Goal: Transaction & Acquisition: Purchase product/service

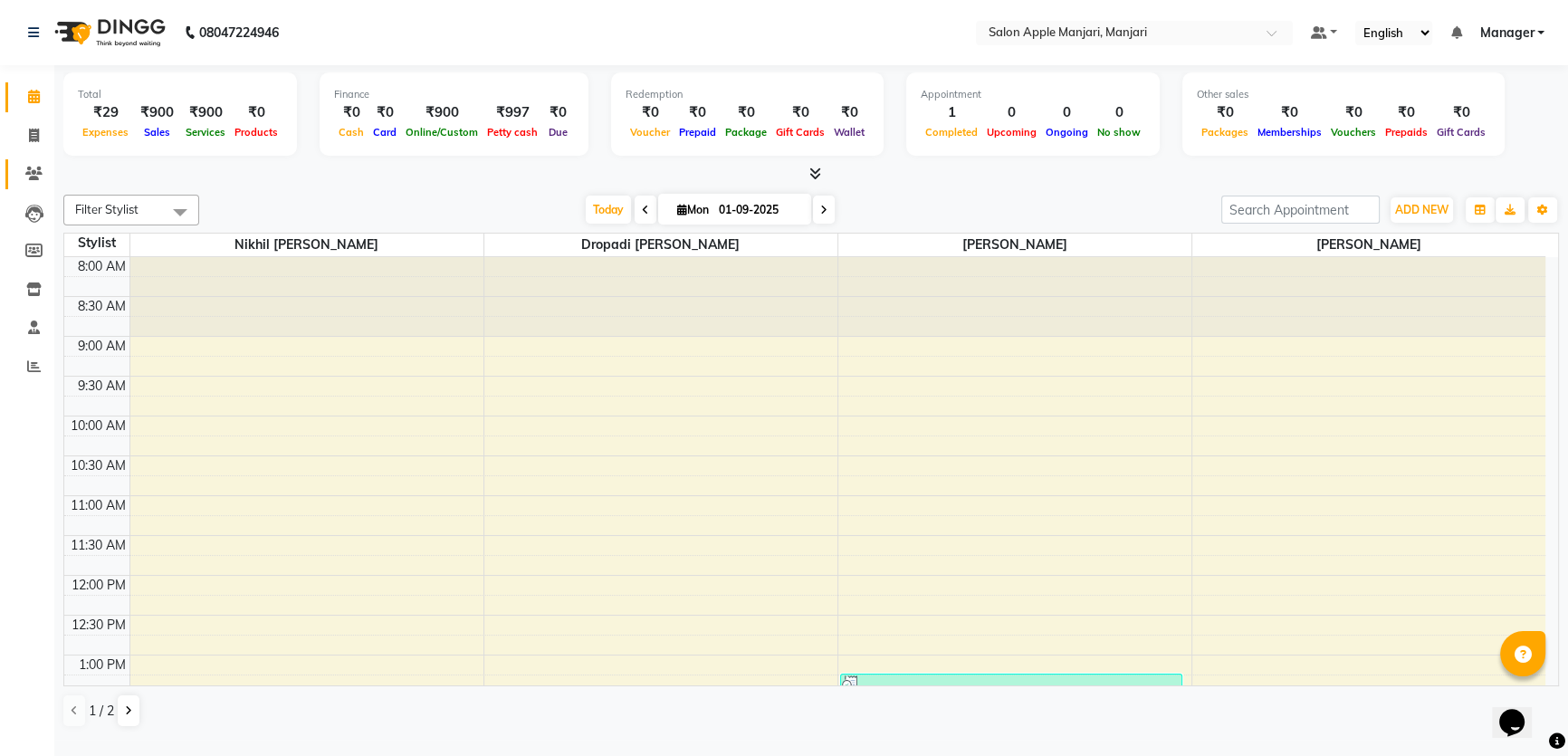
click at [32, 170] on icon at bounding box center [34, 174] width 17 height 14
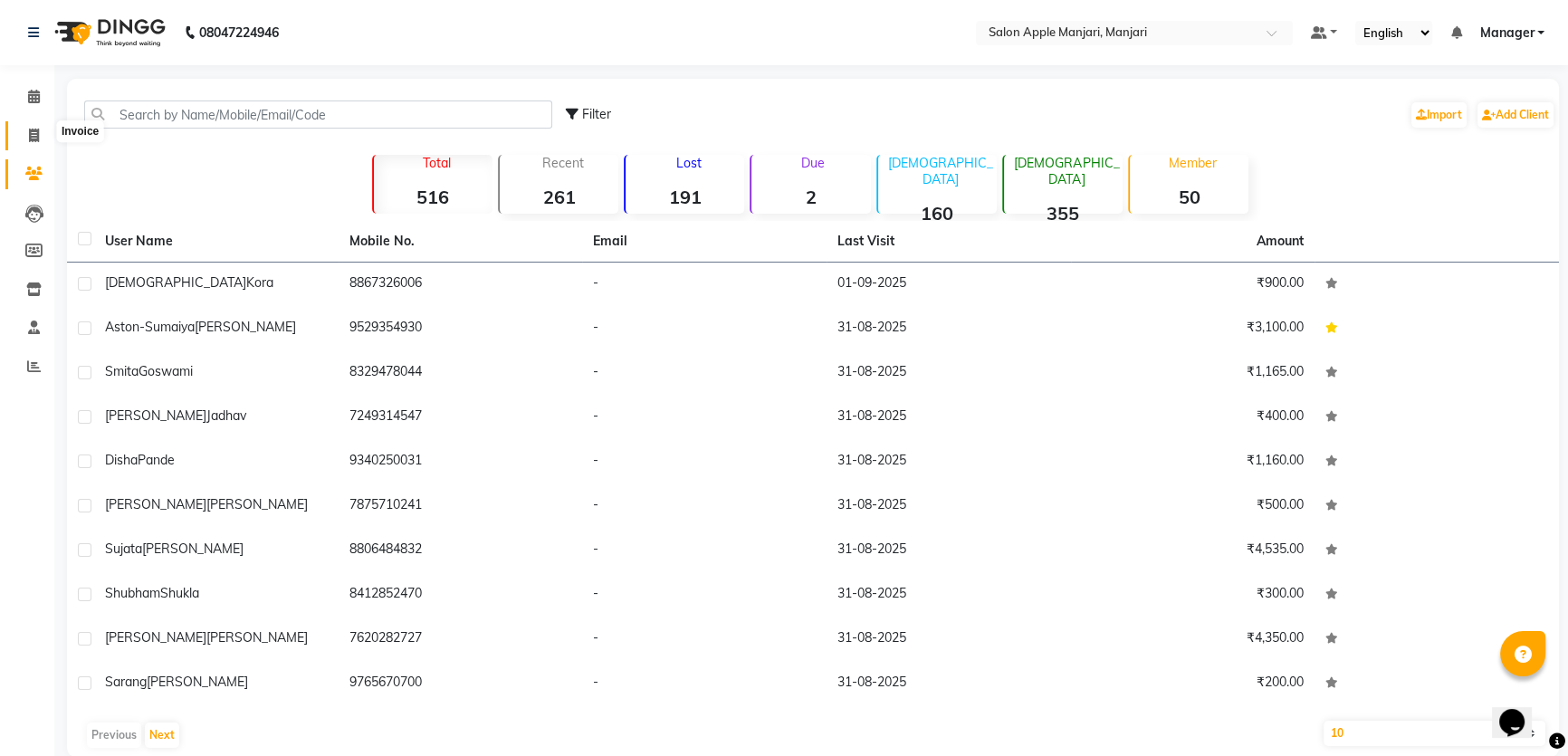
click at [38, 137] on icon at bounding box center [34, 136] width 10 height 14
select select "service"
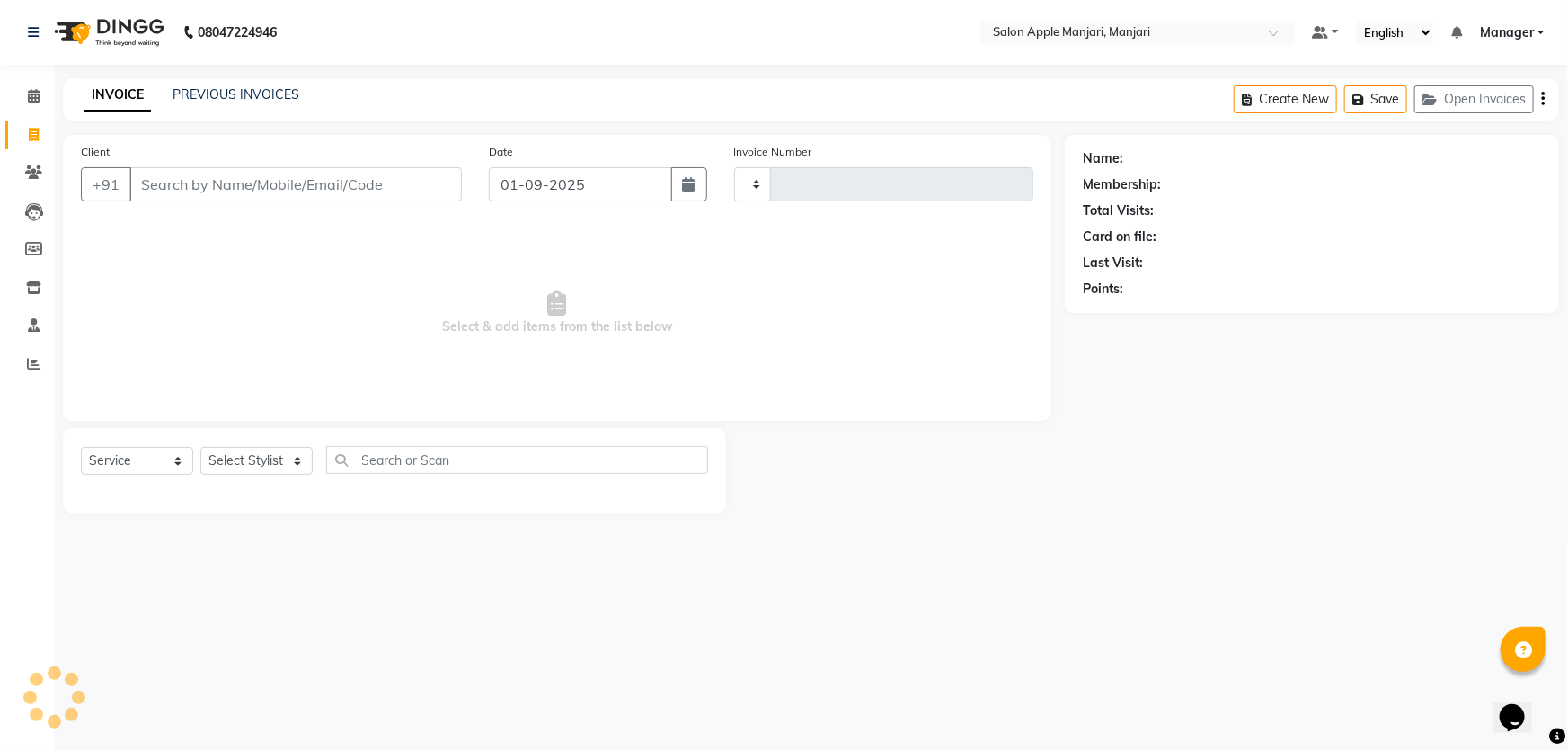
type input "0724"
select select "8088"
click at [216, 97] on link "PREVIOUS INVOICES" at bounding box center [235, 95] width 127 height 16
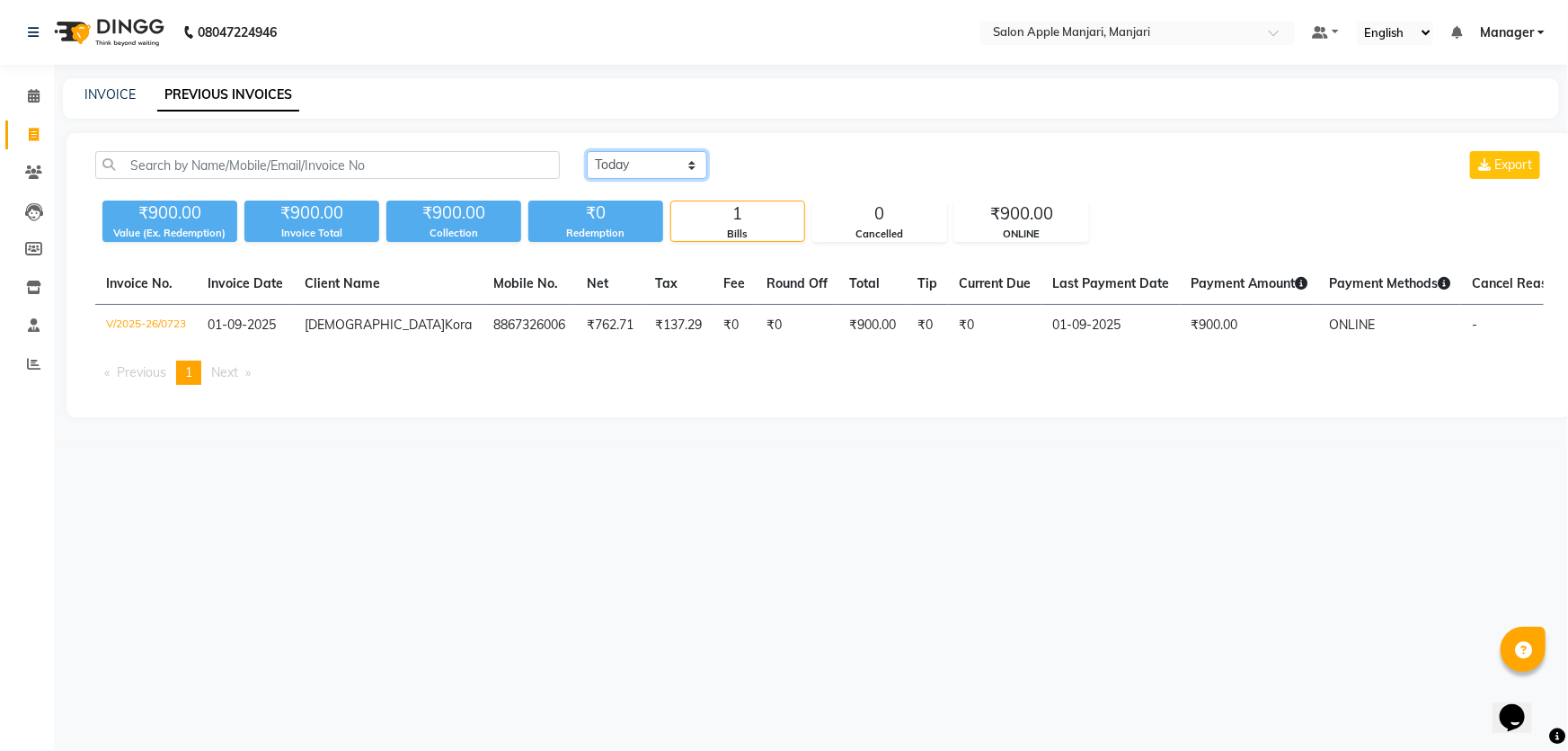
click at [678, 179] on select "Today Yesterday Custom Range" at bounding box center [647, 165] width 120 height 28
select select "range"
click at [589, 169] on select "Today Yesterday Custom Range" at bounding box center [647, 165] width 120 height 28
click at [802, 178] on input "01-09-2025" at bounding box center [794, 166] width 126 height 26
select select "9"
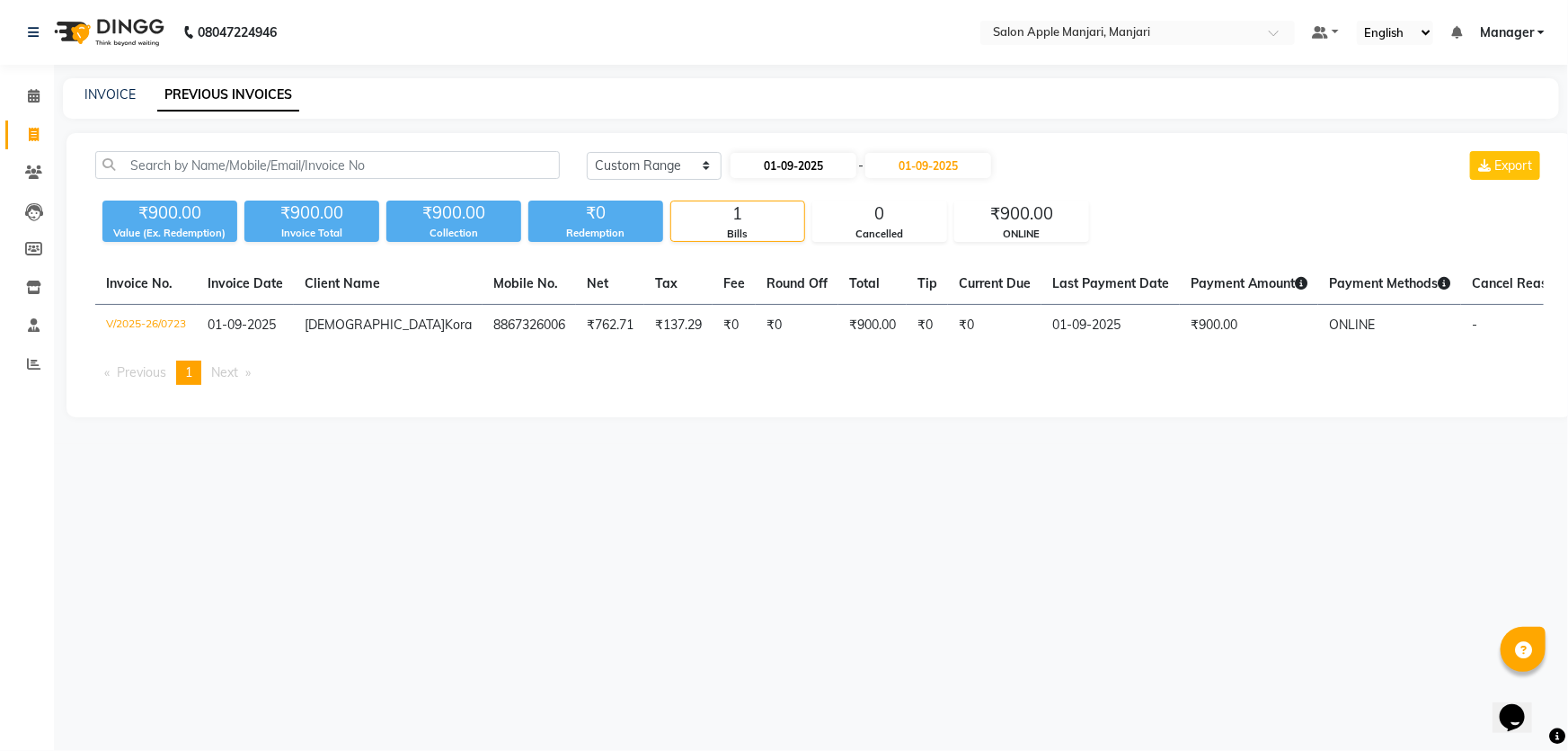
select select "2025"
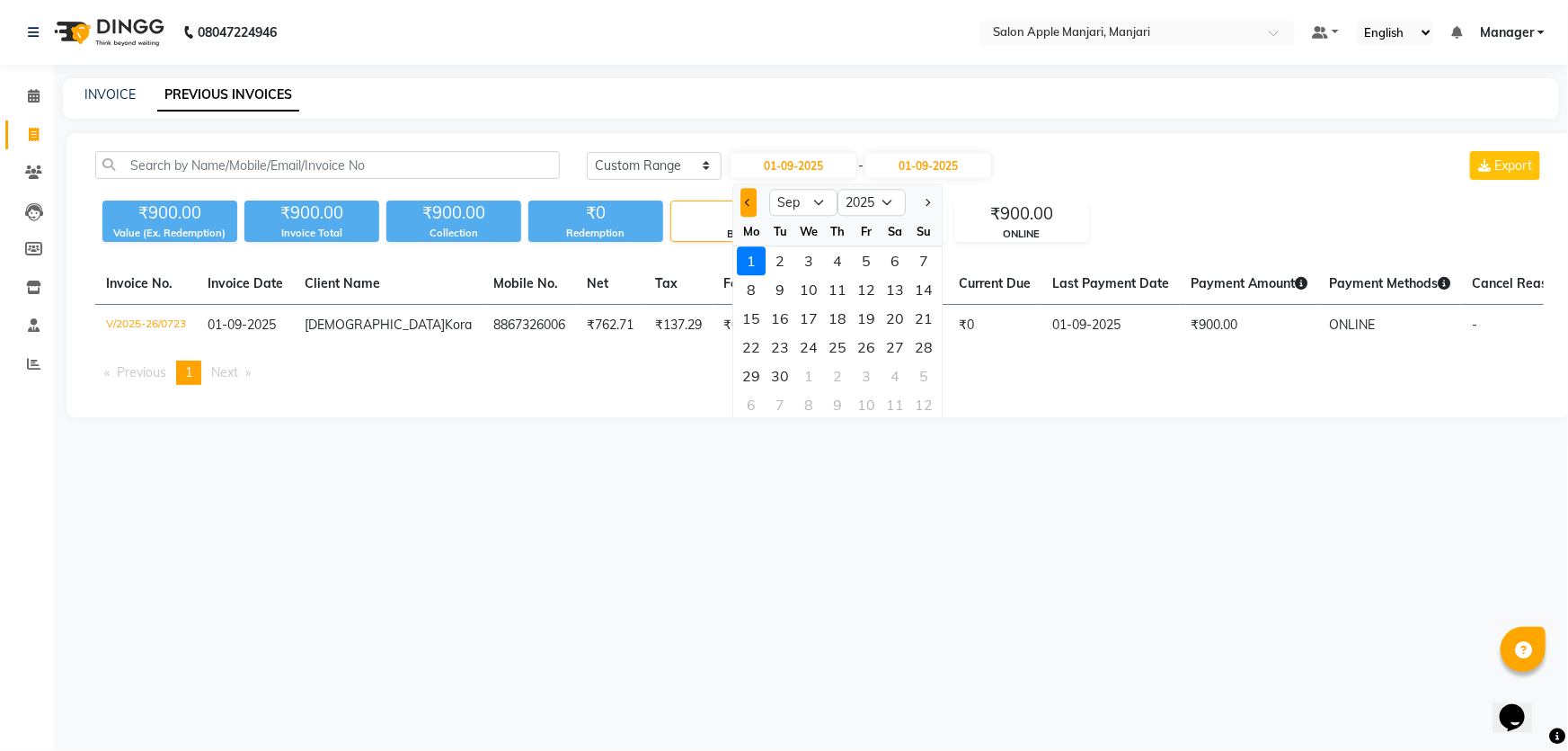
click at [751, 206] on span "Previous month" at bounding box center [748, 202] width 7 height 7
select select "8"
click at [882, 275] on div "1" at bounding box center [867, 260] width 29 height 29
type input "01-08-2025"
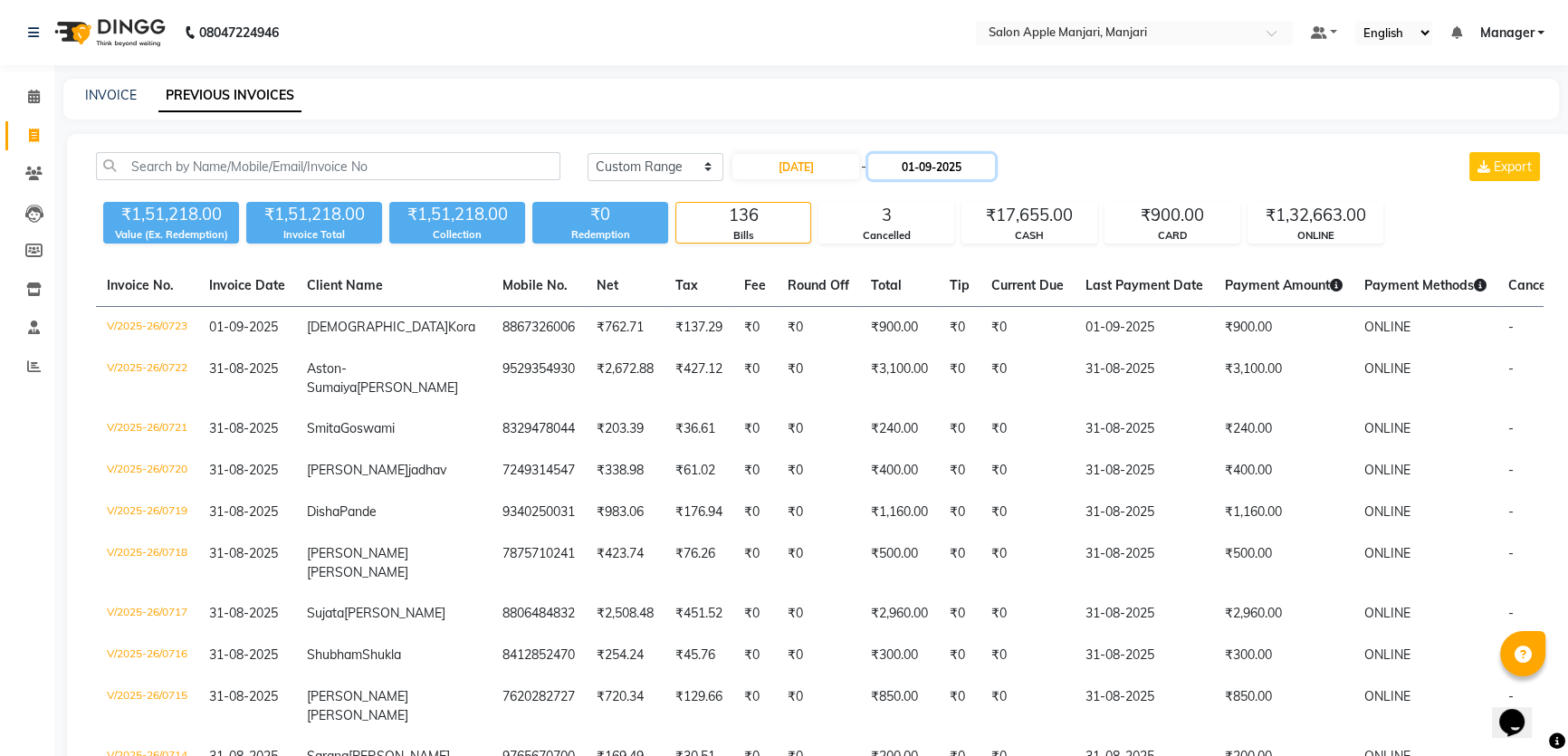
click at [960, 180] on input "01-09-2025" at bounding box center [932, 167] width 127 height 26
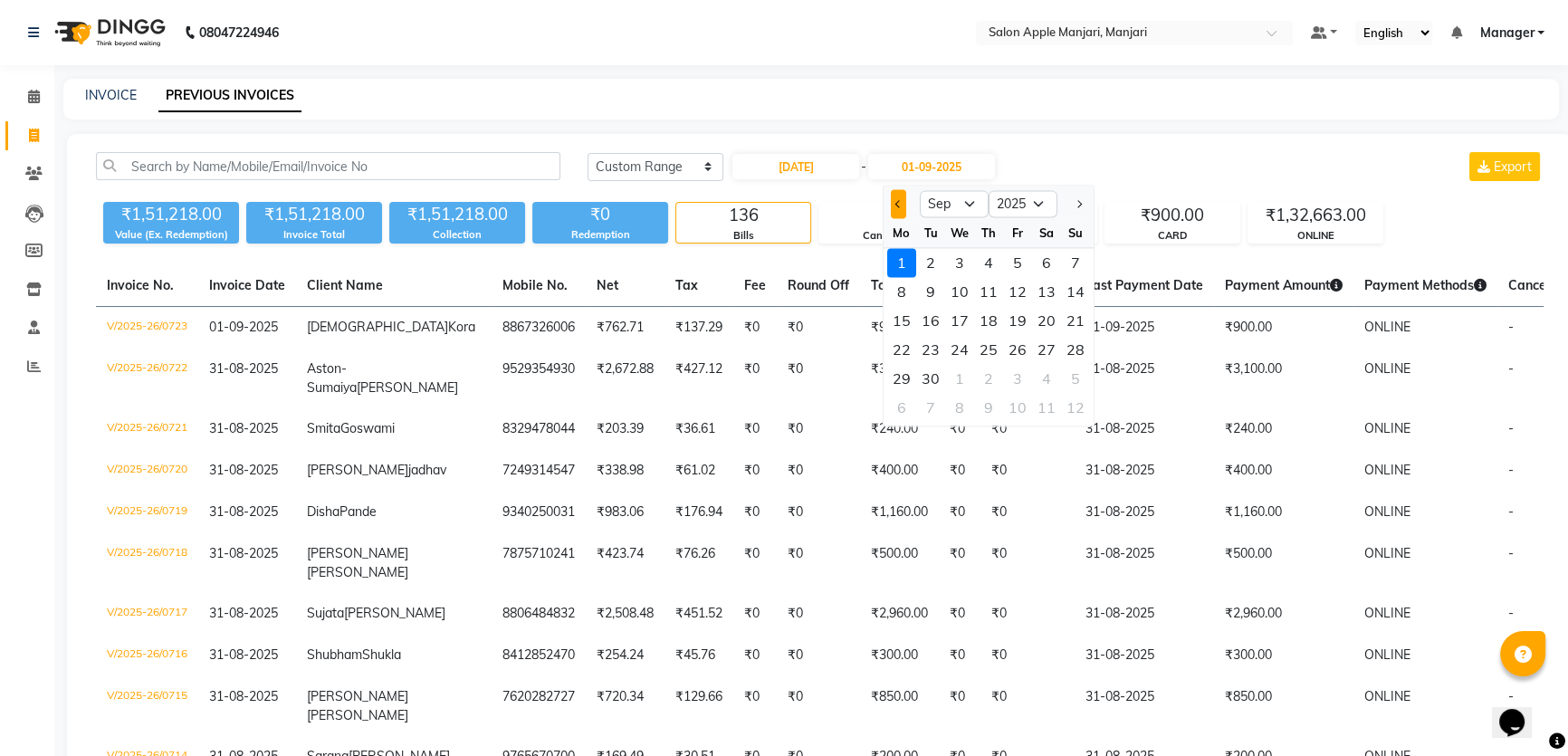
click at [906, 218] on button "Previous month" at bounding box center [898, 203] width 16 height 29
select select "8"
click at [1032, 277] on div "1" at bounding box center [1017, 262] width 29 height 29
type input "01-08-2025"
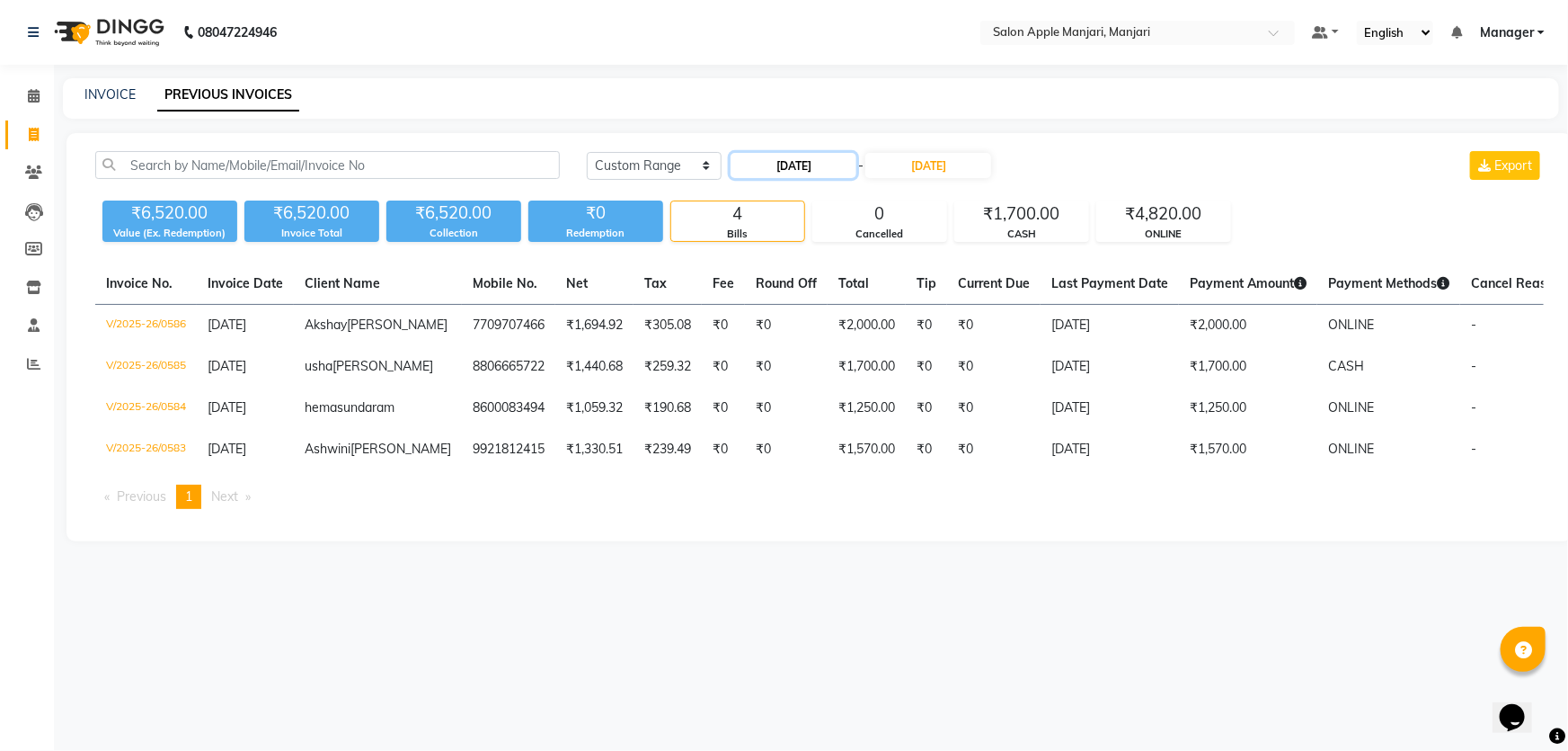
click at [815, 176] on input "01-08-2025" at bounding box center [794, 166] width 126 height 26
select select "8"
select select "2025"
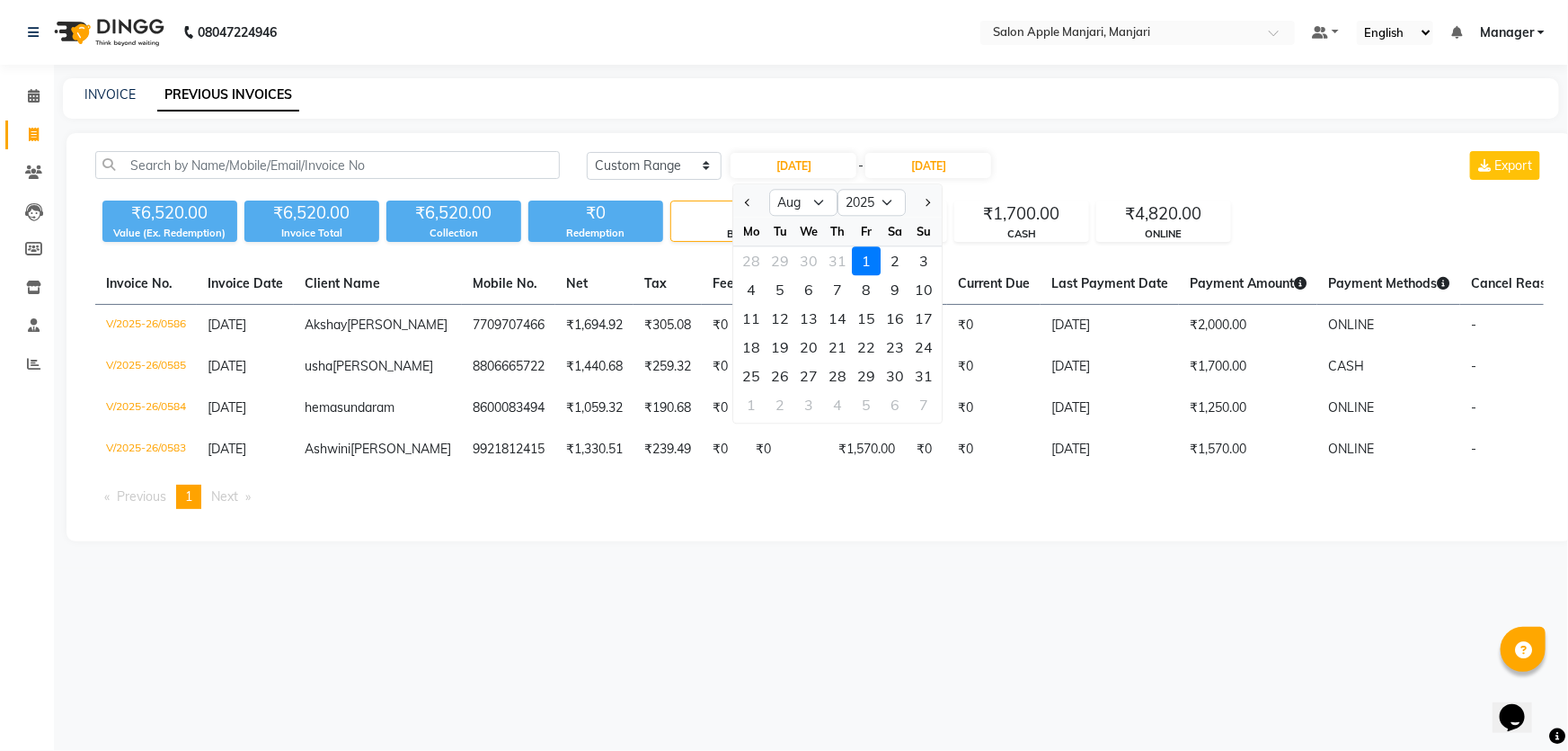
drag, startPoint x: 930, startPoint y: 295, endPoint x: 962, endPoint y: 224, distance: 77.9
click at [910, 275] on div "2" at bounding box center [895, 260] width 29 height 29
type input "02-08-2025"
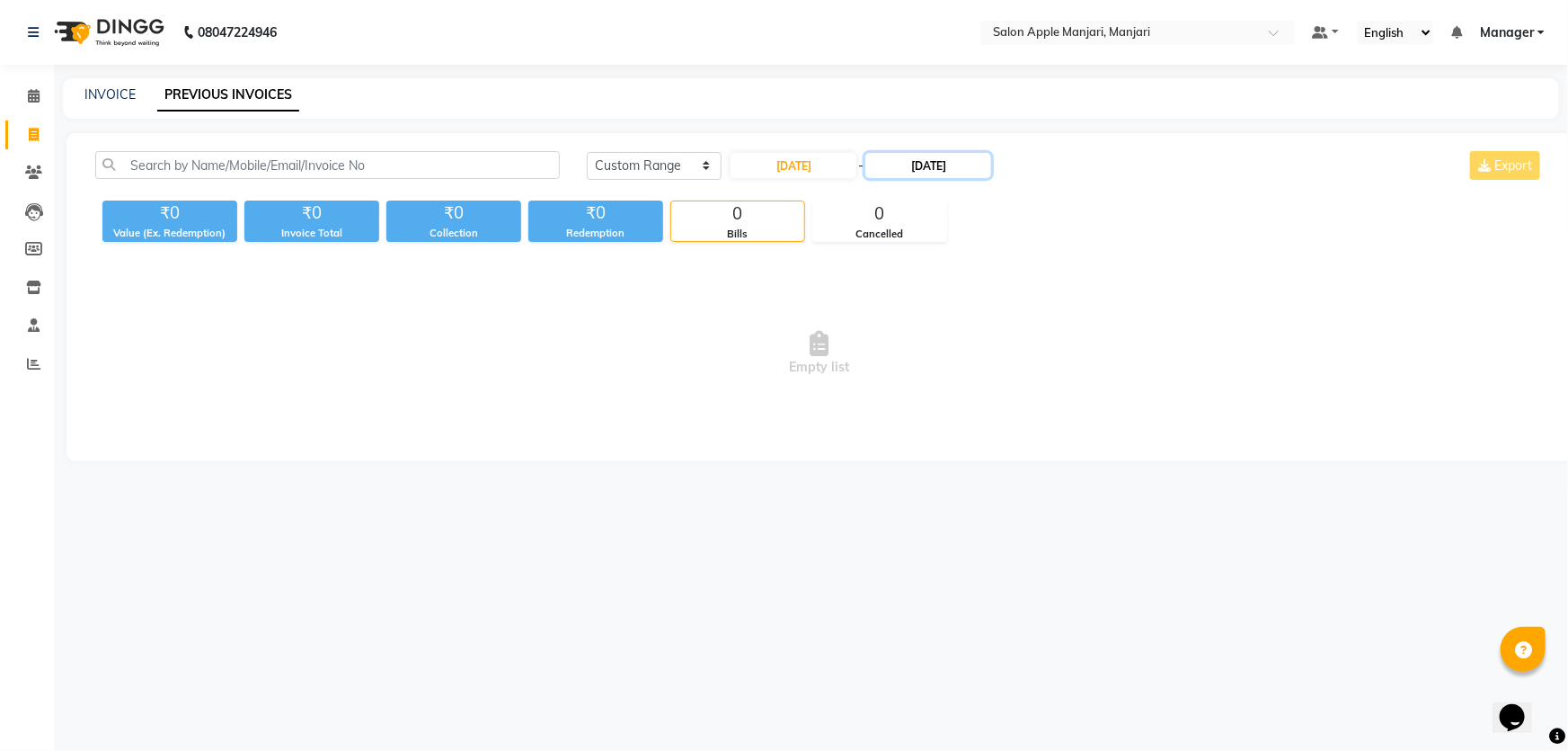
click at [970, 177] on input "01-08-2025" at bounding box center [928, 166] width 126 height 26
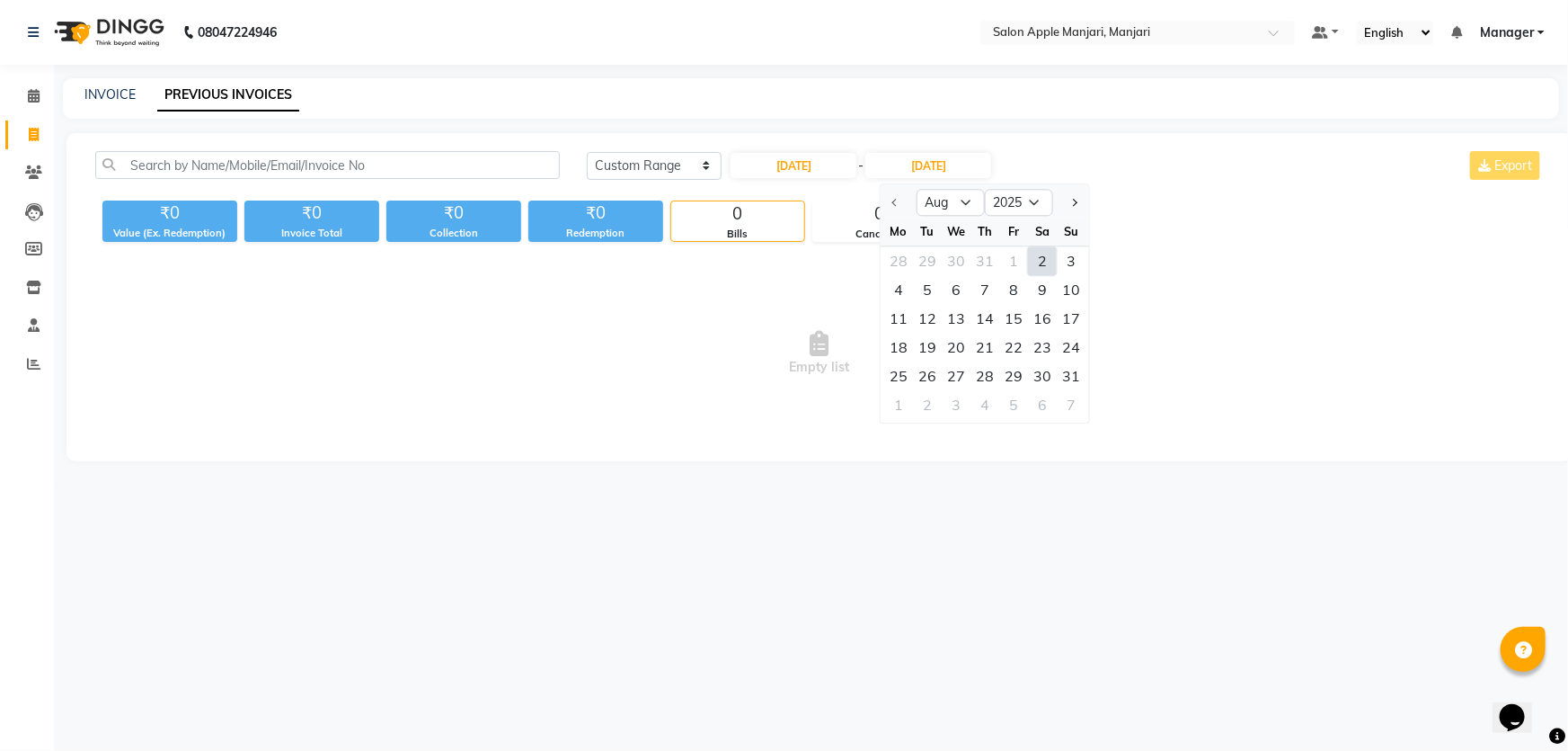
click at [1057, 275] on div "2" at bounding box center [1041, 260] width 29 height 29
type input "02-08-2025"
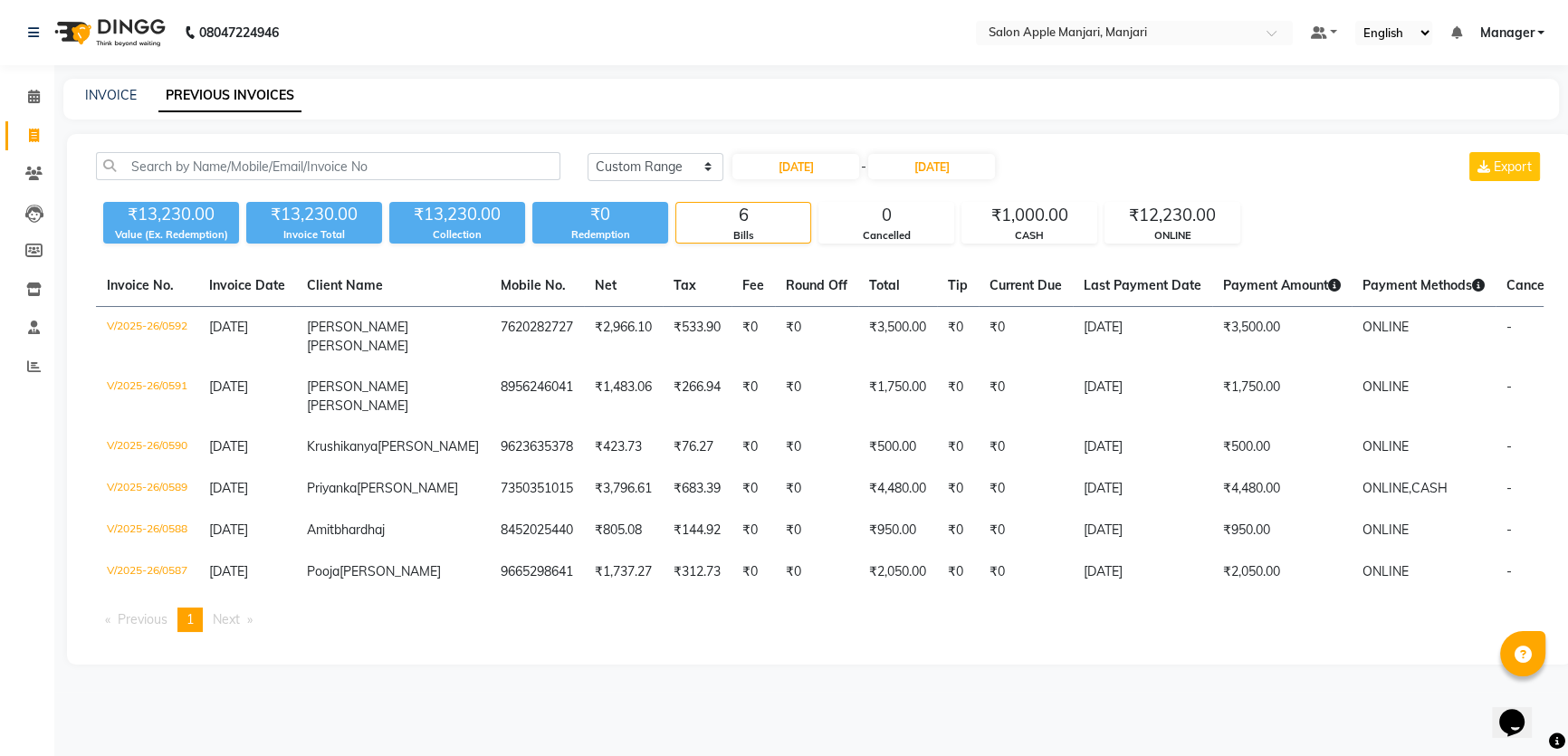
click at [949, 171] on div "Today Yesterday Custom Range 02-08-2025 - 02-08-2025" at bounding box center [792, 166] width 409 height 29
click at [38, 173] on icon at bounding box center [34, 174] width 17 height 14
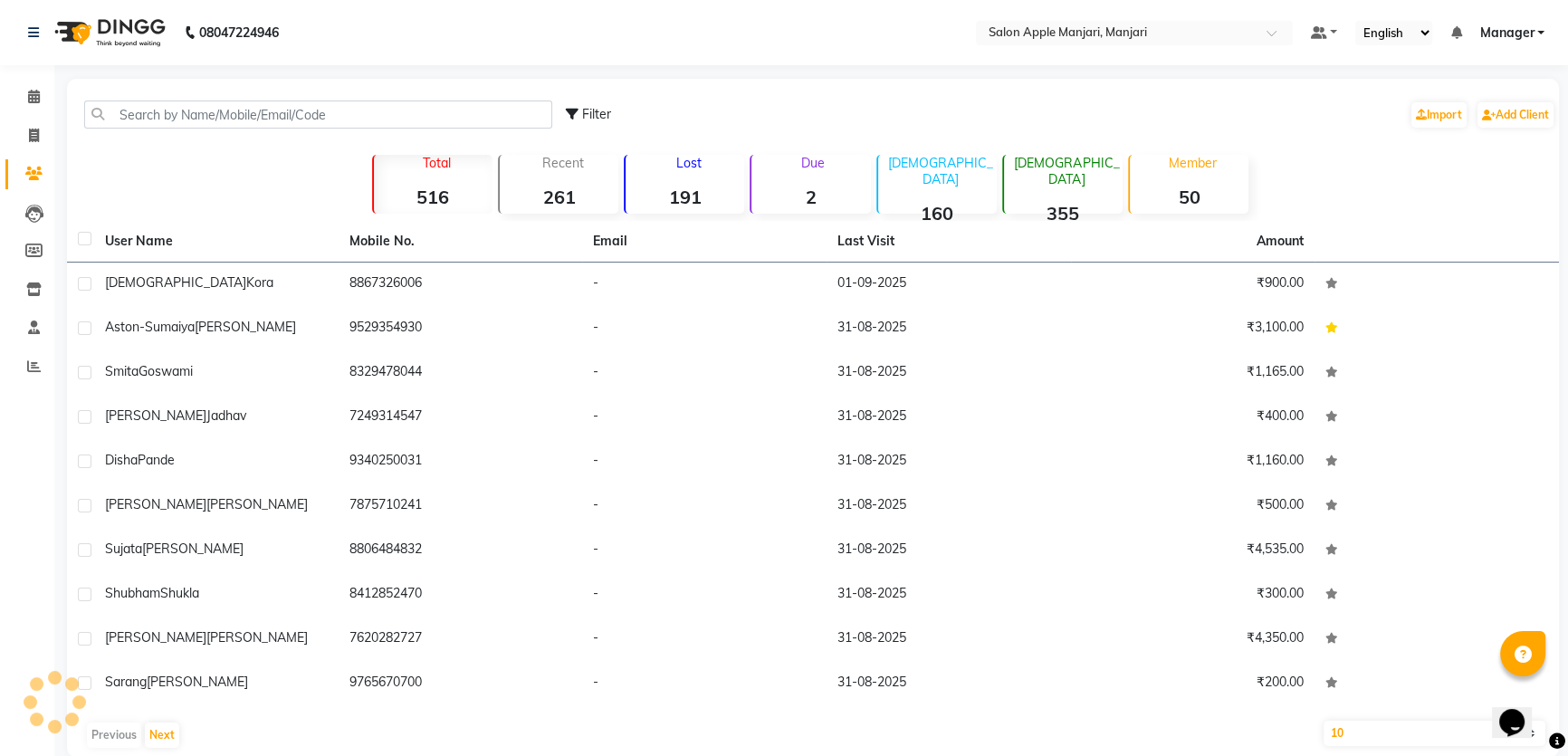
drag, startPoint x: 283, startPoint y: 146, endPoint x: 304, endPoint y: 133, distance: 24.7
click at [304, 133] on div "Filter Import Add Client" at bounding box center [813, 114] width 1485 height 57
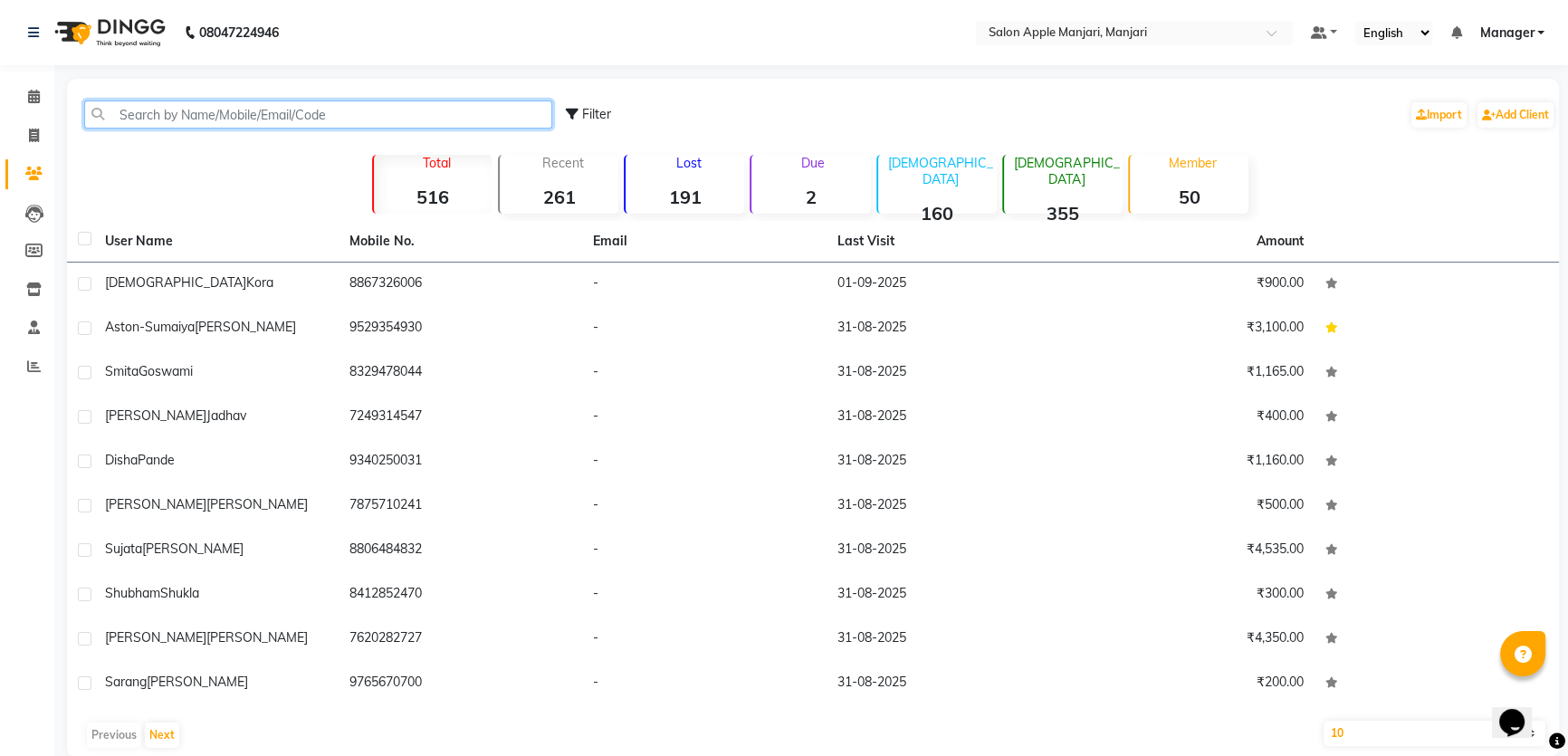
click at [304, 129] on input "text" at bounding box center [319, 114] width 468 height 28
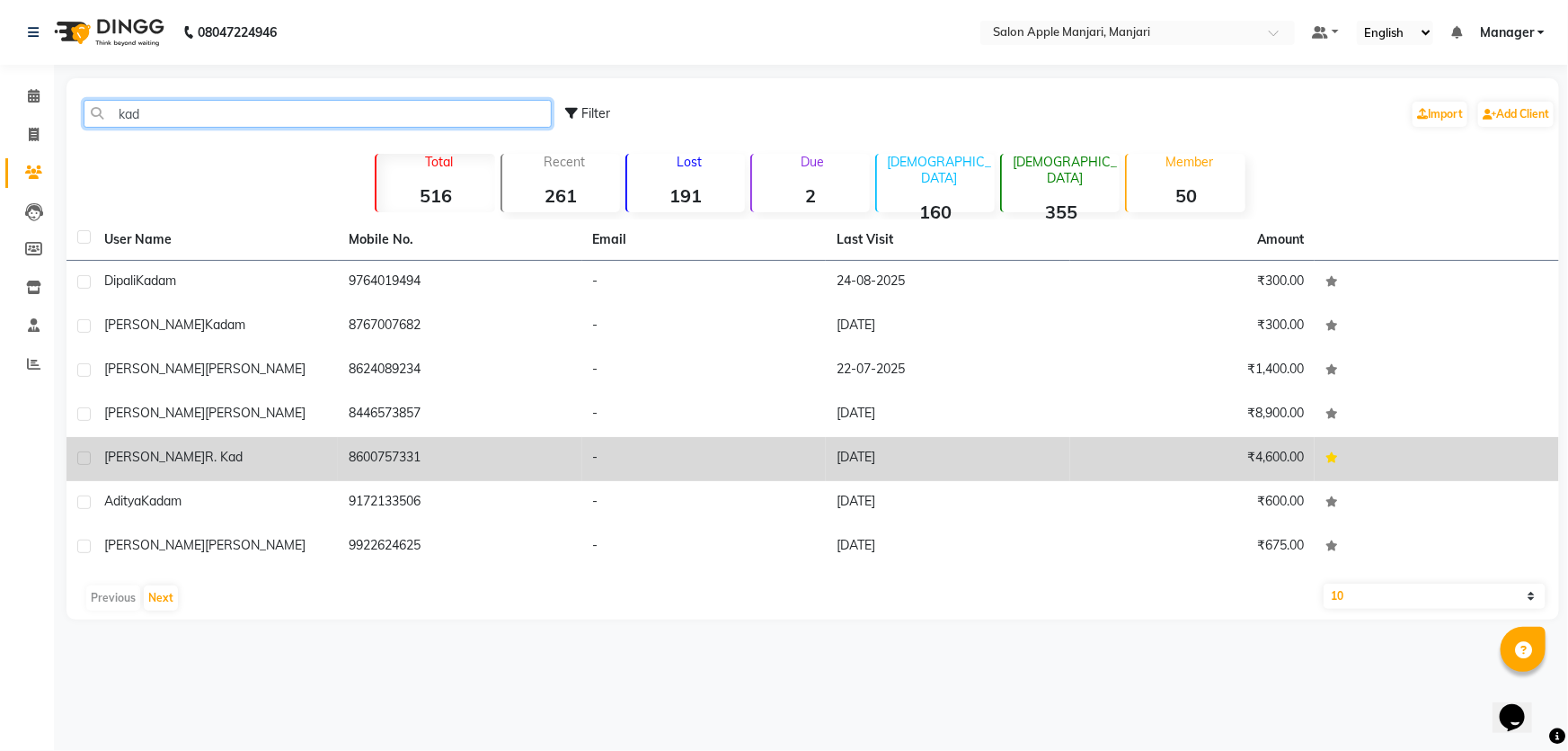
type input "kad"
click at [393, 481] on td "8600757331" at bounding box center [460, 458] width 244 height 44
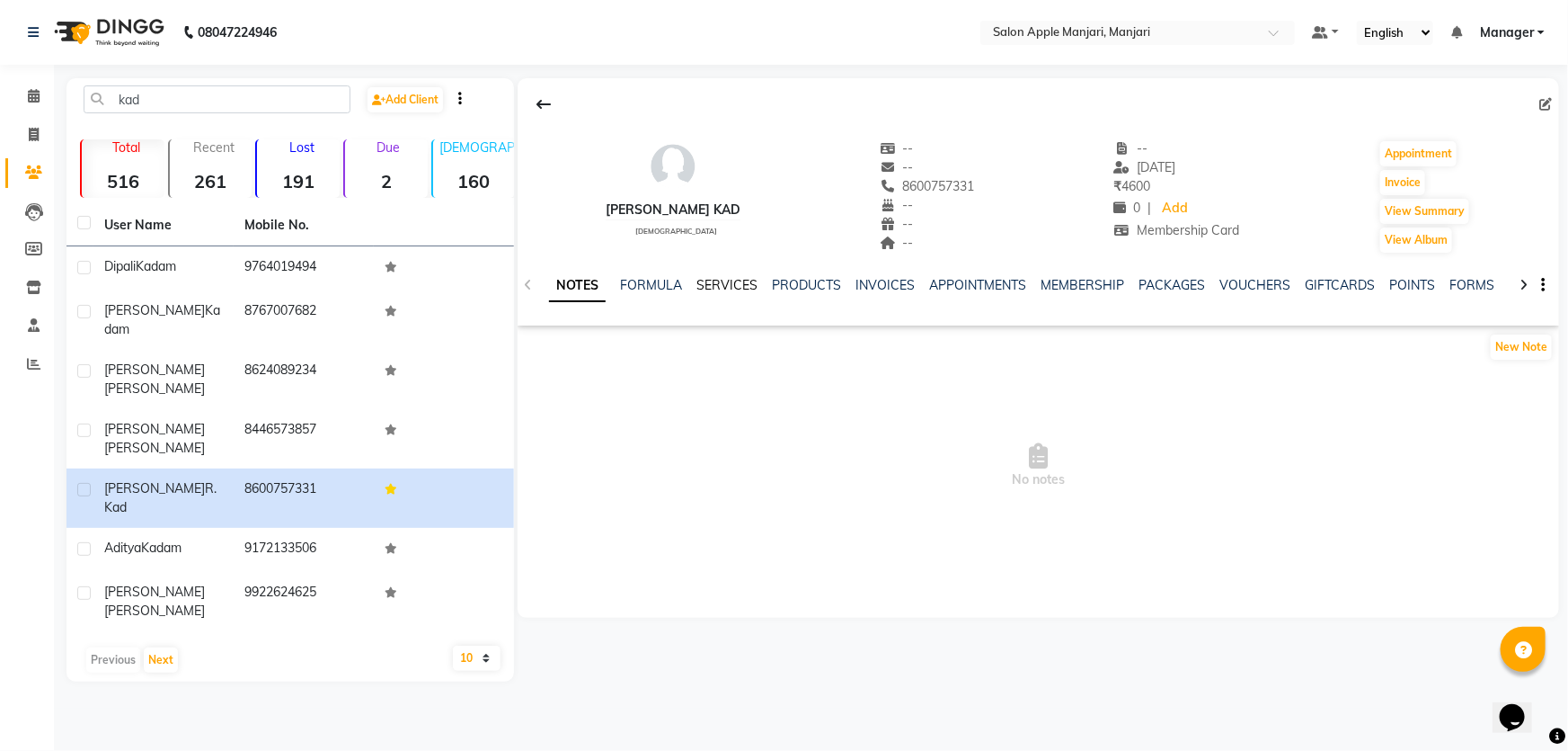
click at [728, 293] on link "SERVICES" at bounding box center [727, 285] width 61 height 16
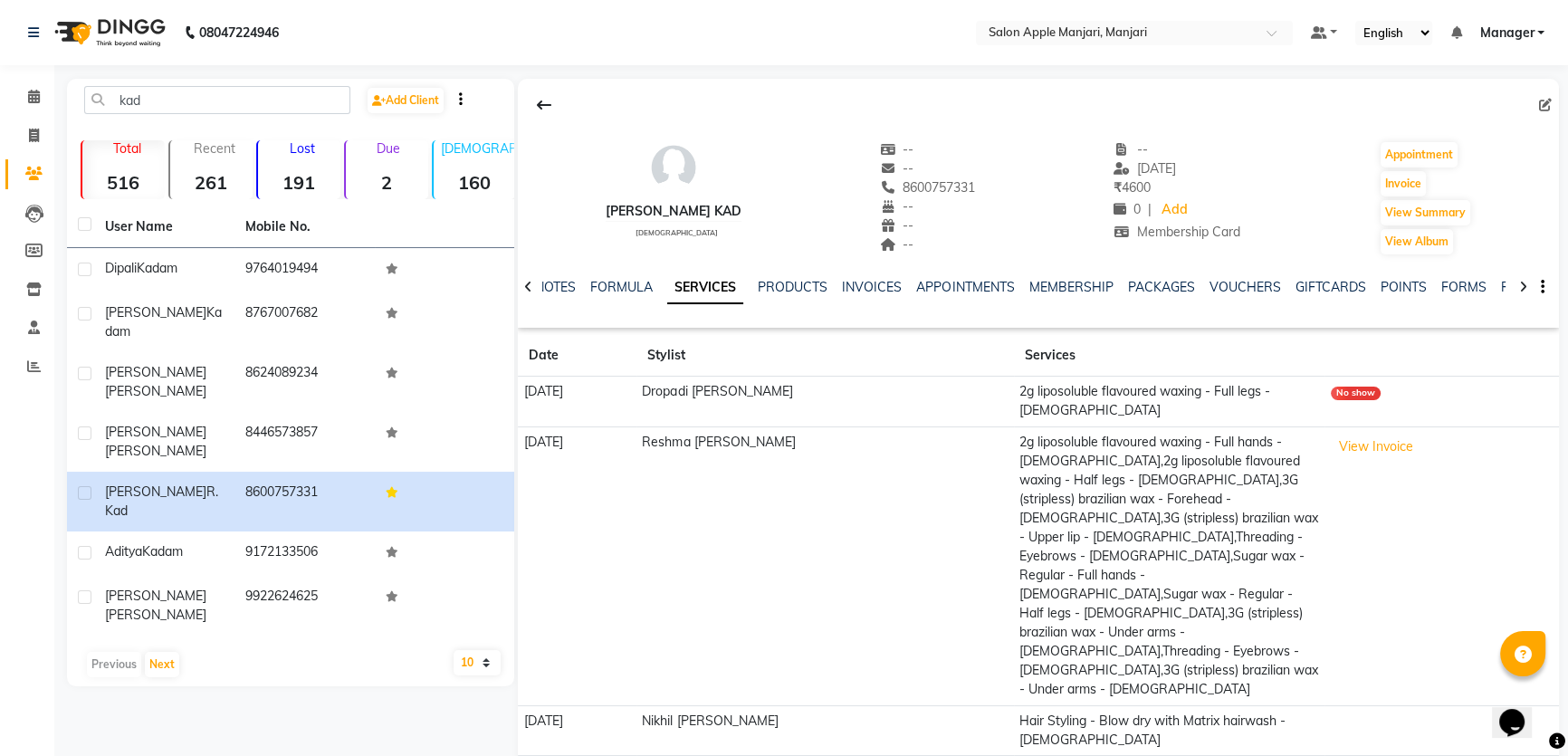
scroll to position [237, 0]
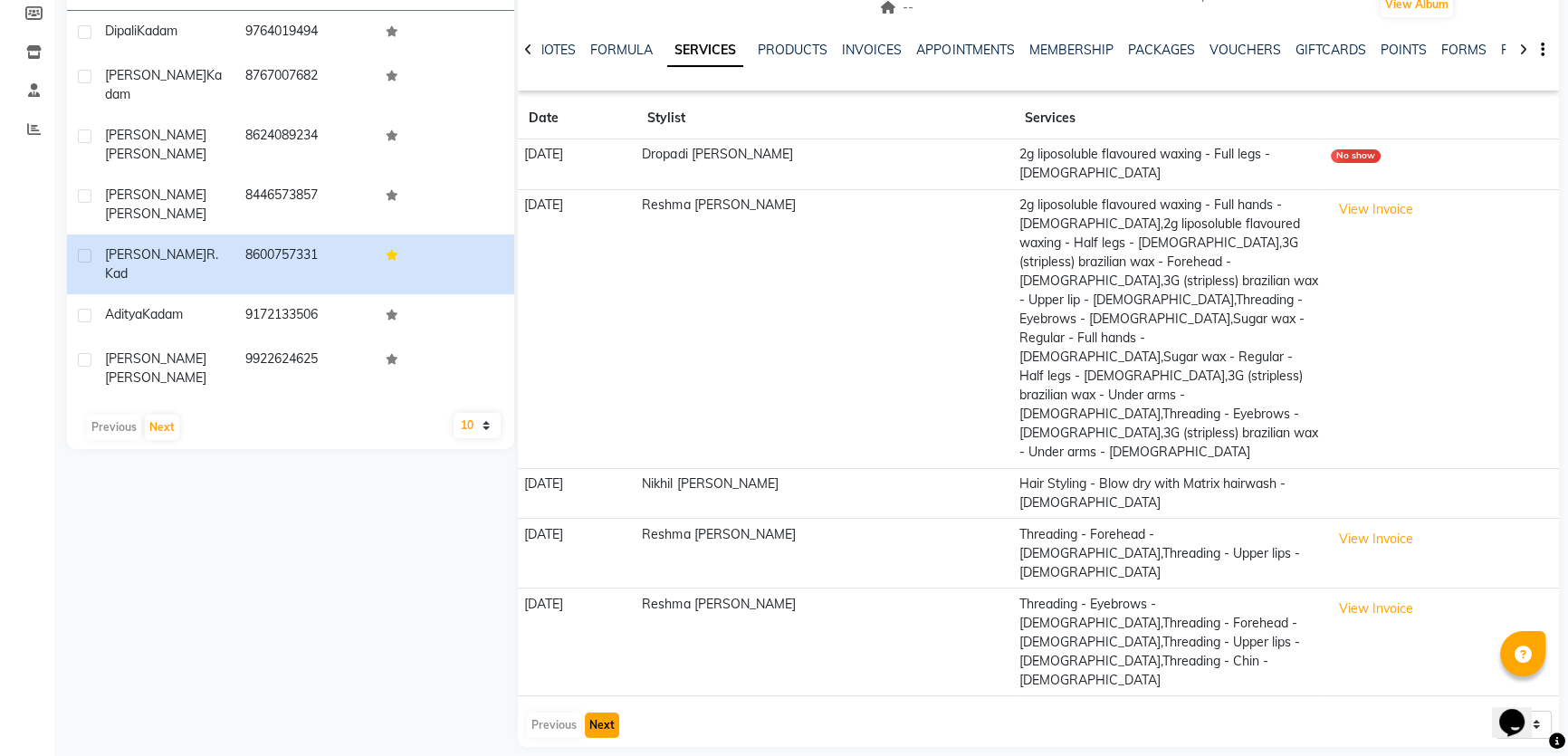
click at [607, 712] on button "Next" at bounding box center [601, 725] width 35 height 26
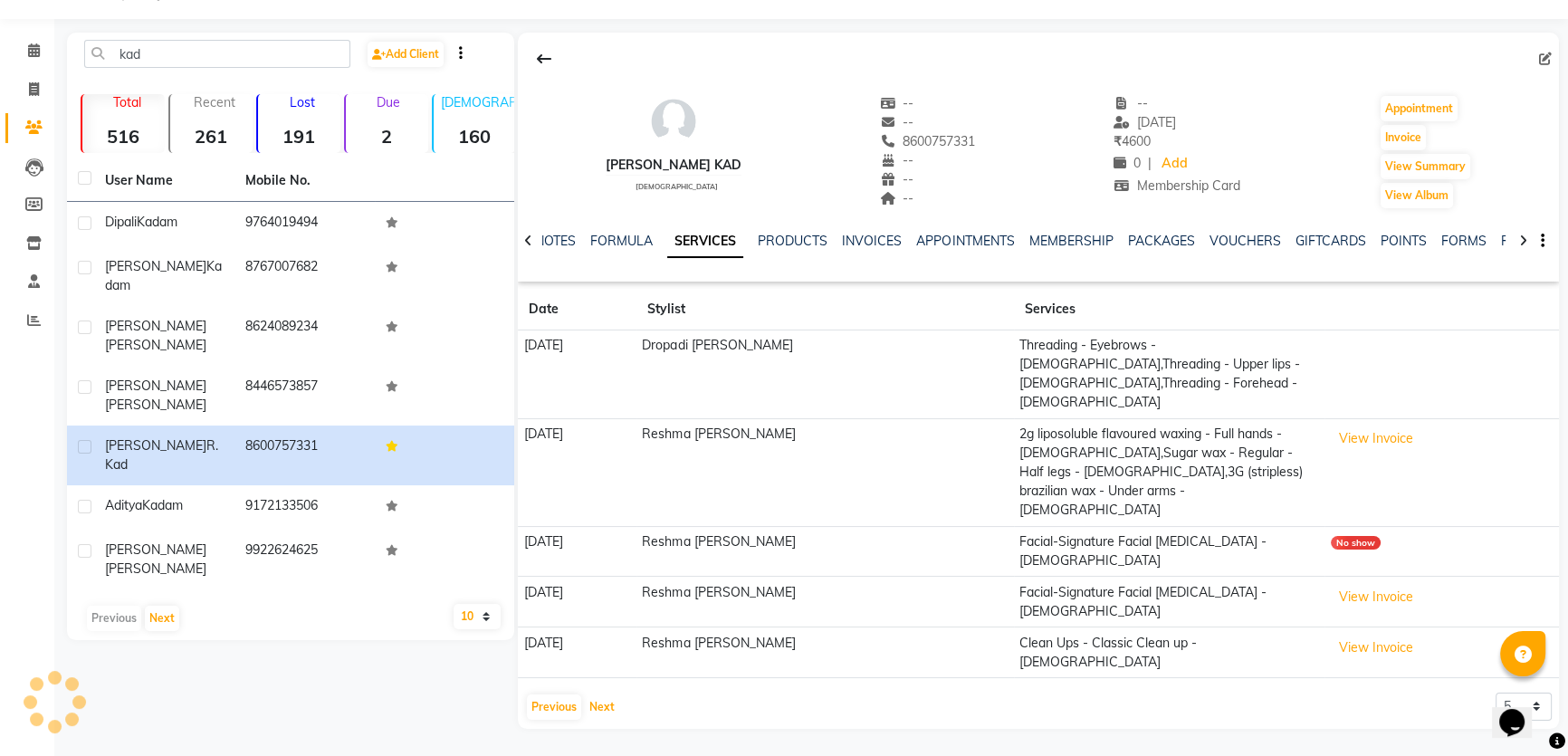
scroll to position [63, 0]
click at [569, 705] on button "Previous" at bounding box center [554, 707] width 55 height 26
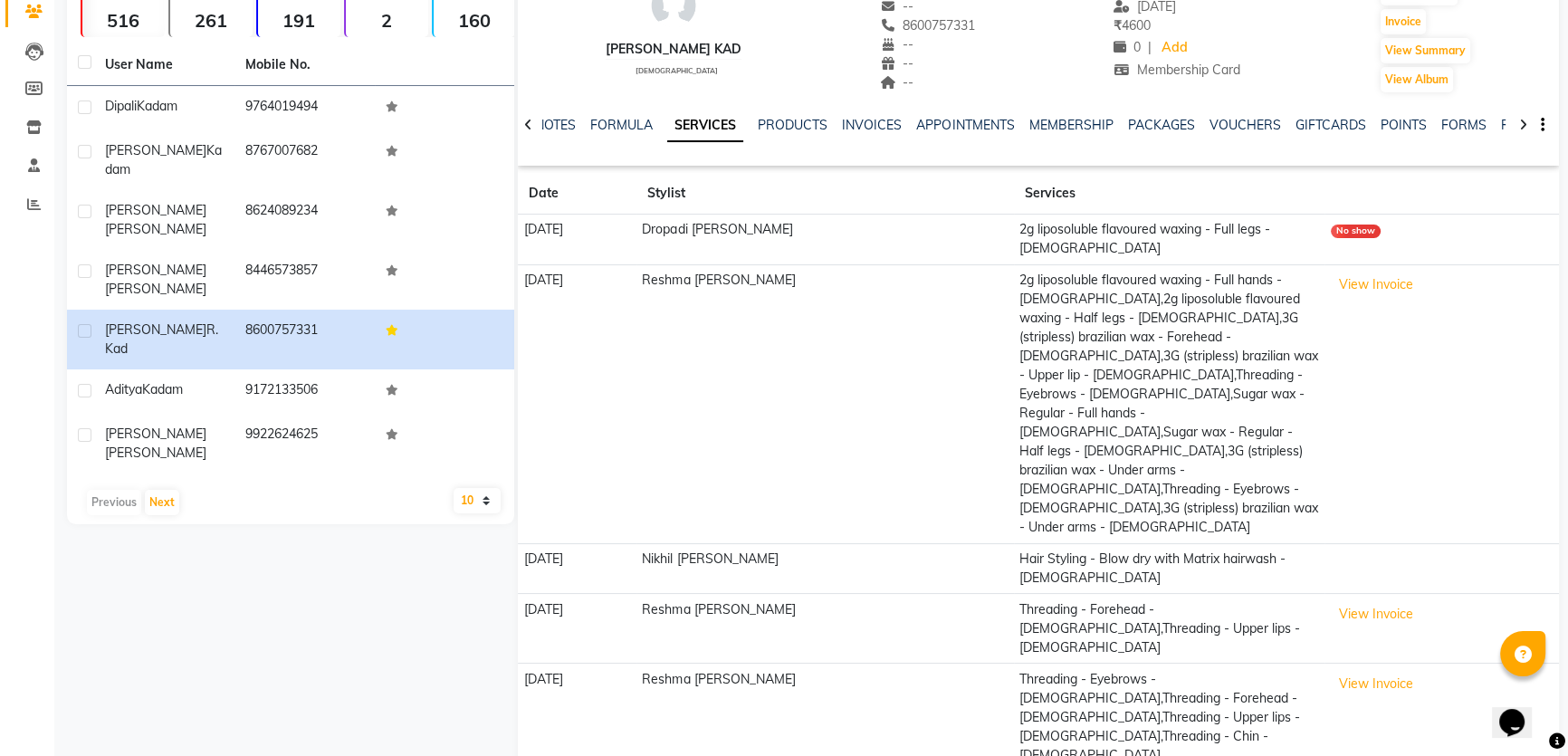
scroll to position [237, 0]
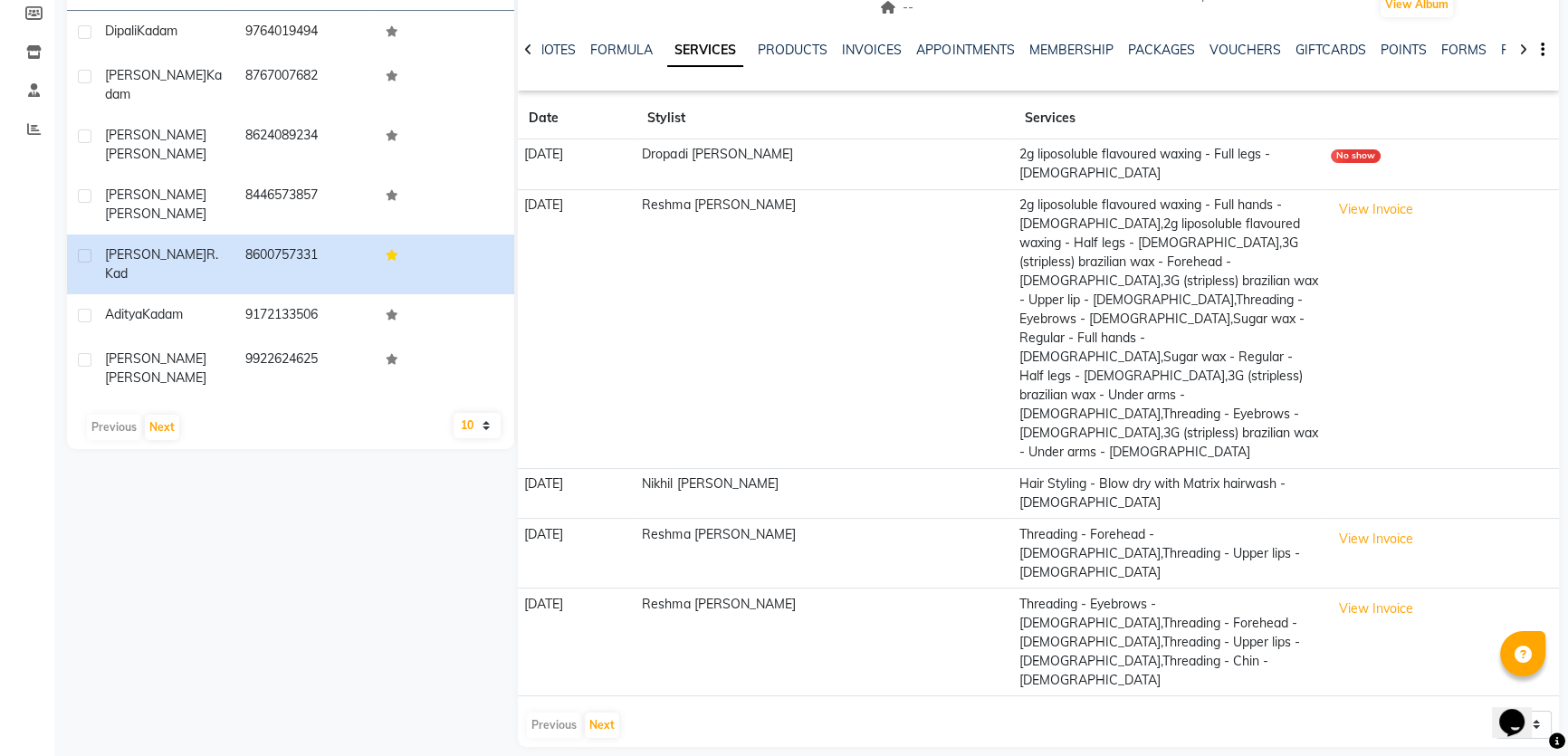
click at [561, 710] on div "Previous Next" at bounding box center [573, 724] width 96 height 29
click at [606, 712] on button "Next" at bounding box center [601, 725] width 35 height 26
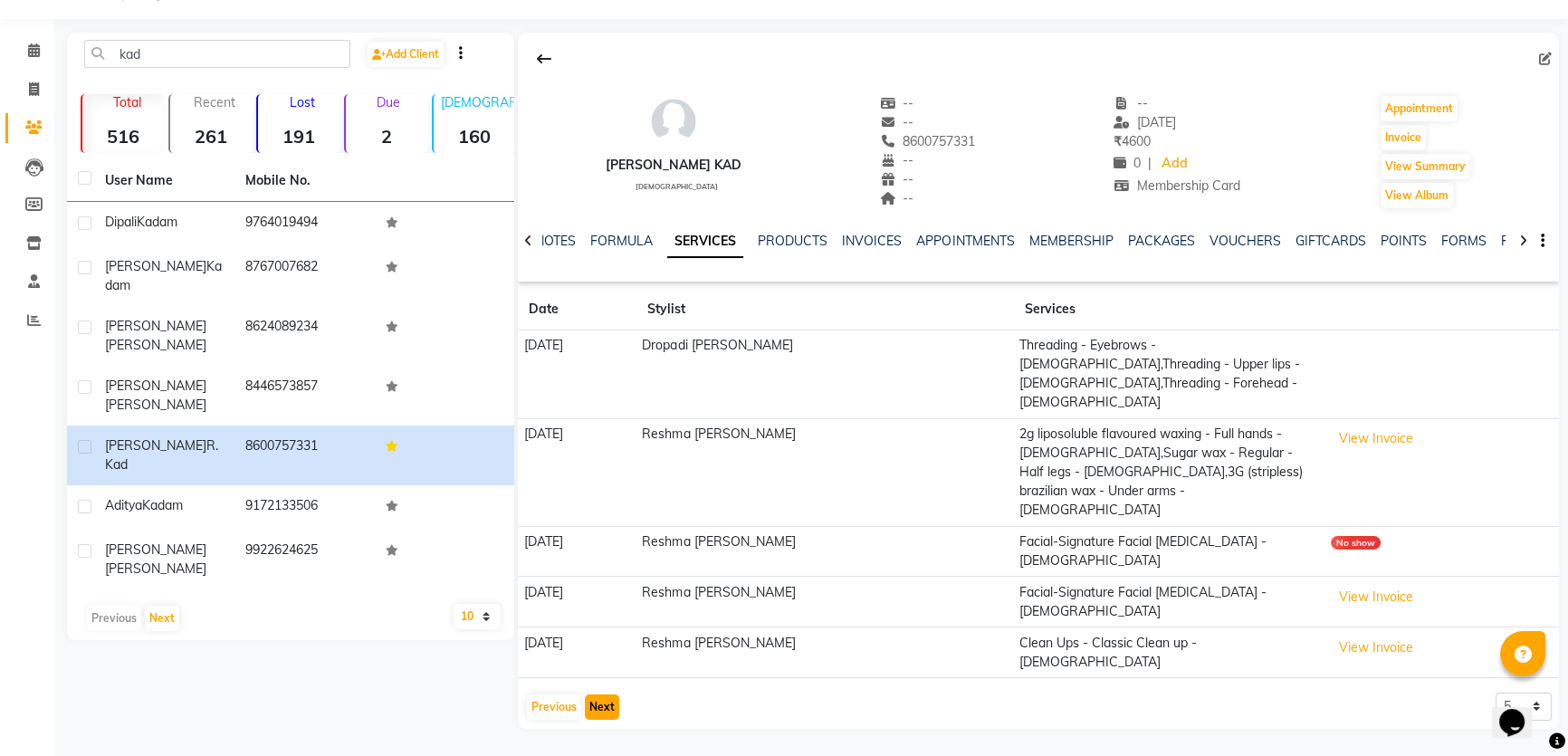
click at [606, 705] on button "Next" at bounding box center [601, 707] width 35 height 26
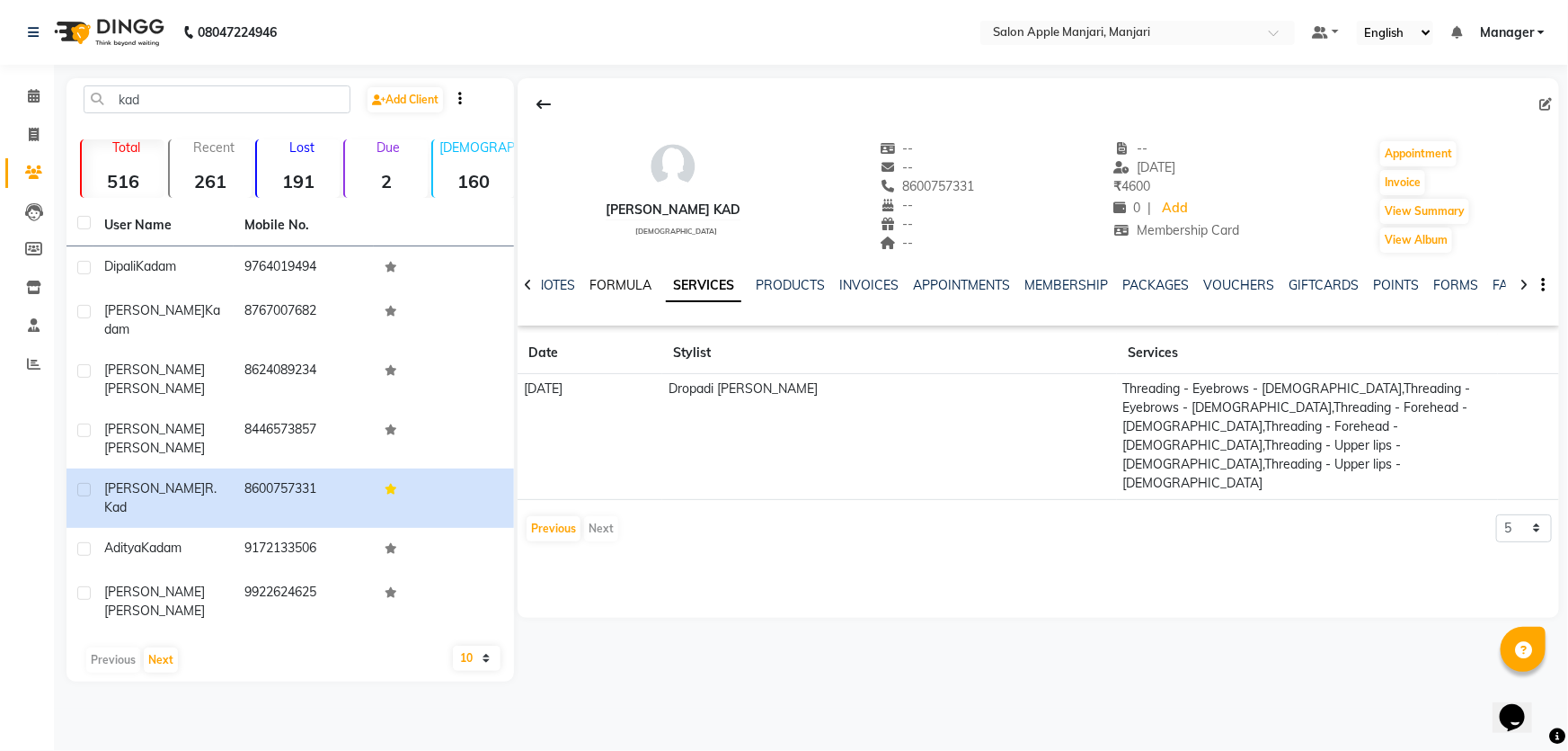
click at [621, 293] on link "FORMULA" at bounding box center [620, 285] width 62 height 16
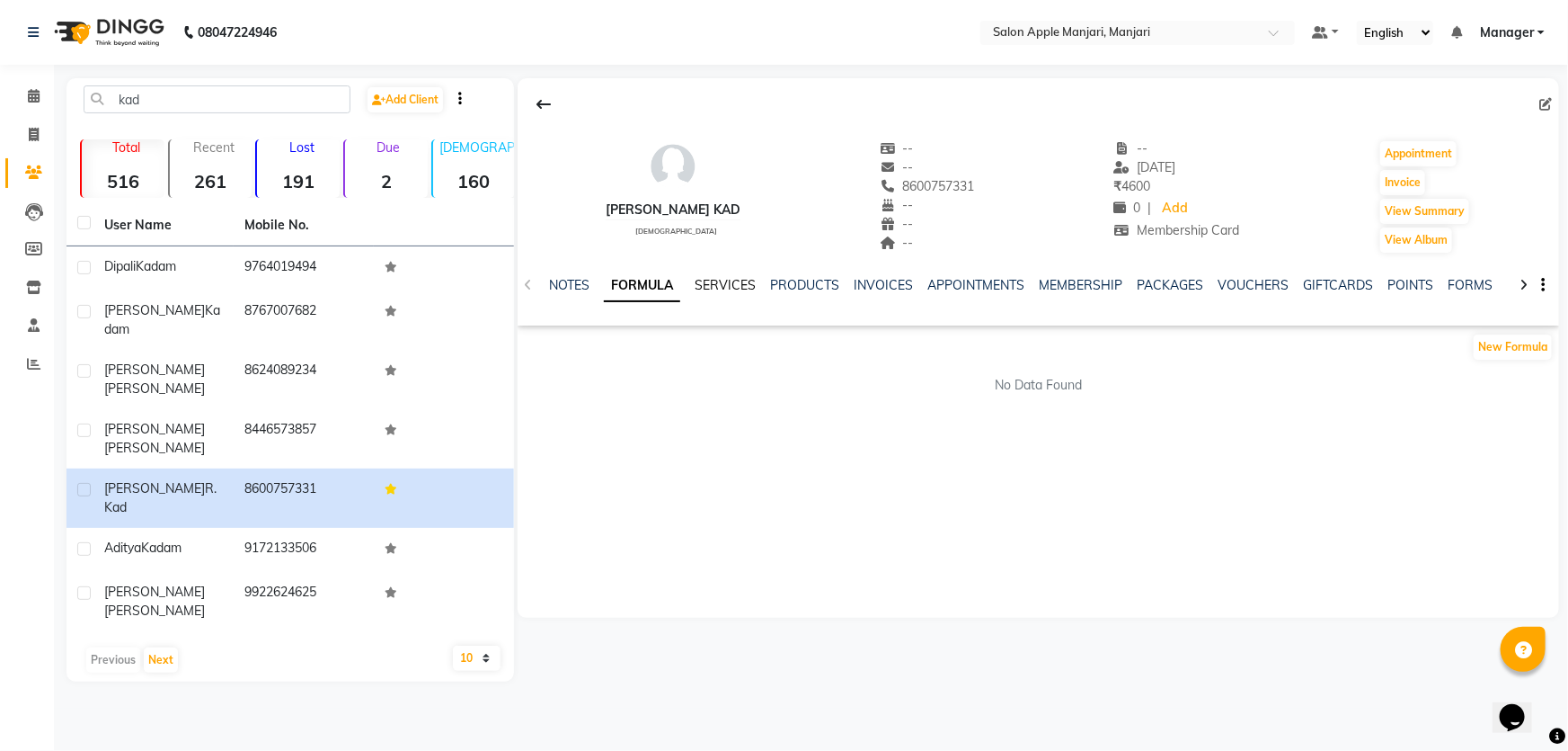
click at [737, 293] on link "SERVICES" at bounding box center [725, 285] width 61 height 16
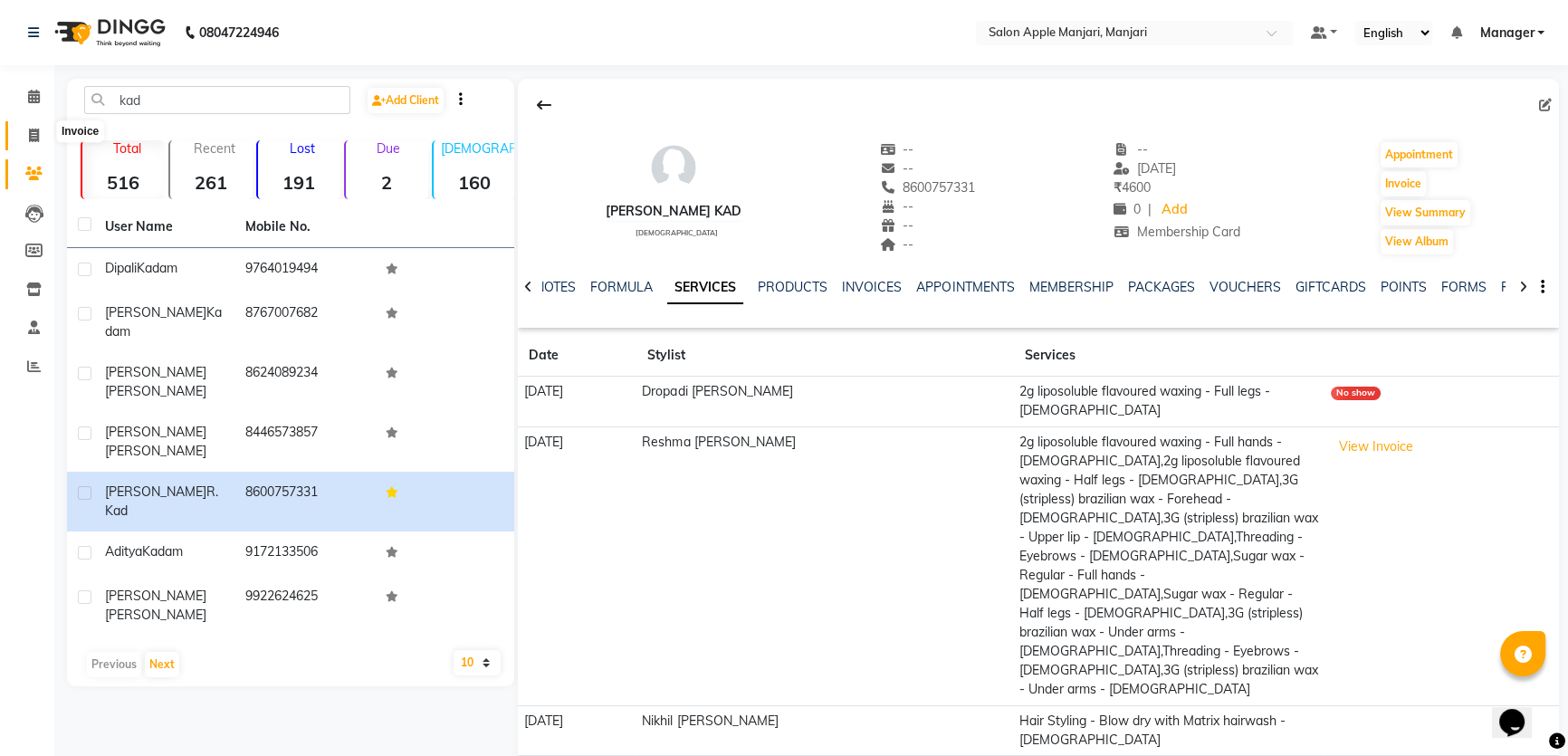
click at [29, 141] on icon at bounding box center [34, 136] width 10 height 14
select select "service"
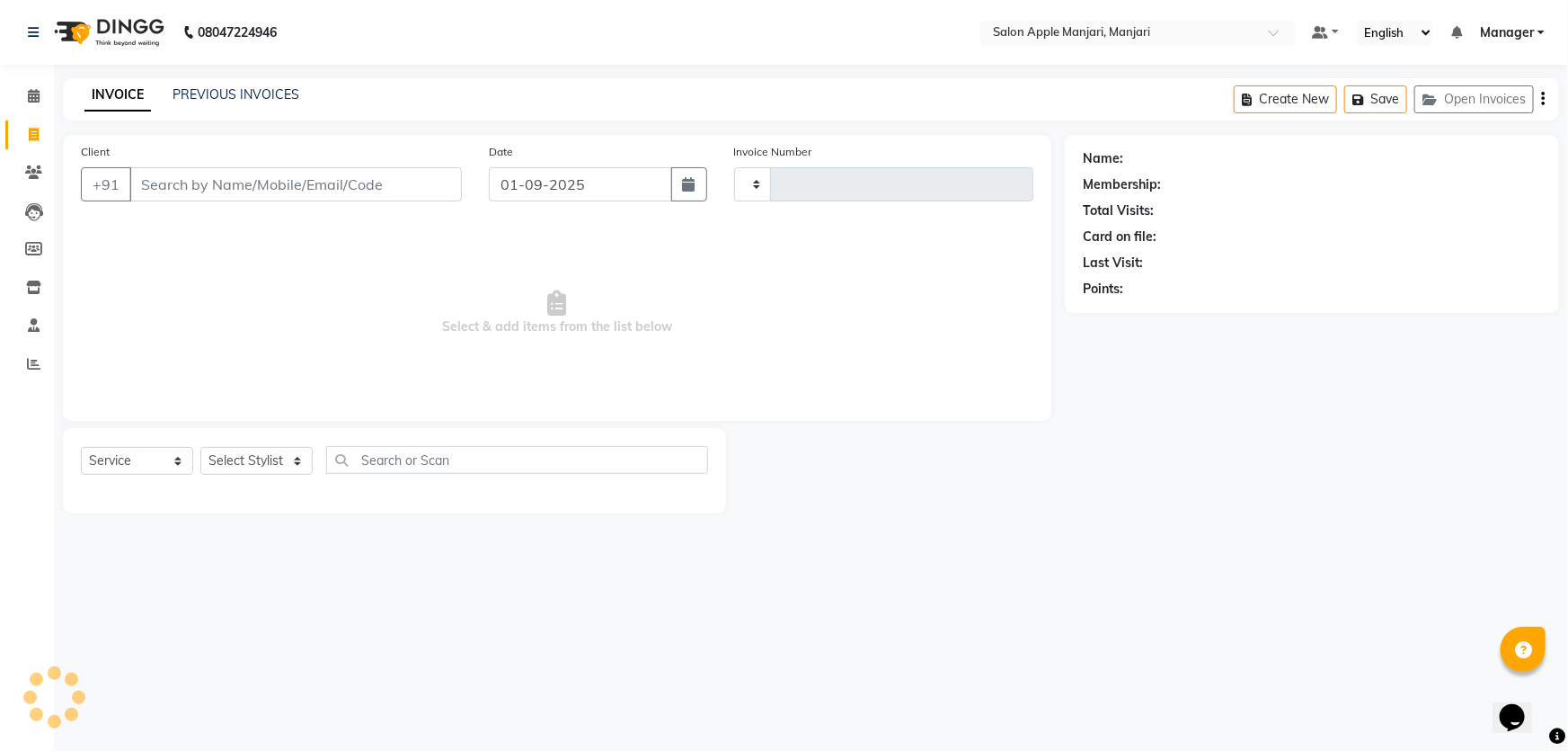
type input "0724"
select select "8088"
click at [296, 102] on link "PREVIOUS INVOICES" at bounding box center [235, 95] width 127 height 16
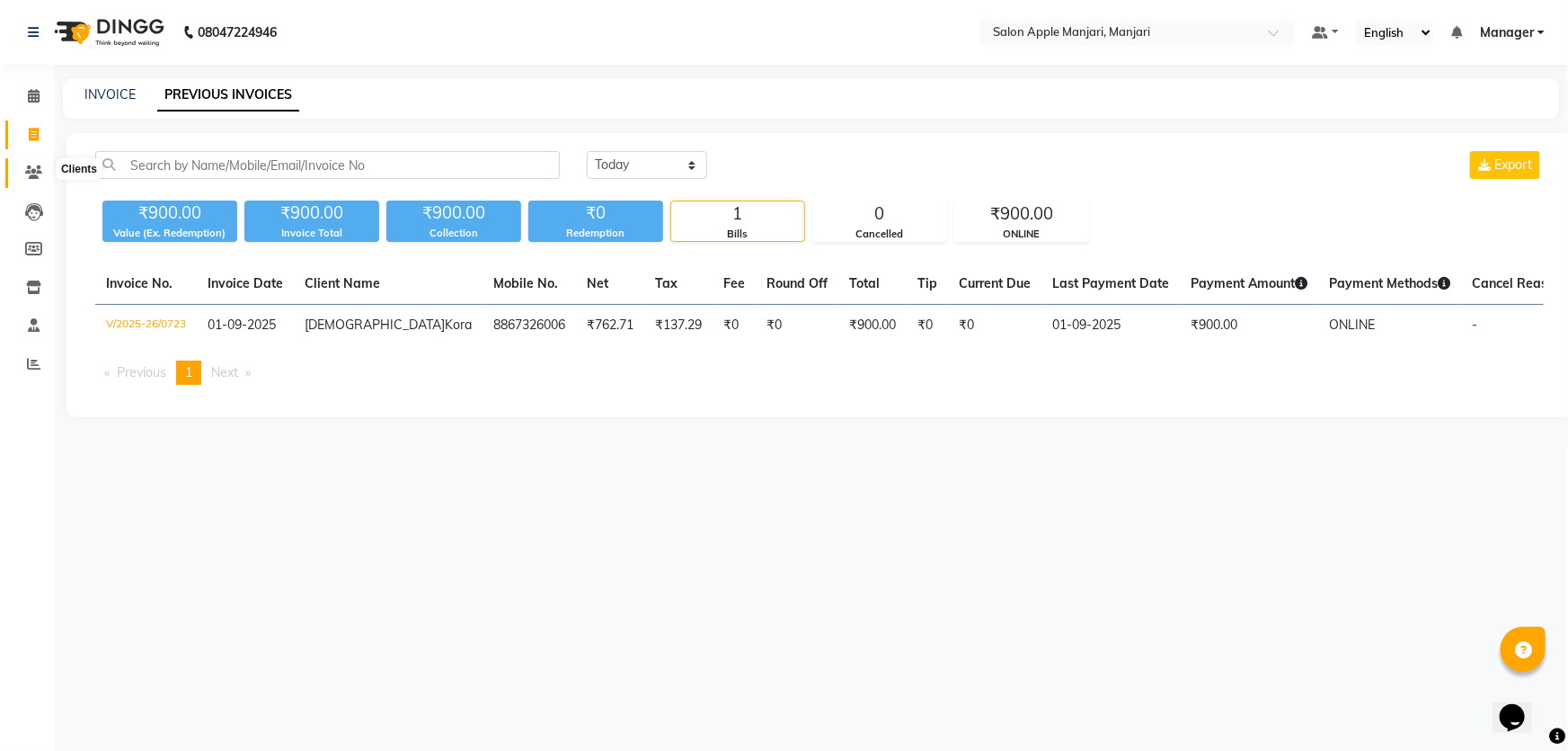
click at [31, 177] on icon at bounding box center [33, 172] width 17 height 14
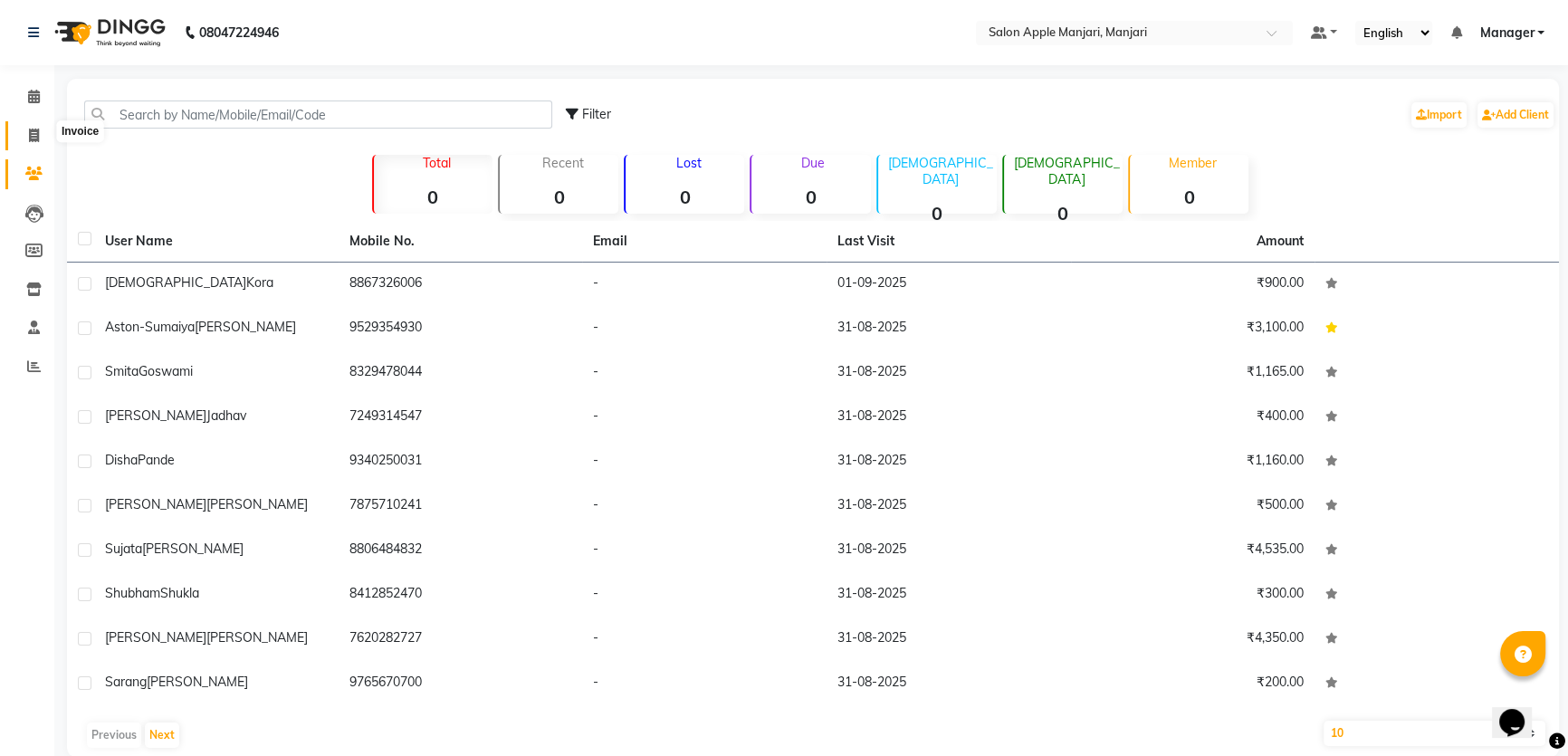
click at [35, 130] on icon at bounding box center [34, 136] width 10 height 14
select select "8088"
select select "service"
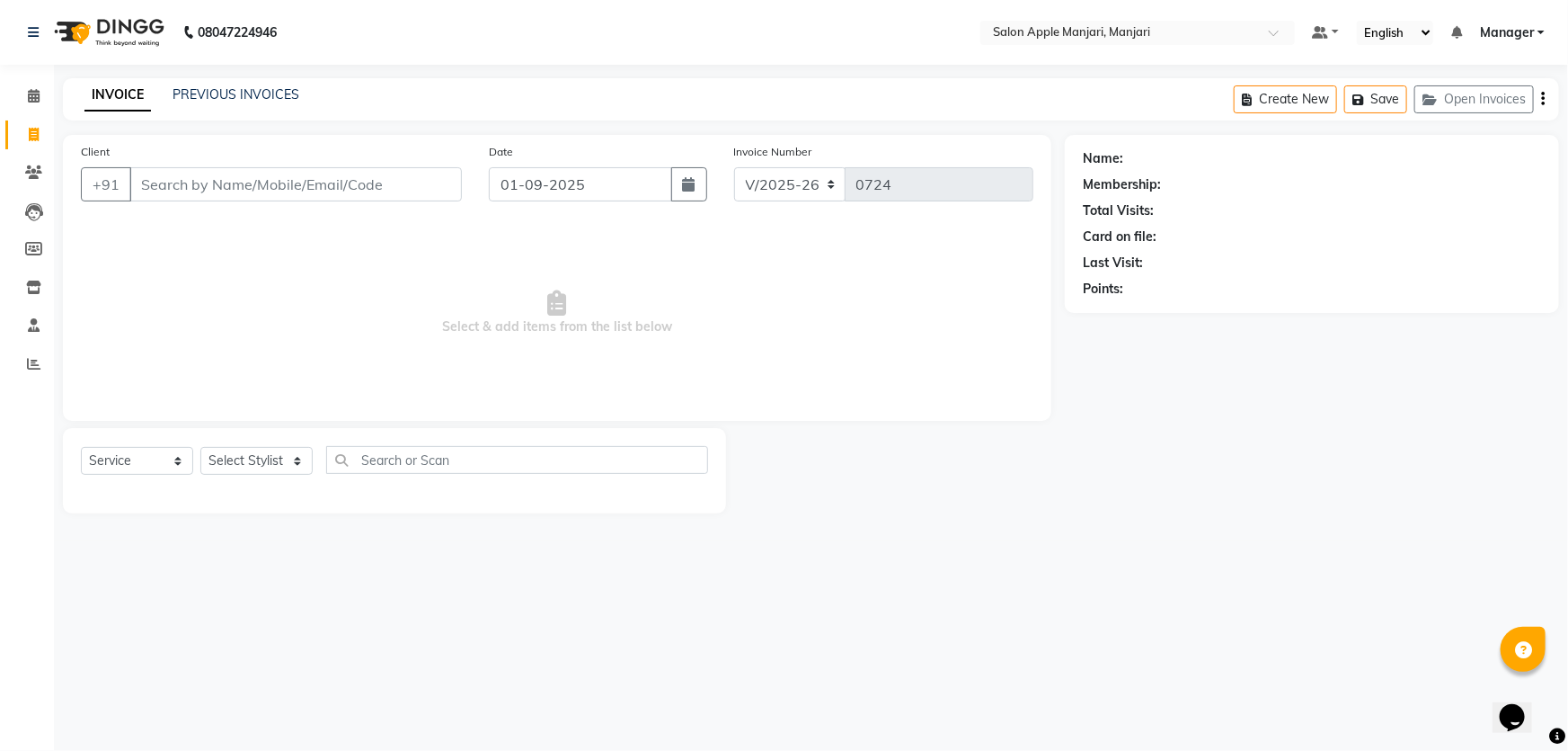
click at [224, 307] on span "Select & add items from the list below" at bounding box center [556, 312] width 952 height 179
click at [312, 475] on select "Select Stylist Chaya Thombare Dropadi Rushikesh Suryawanshi Manager Nikhil Diga…" at bounding box center [256, 460] width 112 height 28
drag, startPoint x: 128, startPoint y: 590, endPoint x: 136, endPoint y: 578, distance: 14.4
click at [131, 540] on main "INVOICE PREVIOUS INVOICES Create New Save Open Invoices Client +91 Date 01-09-2…" at bounding box center [811, 308] width 1514 height 462
click at [35, 169] on icon at bounding box center [33, 172] width 17 height 14
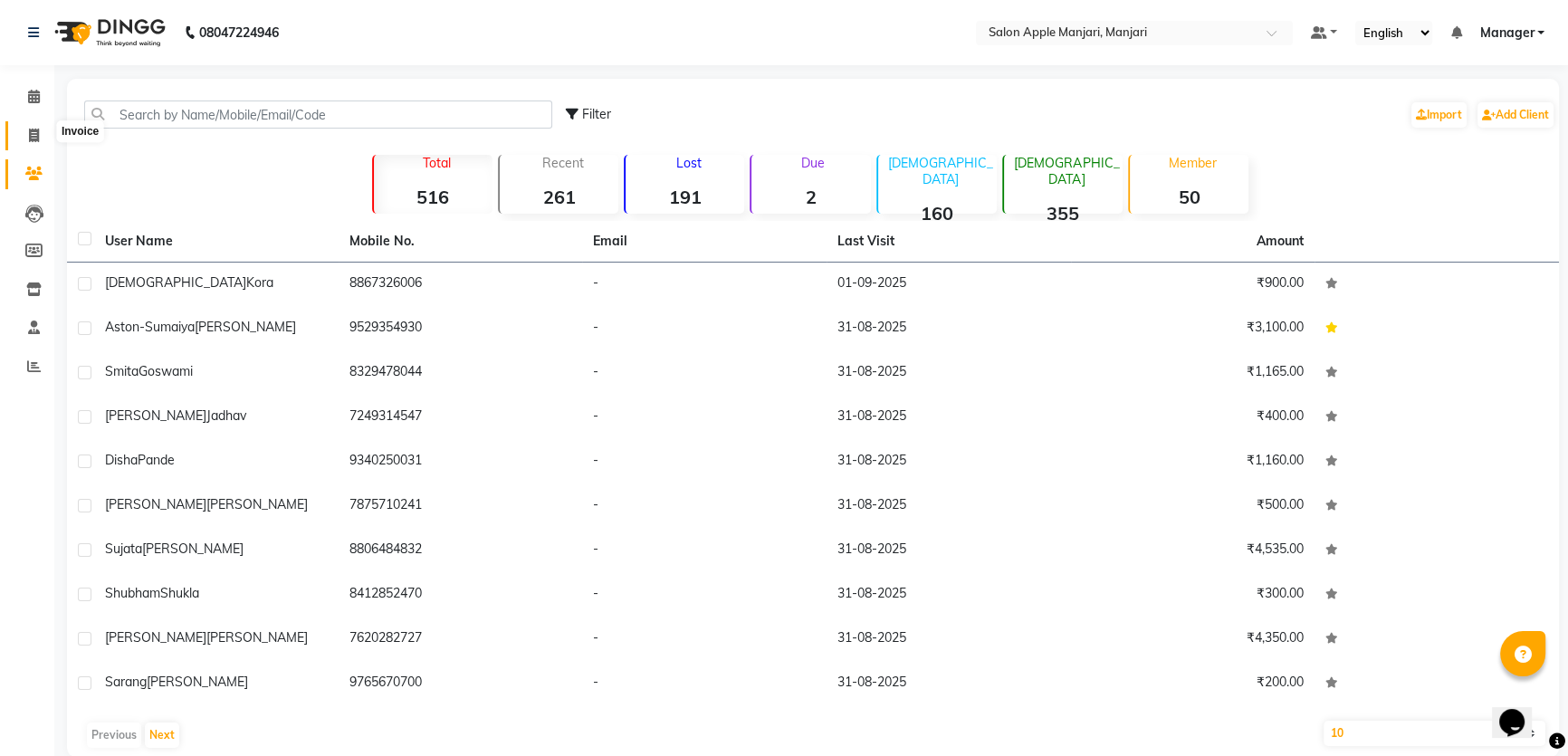
click at [38, 139] on icon at bounding box center [34, 136] width 10 height 14
select select "service"
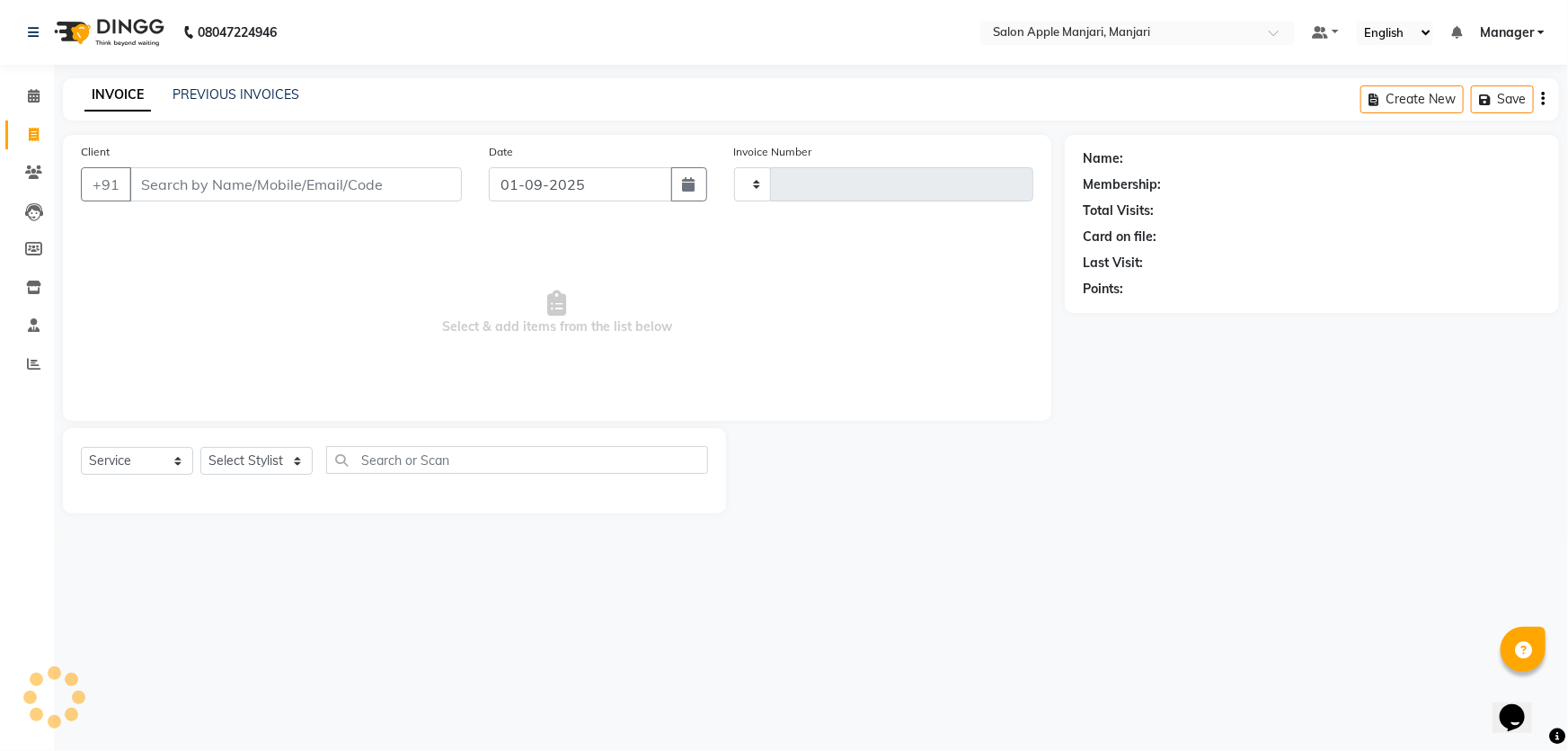
type input "0724"
select select "8088"
click at [31, 179] on span at bounding box center [33, 172] width 32 height 21
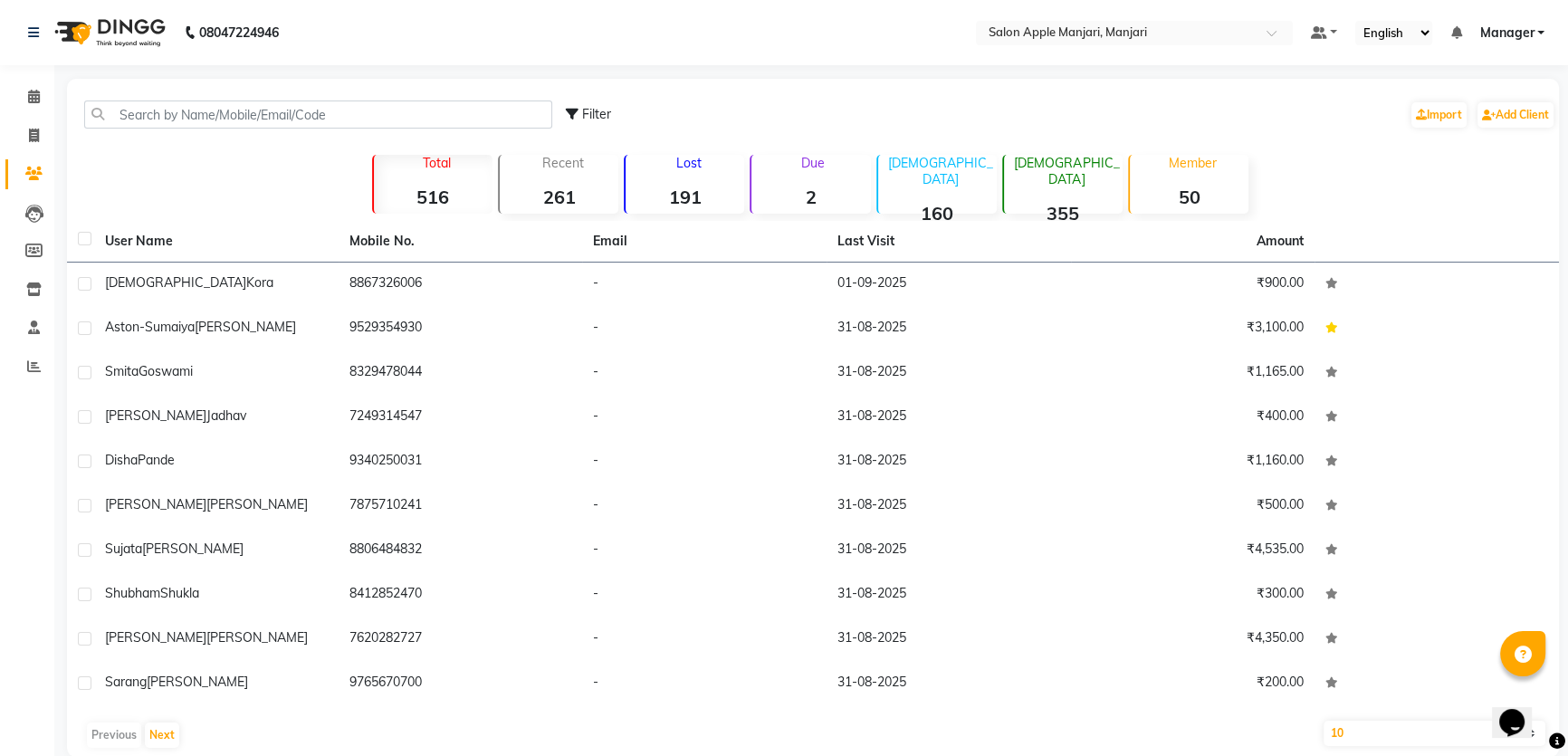
click at [814, 208] on strong "2" at bounding box center [810, 196] width 118 height 23
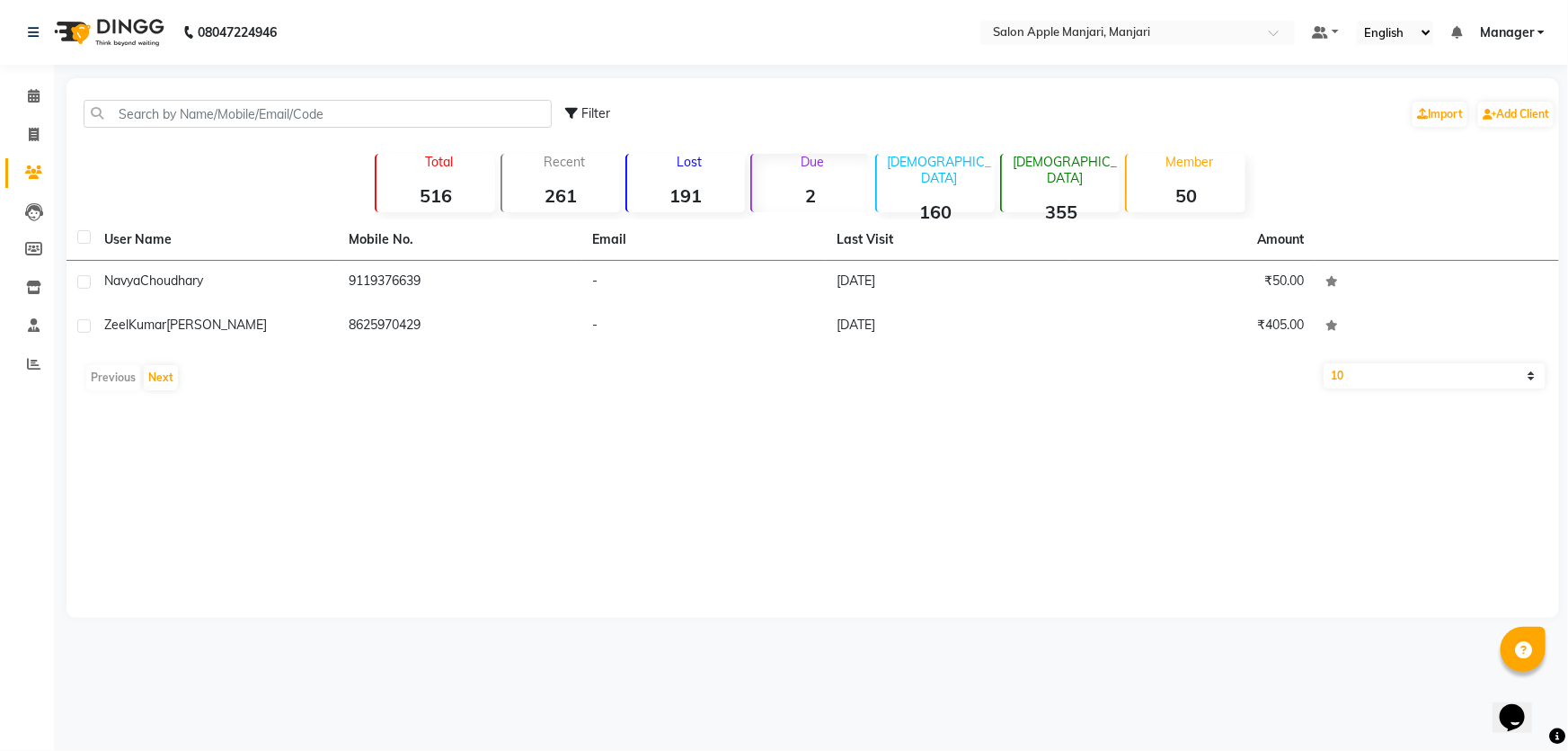
click at [689, 203] on div "Lost 191" at bounding box center [685, 182] width 119 height 58
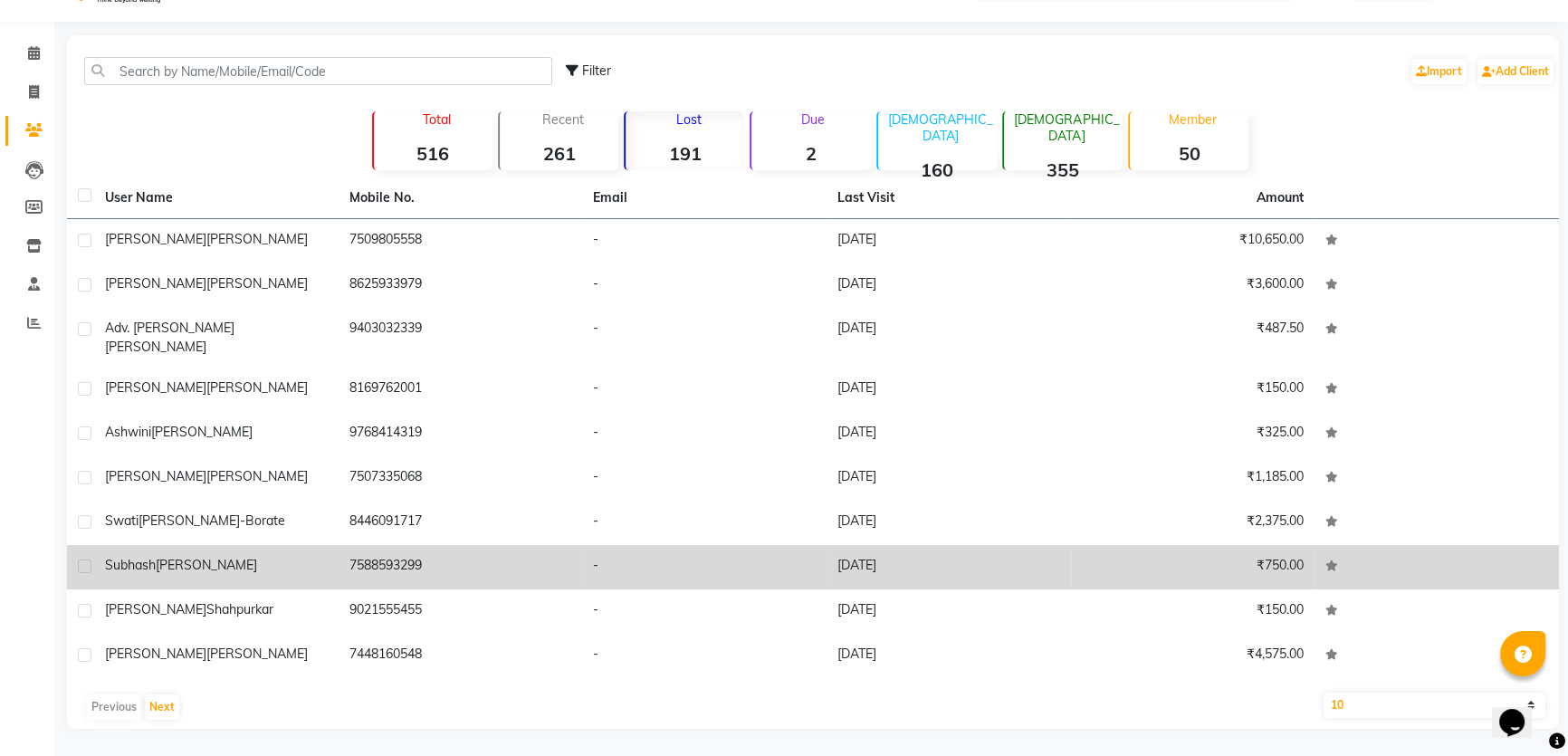
scroll to position [125, 0]
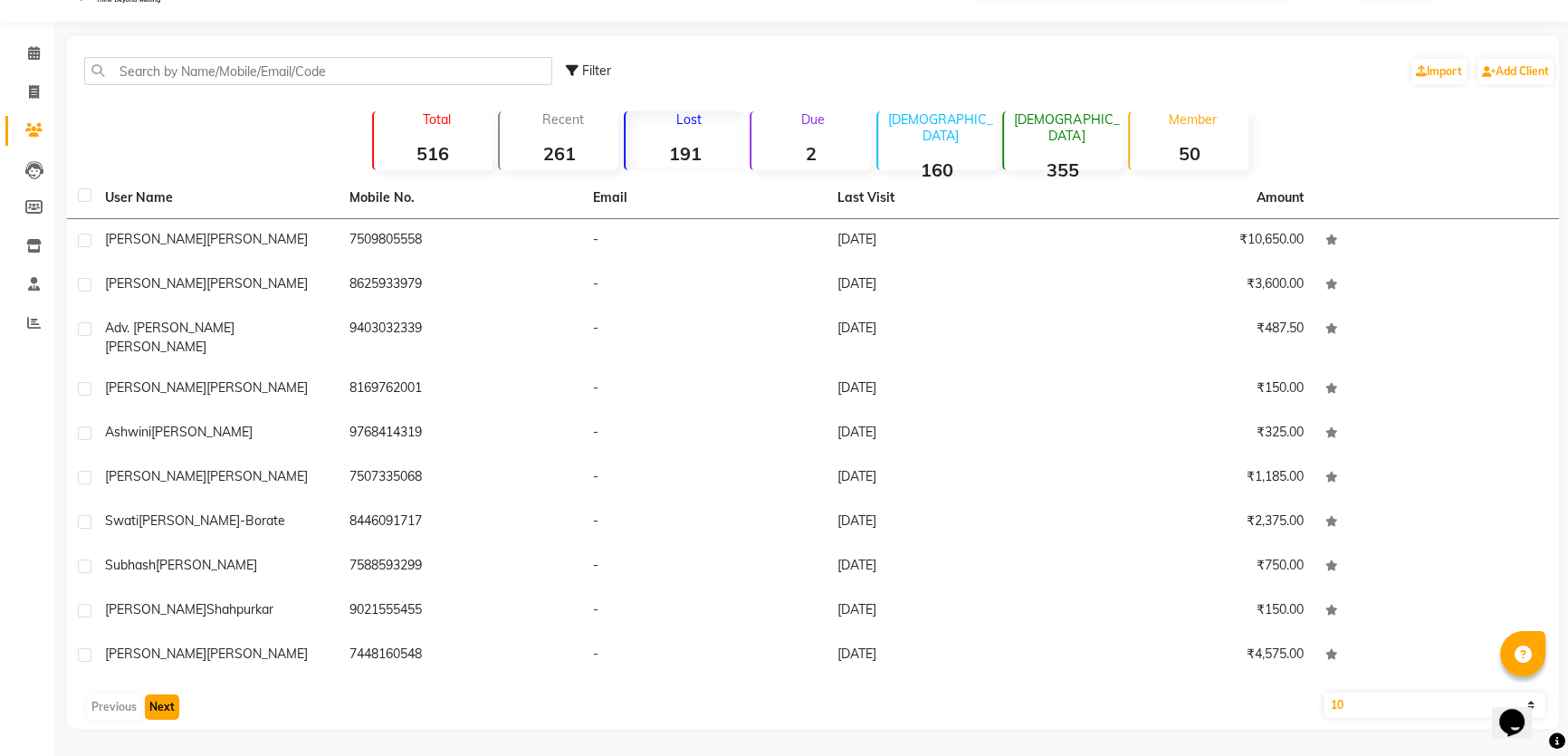
click at [169, 703] on button "Next" at bounding box center [162, 707] width 35 height 26
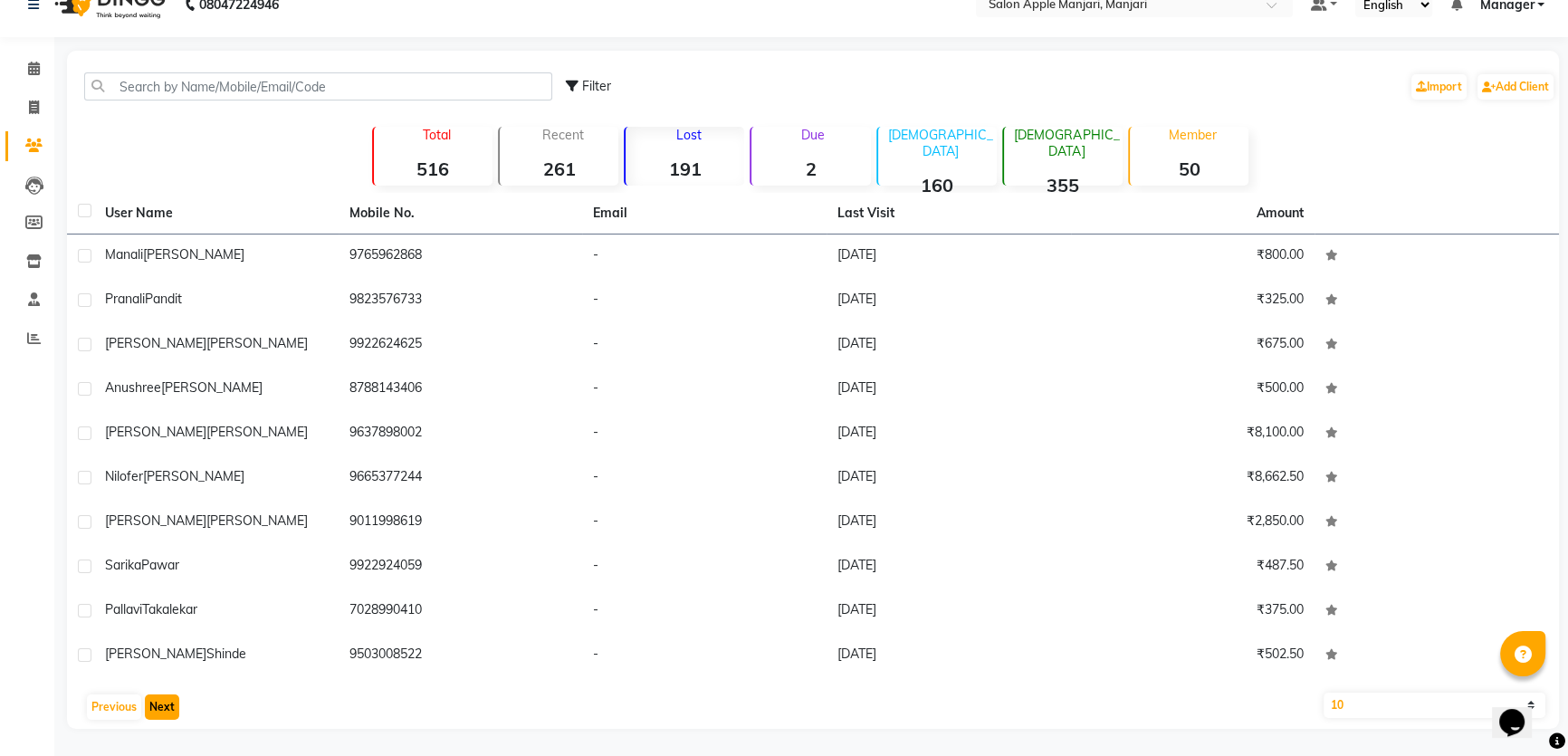
click at [169, 703] on button "Next" at bounding box center [162, 707] width 35 height 26
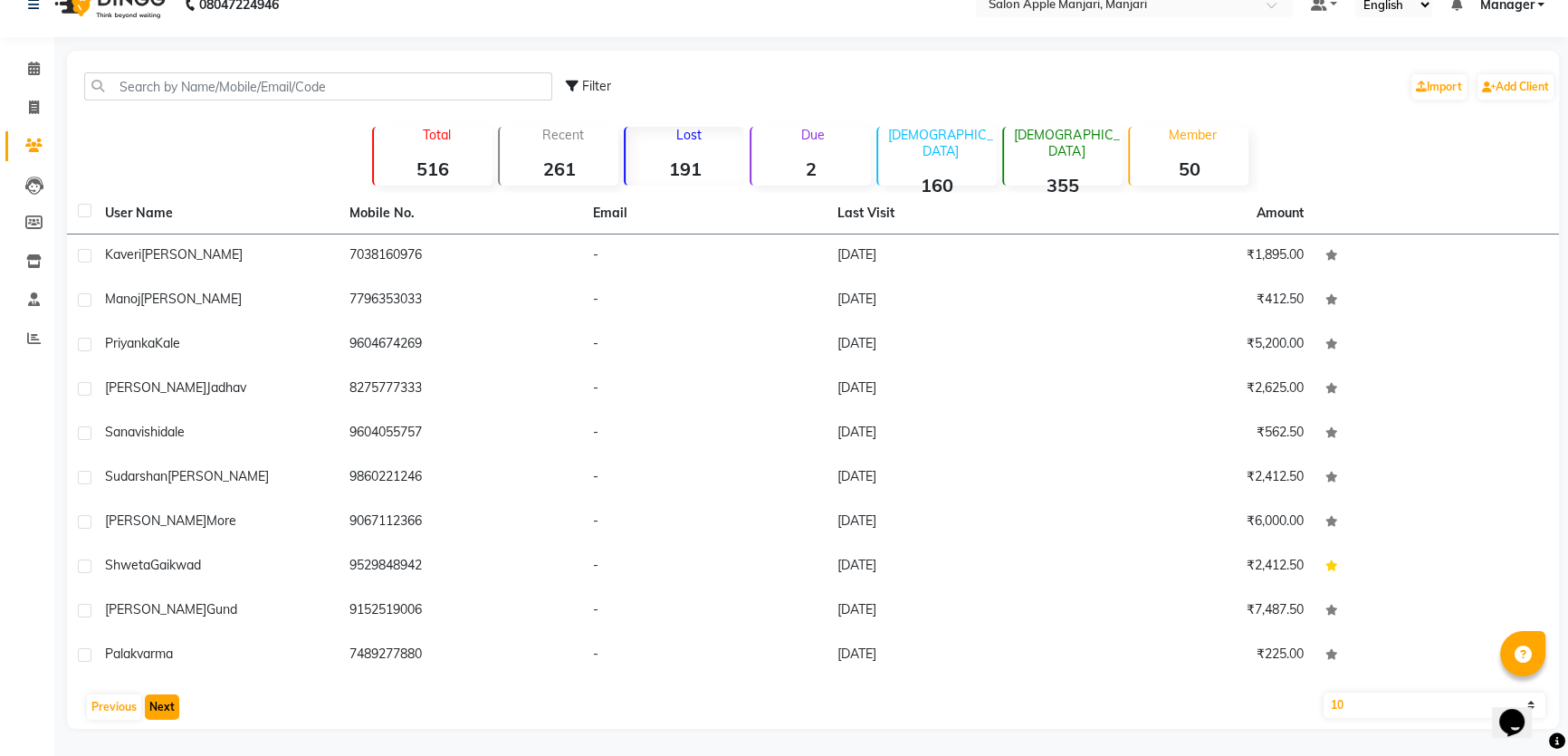
click at [169, 703] on button "Next" at bounding box center [162, 707] width 35 height 26
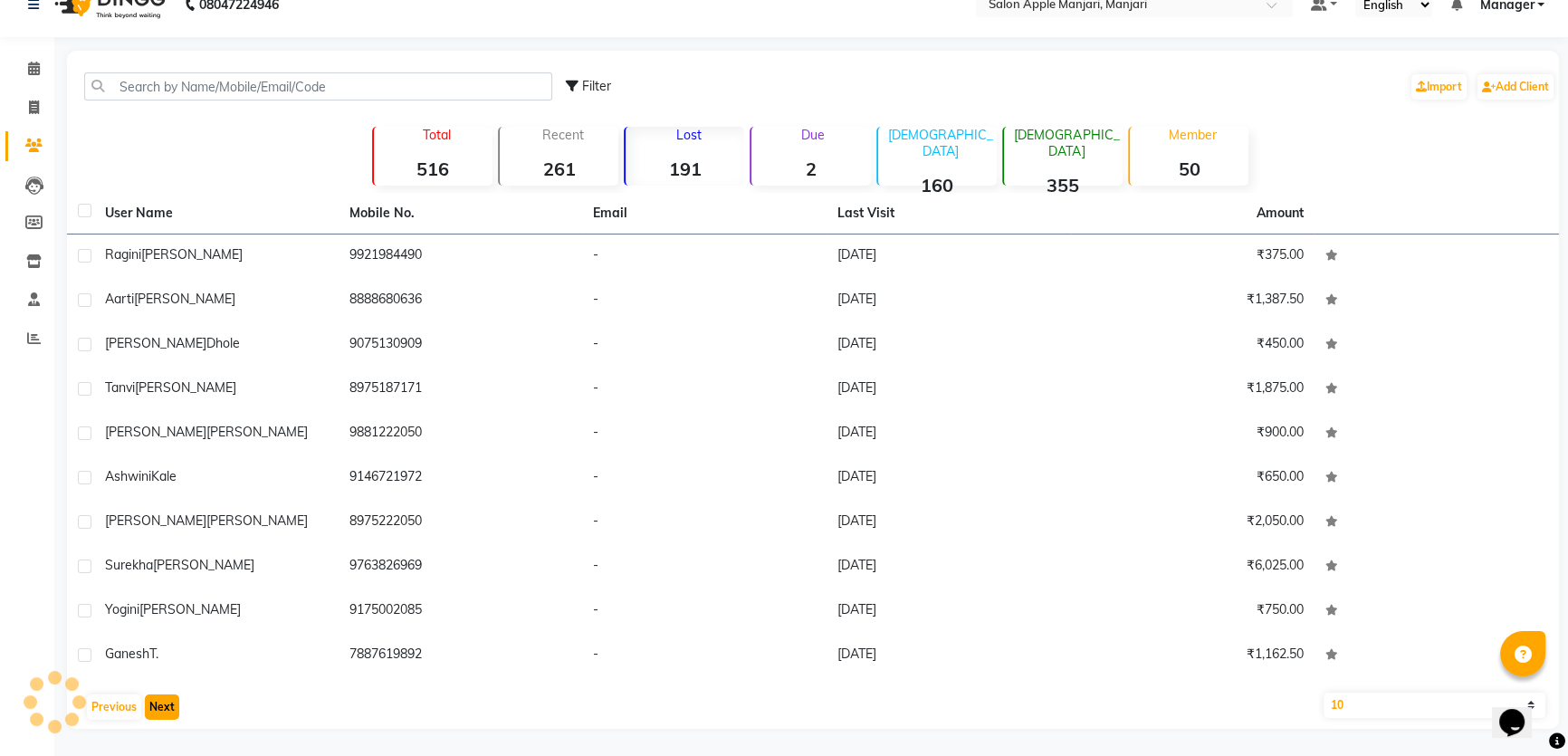
click at [169, 703] on button "Next" at bounding box center [162, 707] width 35 height 26
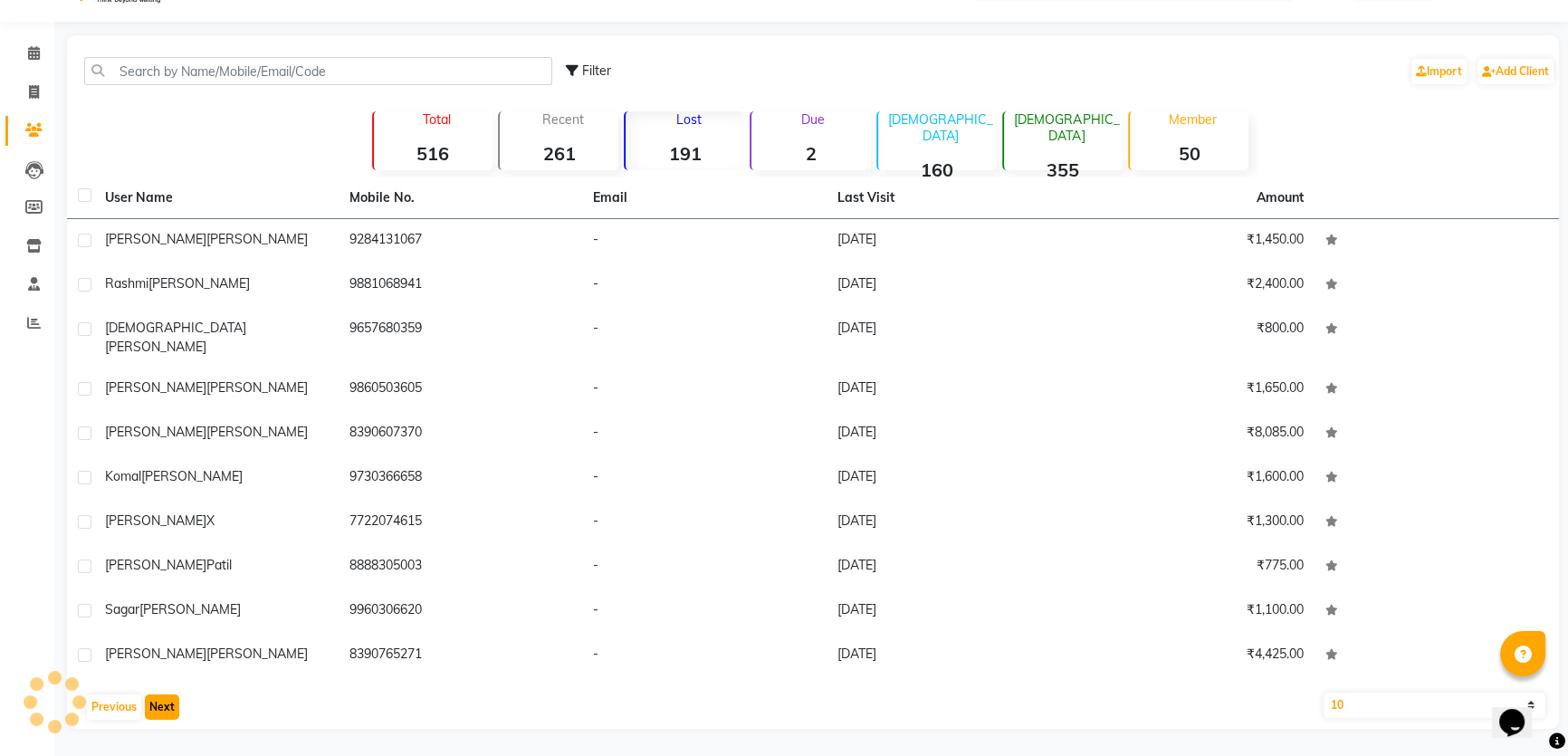
click at [169, 703] on button "Next" at bounding box center [162, 707] width 35 height 26
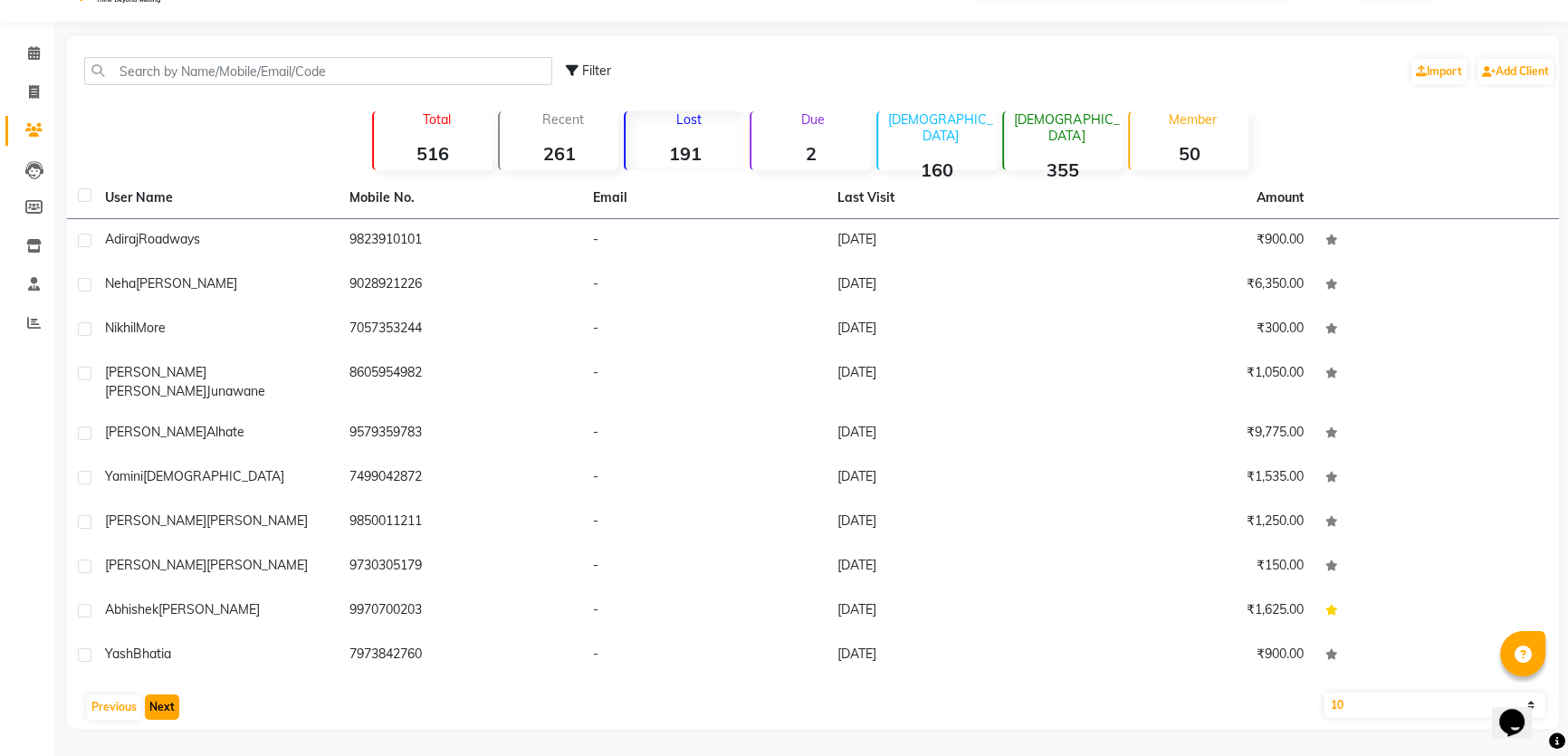
click at [164, 698] on button "Next" at bounding box center [162, 707] width 35 height 26
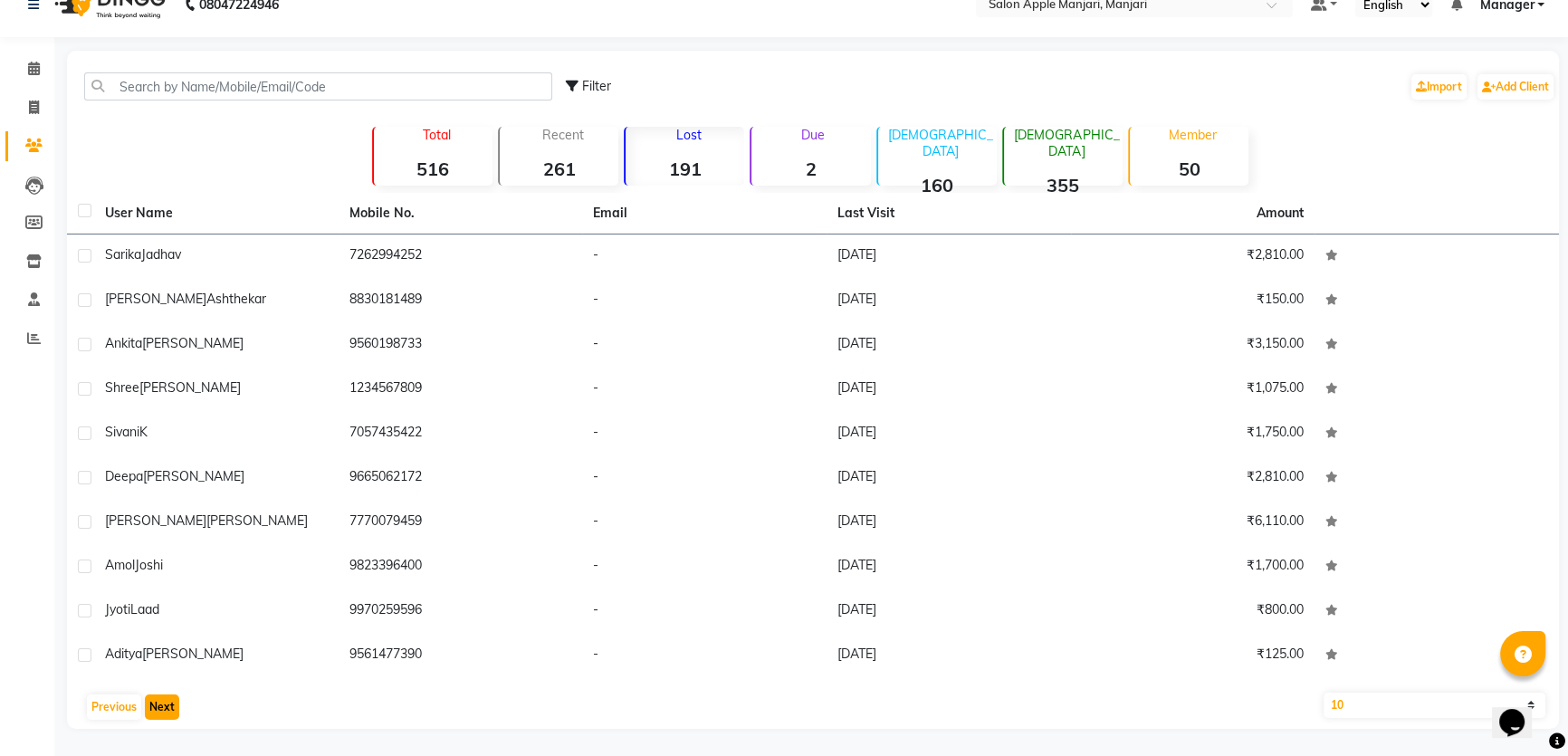
click at [164, 698] on button "Next" at bounding box center [162, 707] width 35 height 26
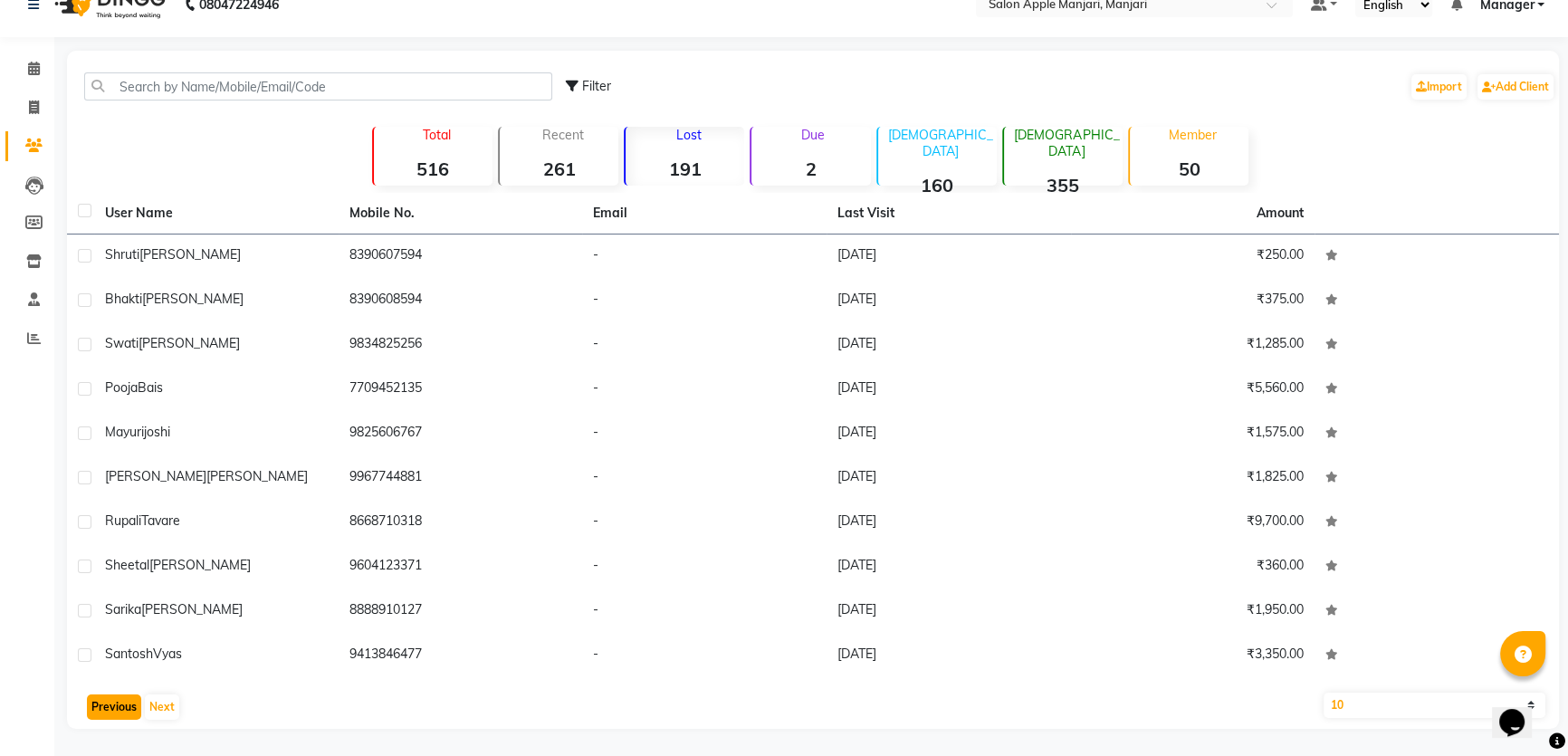
click at [118, 700] on button "Previous" at bounding box center [114, 707] width 55 height 26
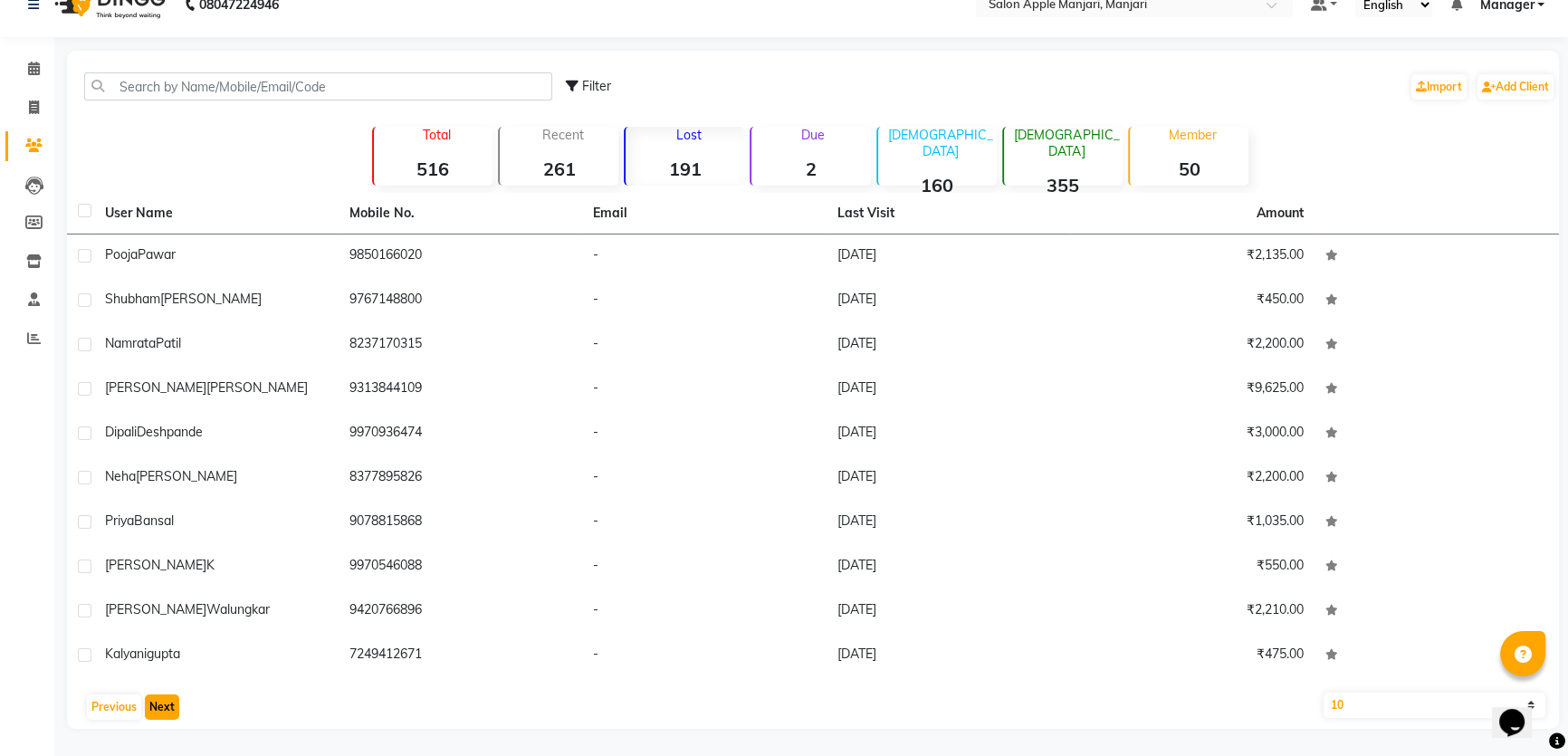
click at [175, 695] on button "Next" at bounding box center [162, 707] width 35 height 26
click at [177, 699] on button "Next" at bounding box center [162, 707] width 35 height 26
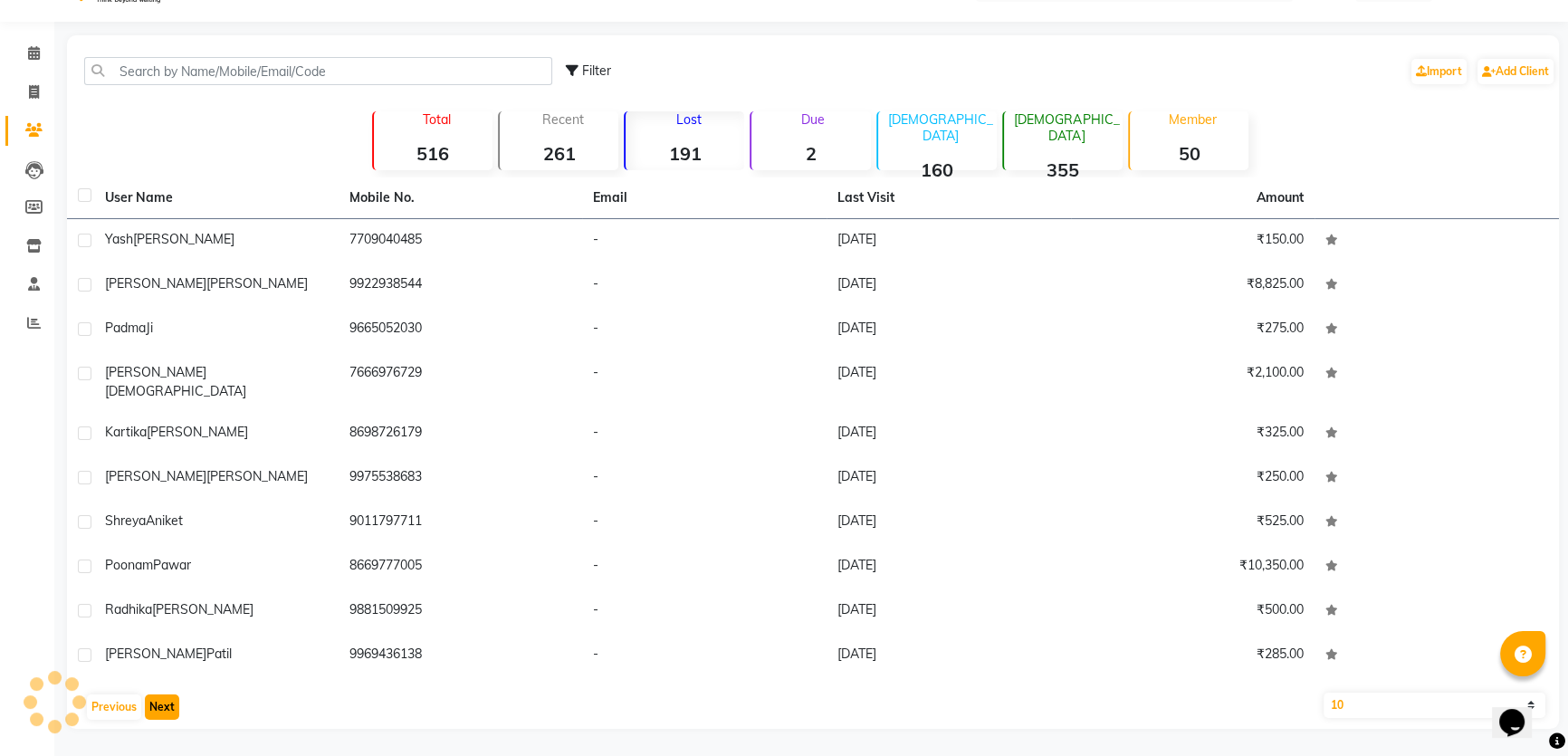
click at [177, 699] on button "Next" at bounding box center [162, 707] width 35 height 26
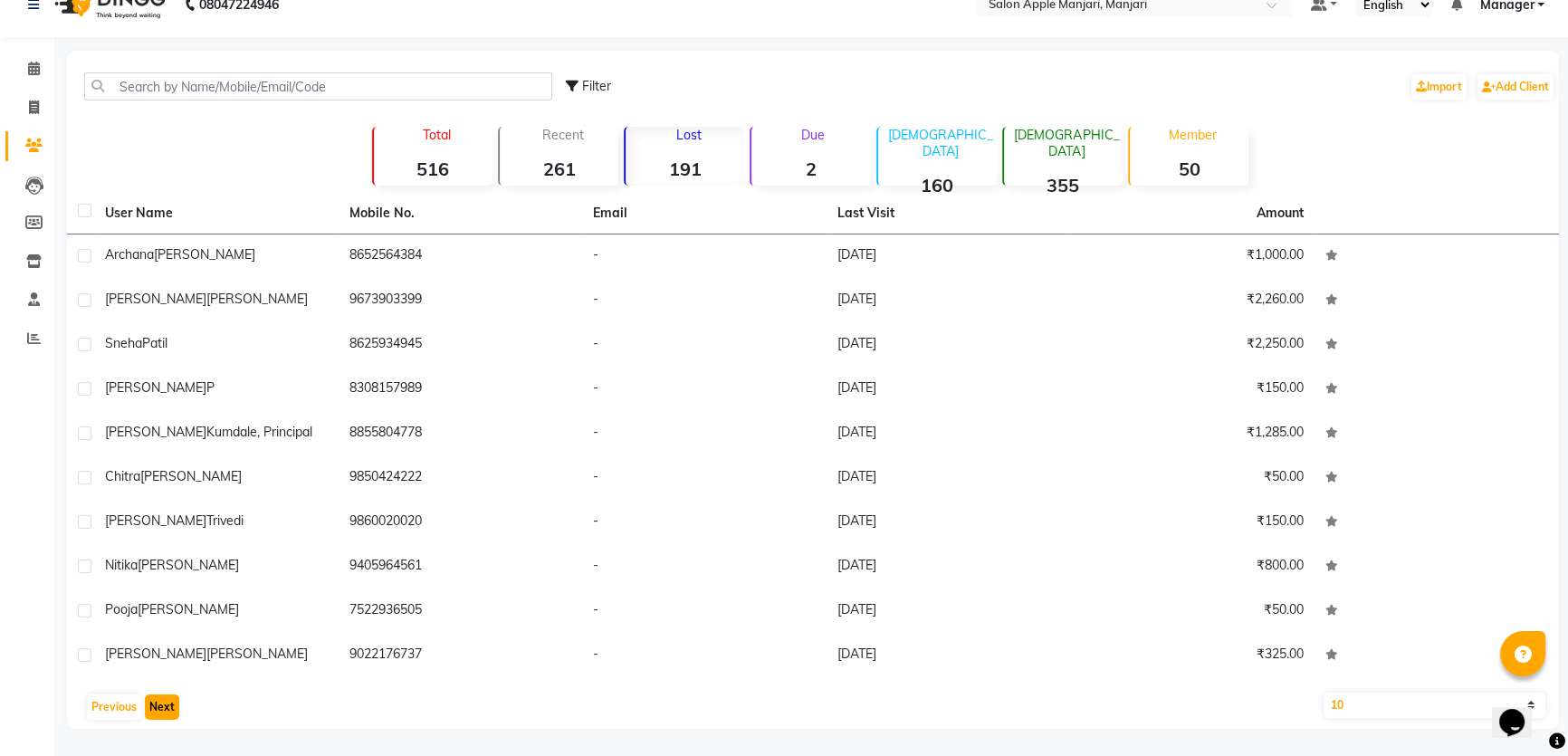
click at [177, 699] on button "Next" at bounding box center [162, 707] width 35 height 26
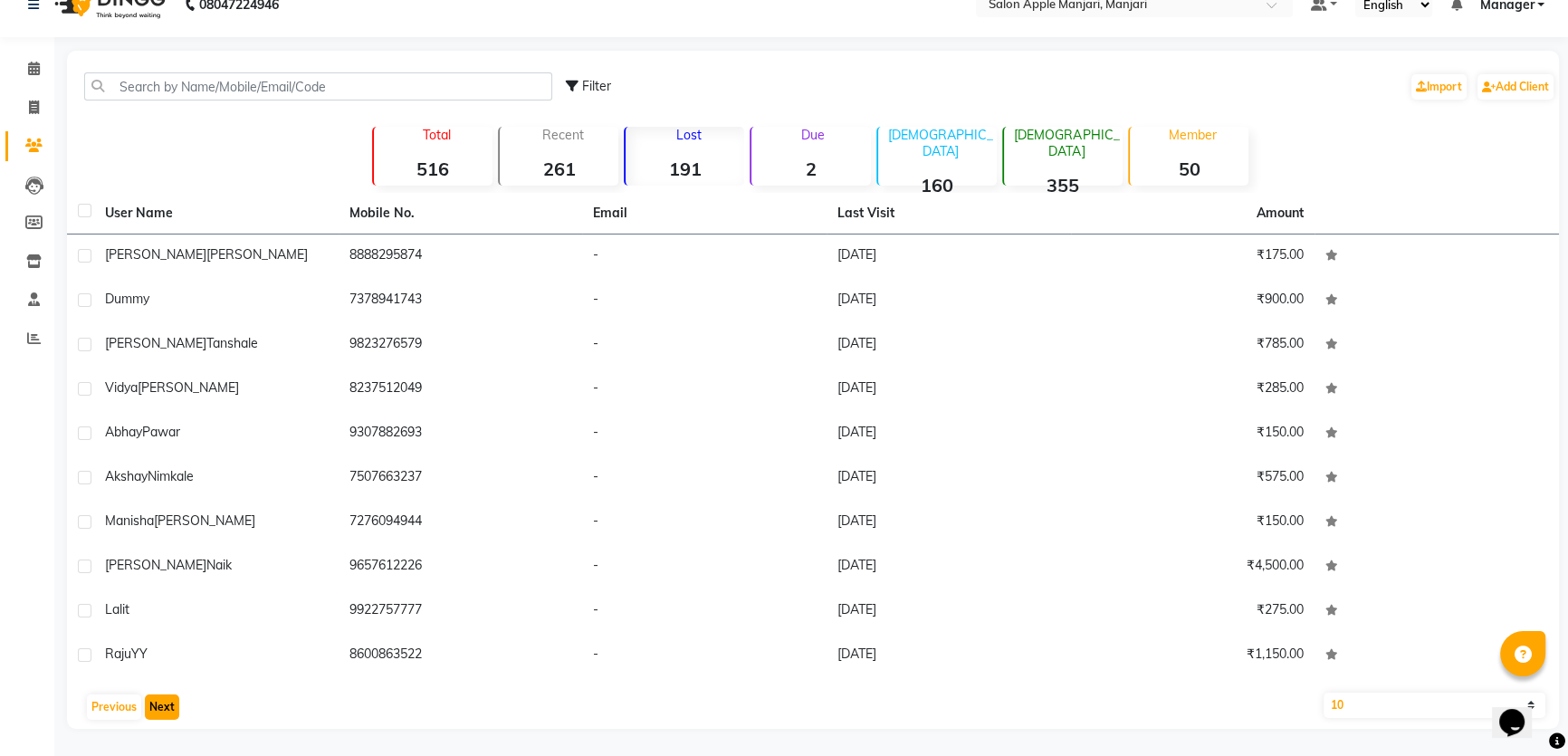
click at [152, 701] on button "Next" at bounding box center [162, 707] width 35 height 26
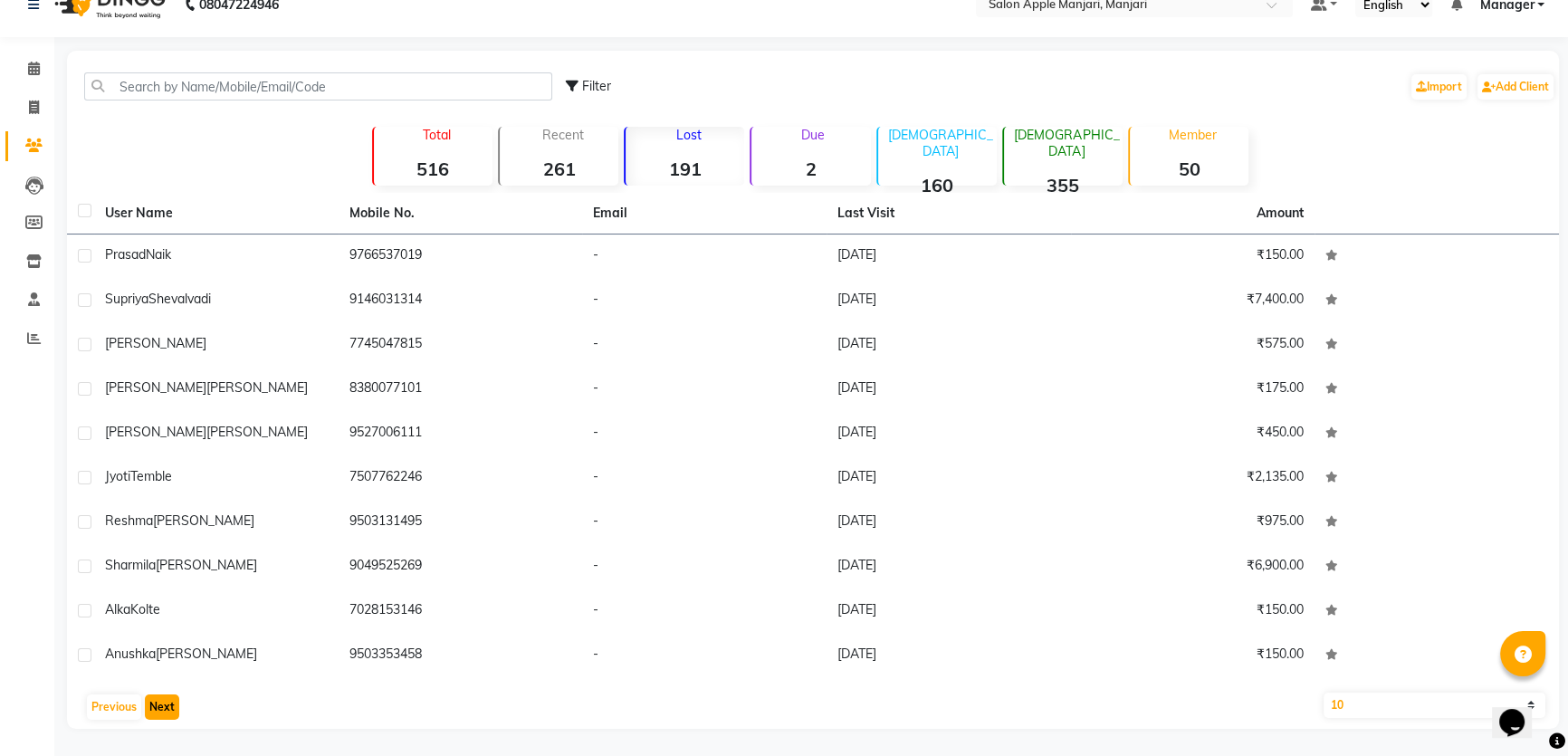
click at [171, 696] on button "Next" at bounding box center [162, 707] width 35 height 26
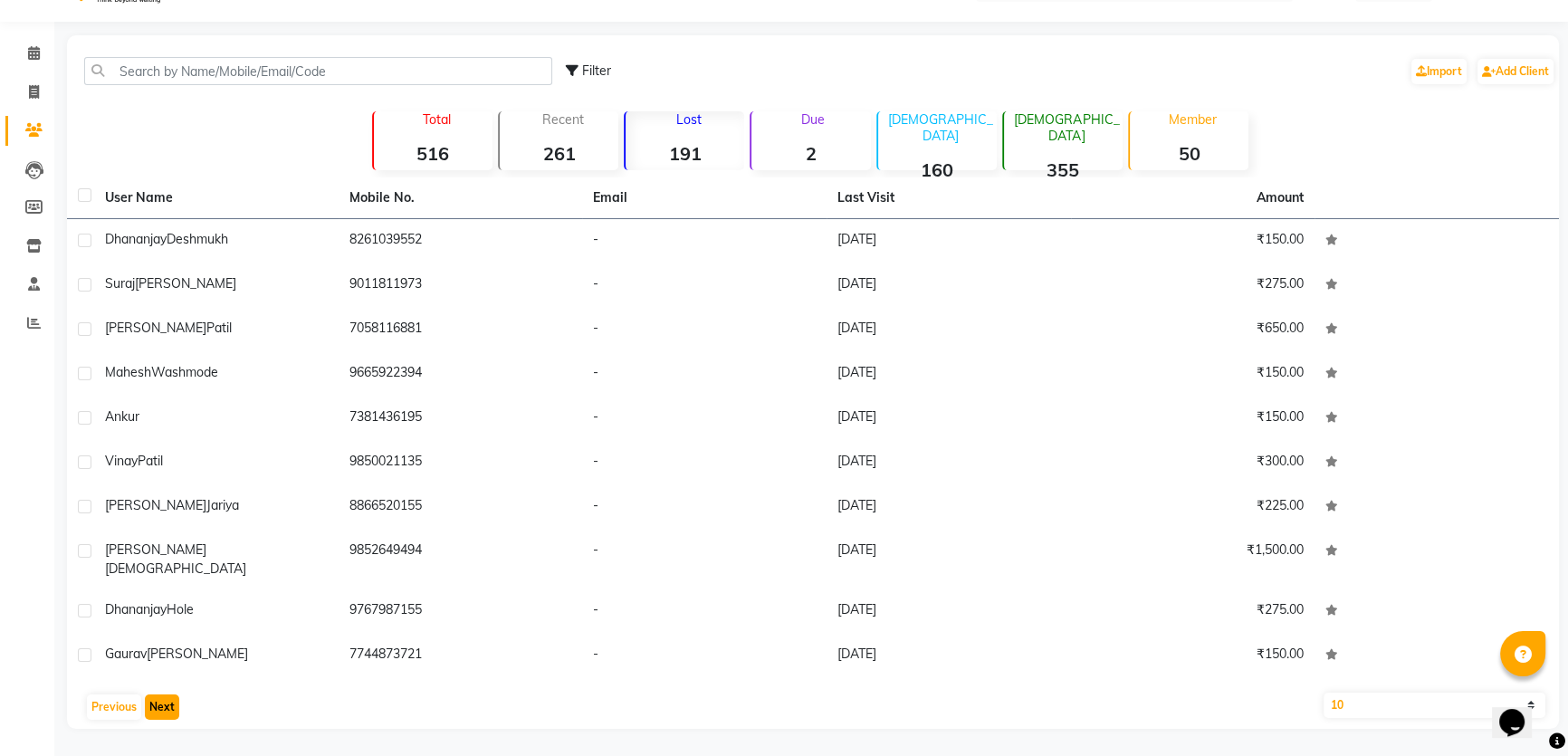
click at [171, 697] on button "Next" at bounding box center [162, 707] width 35 height 26
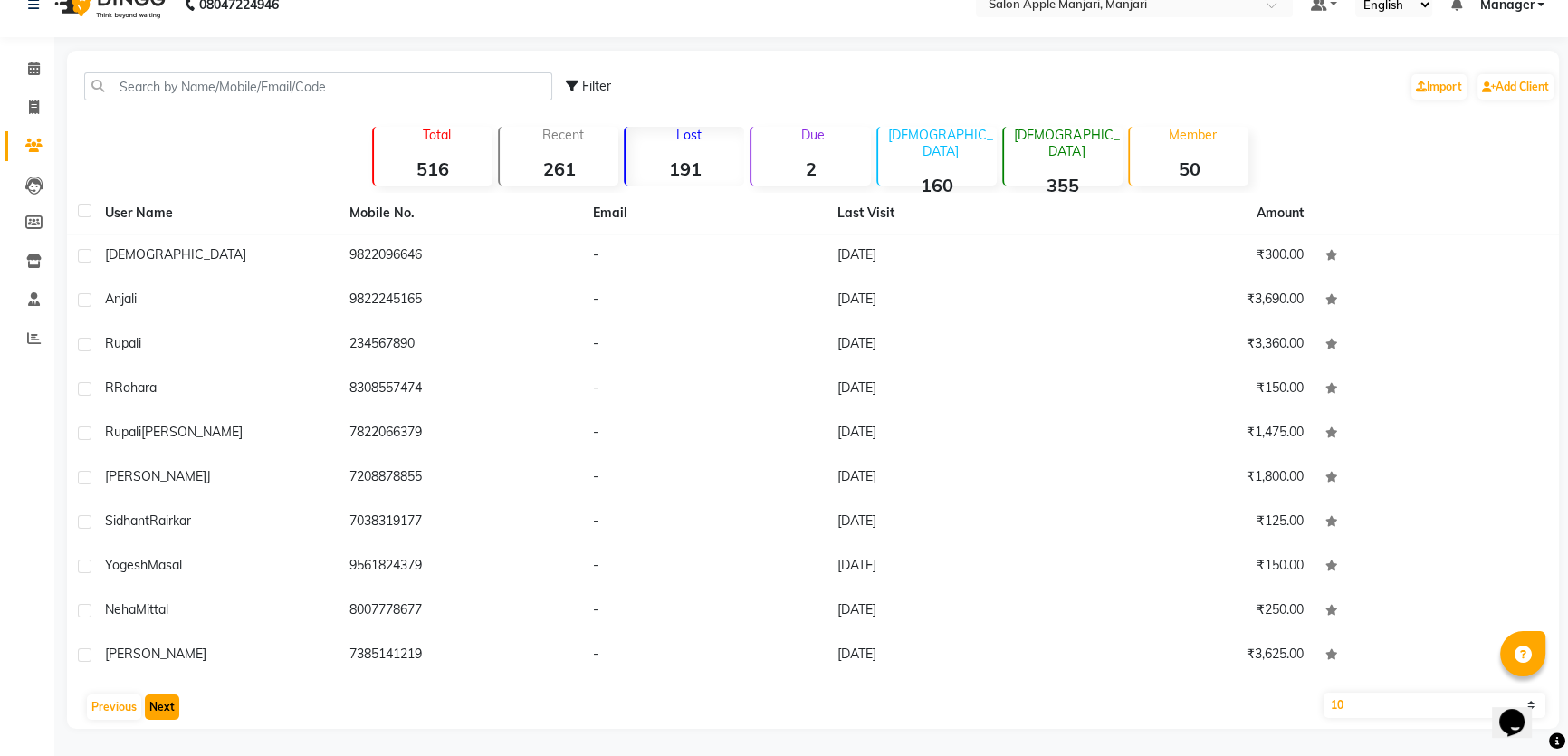
click at [171, 697] on button "Next" at bounding box center [162, 707] width 35 height 26
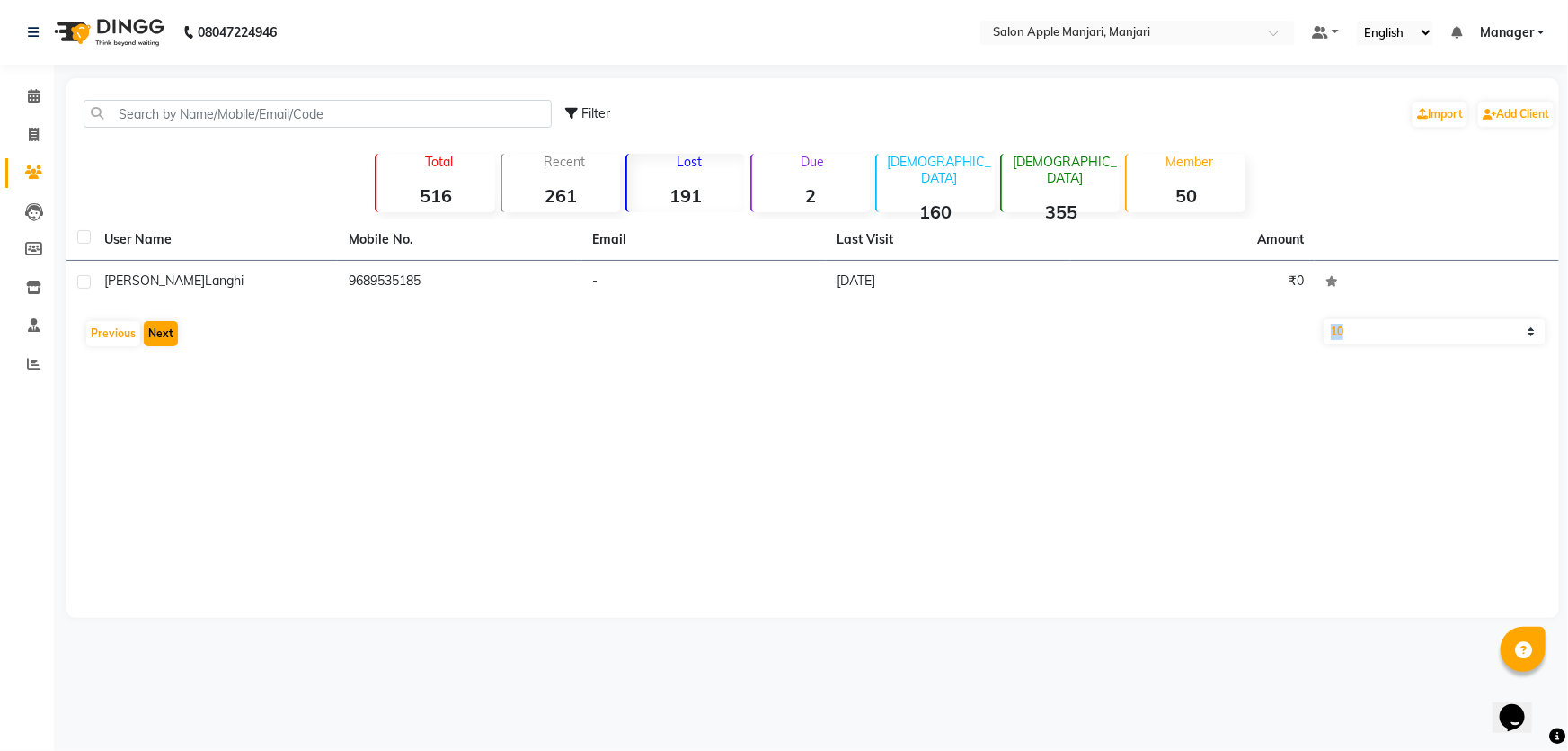
click at [169, 693] on div "08047224946 Select Location × Salon Apple Manjari, Manjari Default Panel My Pan…" at bounding box center [784, 376] width 1568 height 751
click at [109, 346] on button "Previous" at bounding box center [113, 334] width 54 height 26
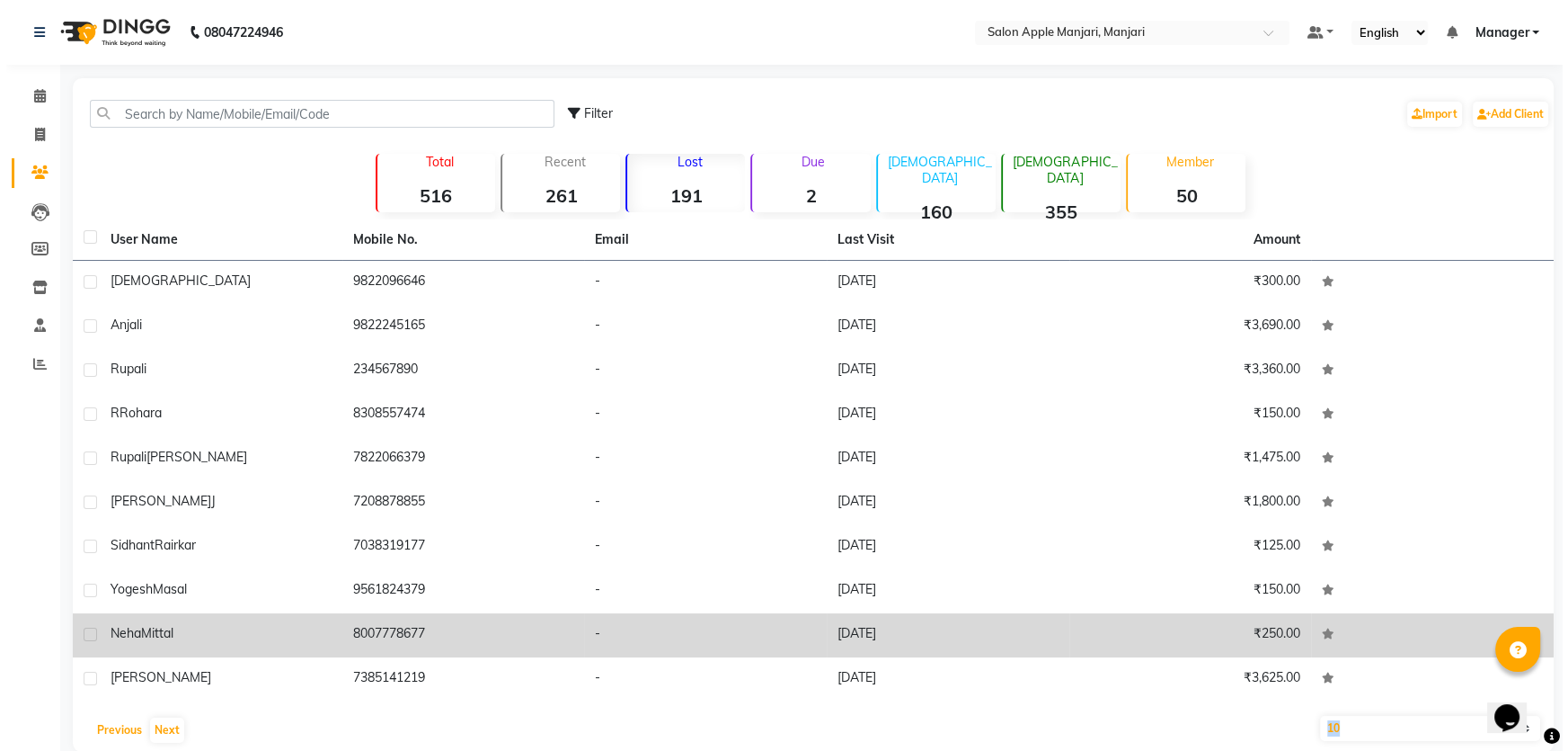
scroll to position [124, 0]
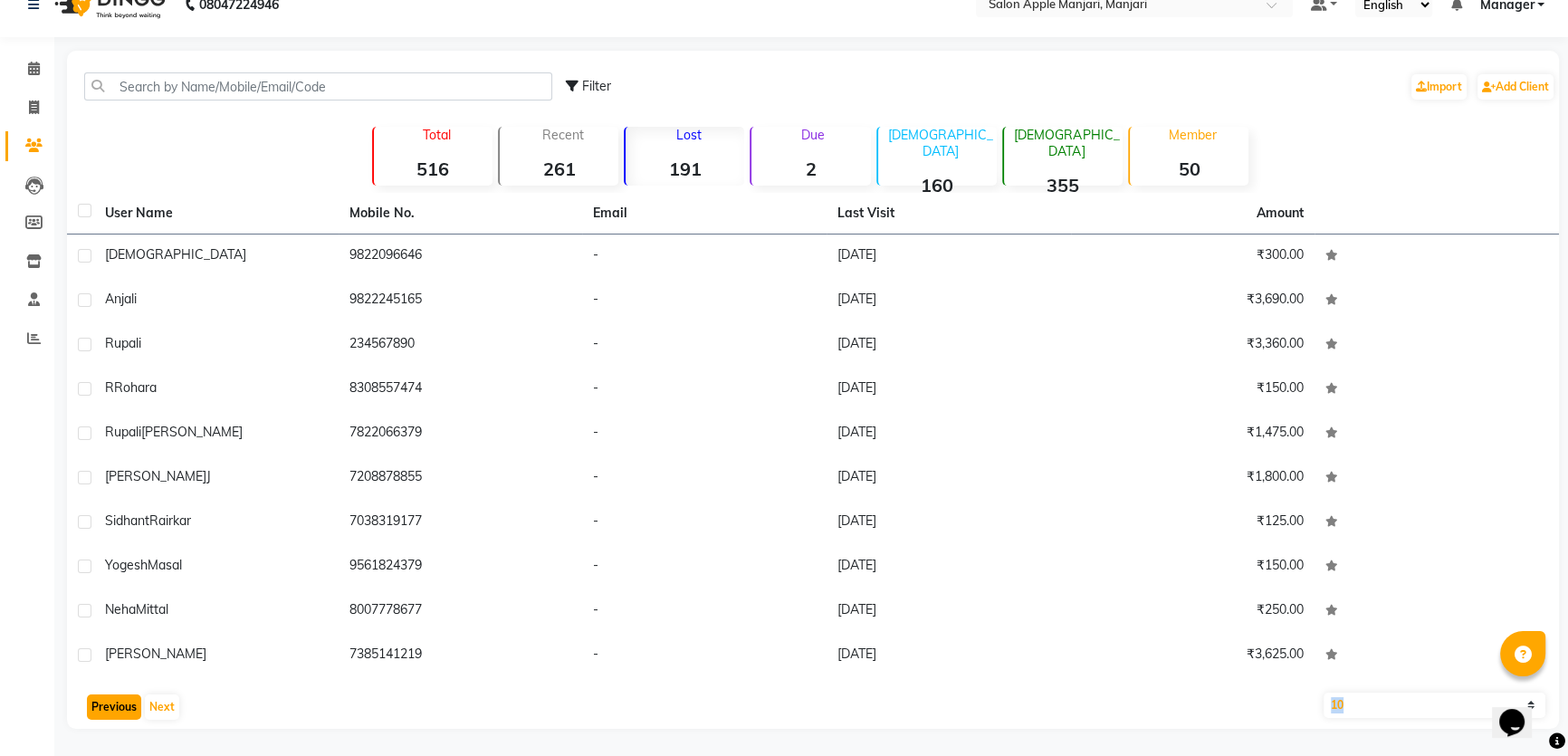
click at [117, 709] on button "Previous" at bounding box center [114, 707] width 55 height 26
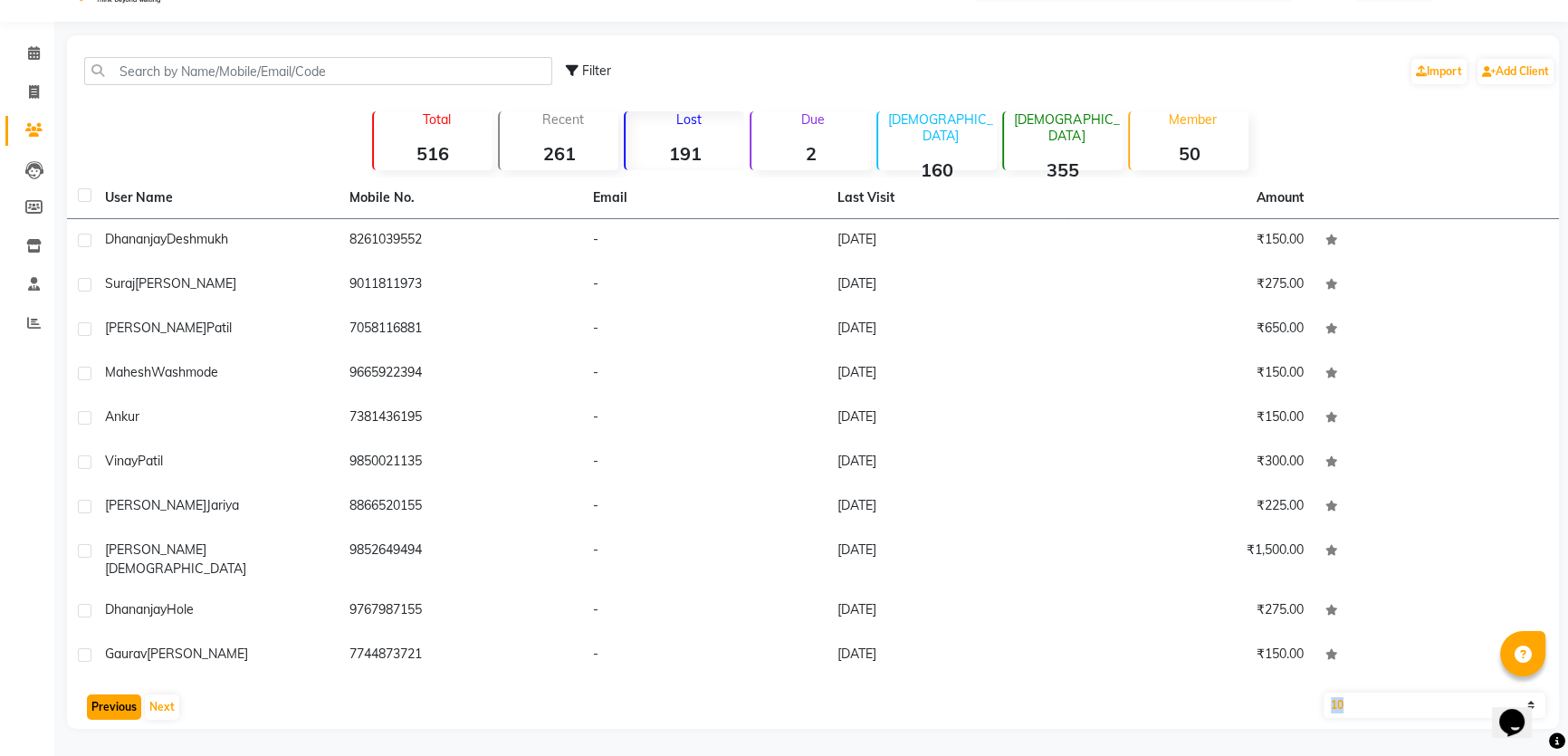
click at [117, 709] on button "Previous" at bounding box center [114, 707] width 55 height 26
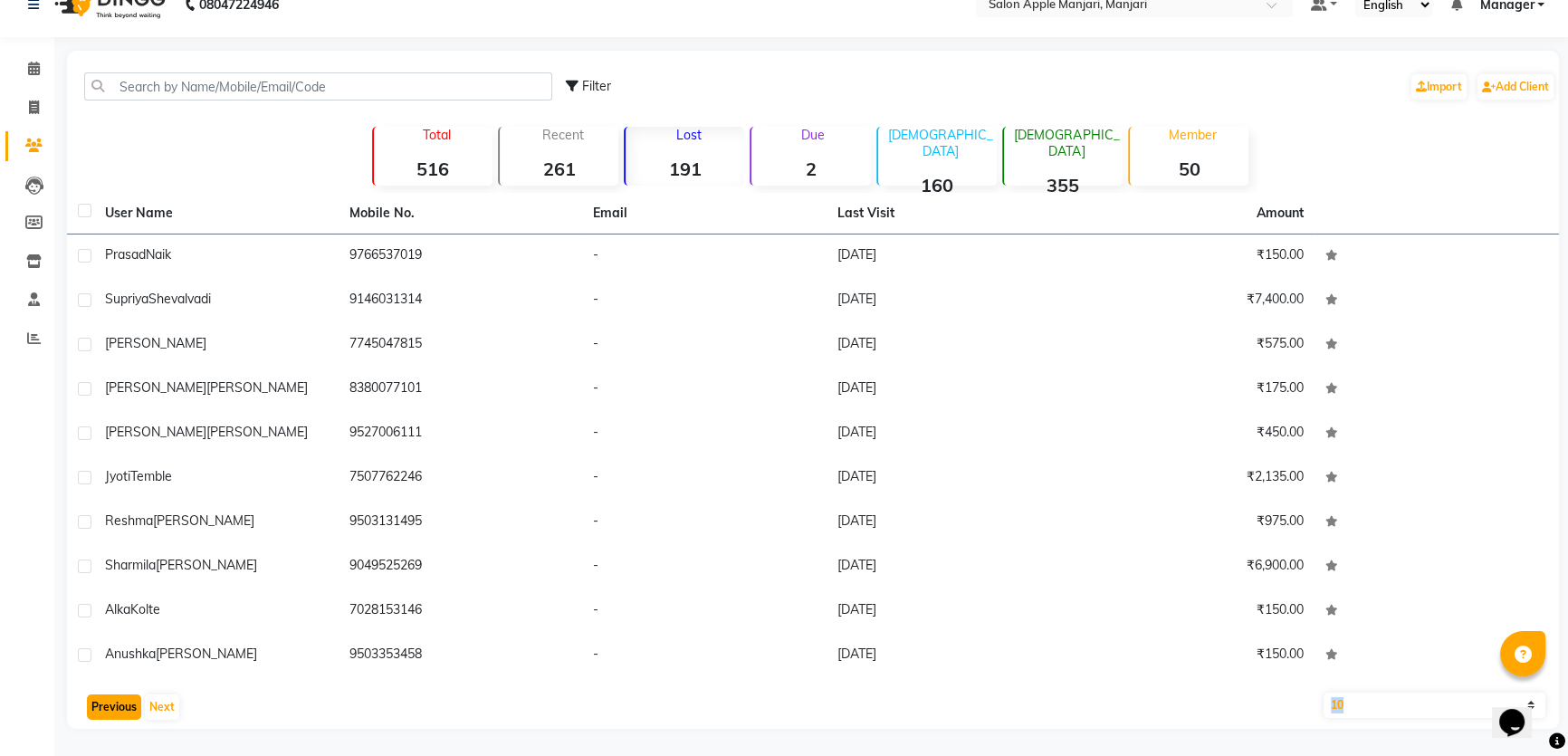
click at [117, 709] on button "Previous" at bounding box center [114, 707] width 55 height 26
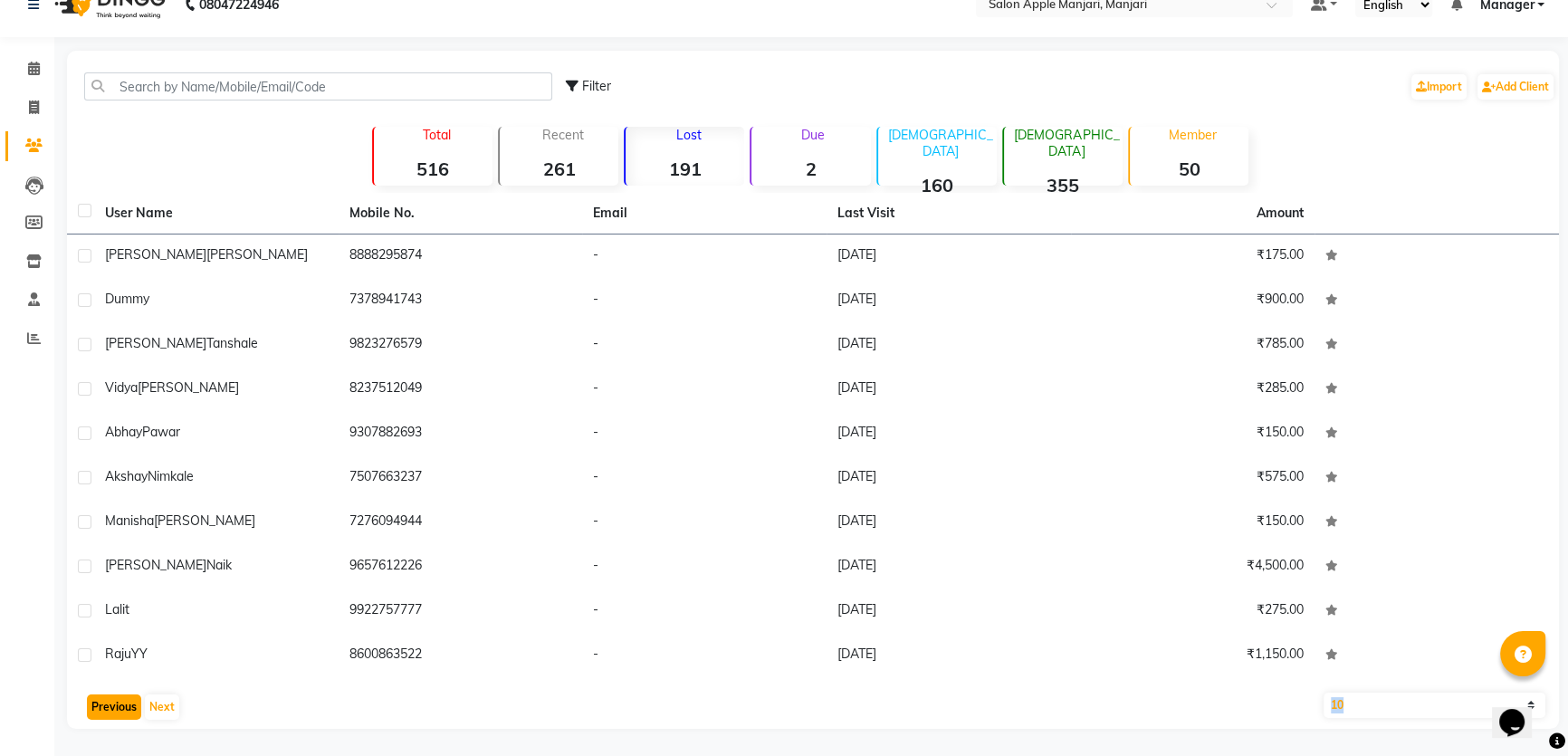
click at [117, 709] on button "Previous" at bounding box center [114, 707] width 55 height 26
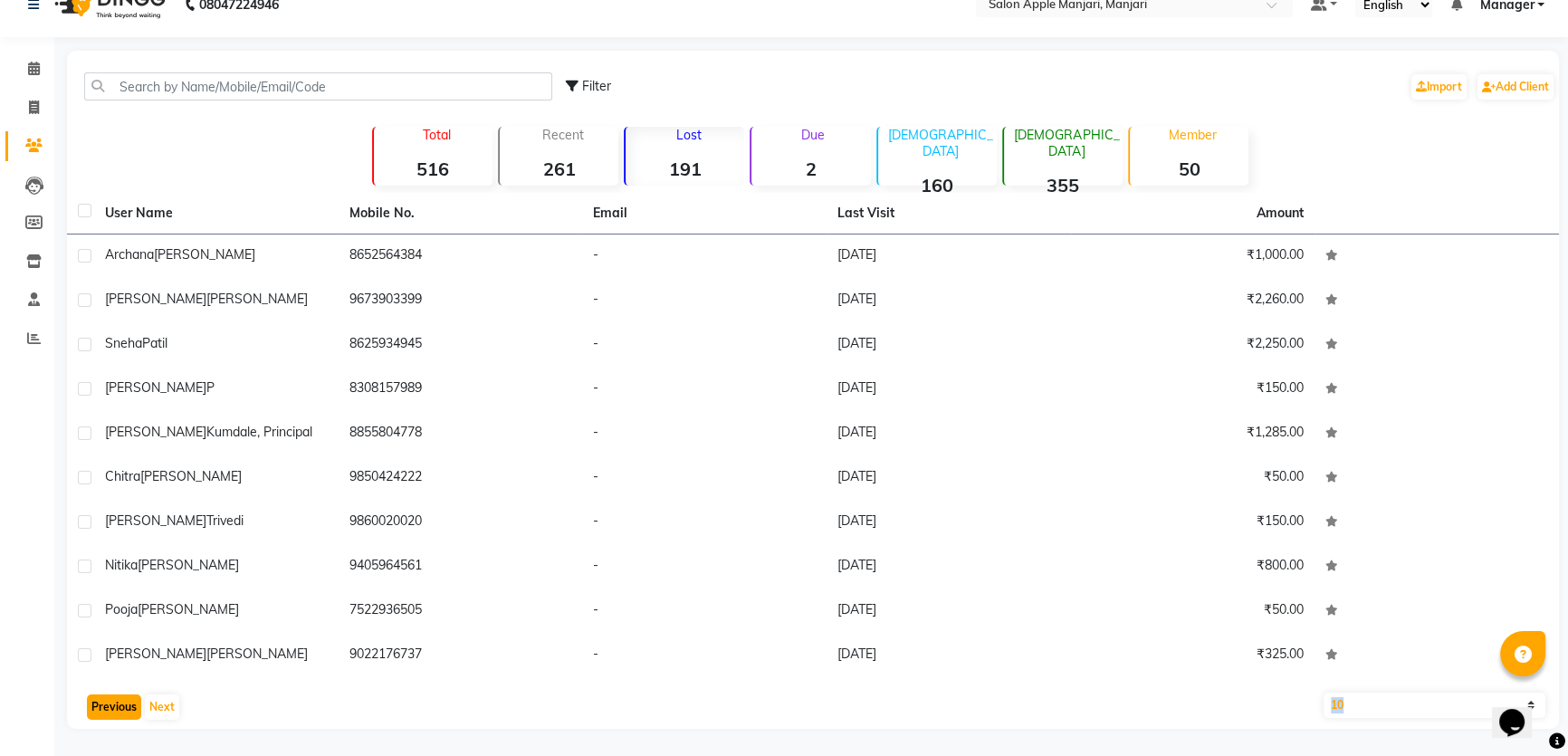
click at [117, 709] on button "Previous" at bounding box center [114, 707] width 55 height 26
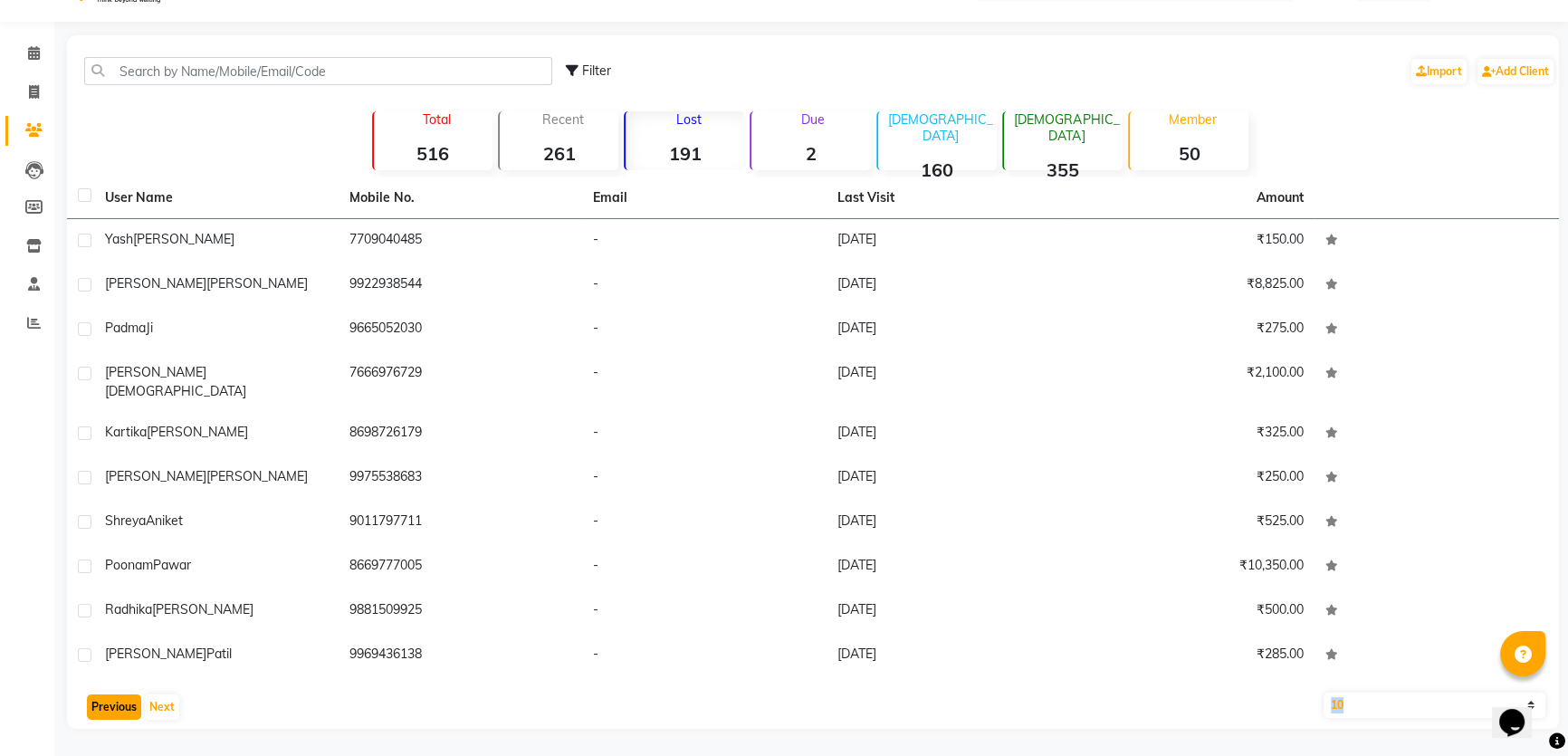
click at [116, 712] on button "Previous" at bounding box center [114, 707] width 55 height 26
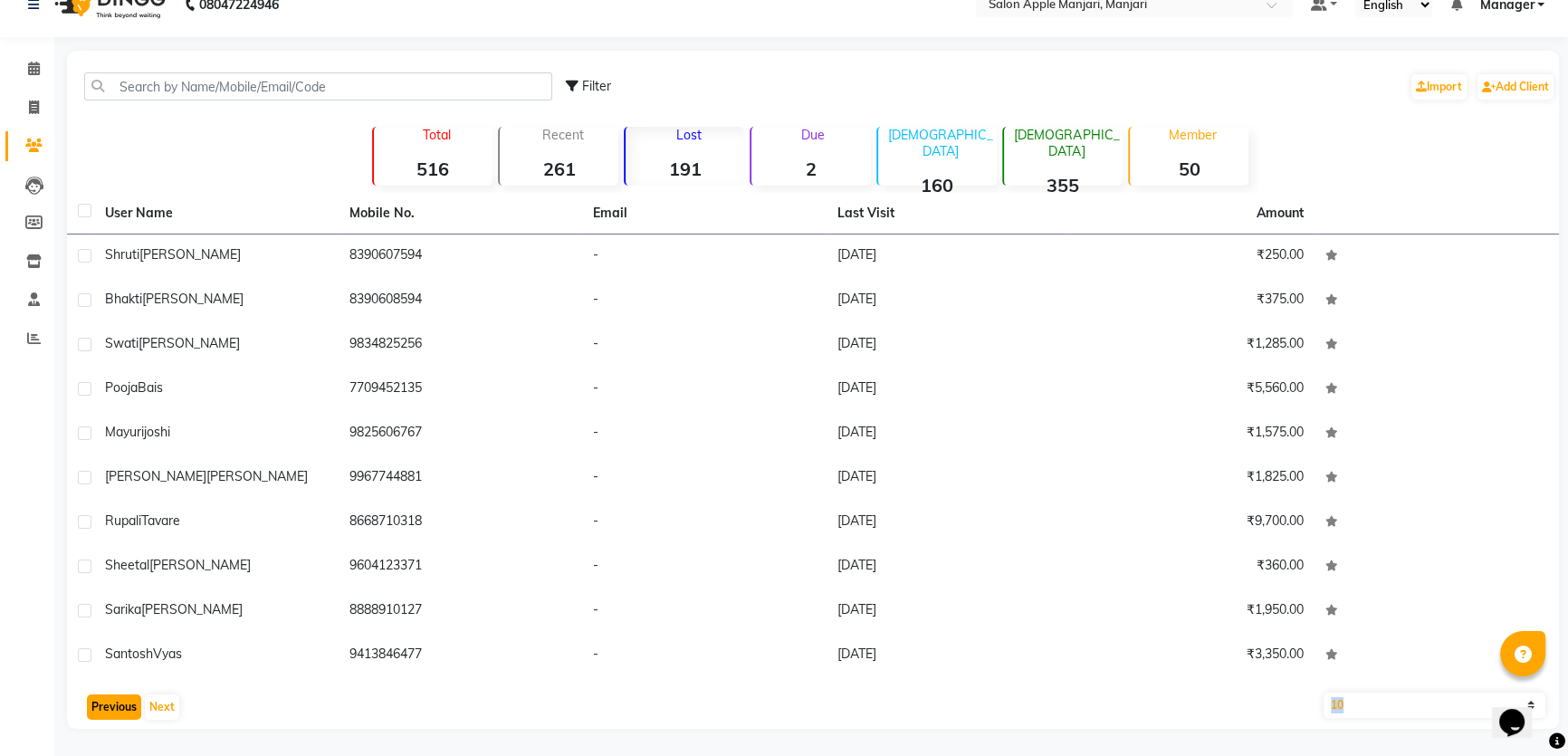
click at [118, 712] on button "Previous" at bounding box center [114, 707] width 55 height 26
click at [126, 700] on button "Previous" at bounding box center [114, 707] width 55 height 26
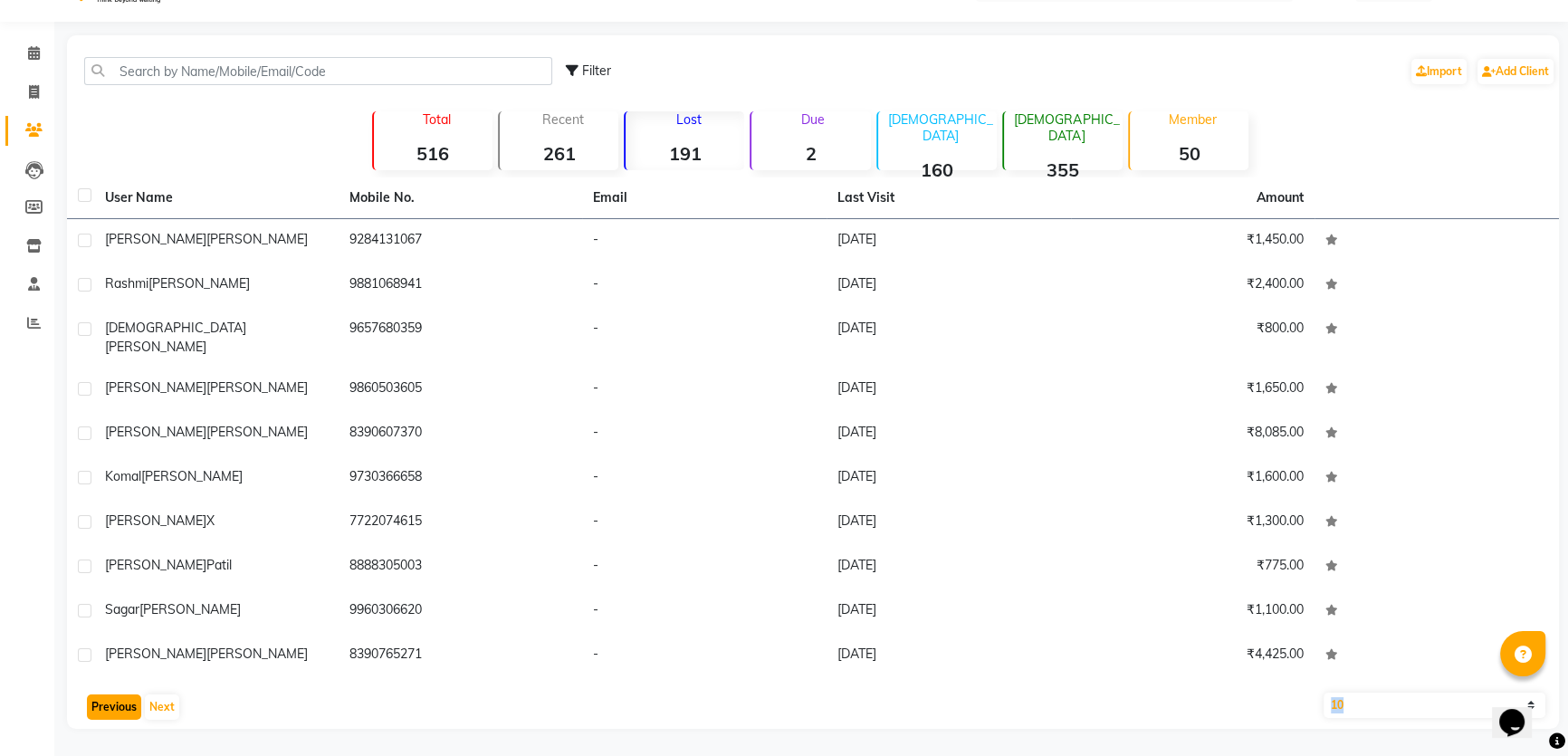
click at [127, 703] on button "Previous" at bounding box center [114, 707] width 55 height 26
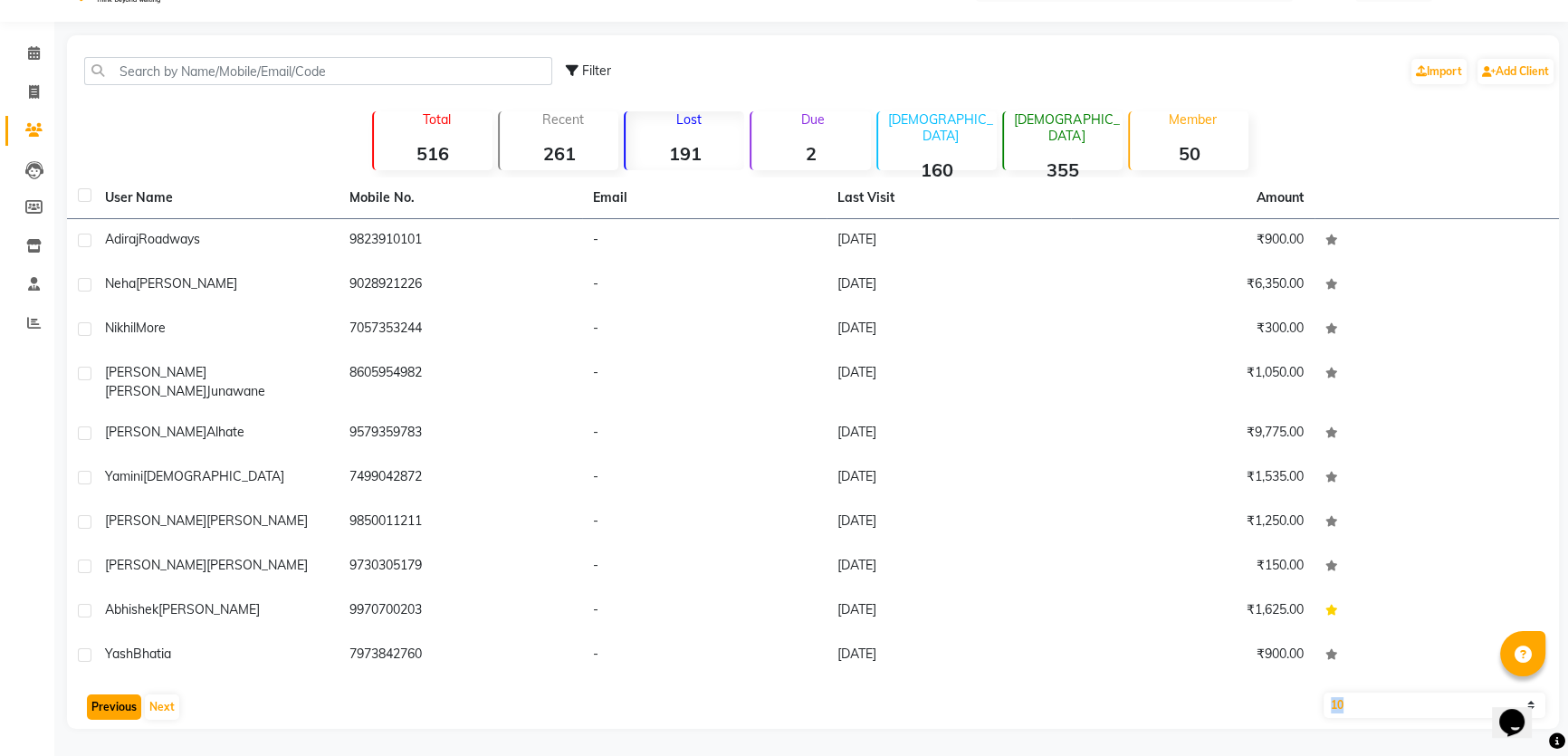
click at [127, 704] on button "Previous" at bounding box center [114, 707] width 55 height 26
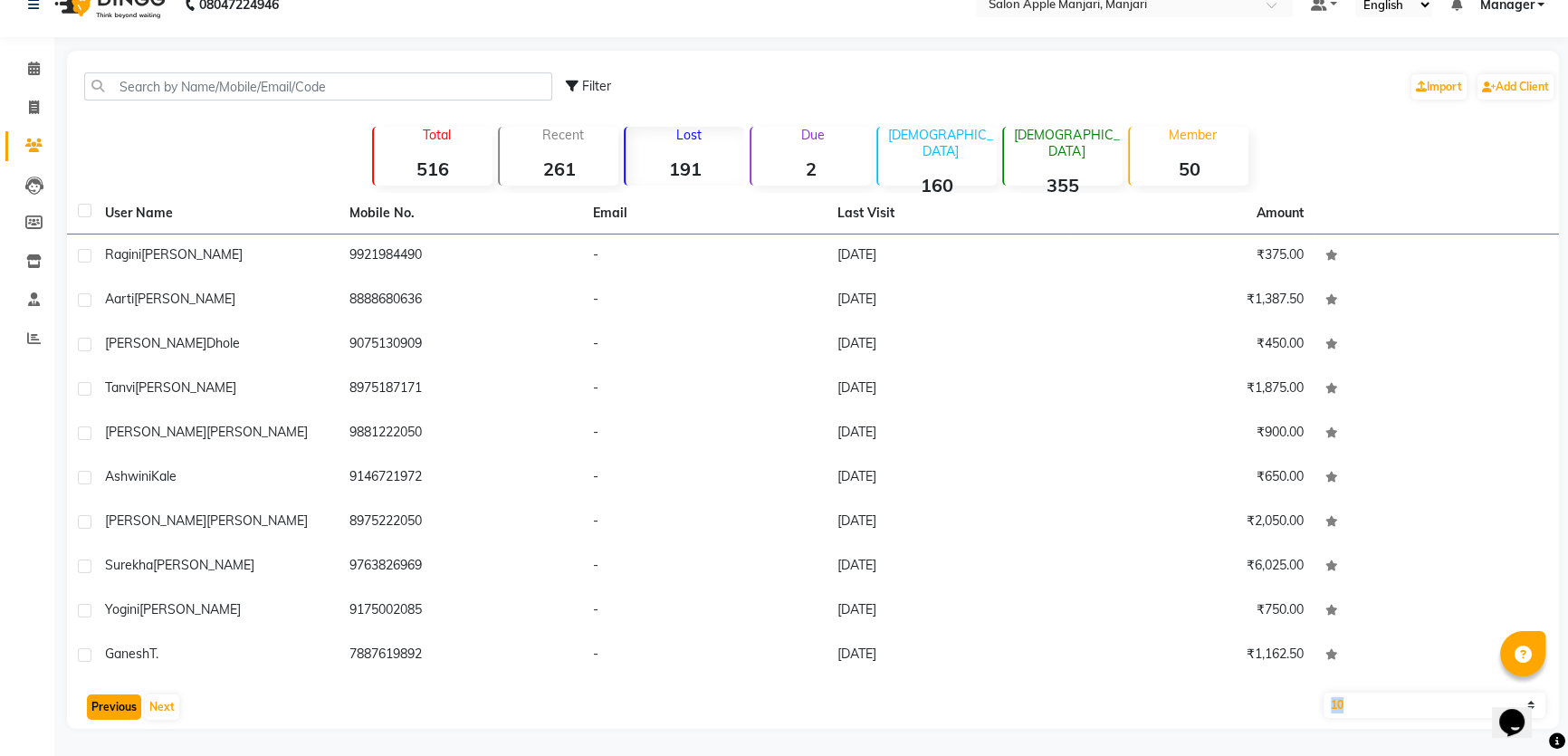
click at [128, 704] on button "Previous" at bounding box center [114, 707] width 55 height 26
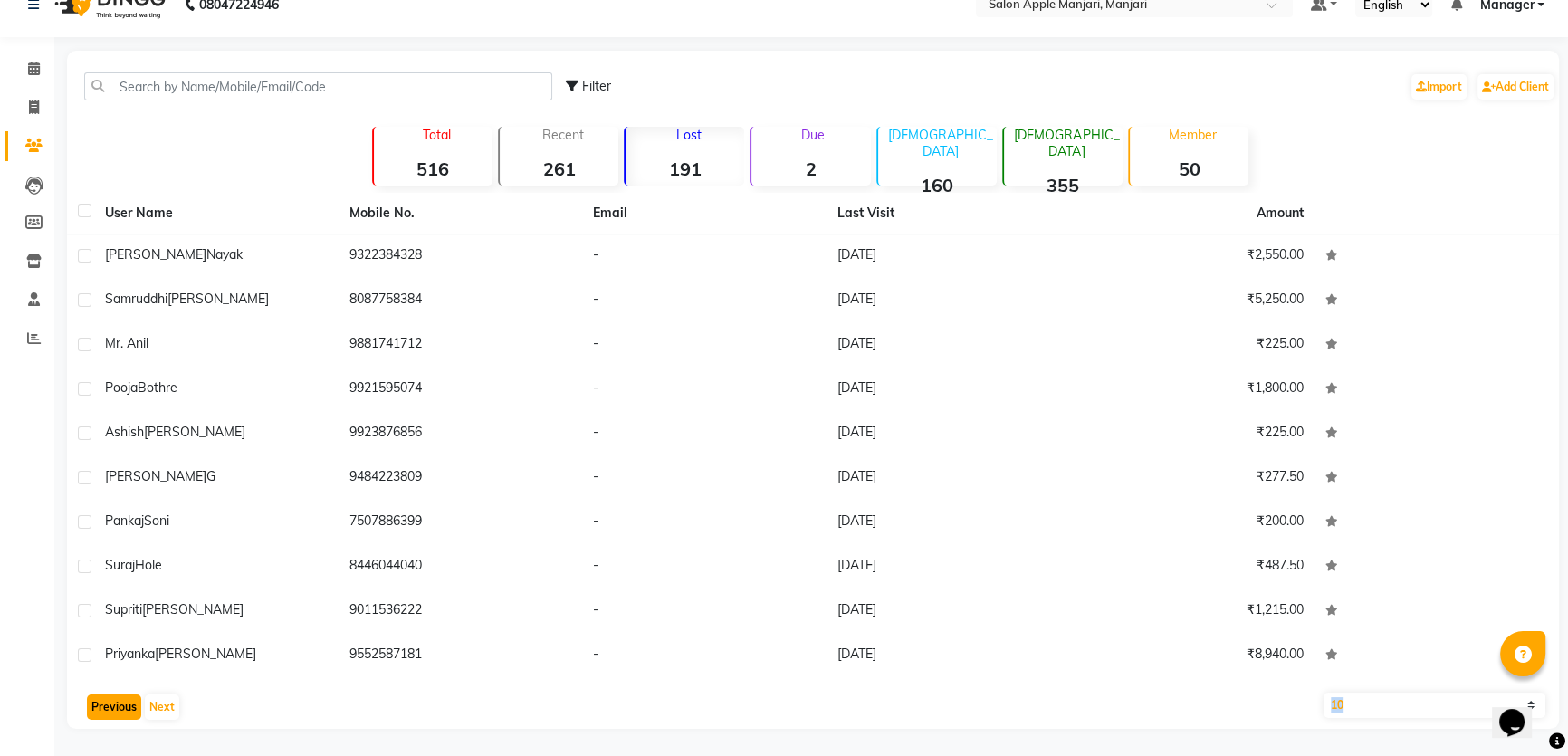
click at [136, 702] on button "Previous" at bounding box center [114, 707] width 55 height 26
click at [116, 702] on button "Previous" at bounding box center [114, 707] width 55 height 26
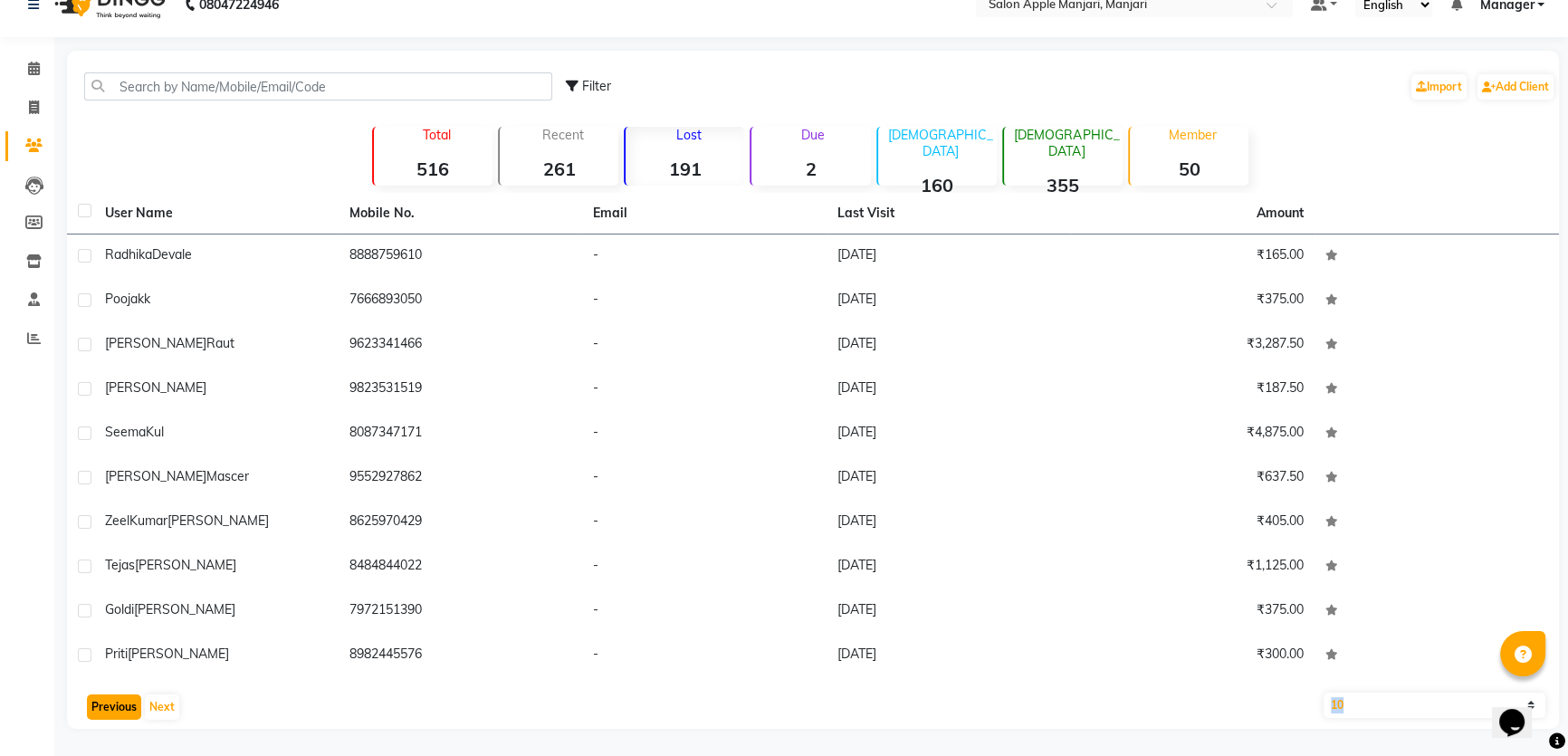
click at [115, 701] on button "Previous" at bounding box center [114, 707] width 55 height 26
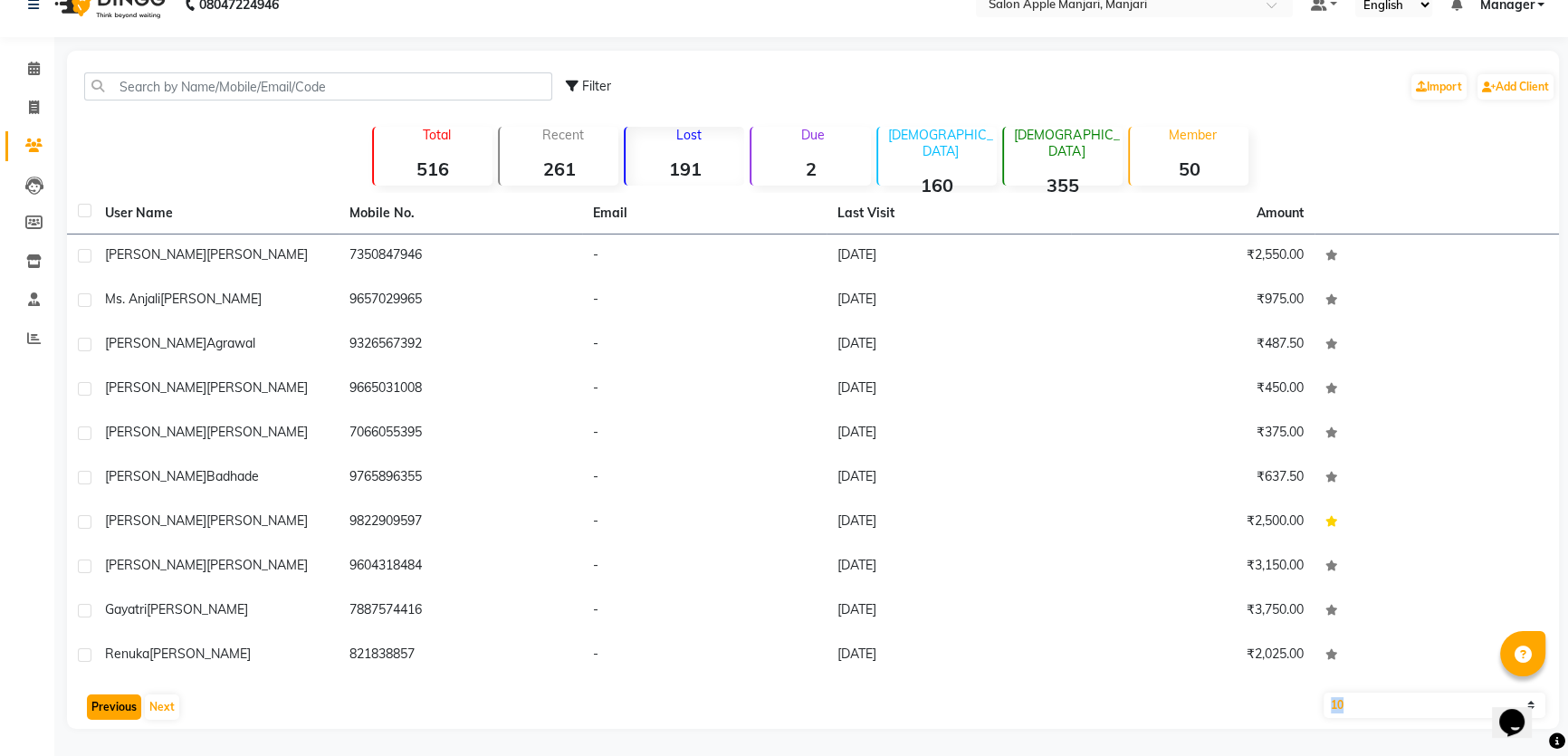
click at [115, 701] on button "Previous" at bounding box center [114, 707] width 55 height 26
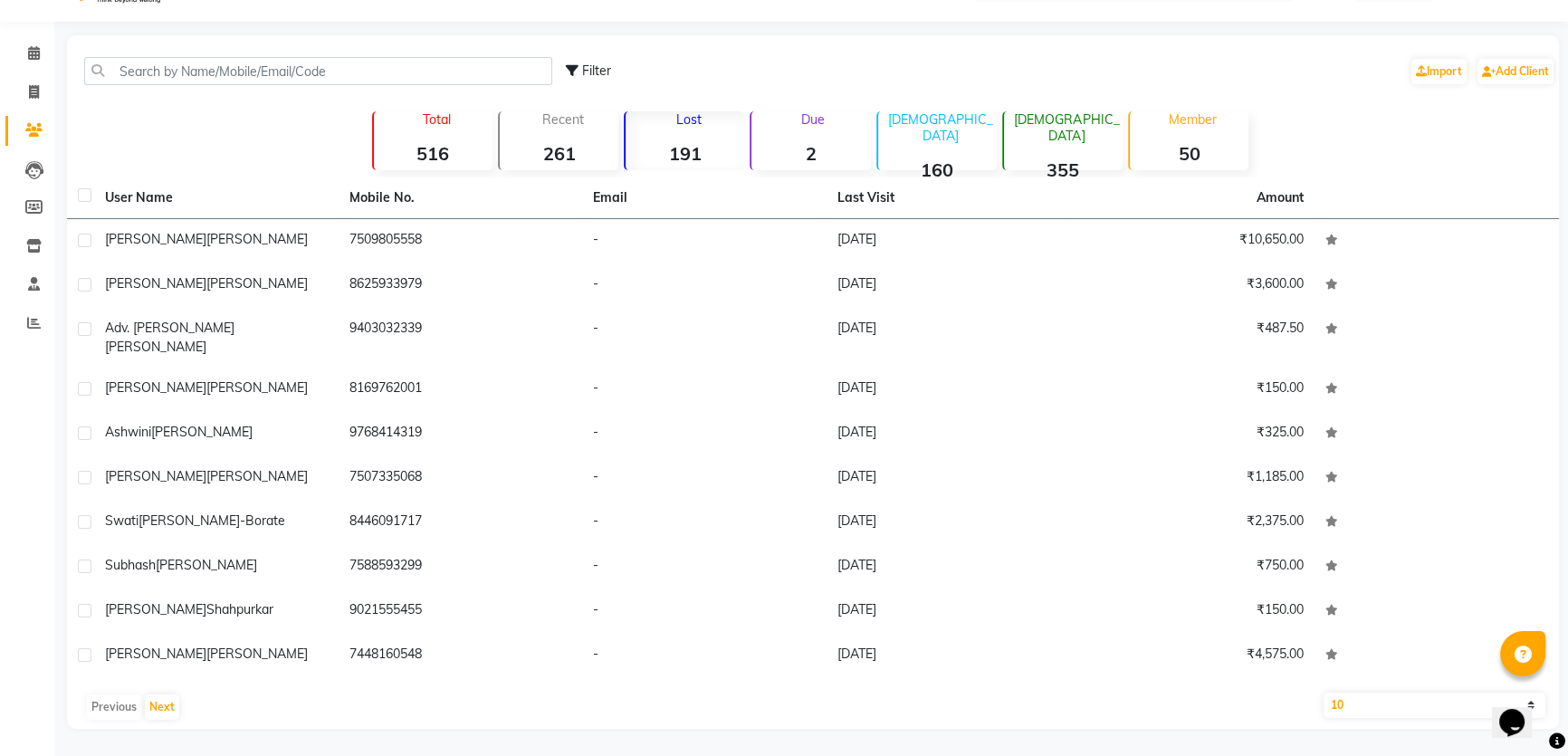
click at [115, 701] on div "Previous Next" at bounding box center [813, 706] width 1478 height 29
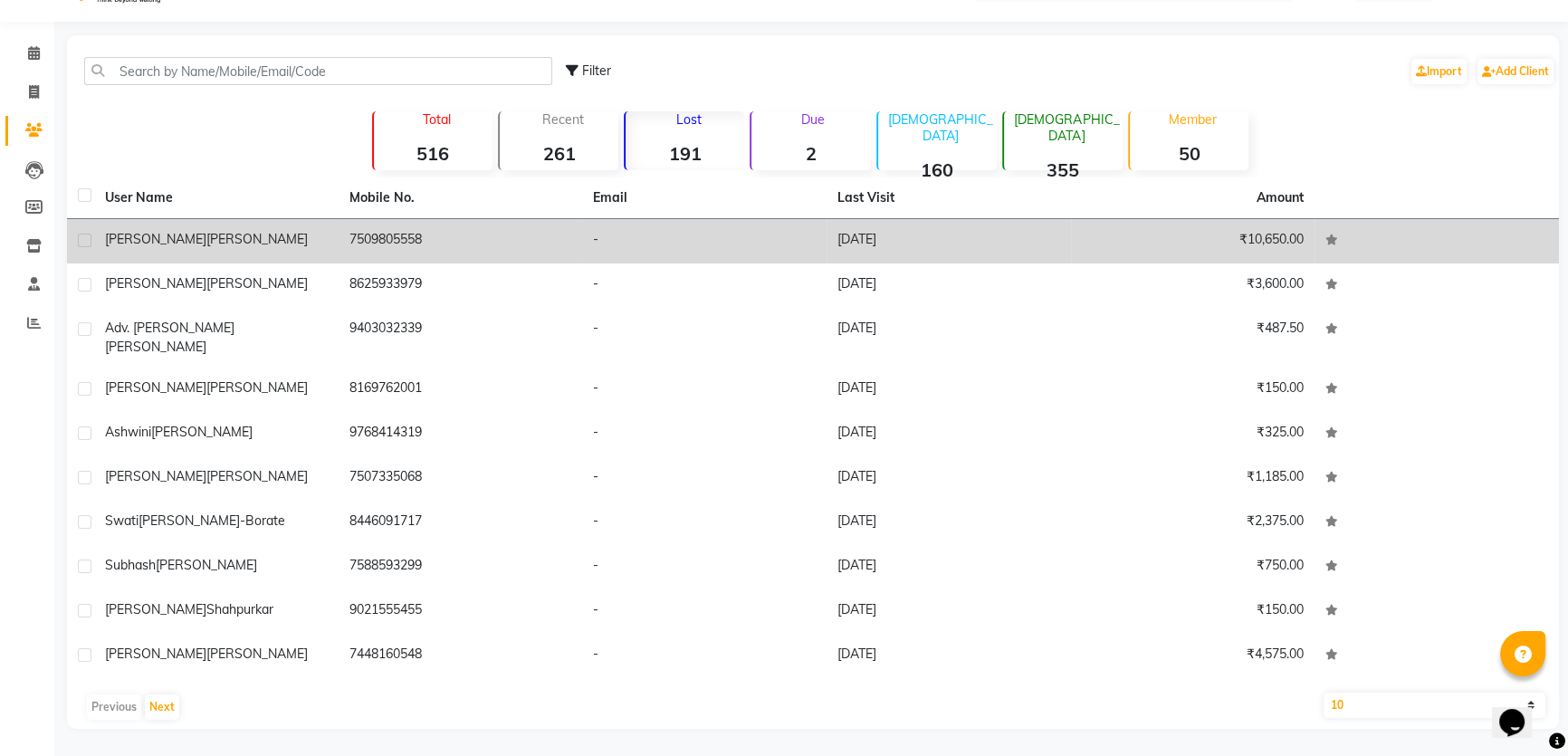
click at [179, 219] on td "Monika Tembhare" at bounding box center [216, 241] width 244 height 45
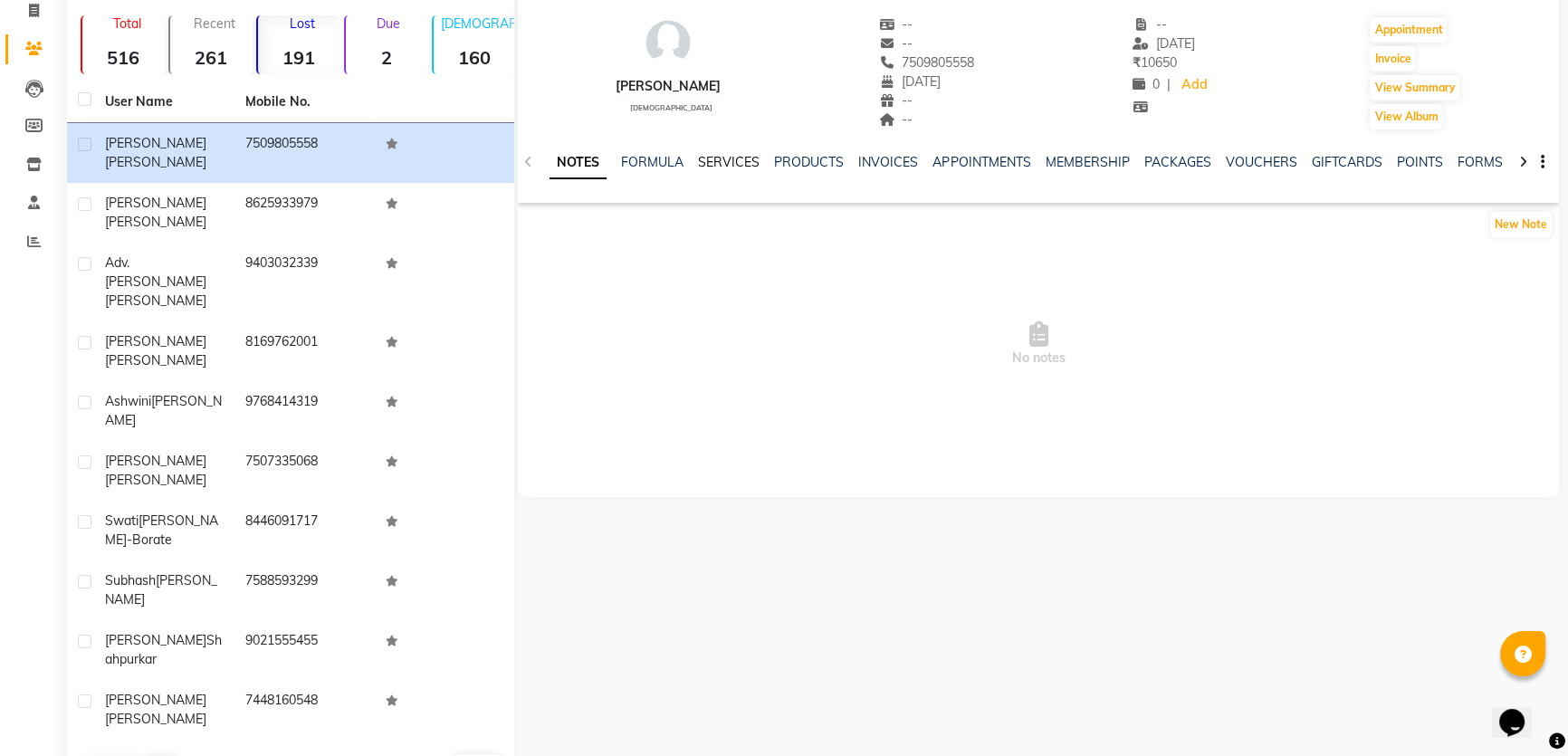
click at [720, 170] on link "SERVICES" at bounding box center [728, 162] width 62 height 16
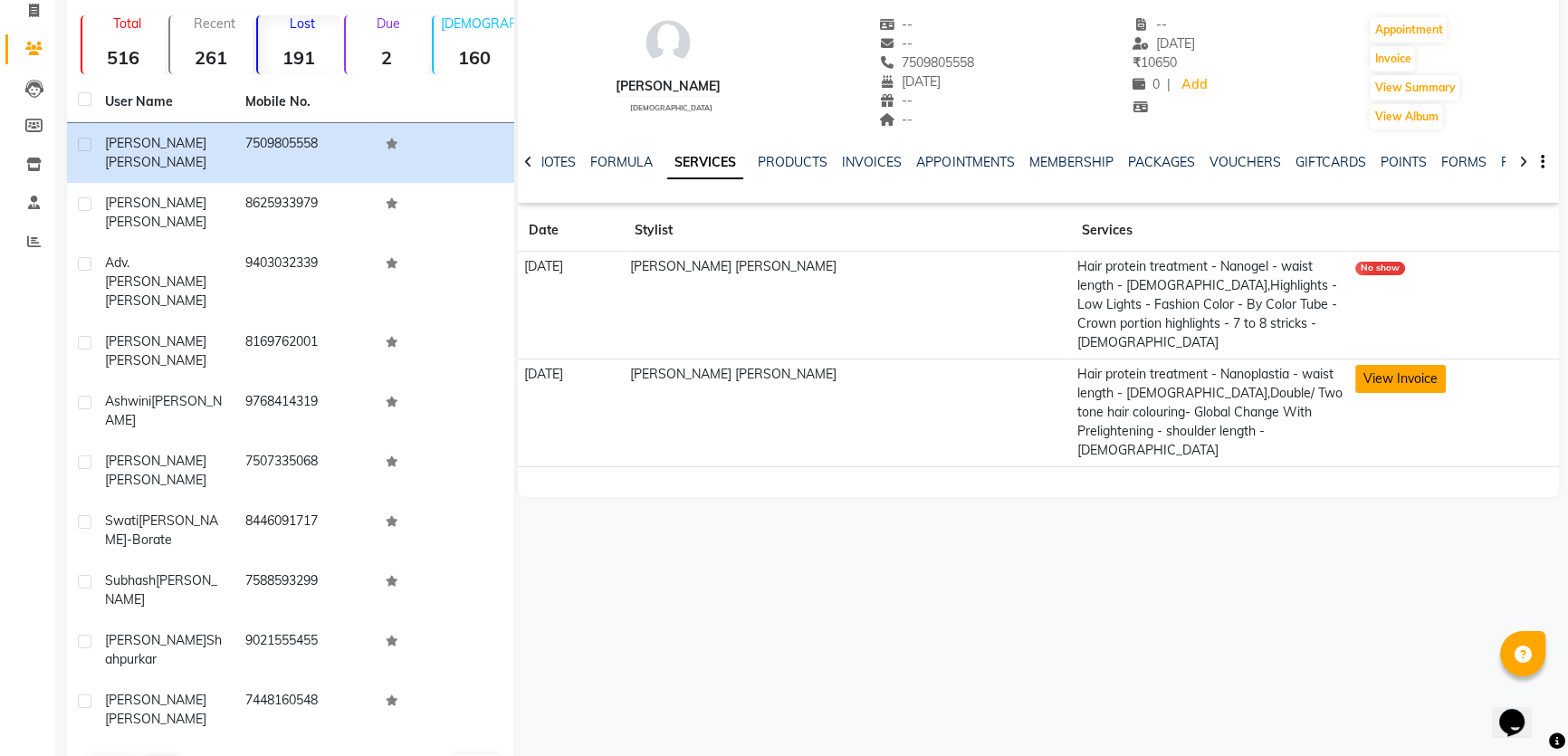
click at [1355, 393] on button "View Invoice" at bounding box center [1399, 379] width 90 height 28
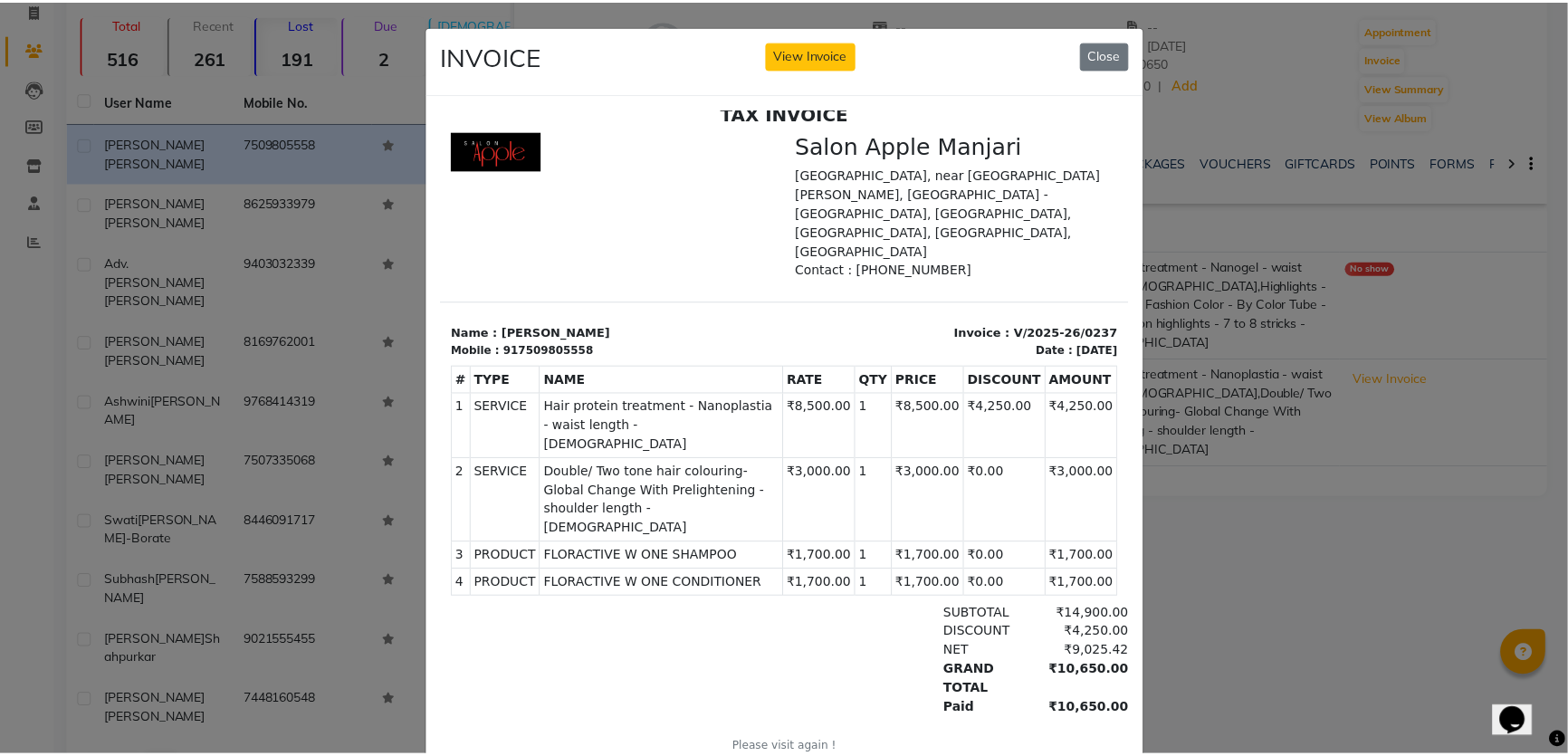
scroll to position [18, 0]
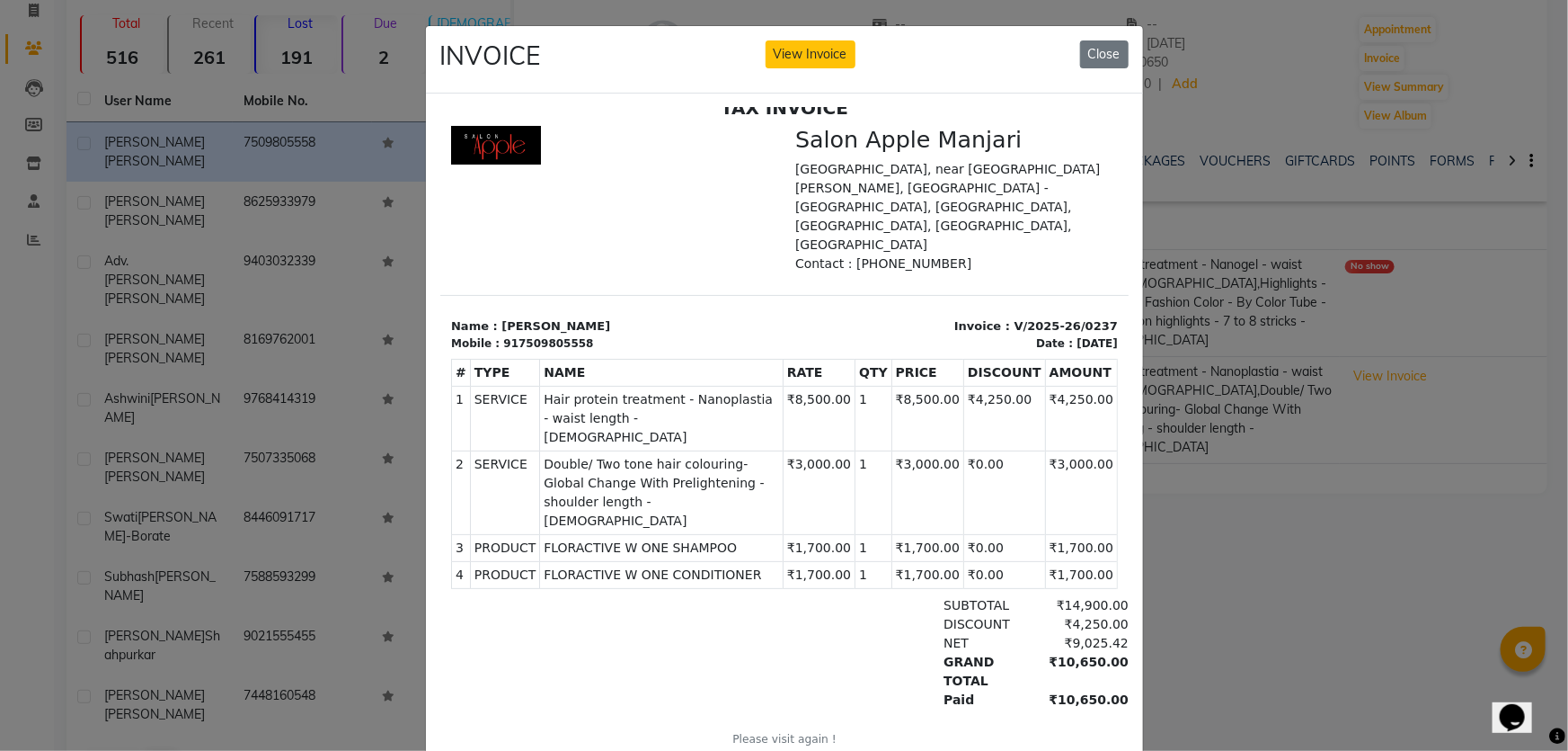
drag, startPoint x: 1014, startPoint y: 507, endPoint x: 1083, endPoint y: 507, distance: 69.0
click at [1083, 507] on div "TAX INVOICE Salon Apple Manjari Saakaar Centrum, near Kumar Meadows, Pune - Sol…" at bounding box center [783, 434] width 688 height 674
click at [1044, 560] on td "₹1,700.00" at bounding box center [1079, 573] width 72 height 27
drag, startPoint x: 794, startPoint y: 393, endPoint x: 952, endPoint y: 393, distance: 158.0
click at [821, 385] on td "₹8,500.00" at bounding box center [817, 417] width 72 height 65
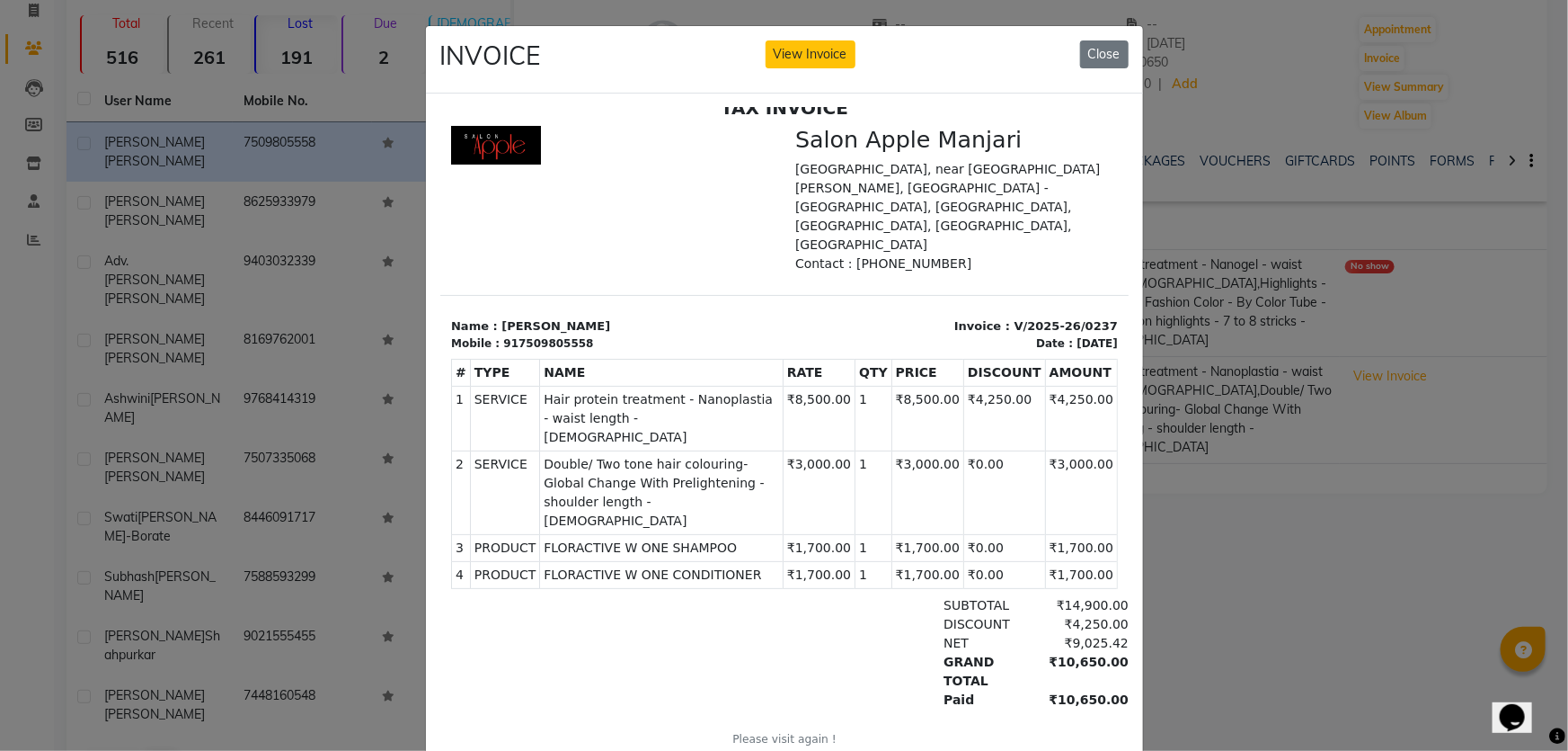
drag, startPoint x: 1004, startPoint y: 389, endPoint x: 1088, endPoint y: 394, distance: 84.1
click at [1088, 394] on div "TAX INVOICE Salon Apple Manjari Saakaar Centrum, near Kumar Meadows, Pune - Sol…" at bounding box center [783, 434] width 688 height 674
click at [1081, 419] on td "₹4,250.00" at bounding box center [1079, 417] width 72 height 65
click at [1104, 67] on button "Close" at bounding box center [1103, 54] width 48 height 28
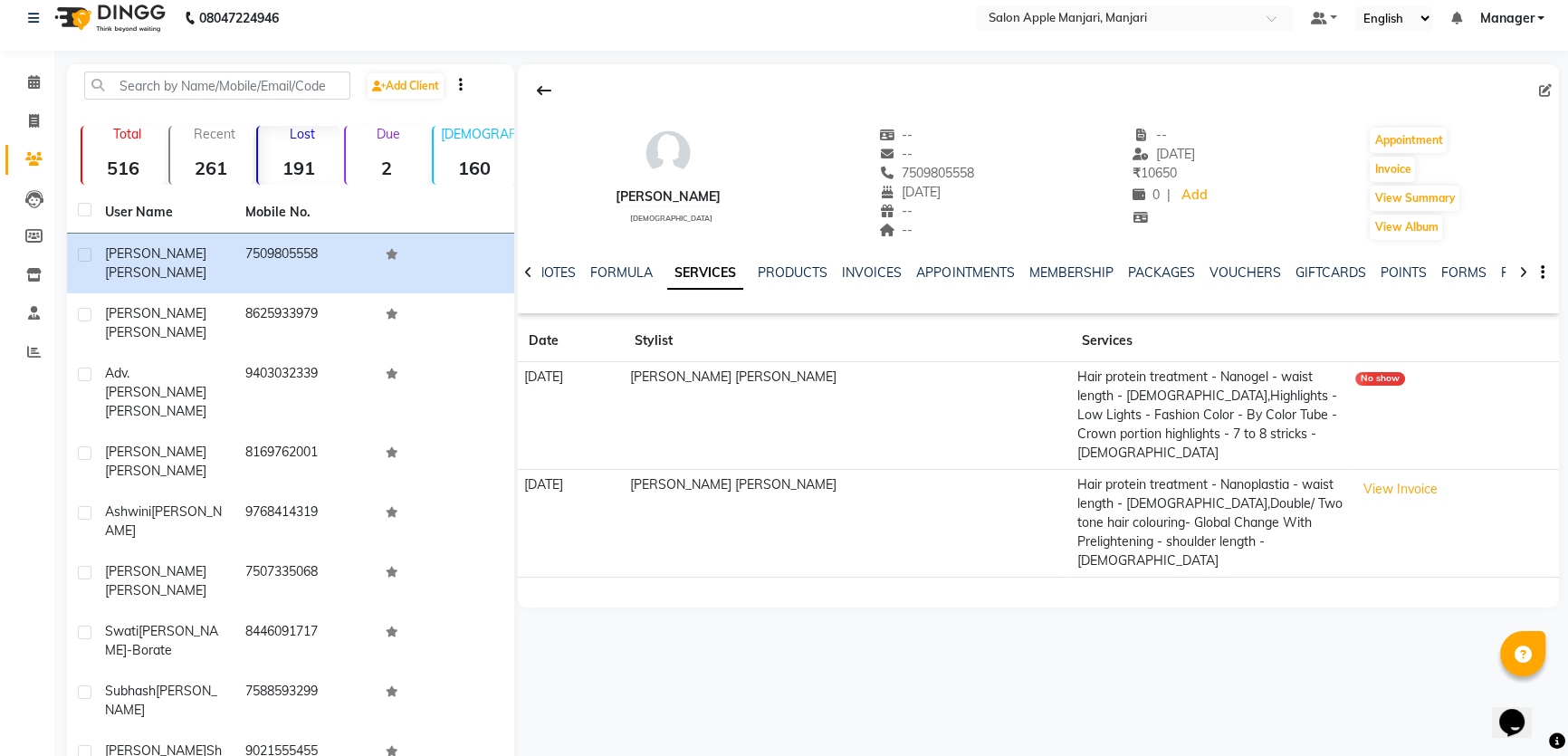
scroll to position [0, 0]
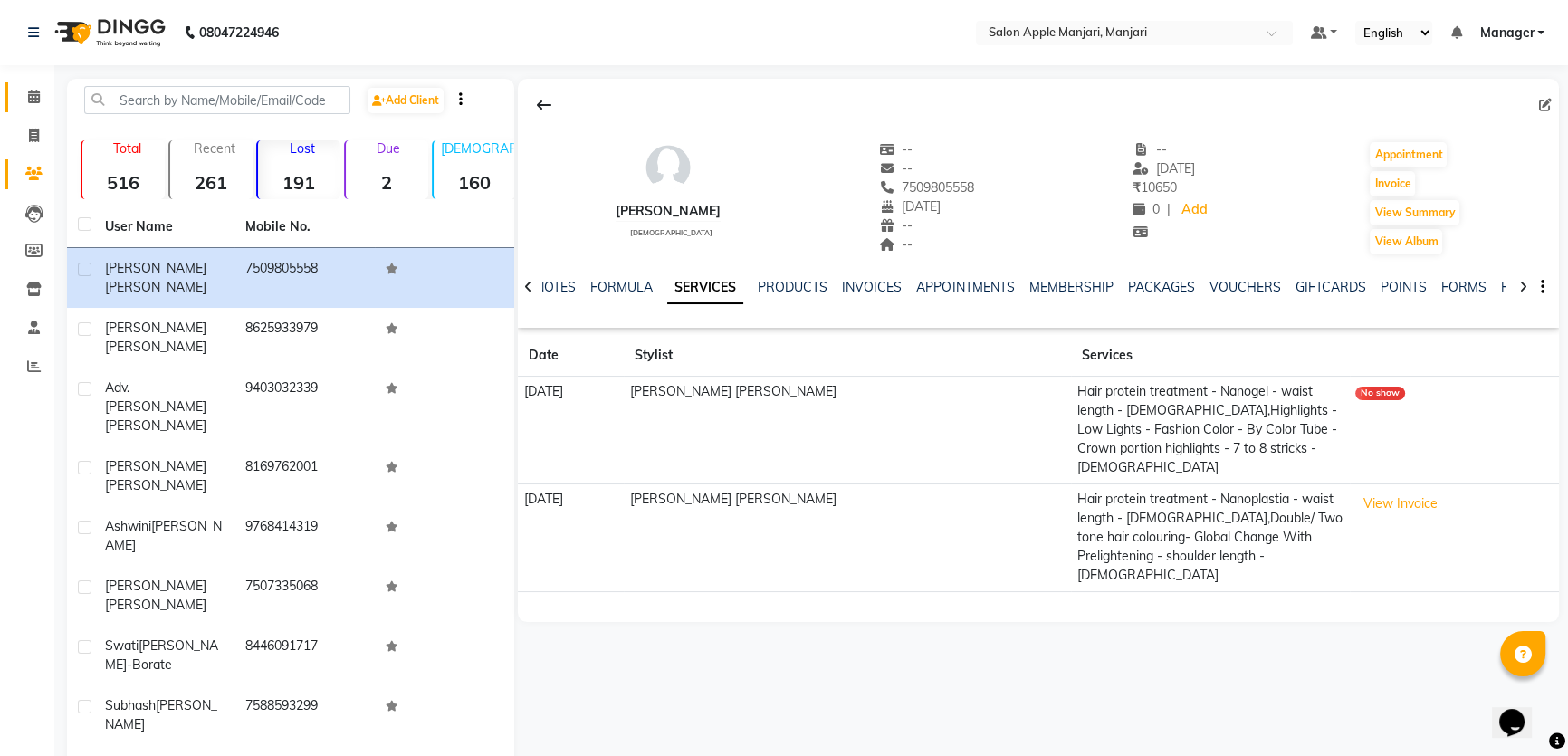
click at [39, 105] on span at bounding box center [34, 97] width 32 height 21
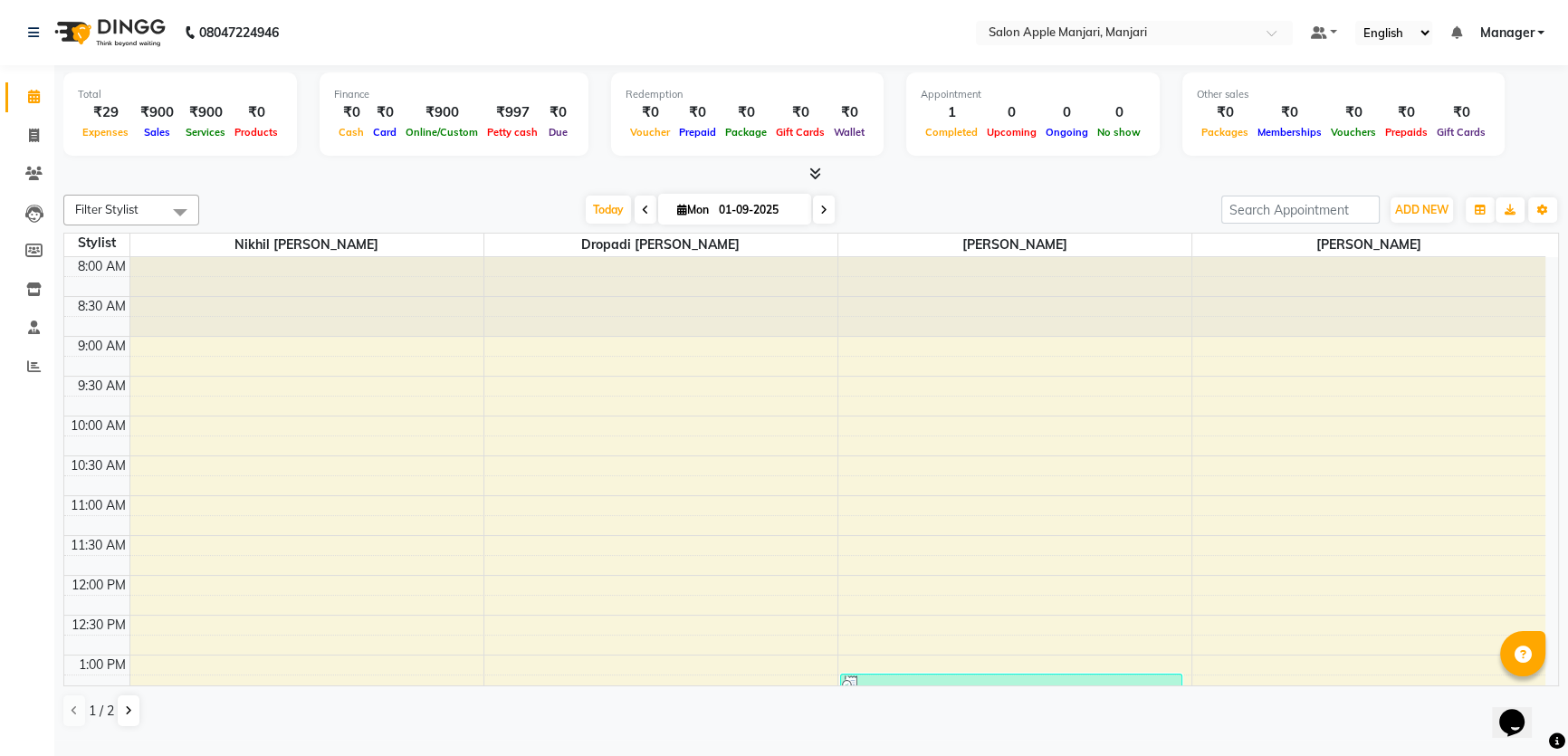
click at [154, 112] on div "₹900" at bounding box center [157, 112] width 48 height 21
click at [207, 118] on div "₹900" at bounding box center [204, 112] width 49 height 21
drag, startPoint x: 252, startPoint y: 119, endPoint x: 264, endPoint y: 124, distance: 13.0
click at [264, 123] on div "₹0" at bounding box center [256, 112] width 53 height 21
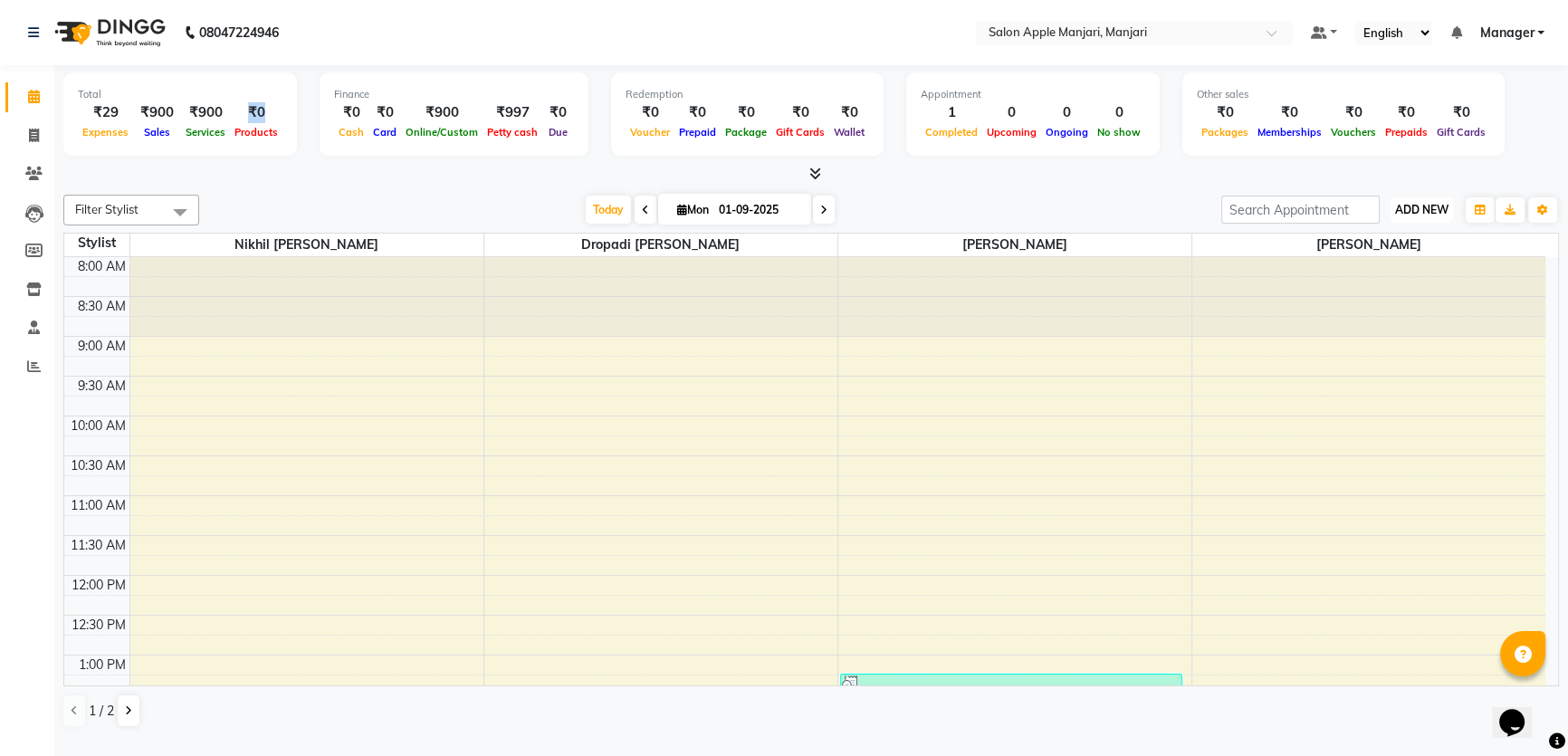
click at [1429, 216] on span "ADD NEW" at bounding box center [1422, 209] width 54 height 14
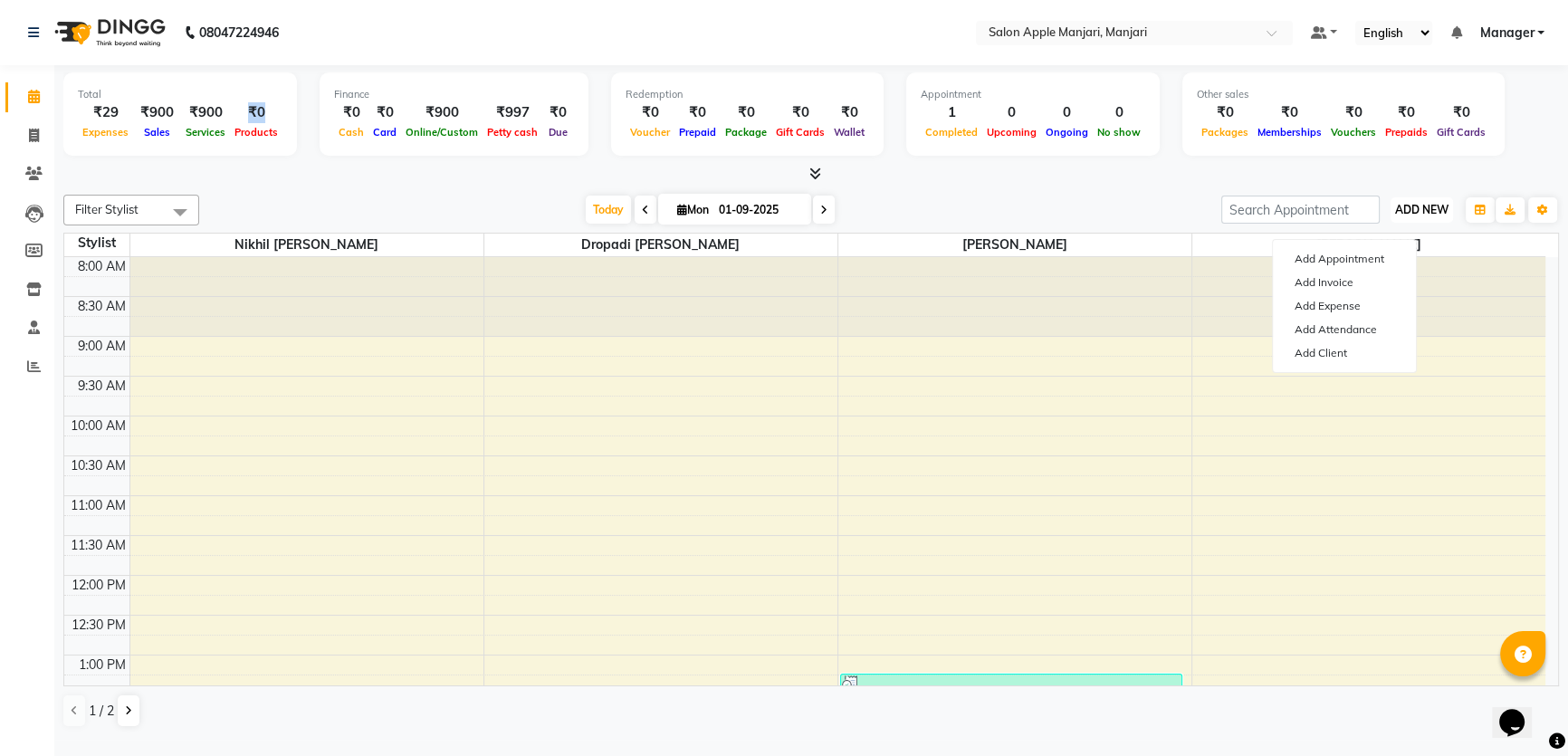
click at [1434, 216] on span "ADD NEW" at bounding box center [1422, 209] width 54 height 14
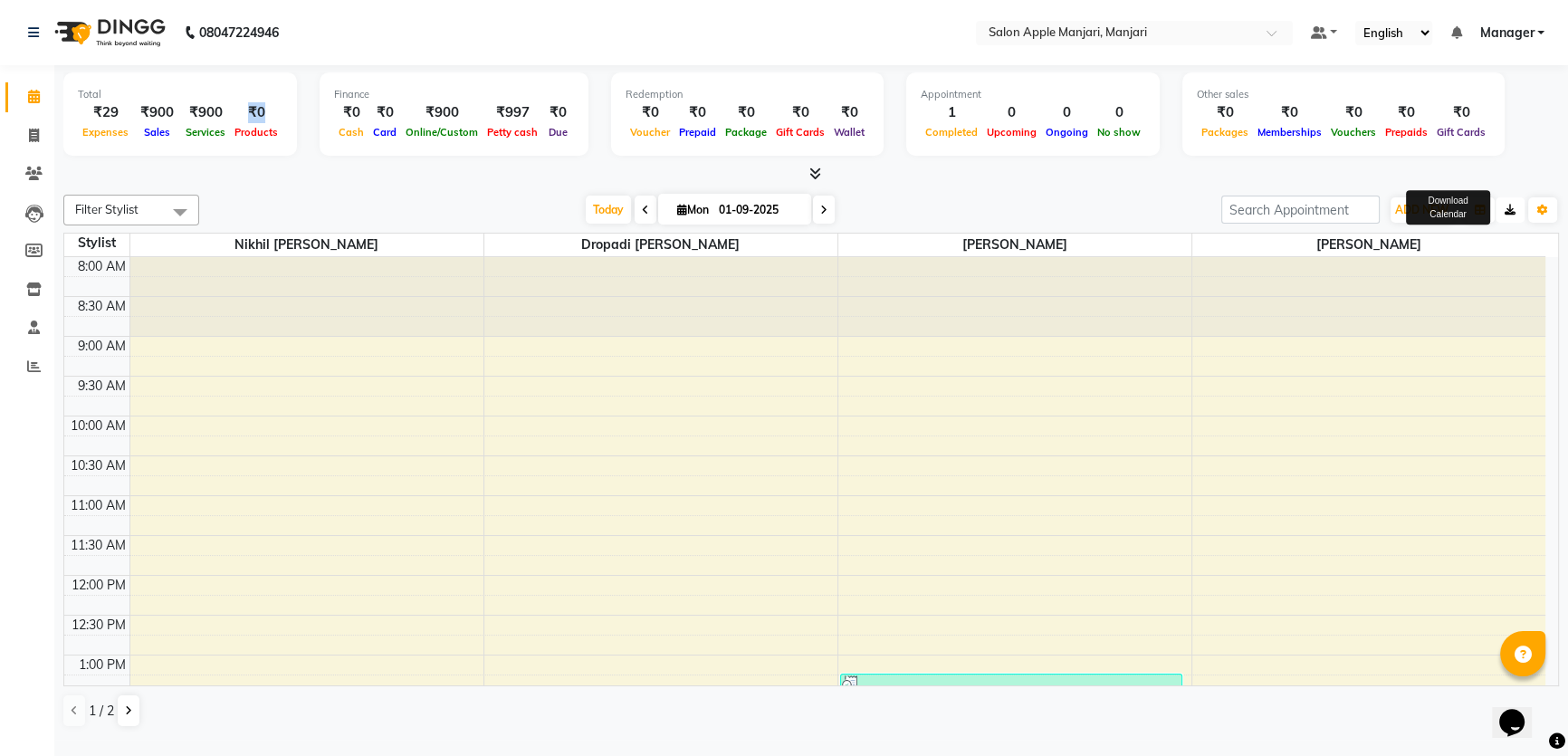
click at [1515, 222] on button "button" at bounding box center [1509, 210] width 29 height 26
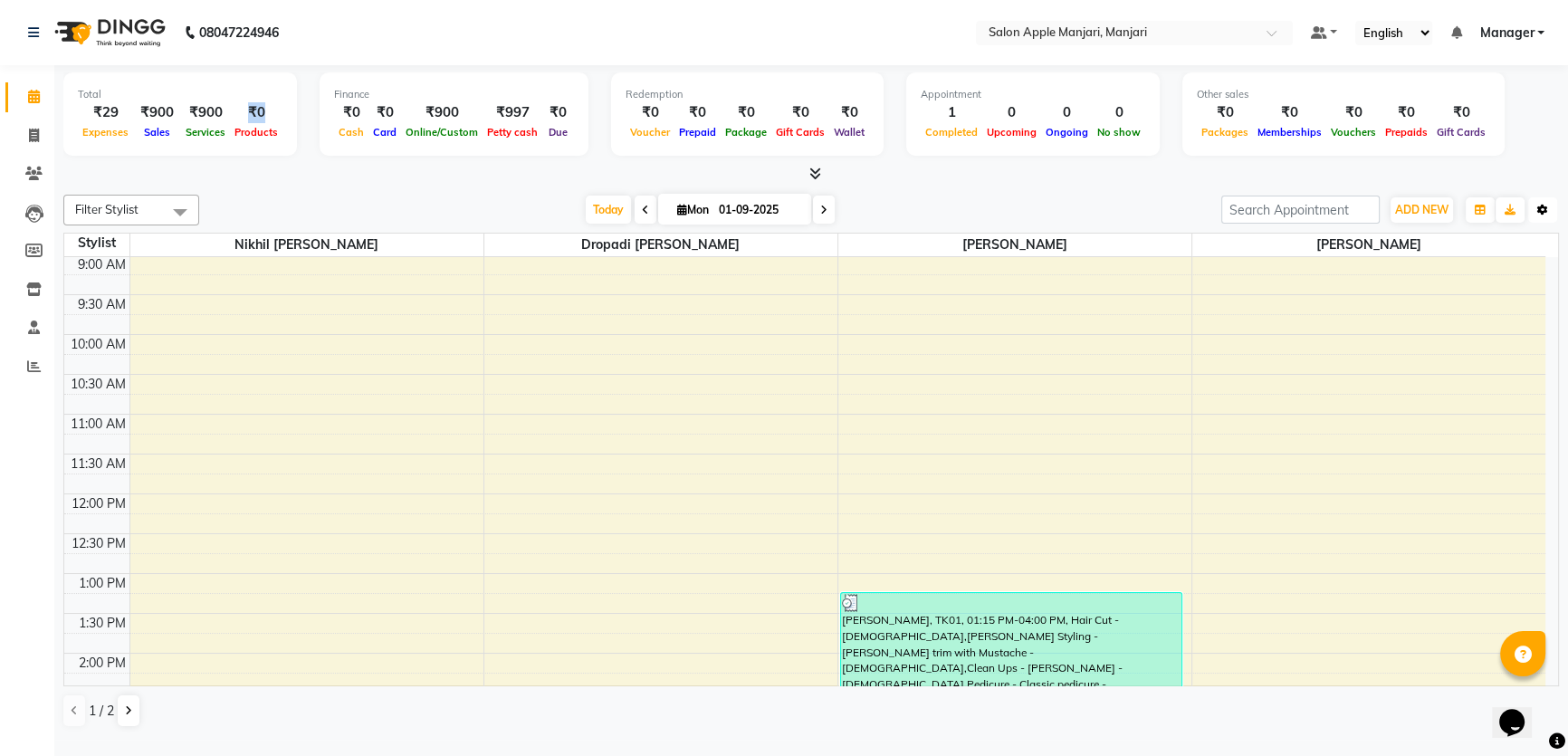
click at [1544, 222] on button "Toggle Dropdown" at bounding box center [1542, 210] width 29 height 26
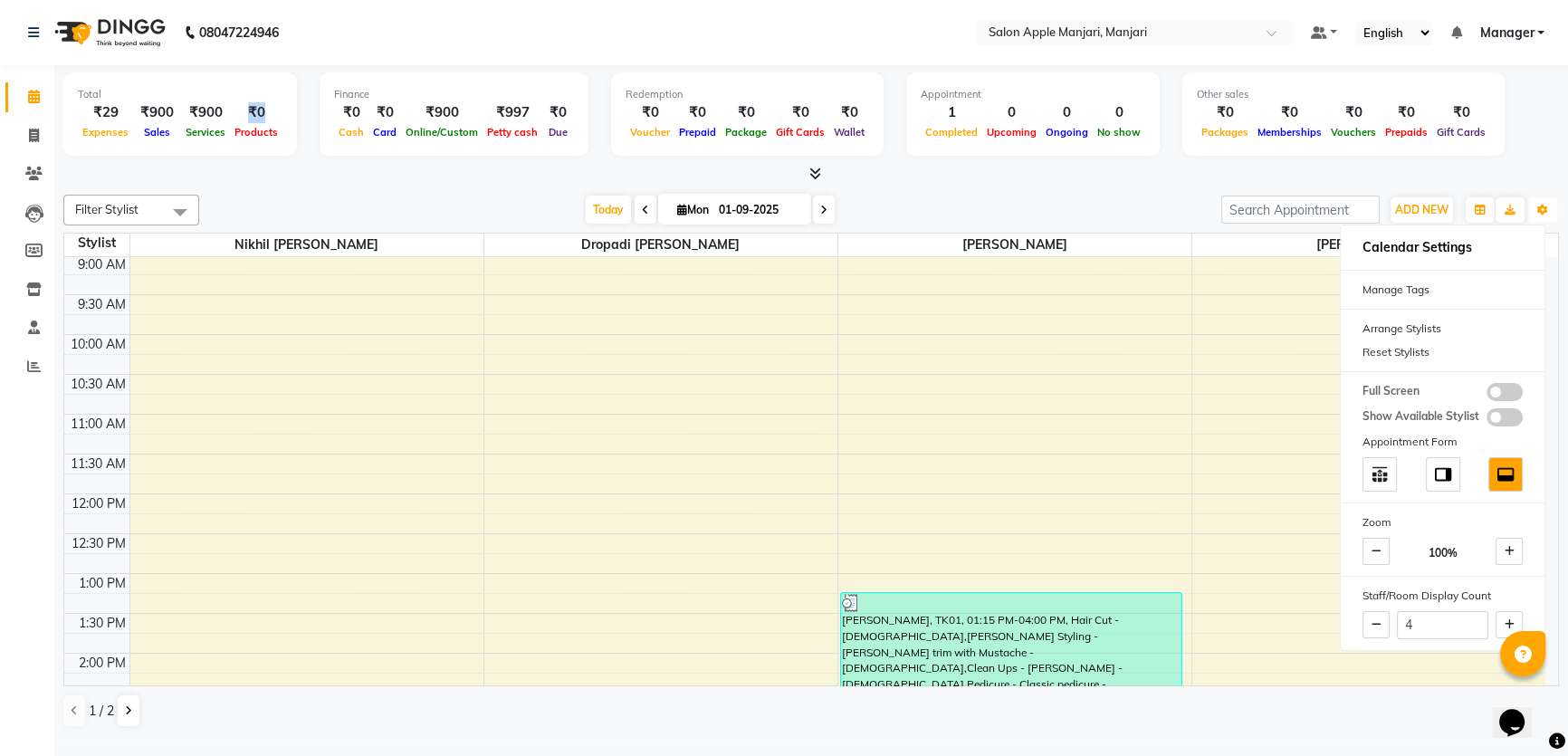
scroll to position [9, 0]
click at [1077, 440] on div "8:00 AM 8:30 AM 9:00 AM 9:30 AM 10:00 AM 10:30 AM 11:00 AM 11:30 AM 12:00 PM 12…" at bounding box center [805, 693] width 1481 height 1035
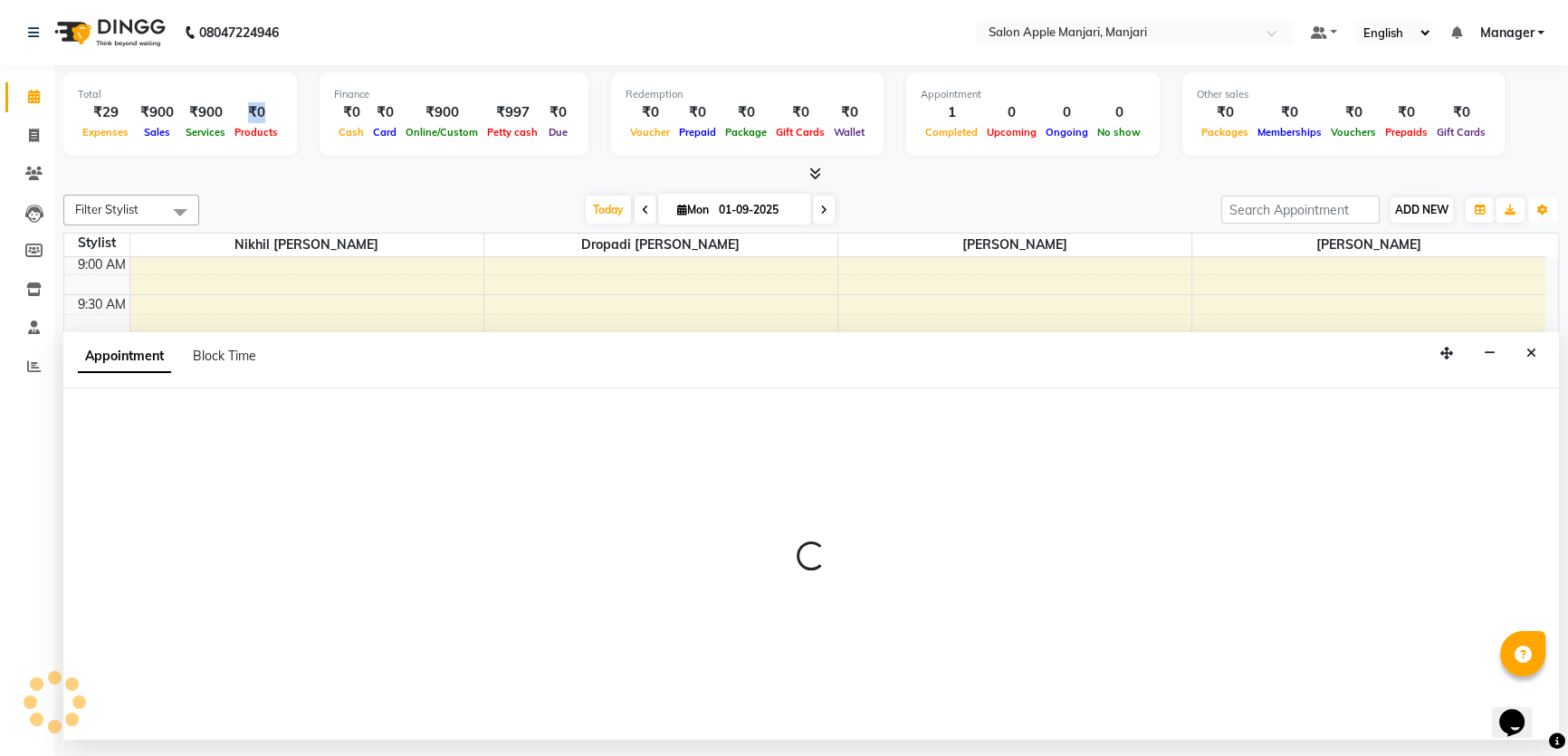
select select "88882"
select select "tentative"
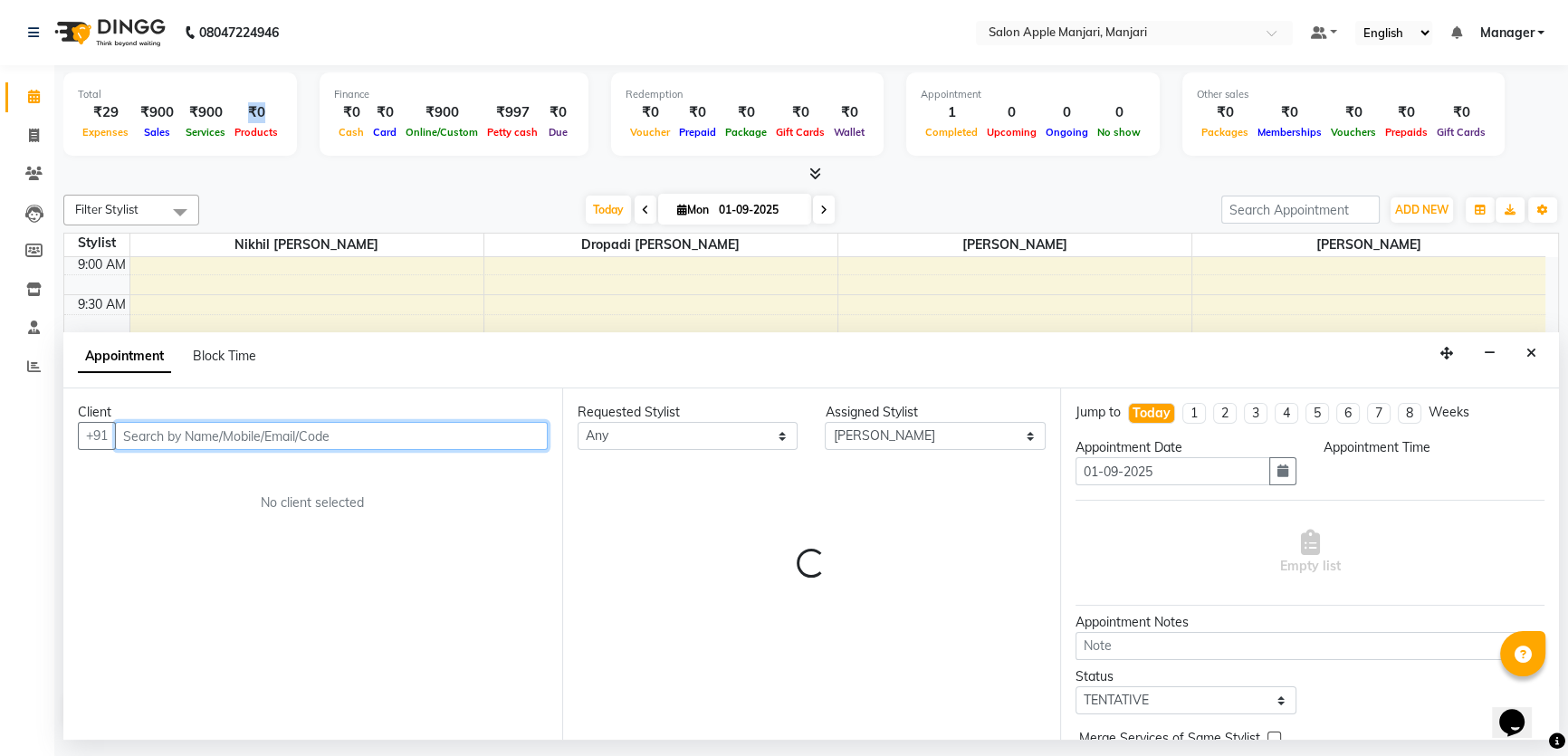
select select "660"
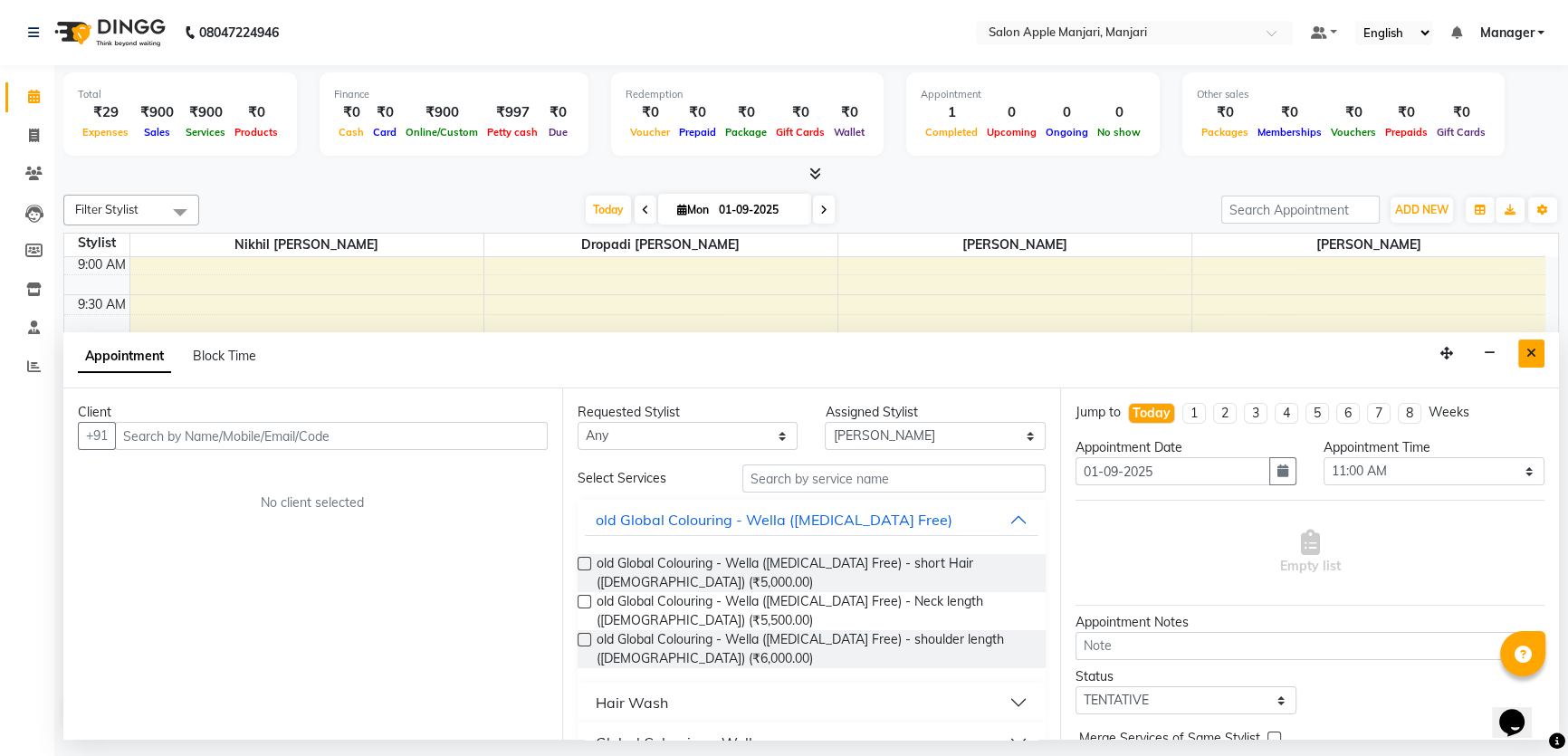
click at [1529, 366] on button "Close" at bounding box center [1531, 353] width 26 height 28
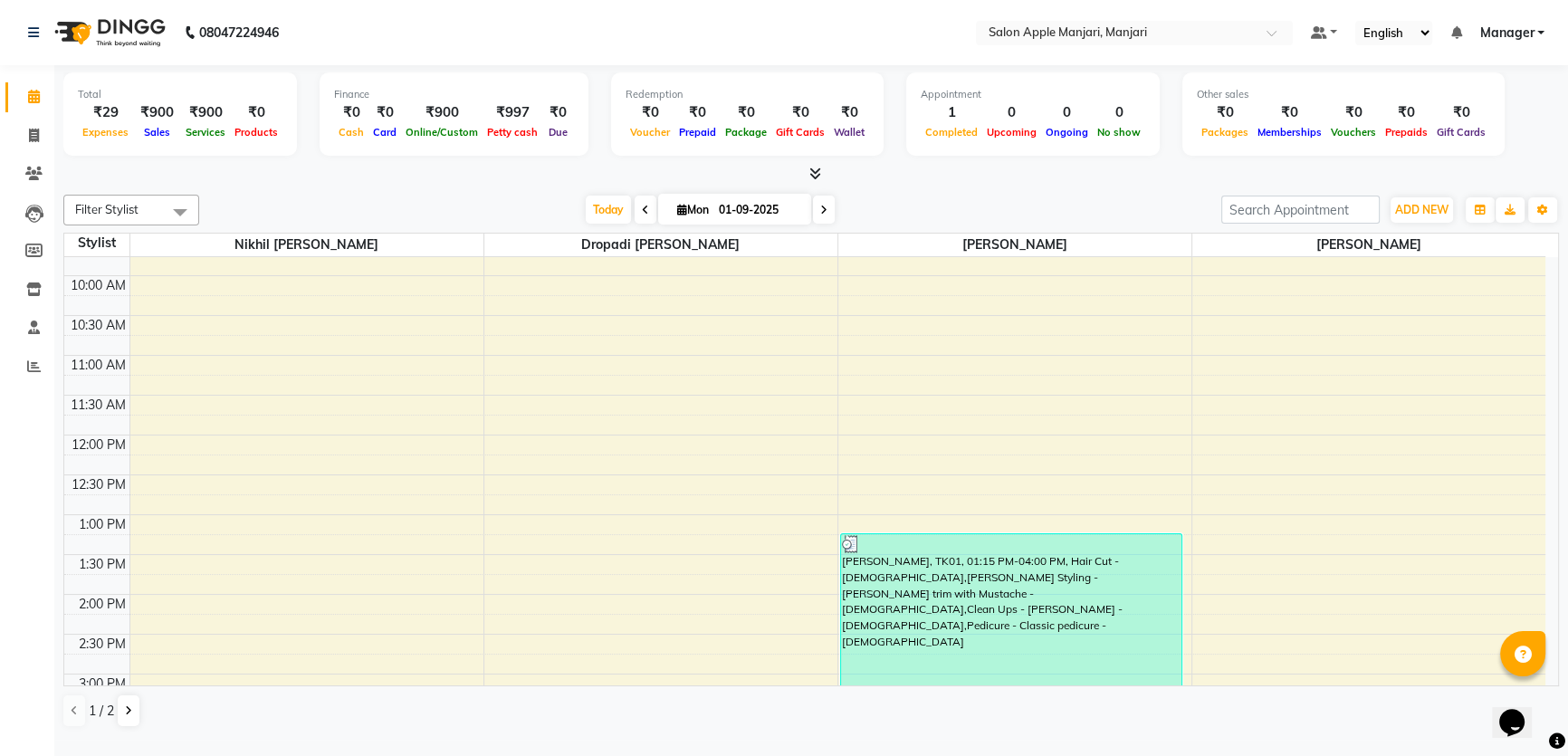
scroll to position [0, 0]
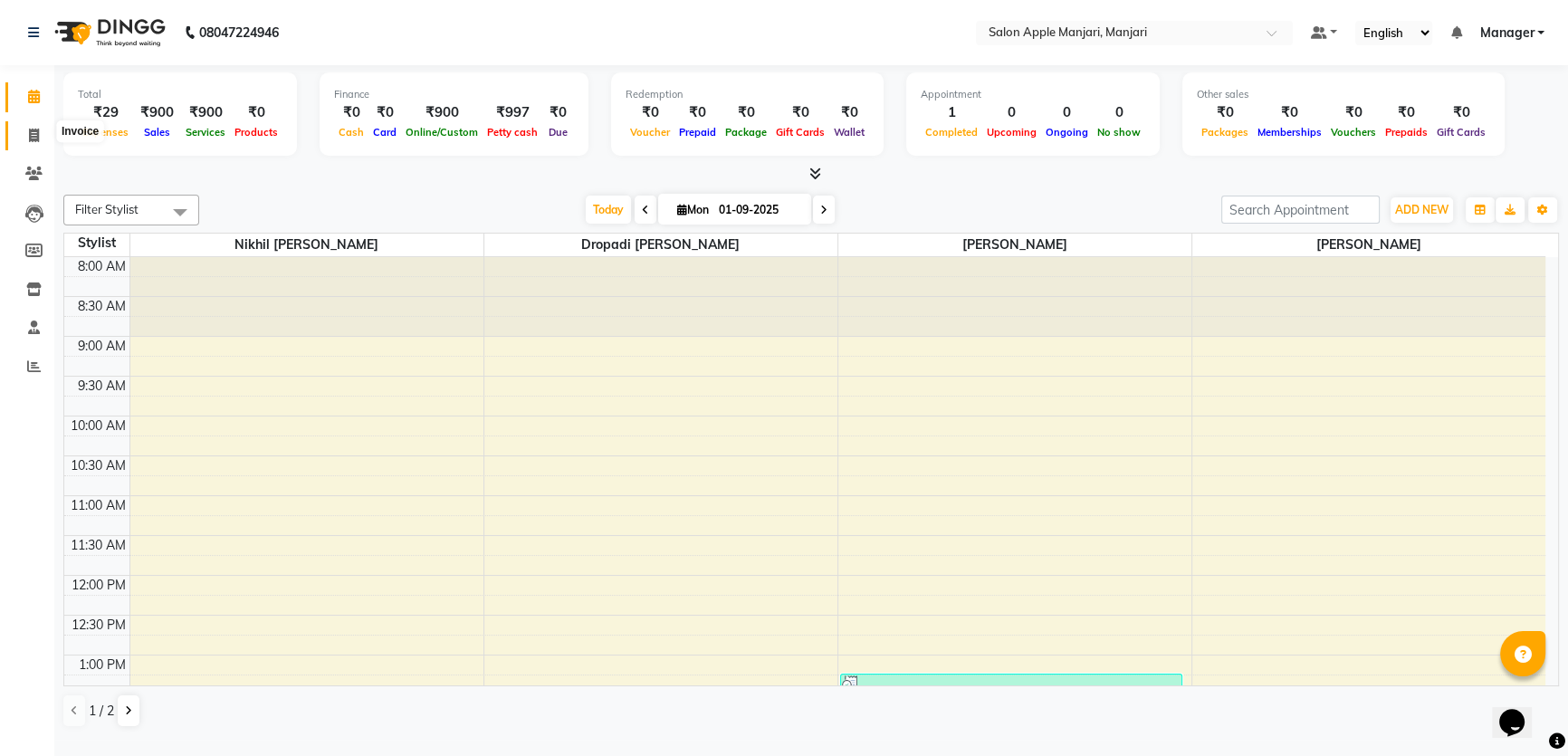
click at [29, 129] on icon at bounding box center [34, 136] width 10 height 14
select select "service"
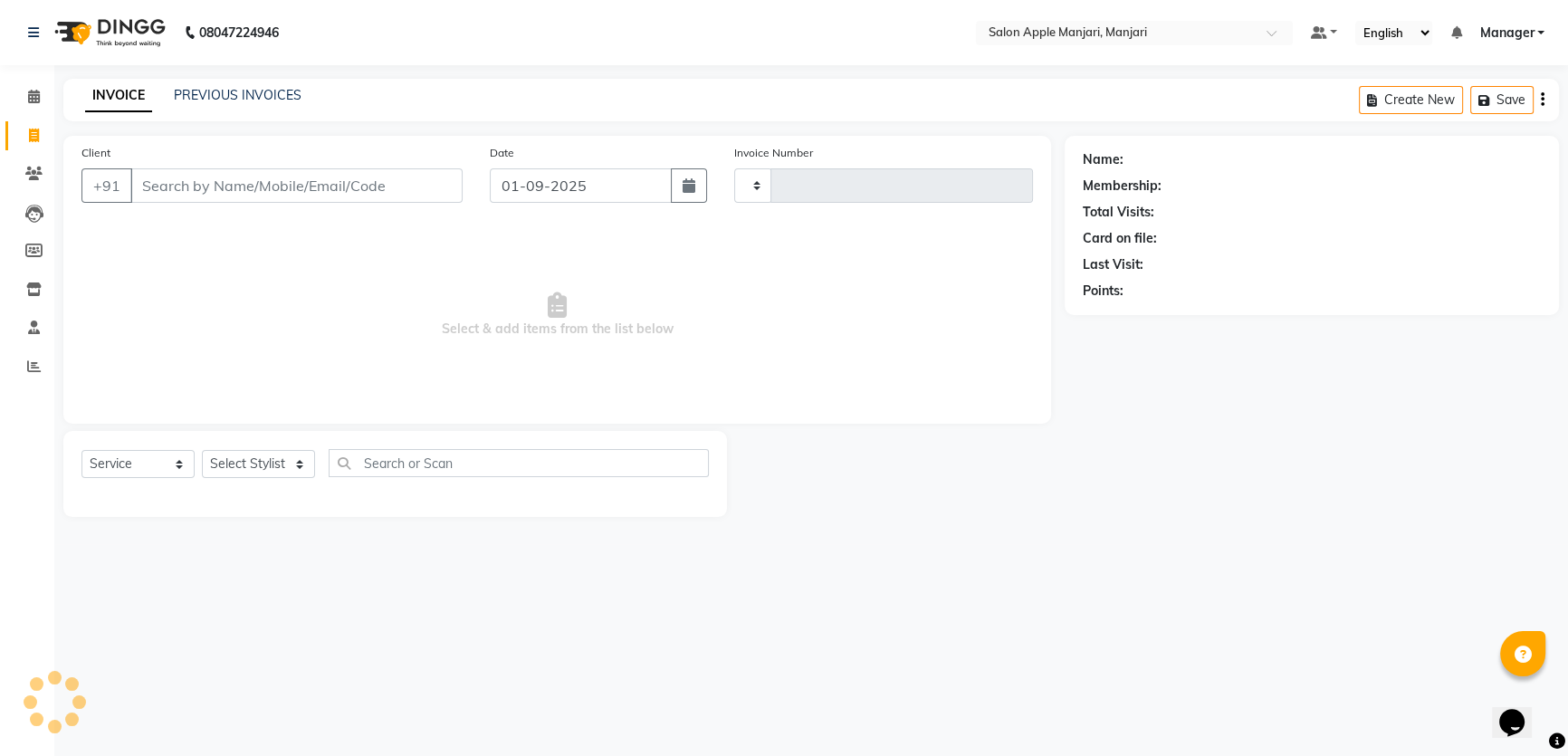
type input "0724"
select select "8088"
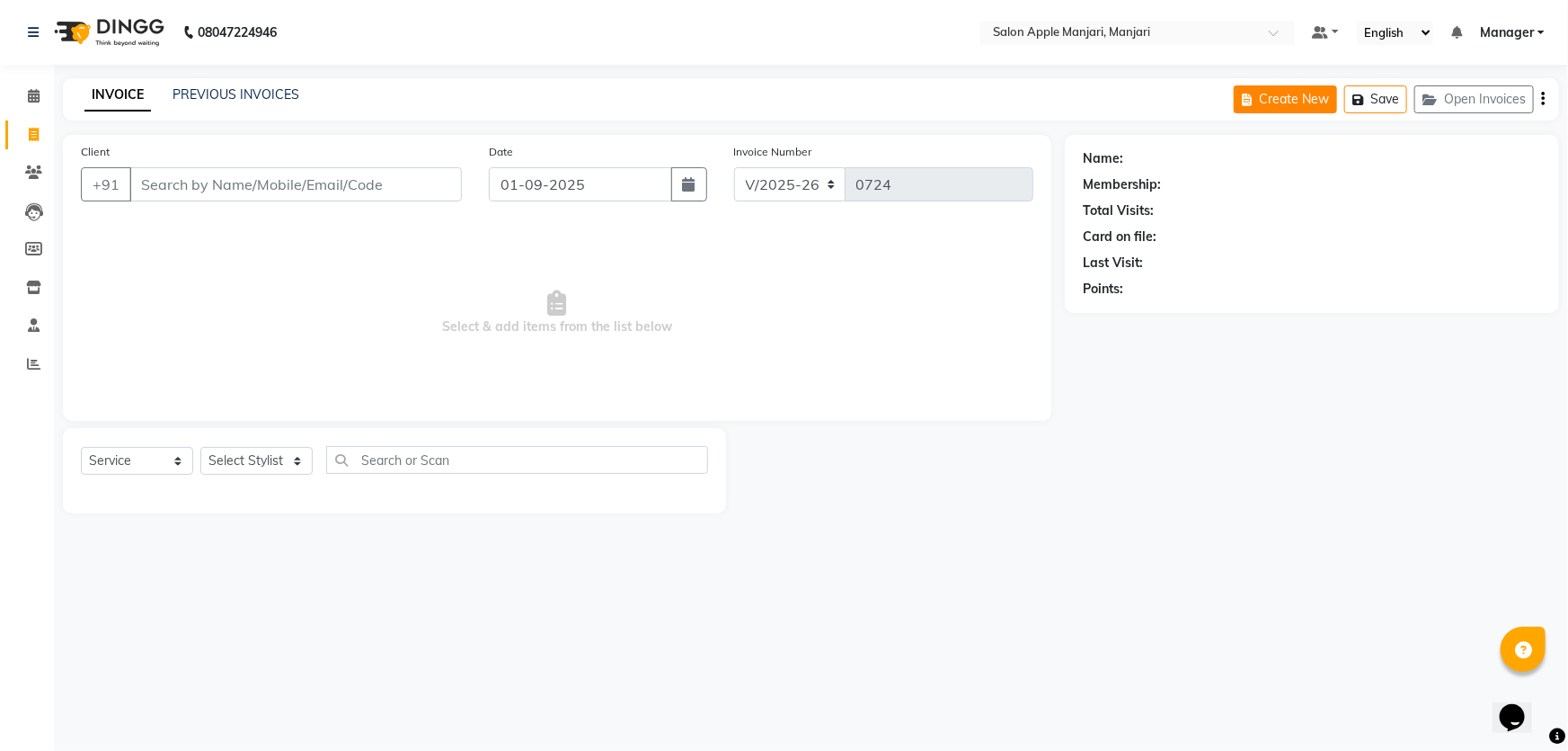
click at [1233, 108] on button "Create New" at bounding box center [1284, 100] width 103 height 28
select select "8088"
select select "service"
click at [1233, 113] on button "Create New" at bounding box center [1284, 100] width 103 height 28
select select "8088"
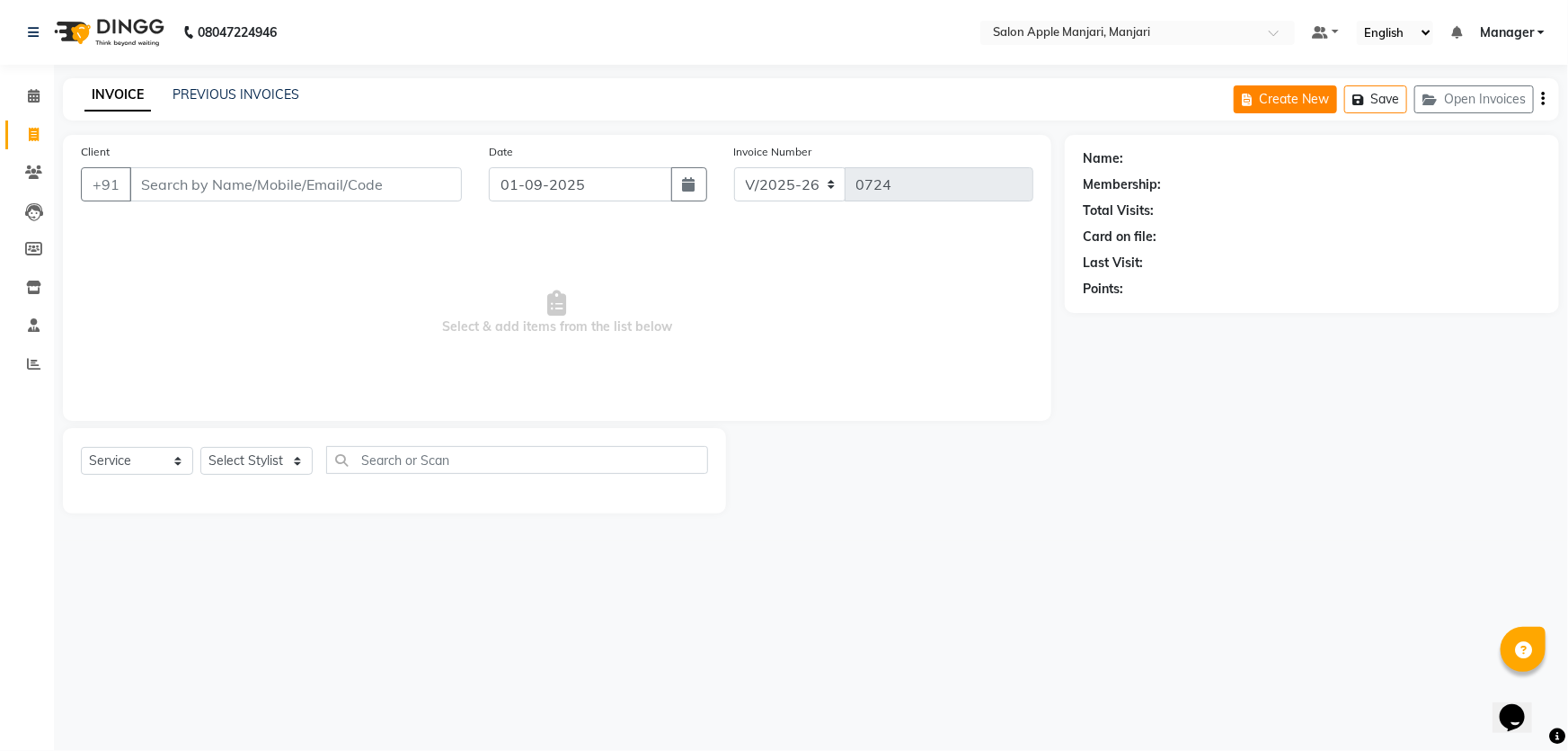
select select "service"
click at [1233, 113] on button "Create New" at bounding box center [1284, 100] width 103 height 28
select select "service"
type input "0724"
select select "8088"
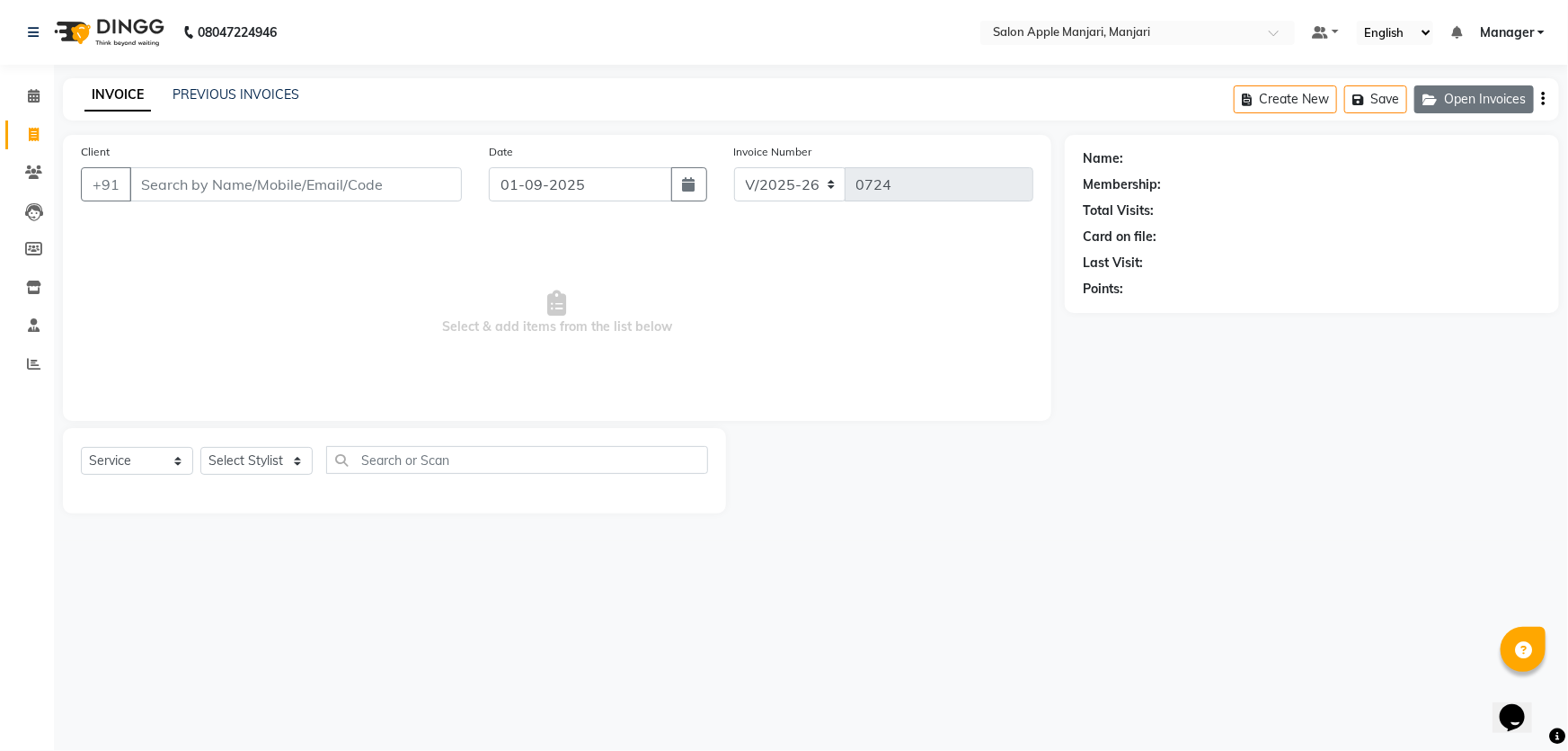
click at [1425, 100] on button "Open Invoices" at bounding box center [1473, 100] width 119 height 28
click at [1484, 107] on button "Save" at bounding box center [1502, 100] width 63 height 28
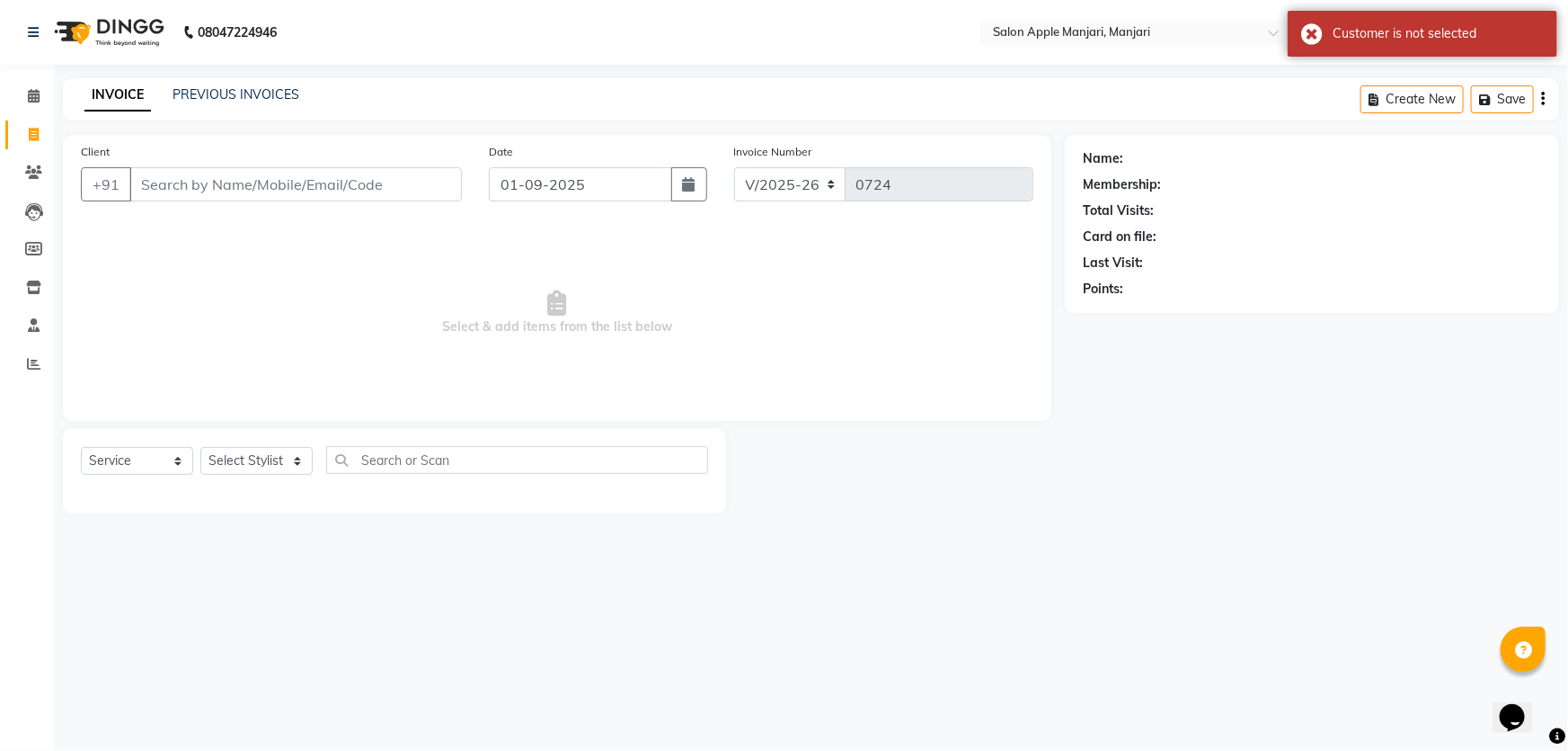
click at [1405, 246] on div "Card on file:" at bounding box center [1311, 237] width 458 height 19
click at [39, 169] on icon at bounding box center [33, 172] width 17 height 14
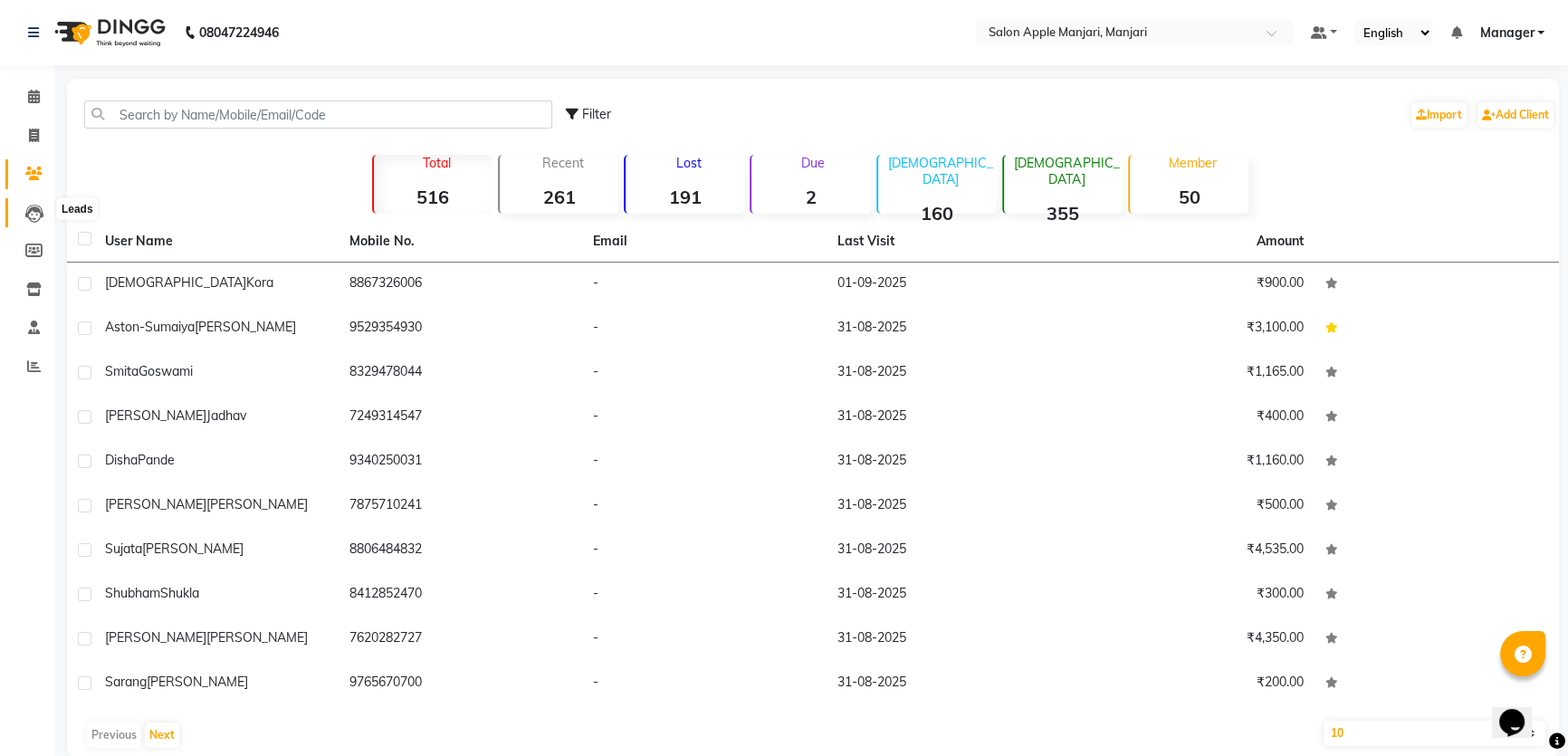
click at [35, 206] on icon at bounding box center [35, 213] width 18 height 18
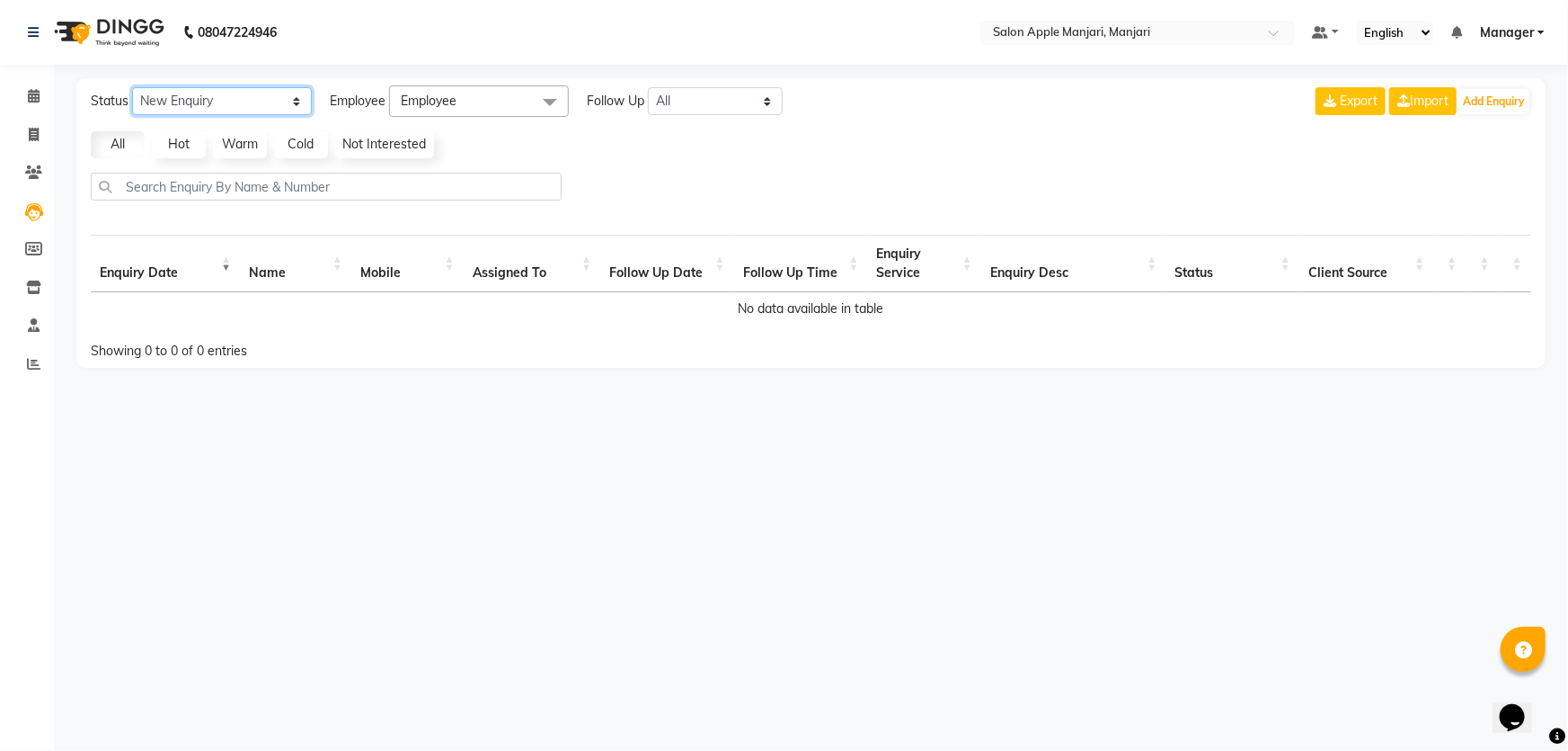
click at [289, 112] on select "New Enquiry Open Enquiry Converted Enquiry All" at bounding box center [222, 101] width 179 height 28
click at [424, 107] on span "Employee" at bounding box center [428, 101] width 56 height 16
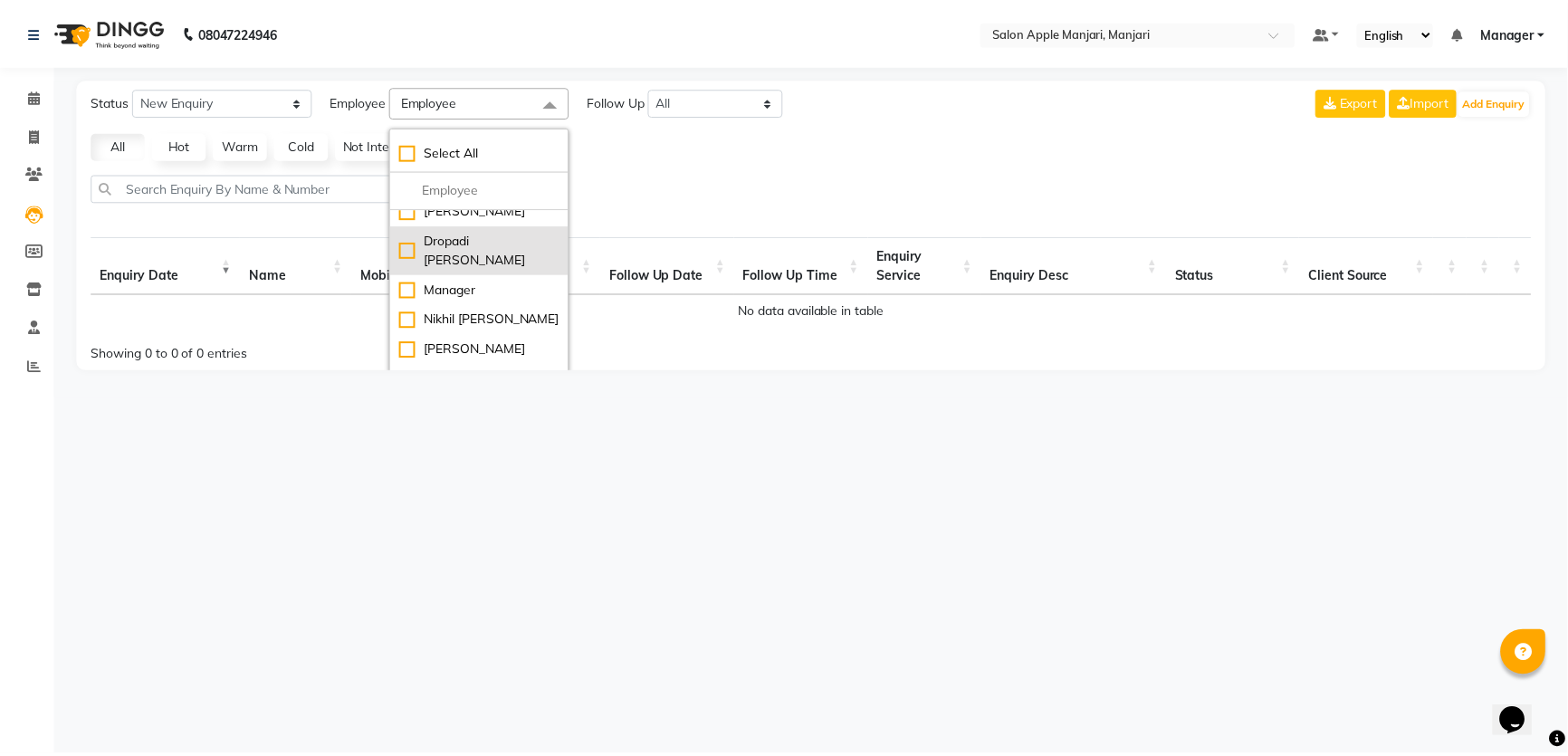
scroll to position [38, 0]
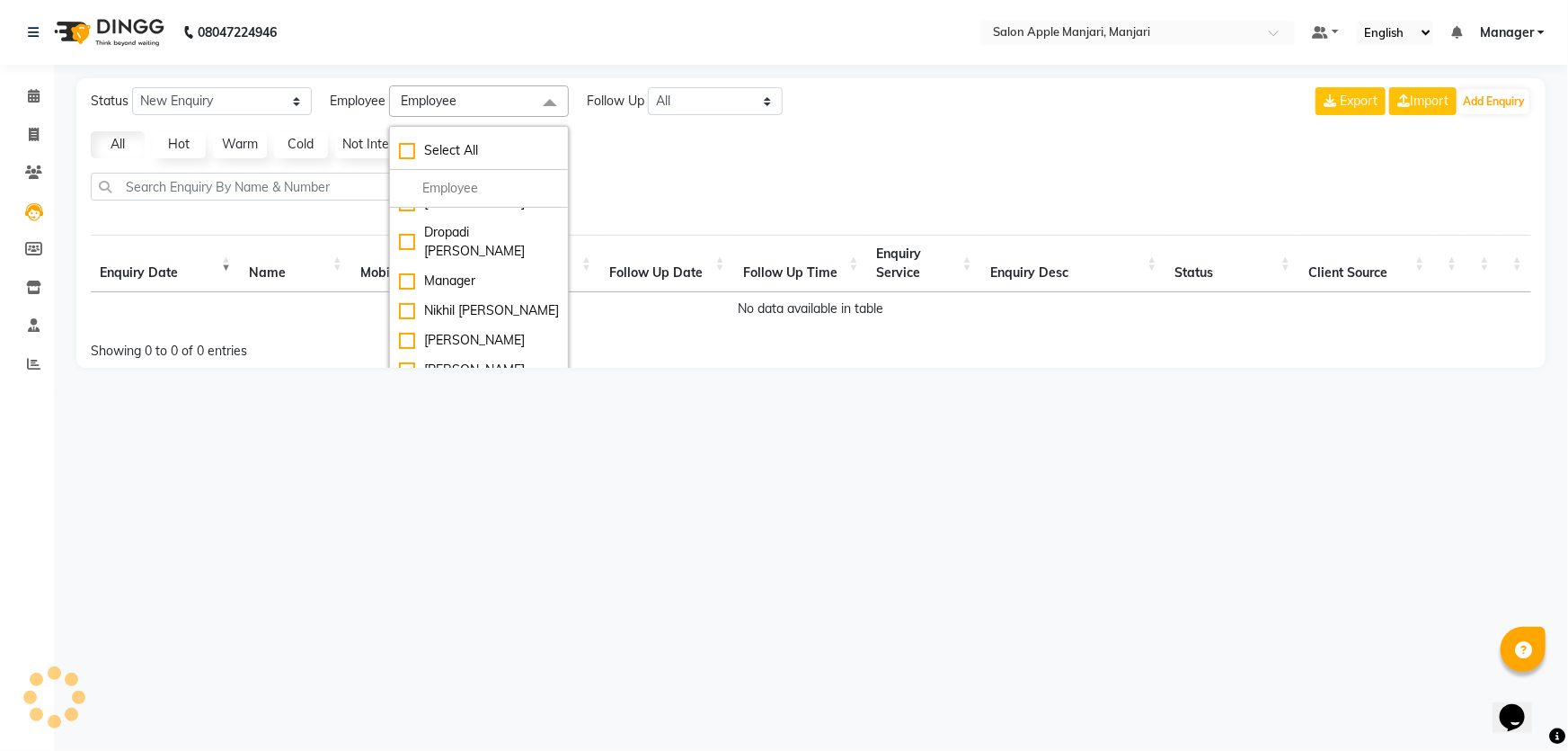
click at [814, 171] on div "Status New Enquiry Open Enquiry Converted Enquiry All All New Open Converted Em…" at bounding box center [811, 223] width 1469 height 290
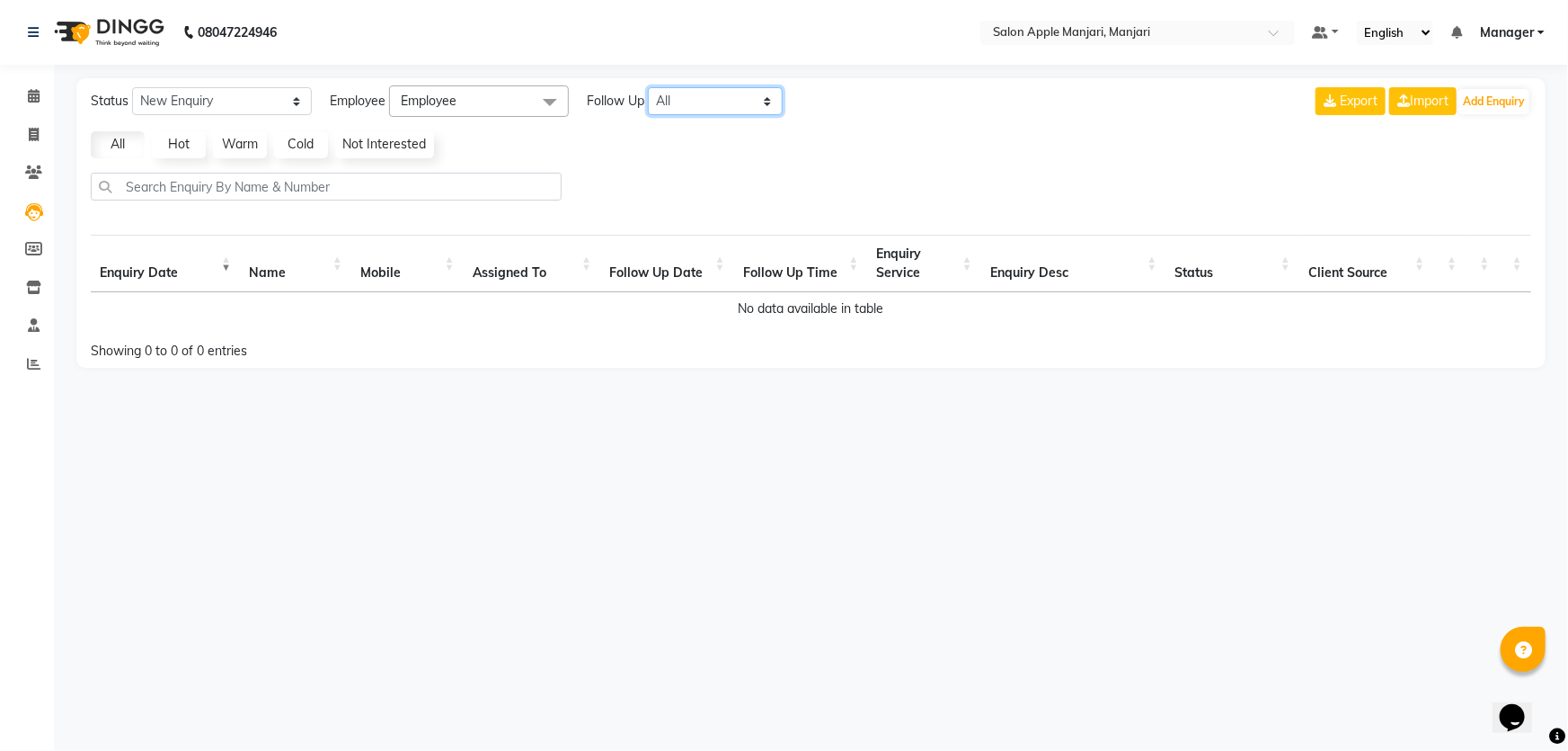
click at [765, 106] on select "All Today Tomorrow This Week This Month Custom" at bounding box center [715, 101] width 135 height 28
click at [762, 106] on select "All Today Tomorrow This Week This Month Custom" at bounding box center [715, 101] width 135 height 28
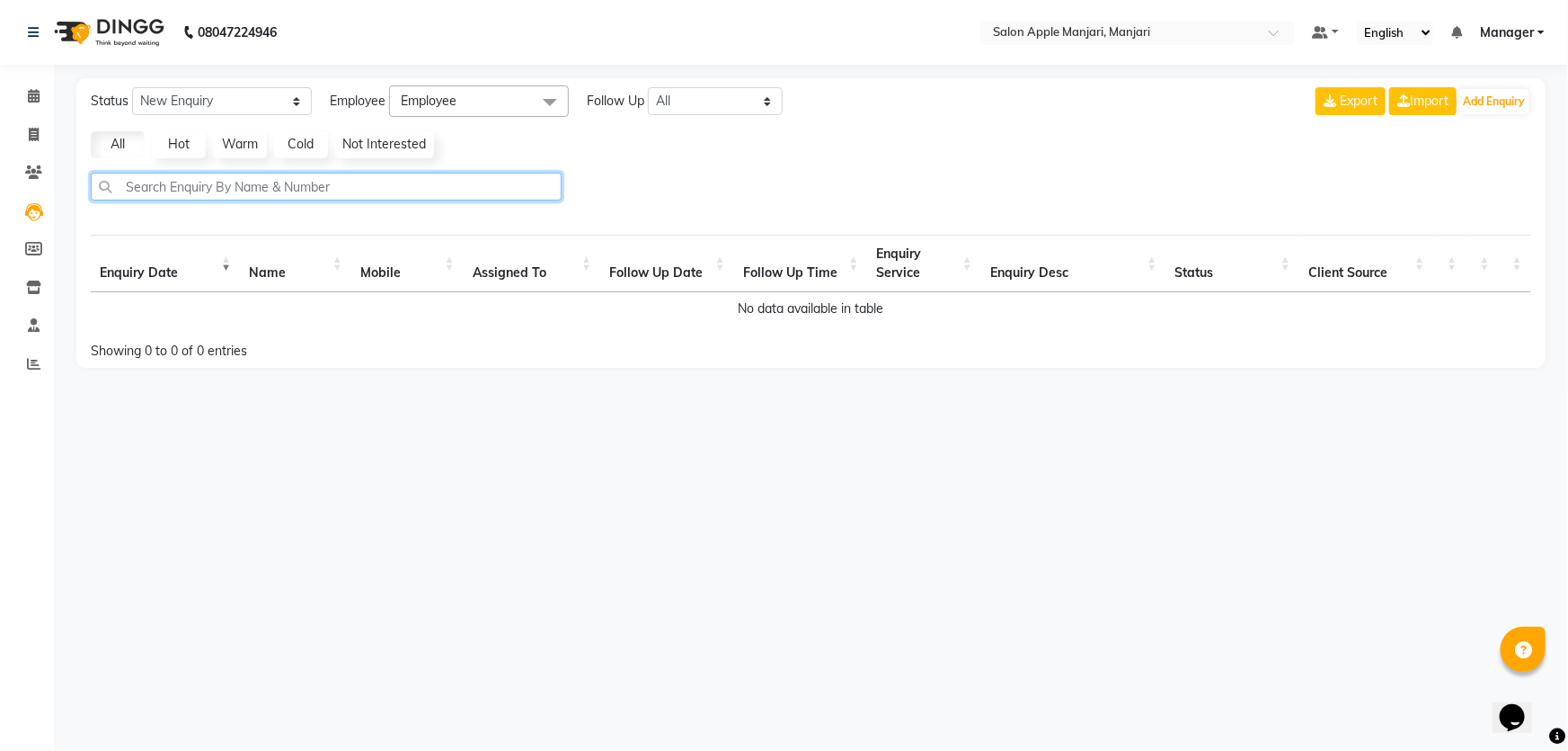
click at [393, 200] on input "text" at bounding box center [326, 186] width 471 height 28
click at [132, 159] on link "All" at bounding box center [117, 144] width 54 height 27
click at [180, 159] on link "Hot" at bounding box center [178, 144] width 54 height 27
click at [244, 159] on link "Warm" at bounding box center [239, 144] width 54 height 27
click at [315, 153] on link "Cold" at bounding box center [300, 144] width 54 height 27
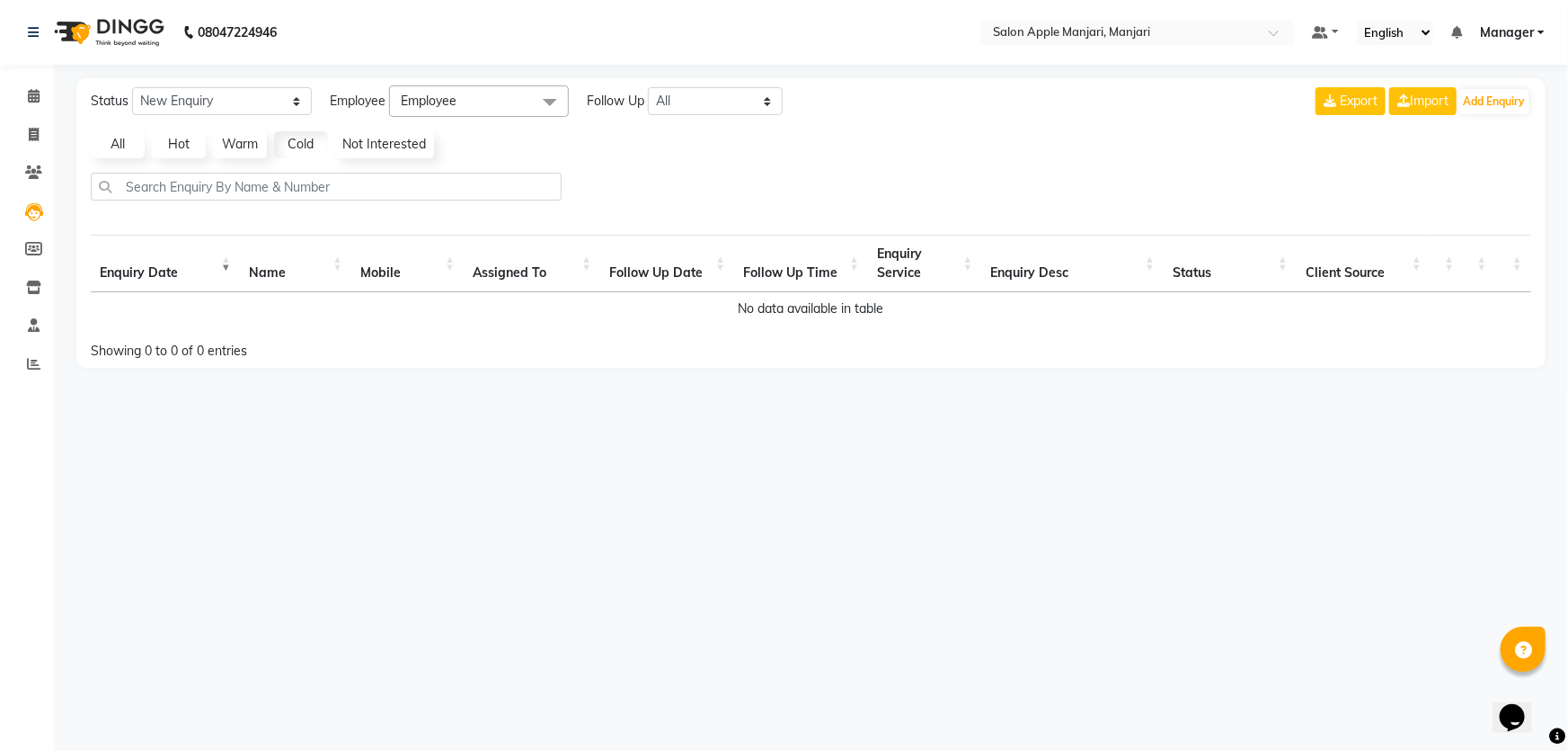
click at [387, 159] on link "Not Interested" at bounding box center [384, 144] width 98 height 27
click at [44, 251] on span at bounding box center [33, 249] width 32 height 21
select select
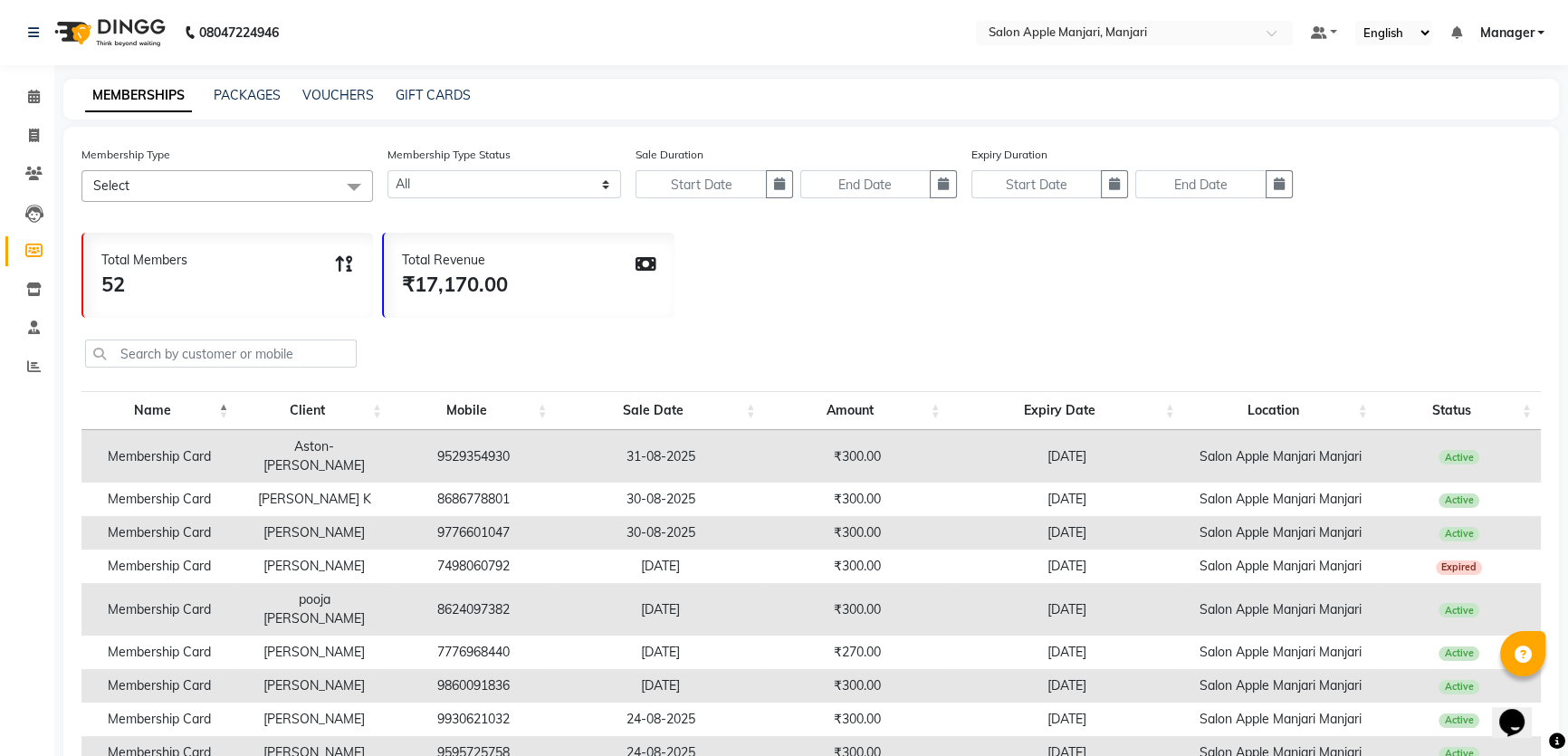
scroll to position [196, 0]
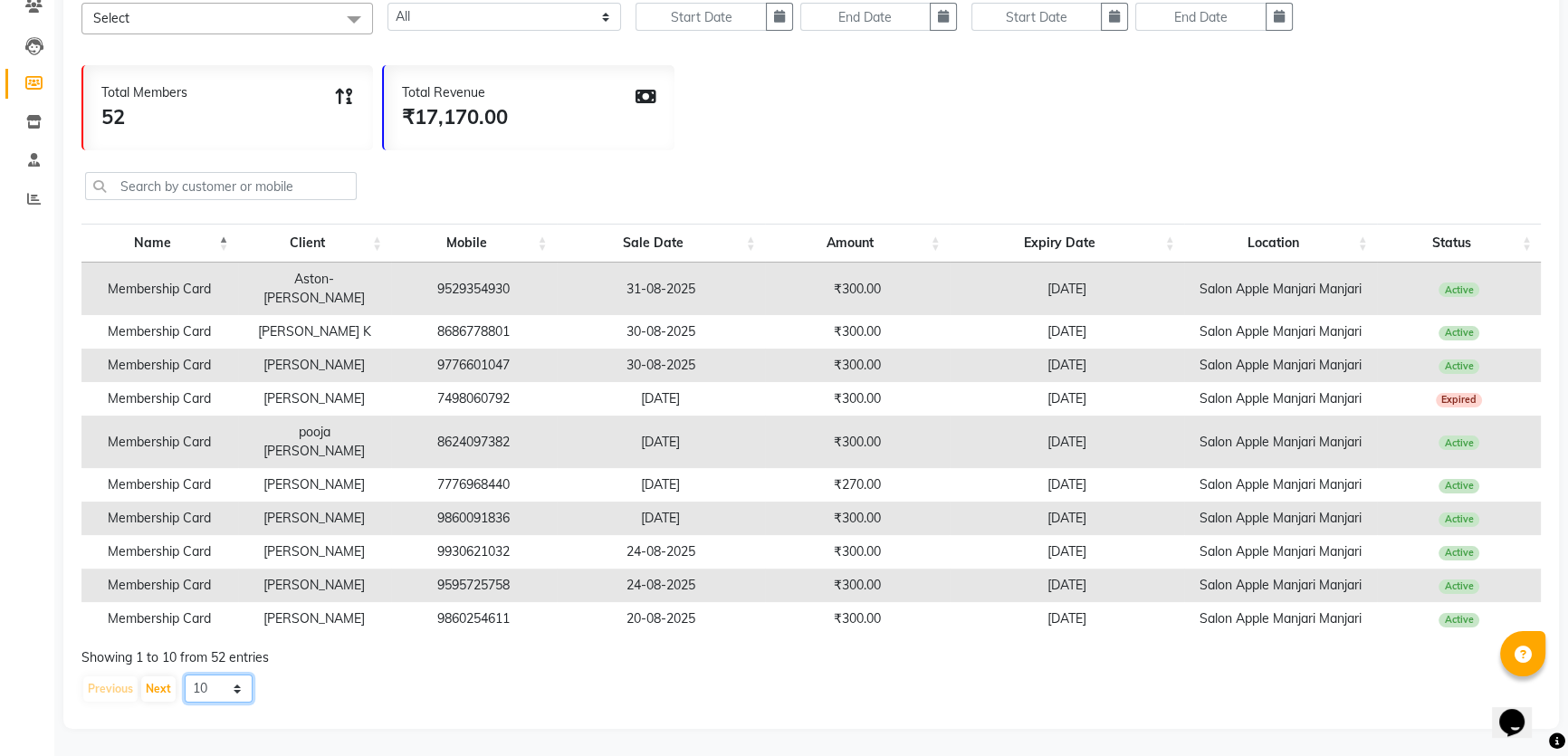
click at [236, 677] on select "10 20 50 100" at bounding box center [218, 689] width 67 height 28
select select "100"
click at [189, 675] on select "10 20 50 100" at bounding box center [218, 689] width 67 height 28
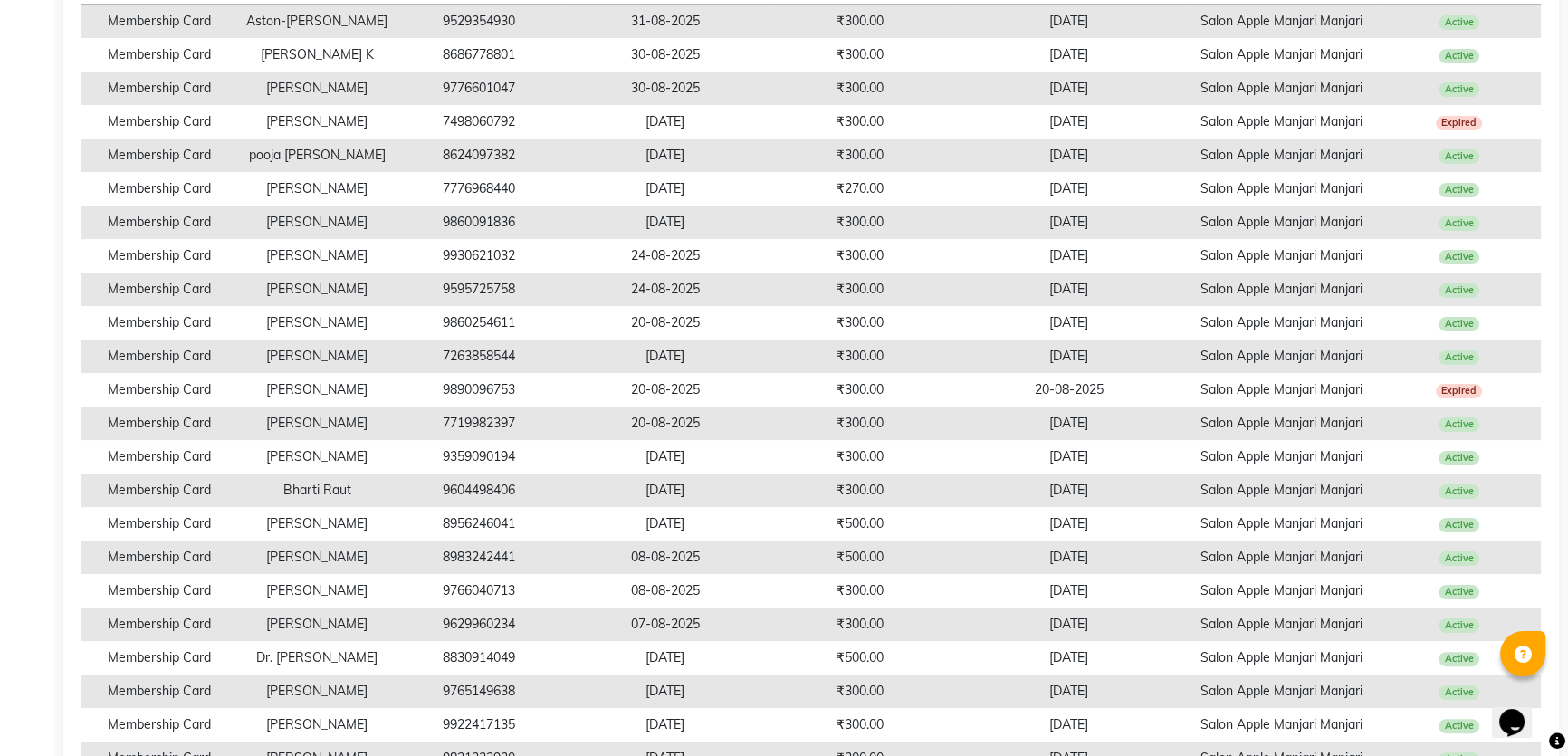
scroll to position [450, 0]
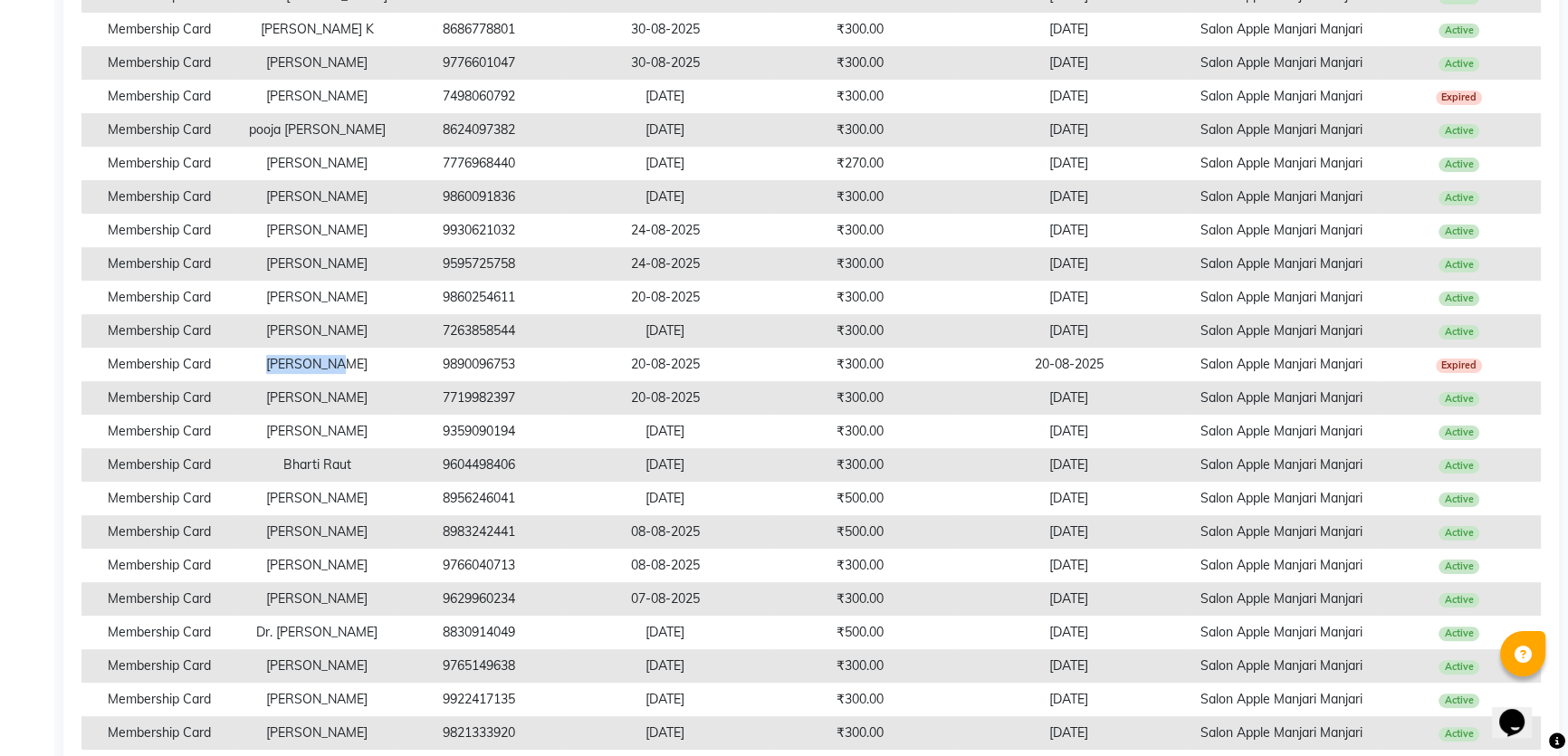
drag, startPoint x: 280, startPoint y: 416, endPoint x: 344, endPoint y: 420, distance: 64.1
click at [344, 381] on td "Deepti Laad" at bounding box center [317, 364] width 160 height 34
drag, startPoint x: 623, startPoint y: 418, endPoint x: 695, endPoint y: 418, distance: 72.0
click at [695, 381] on td "20-08-2025" at bounding box center [664, 364] width 207 height 34
click at [1439, 373] on span "Expired" at bounding box center [1459, 365] width 47 height 15
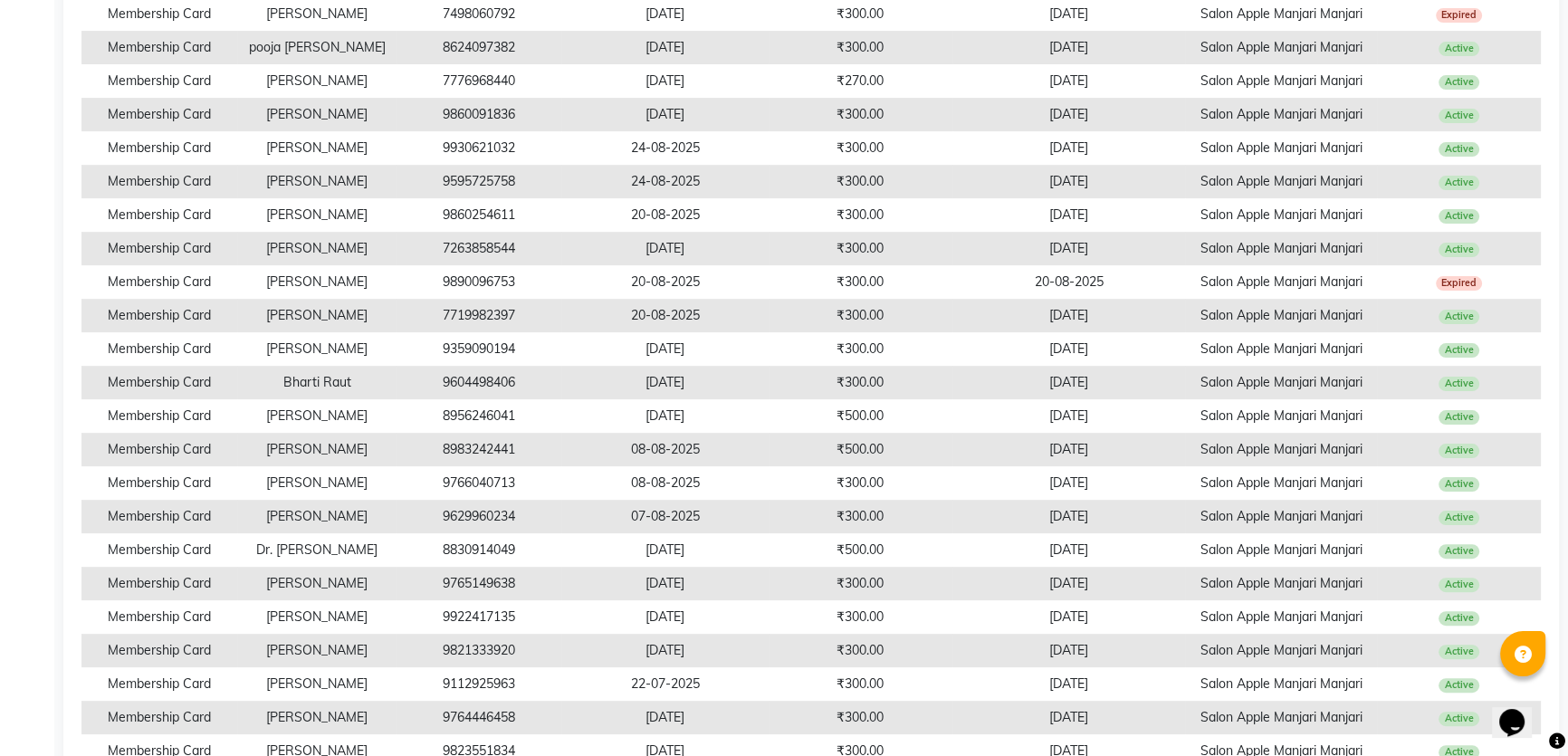
scroll to position [368, 0]
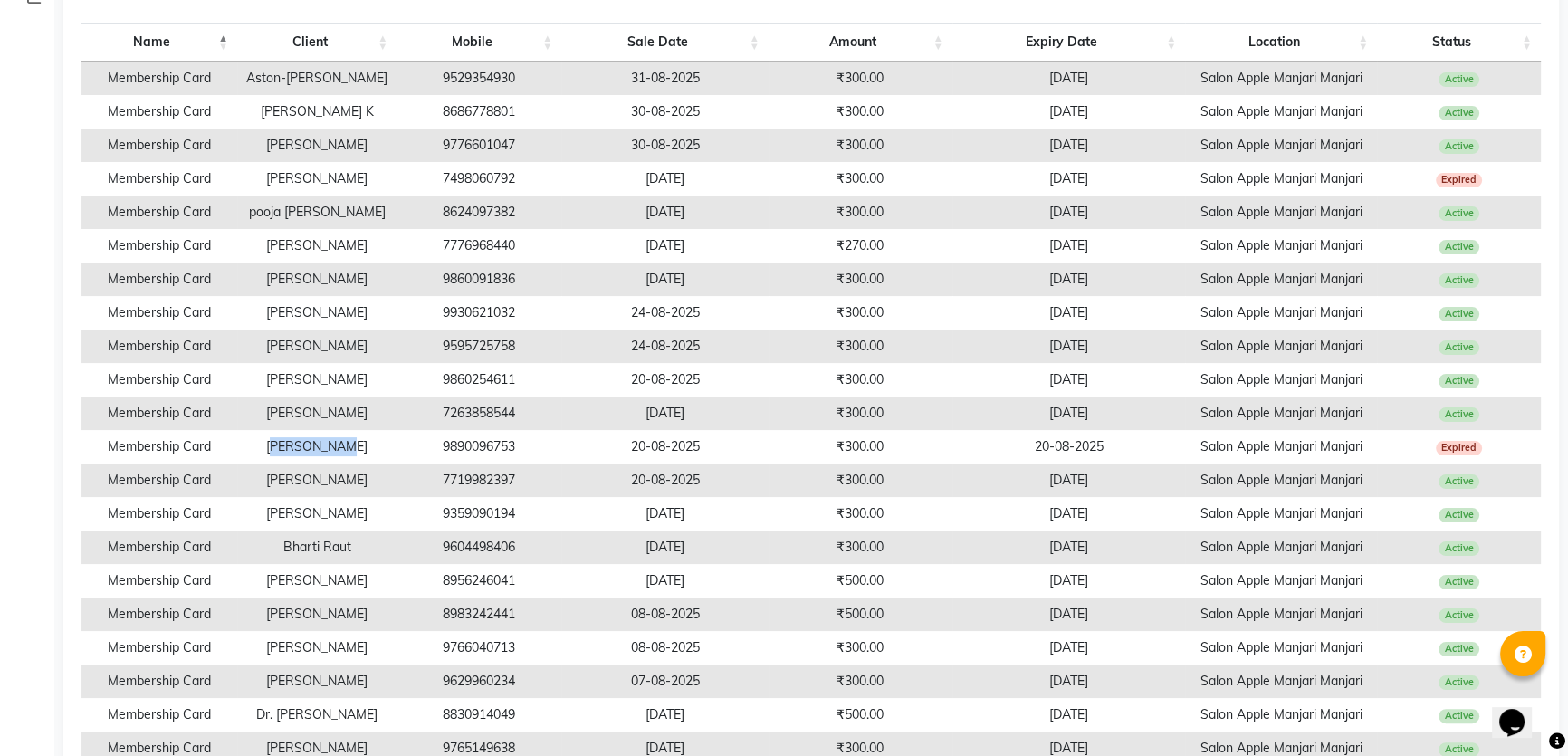
drag, startPoint x: 294, startPoint y: 499, endPoint x: 391, endPoint y: 503, distance: 97.1
click at [391, 463] on td "Deepti Laad" at bounding box center [317, 446] width 160 height 34
drag, startPoint x: 288, startPoint y: 234, endPoint x: 323, endPoint y: 234, distance: 35.0
click at [323, 195] on td "Shivani Bhosle" at bounding box center [317, 179] width 160 height 34
drag, startPoint x: 280, startPoint y: 225, endPoint x: 362, endPoint y: 223, distance: 82.0
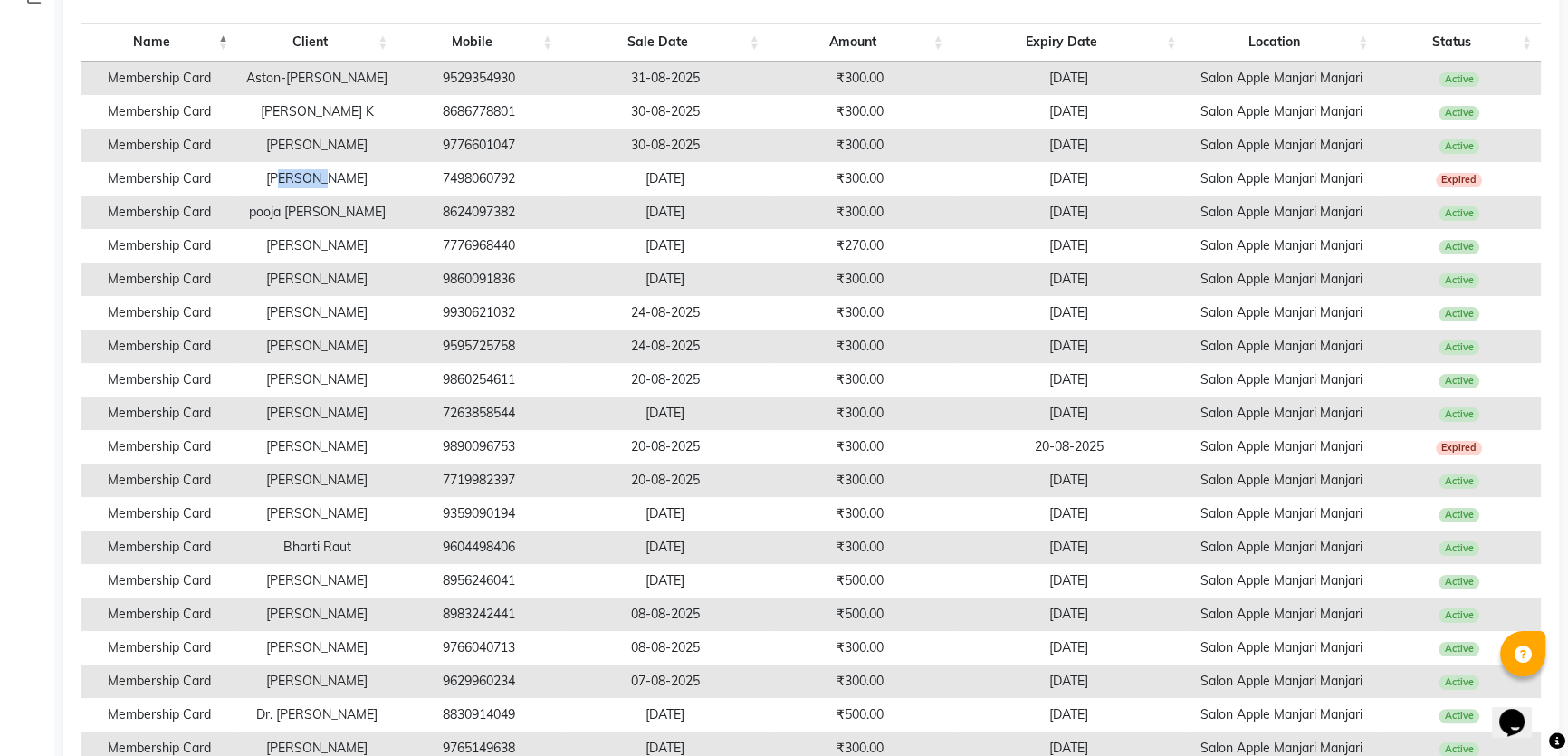
click at [362, 195] on td "Shivani Bhosle" at bounding box center [317, 179] width 160 height 34
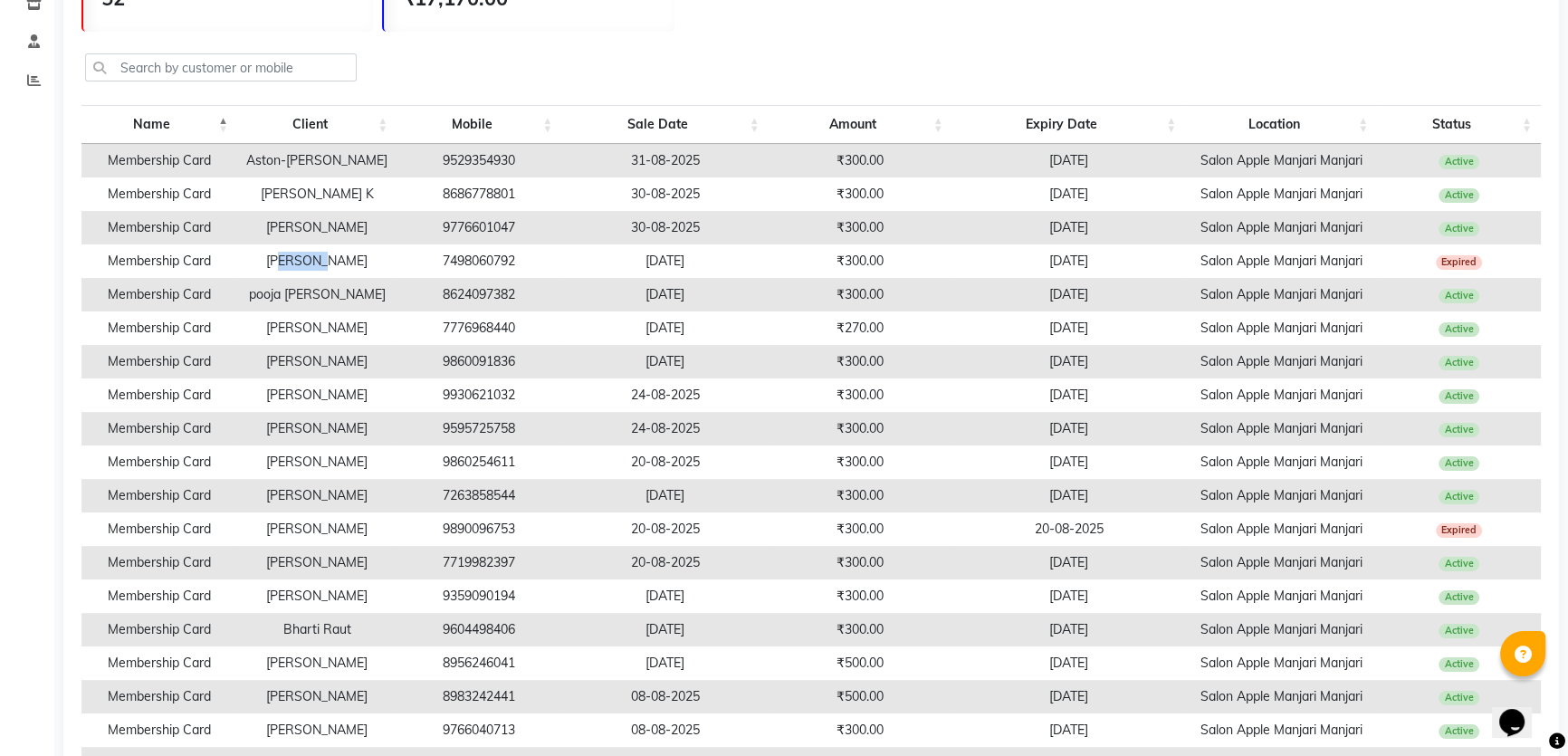
scroll to position [533, 0]
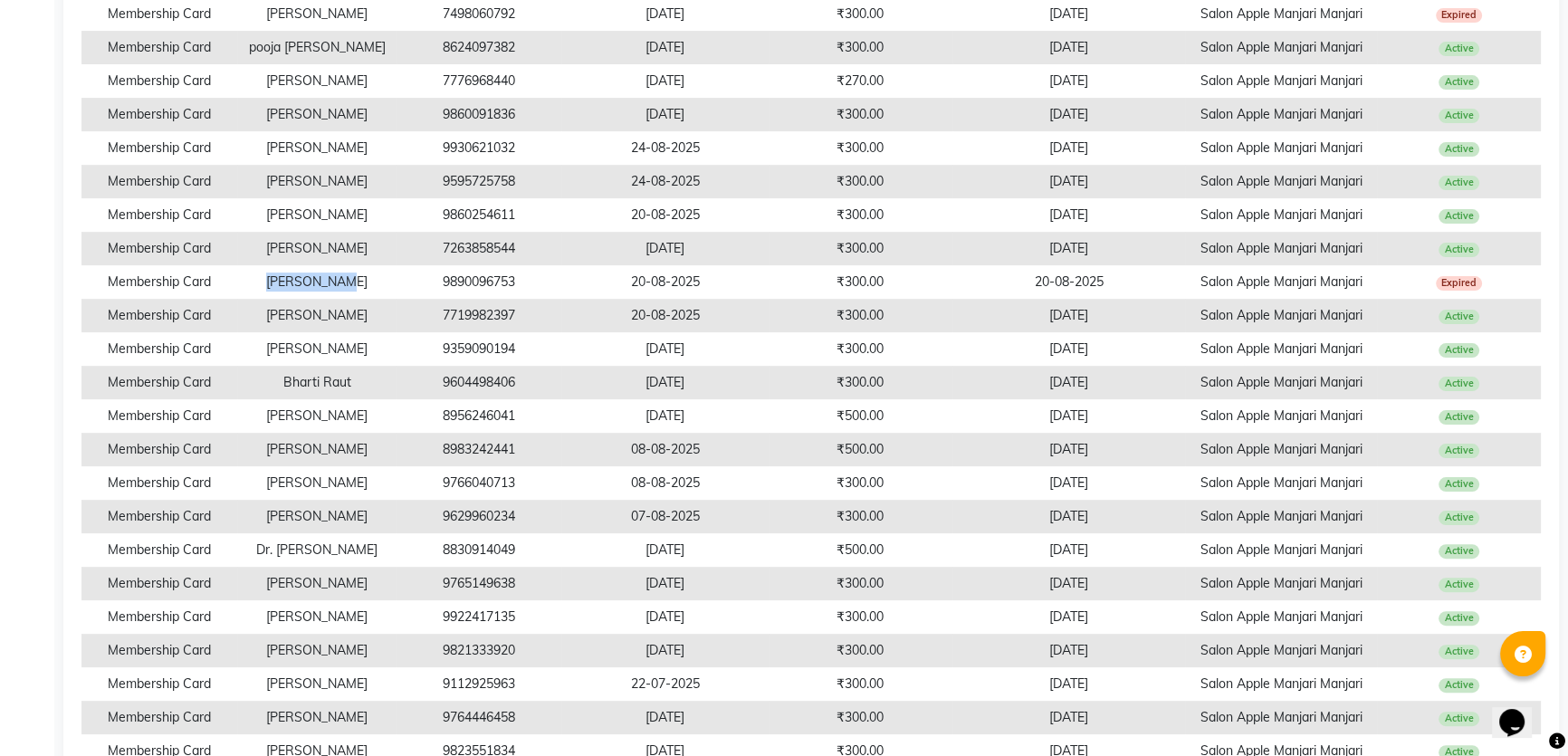
drag, startPoint x: 282, startPoint y: 344, endPoint x: 365, endPoint y: 338, distance: 83.2
click at [365, 299] on td "Deepti Laad" at bounding box center [317, 282] width 160 height 34
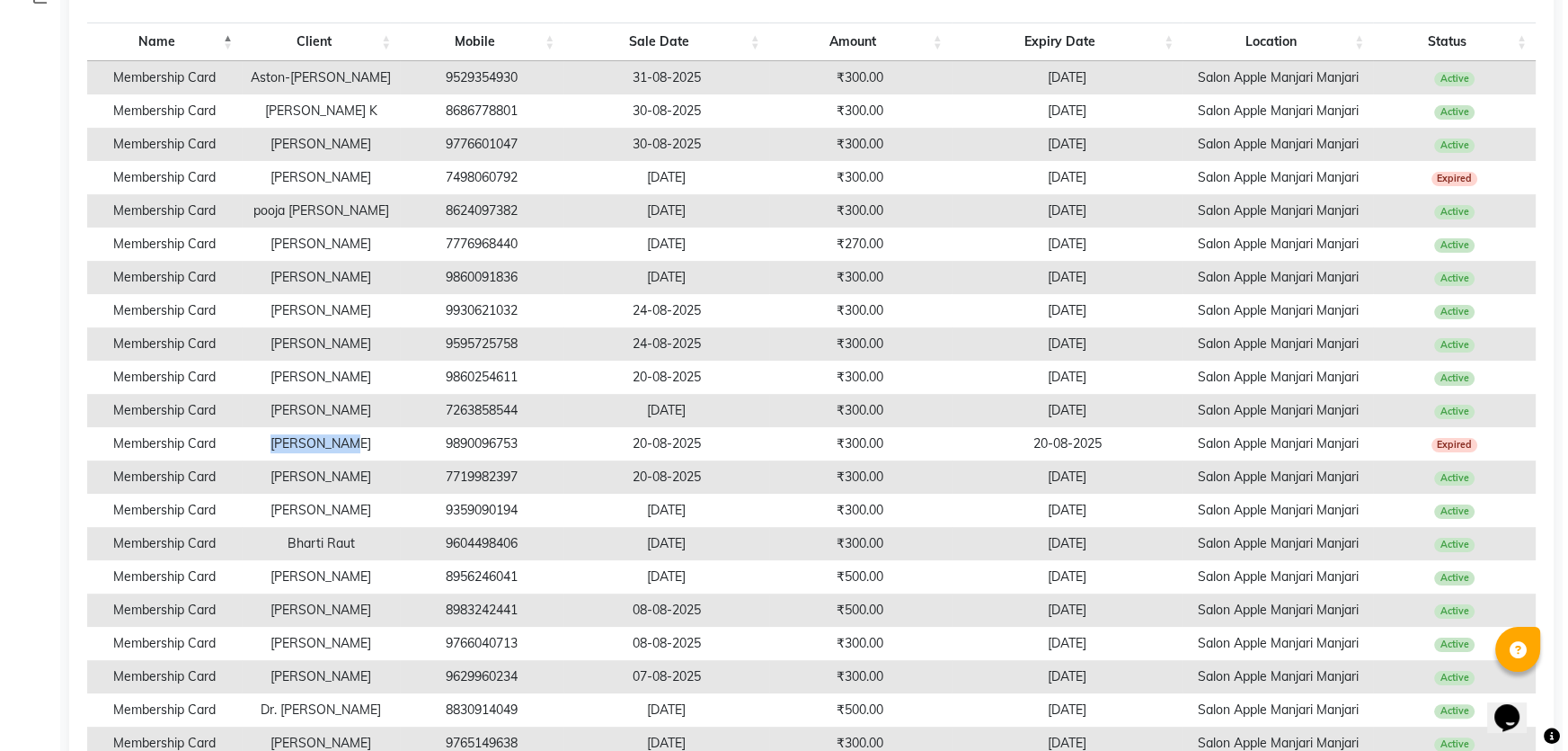
scroll to position [0, 0]
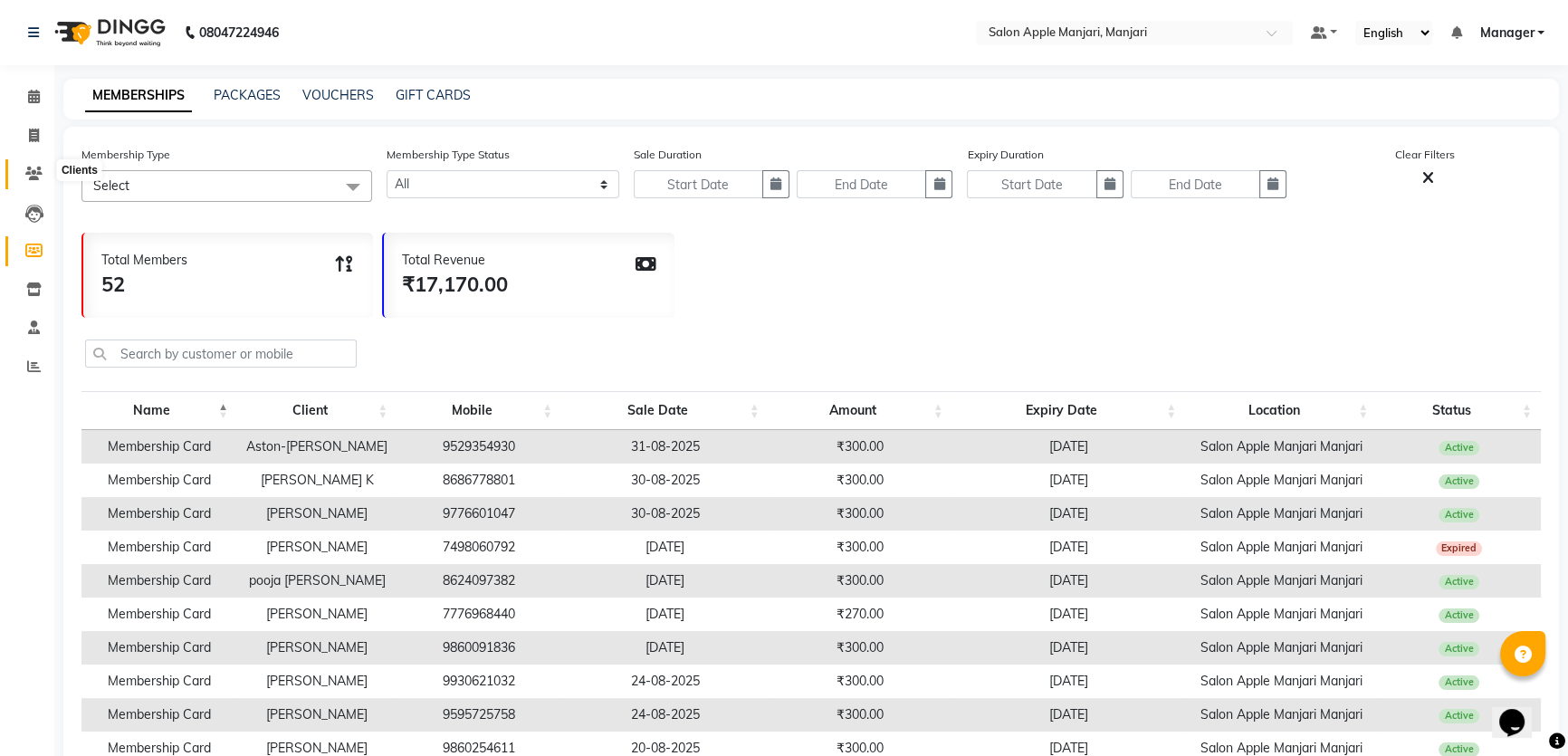
click at [46, 181] on span at bounding box center [34, 174] width 32 height 21
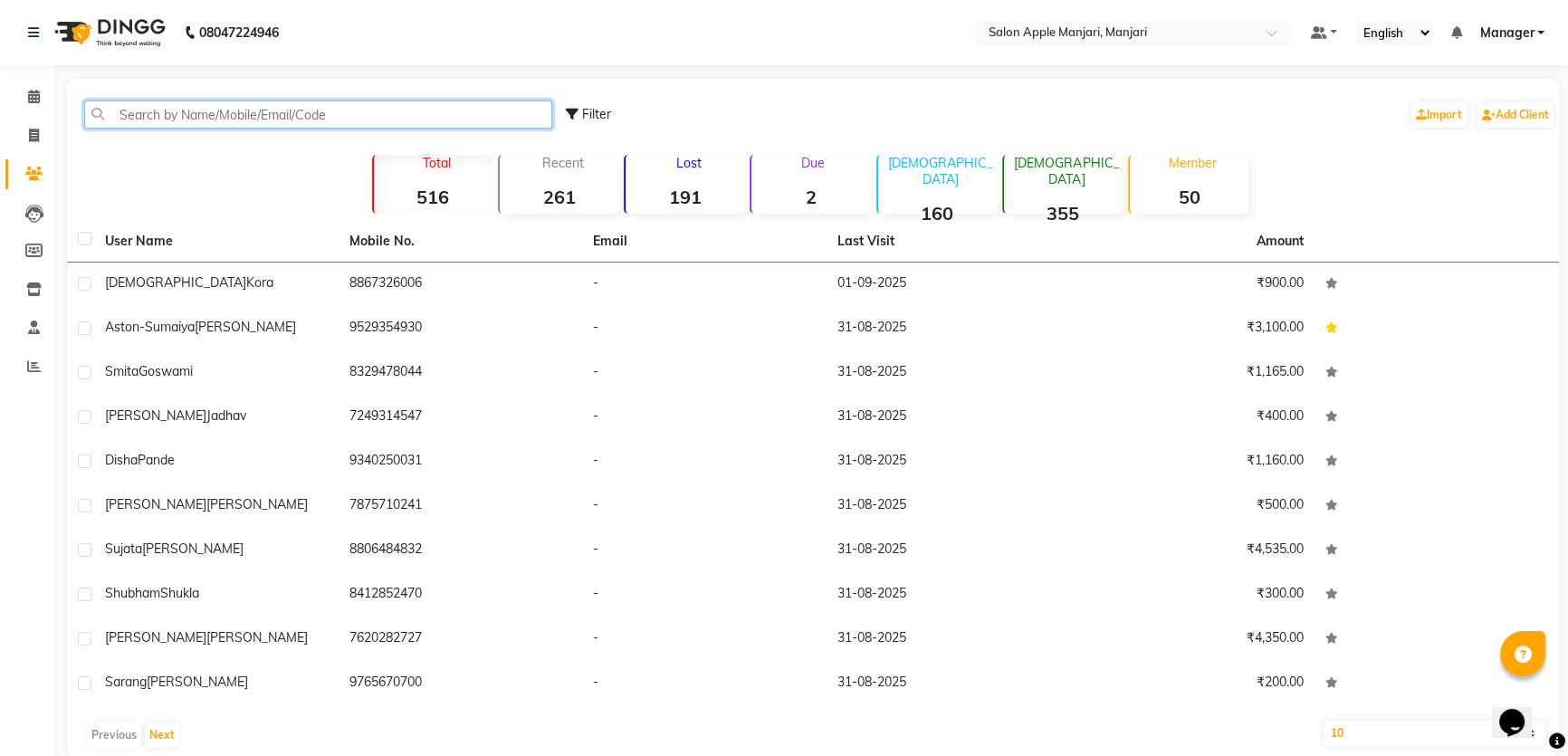
drag, startPoint x: 274, startPoint y: 127, endPoint x: 270, endPoint y: 118, distance: 9.8
click at [271, 119] on input "text" at bounding box center [319, 114] width 468 height 28
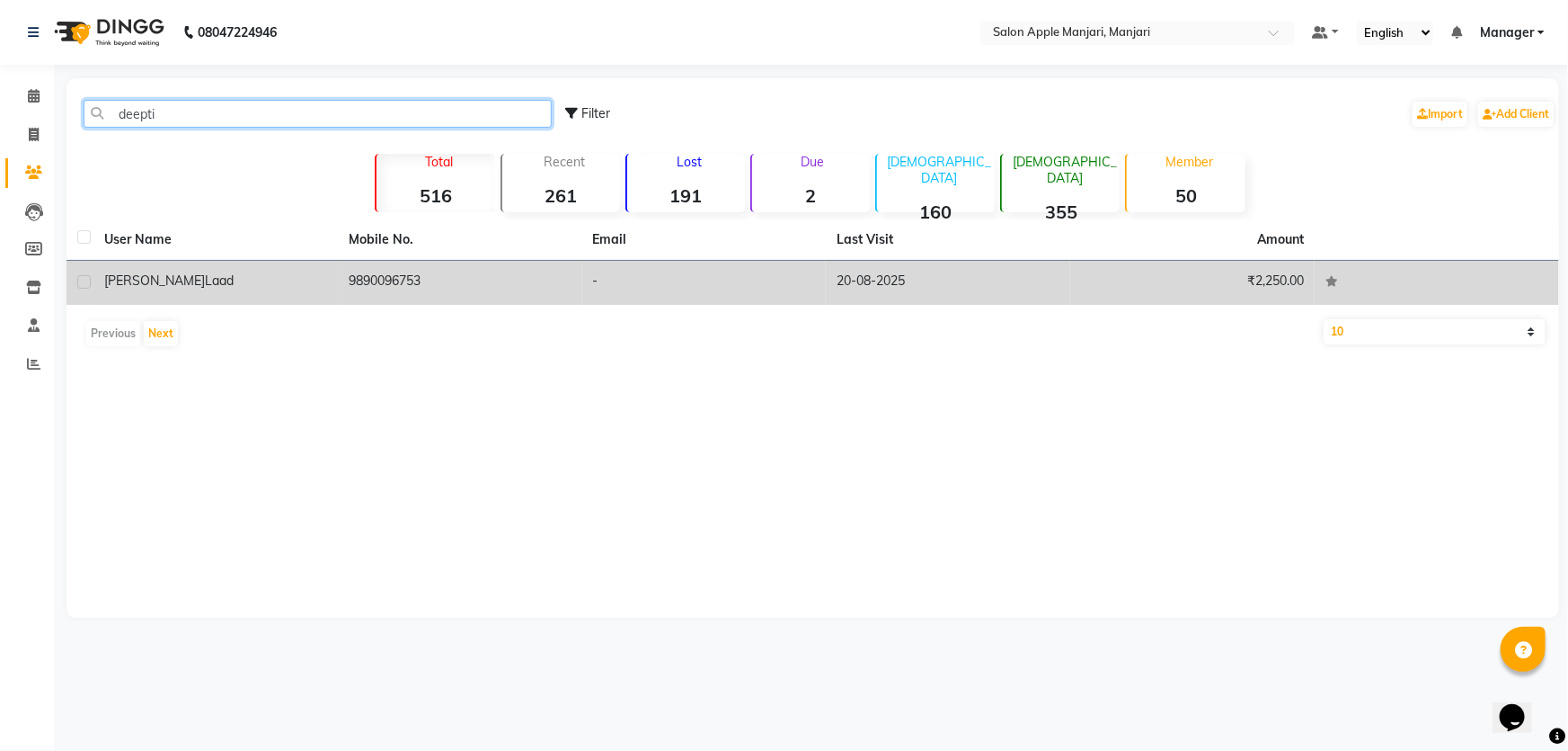
type input "deepti"
click at [751, 305] on td "-" at bounding box center [704, 283] width 244 height 44
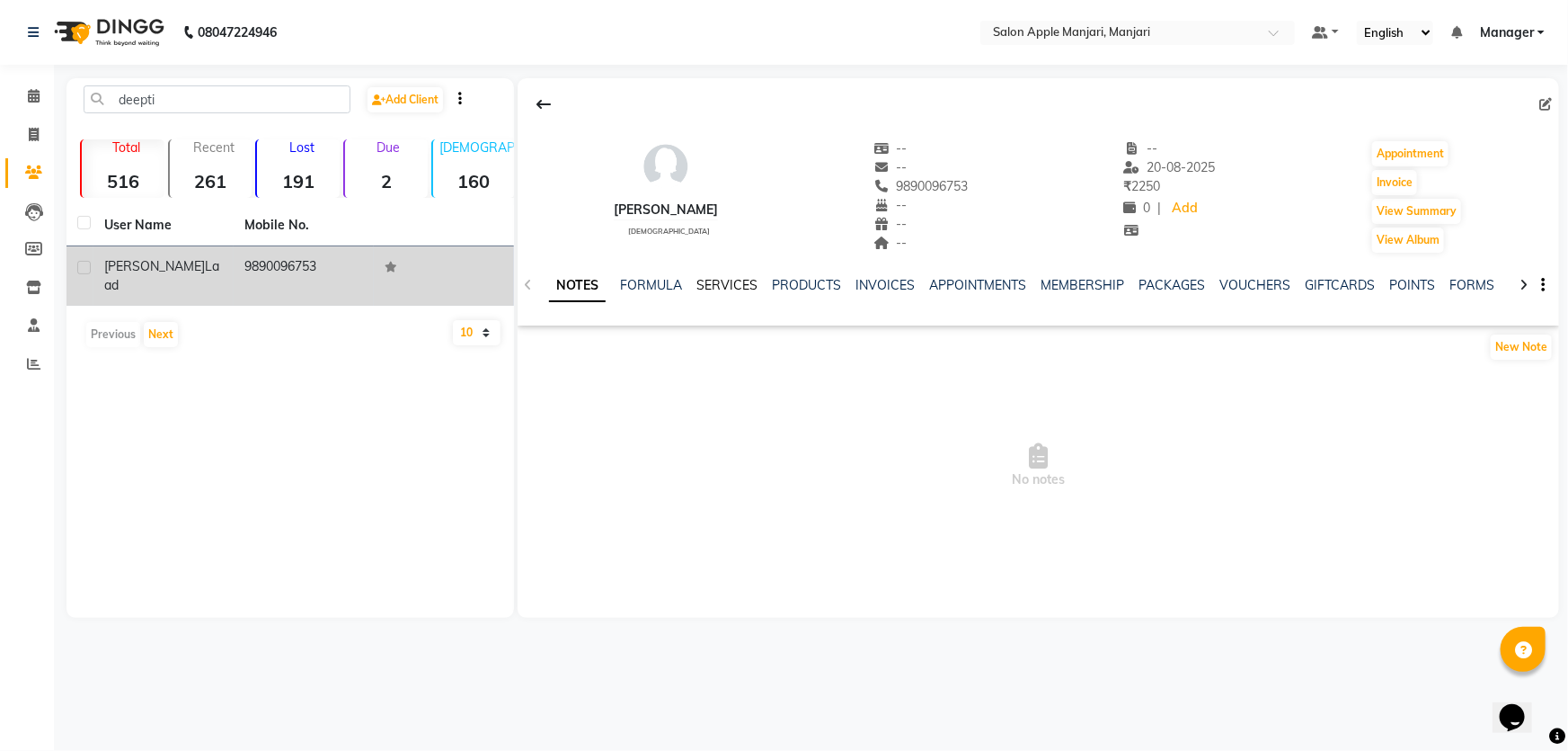
click at [753, 293] on link "SERVICES" at bounding box center [727, 285] width 61 height 16
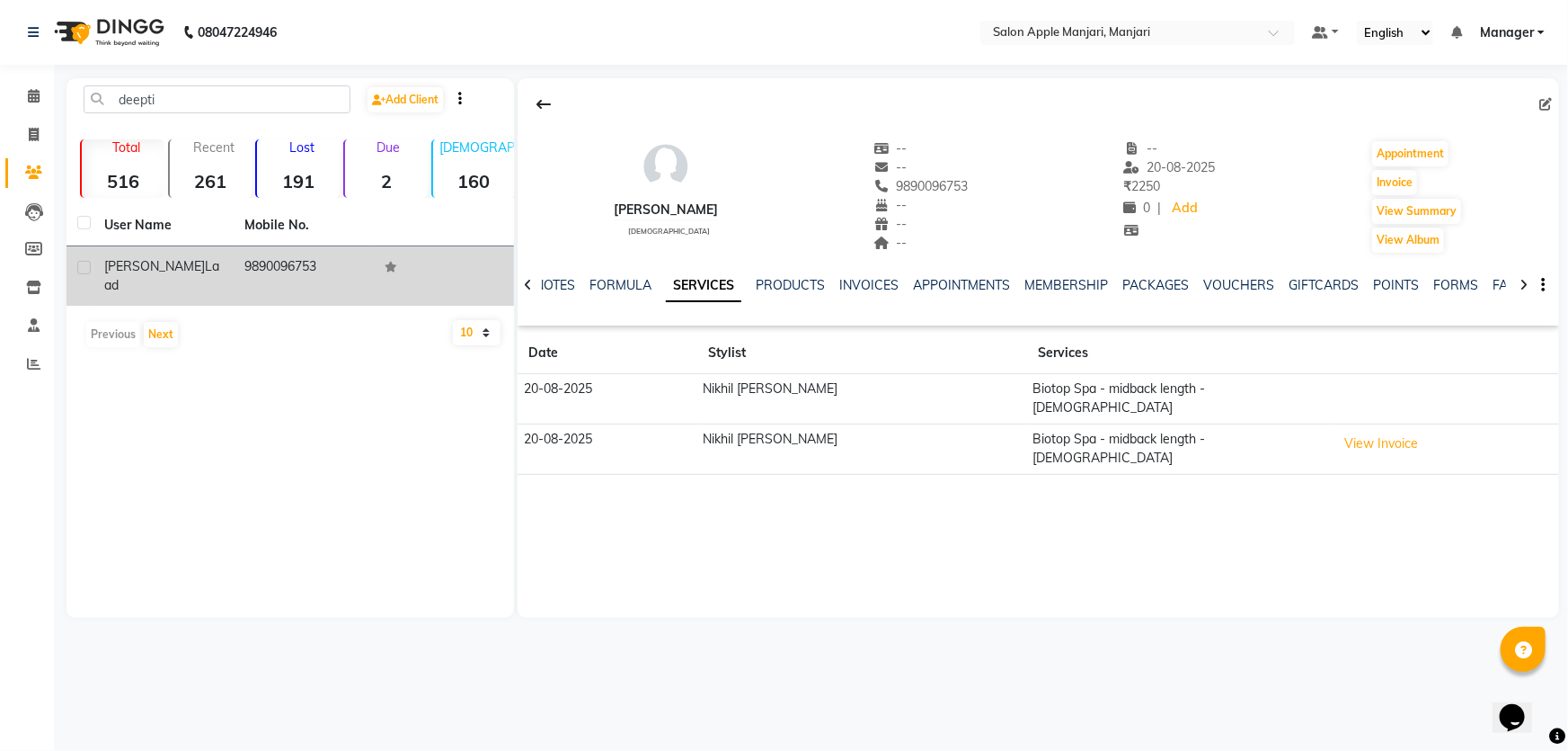
click at [730, 302] on link "SERVICES" at bounding box center [703, 286] width 76 height 33
click at [1354, 457] on button "View Invoice" at bounding box center [1380, 444] width 90 height 28
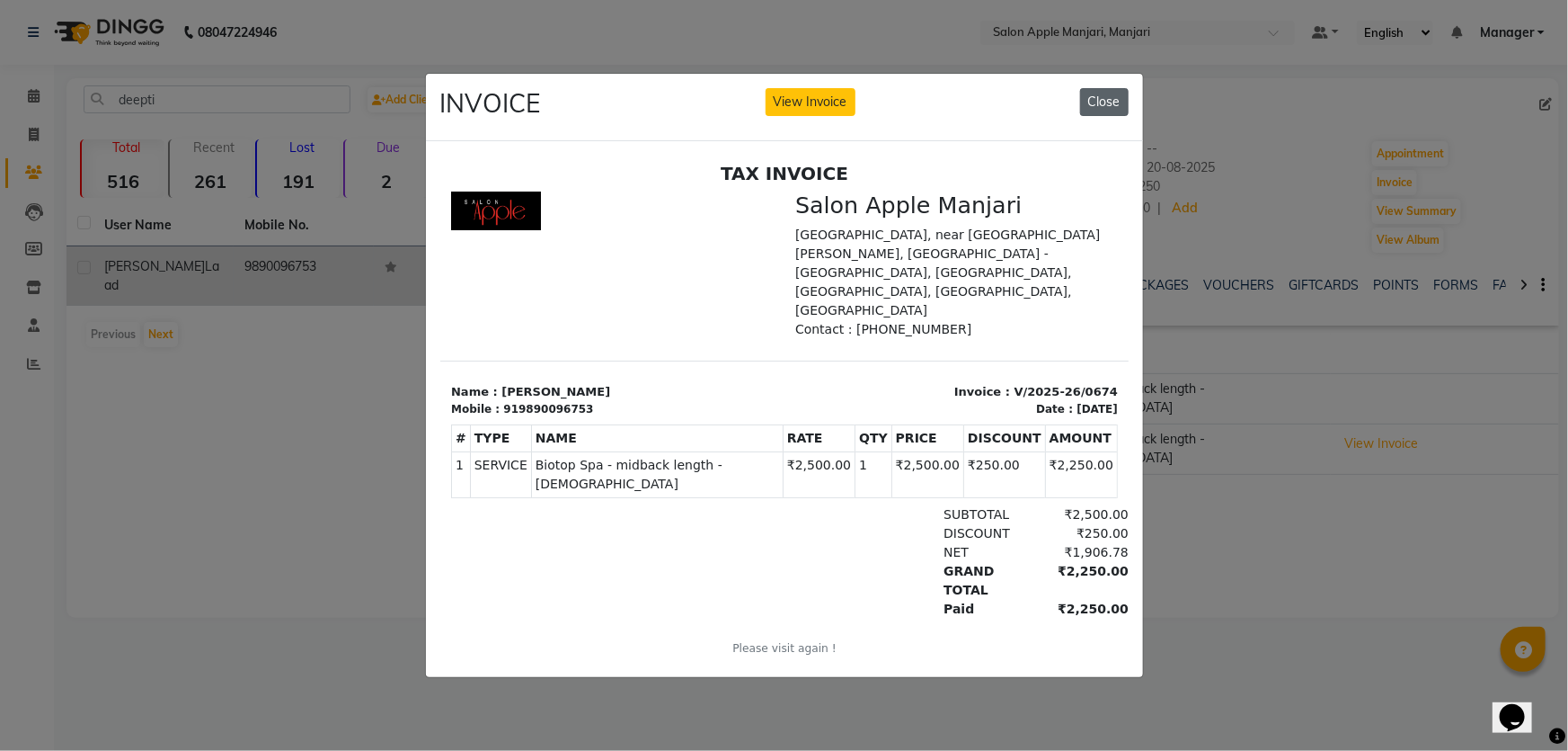
click at [1097, 88] on button "Close" at bounding box center [1103, 102] width 48 height 28
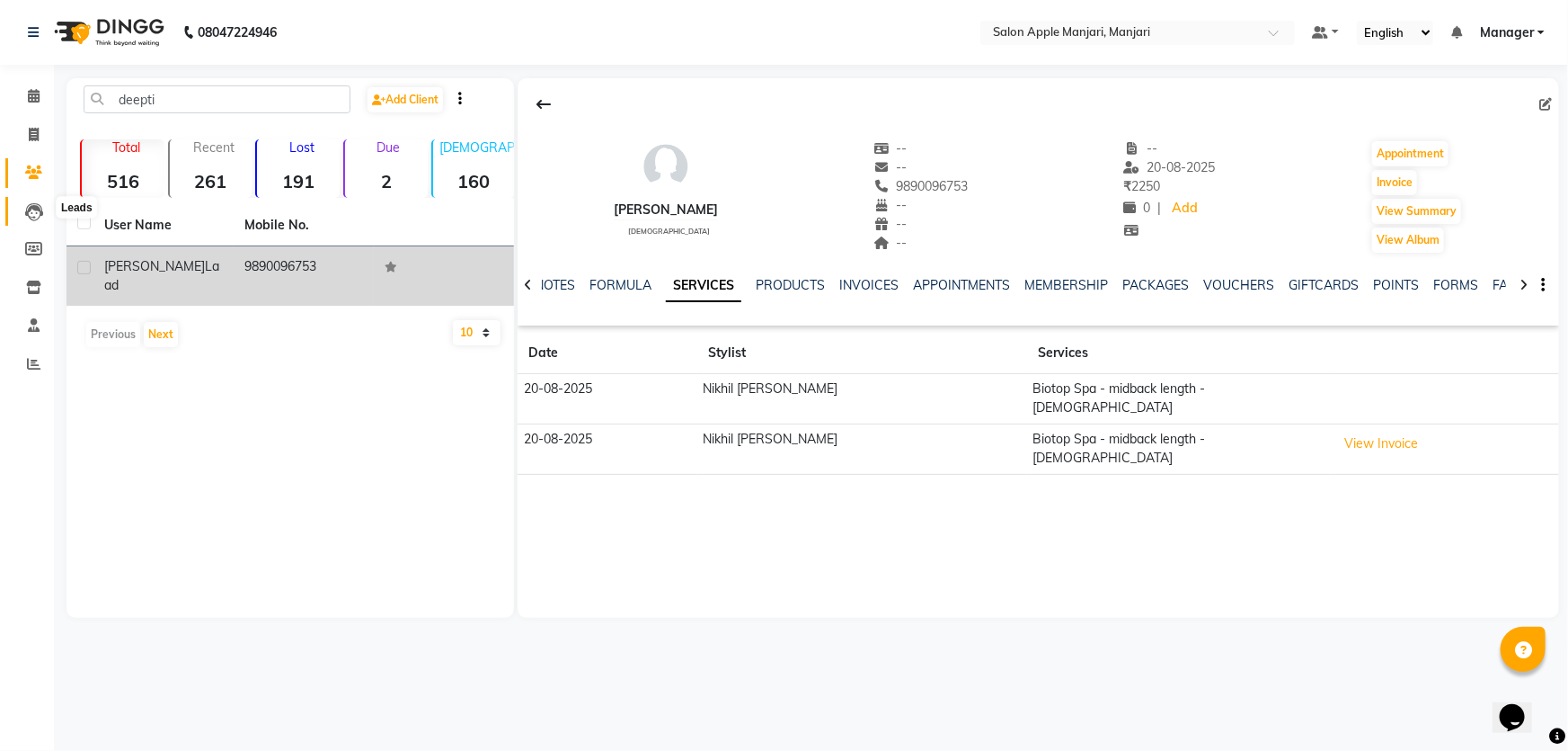
click at [23, 215] on span at bounding box center [33, 211] width 32 height 21
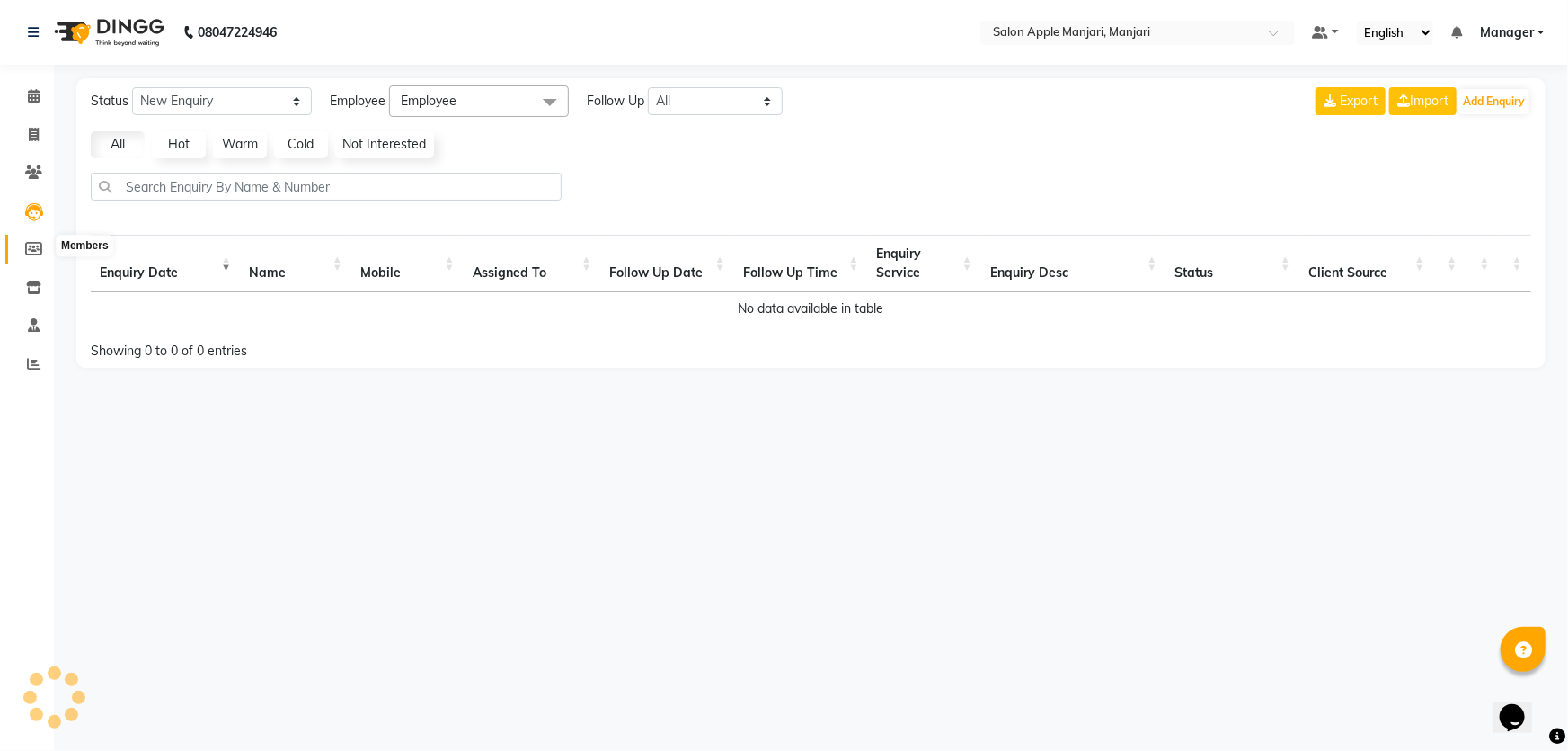
click at [22, 242] on span at bounding box center [33, 249] width 32 height 21
select select
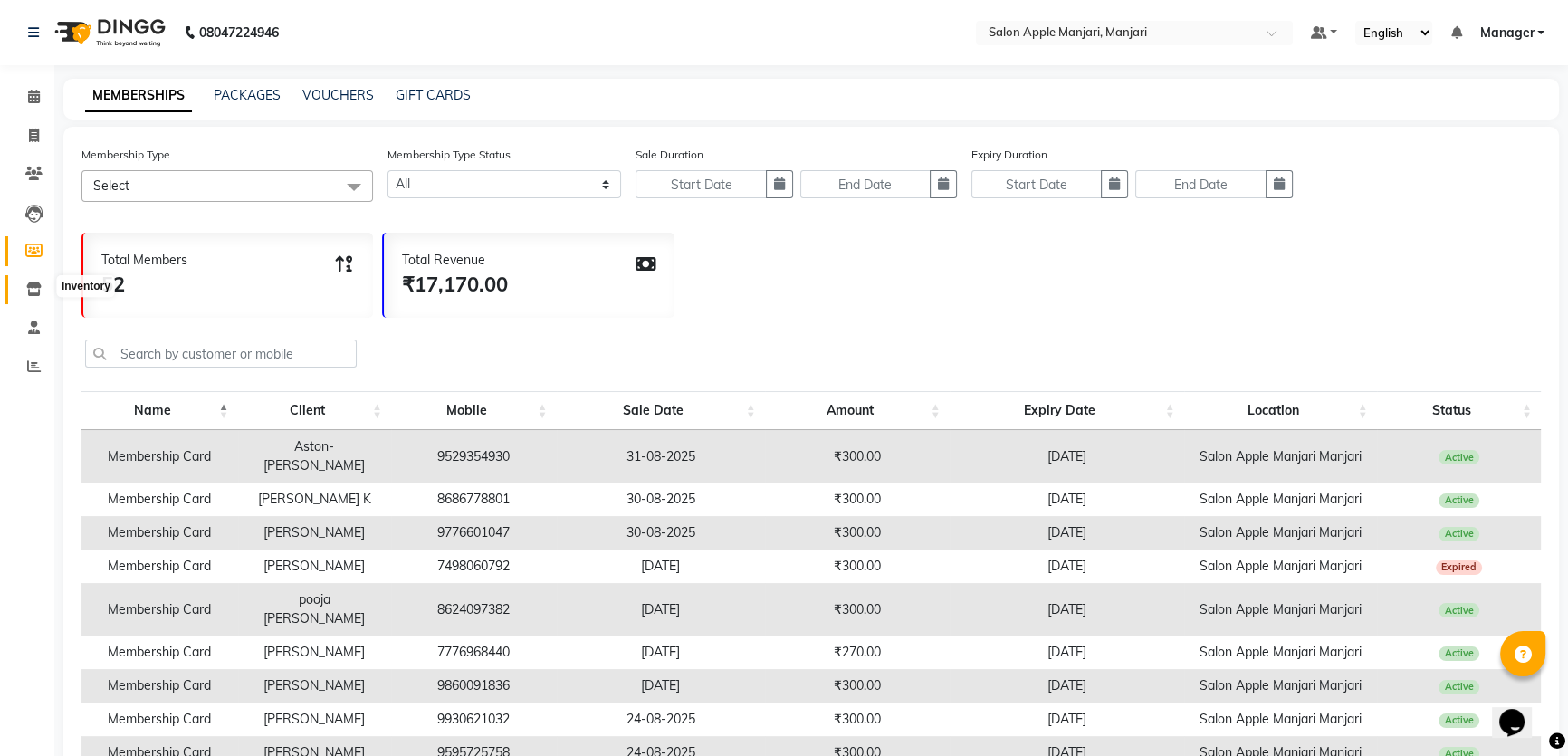
click at [44, 294] on span at bounding box center [34, 290] width 32 height 21
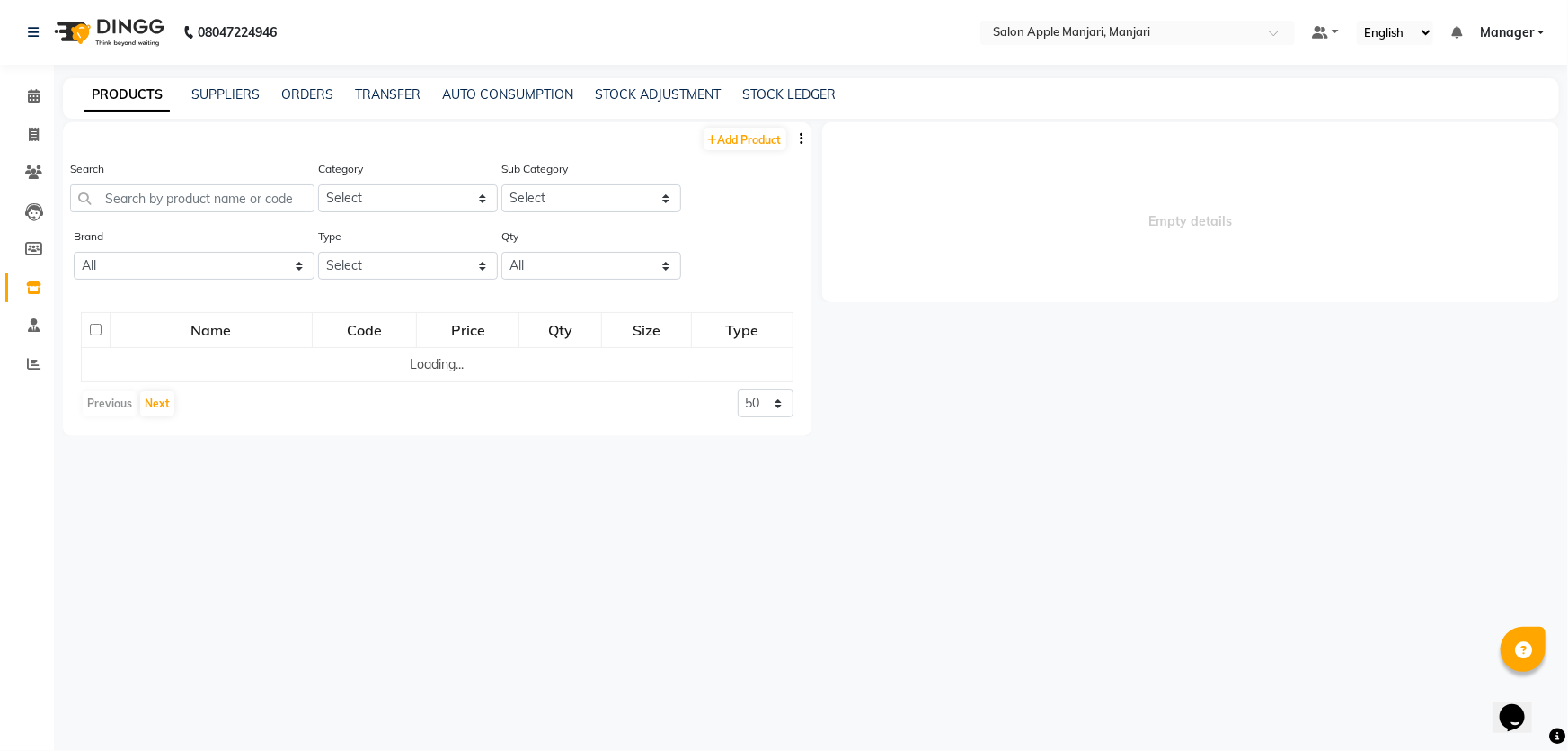
select select
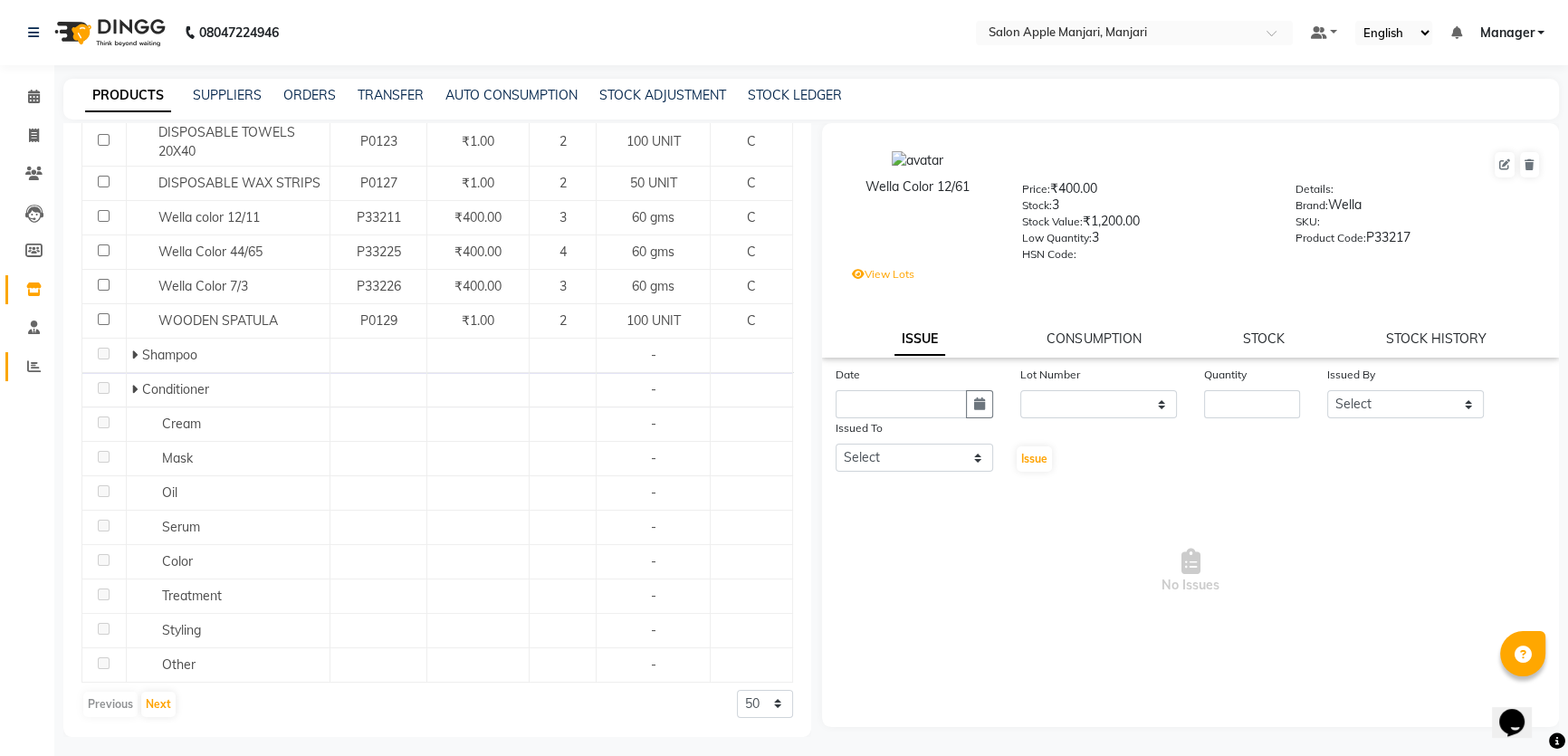
scroll to position [418, 0]
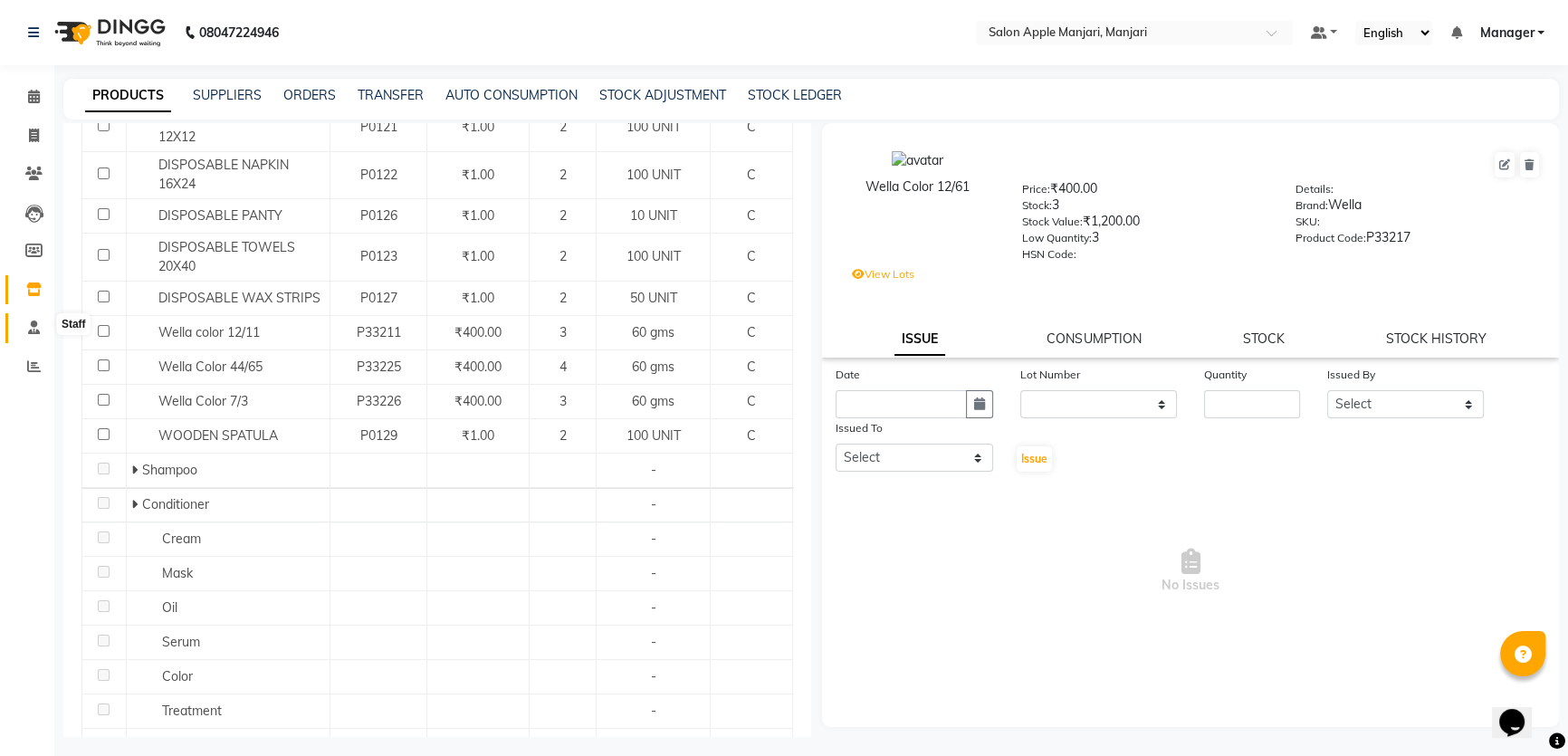
click at [36, 334] on span at bounding box center [34, 327] width 32 height 21
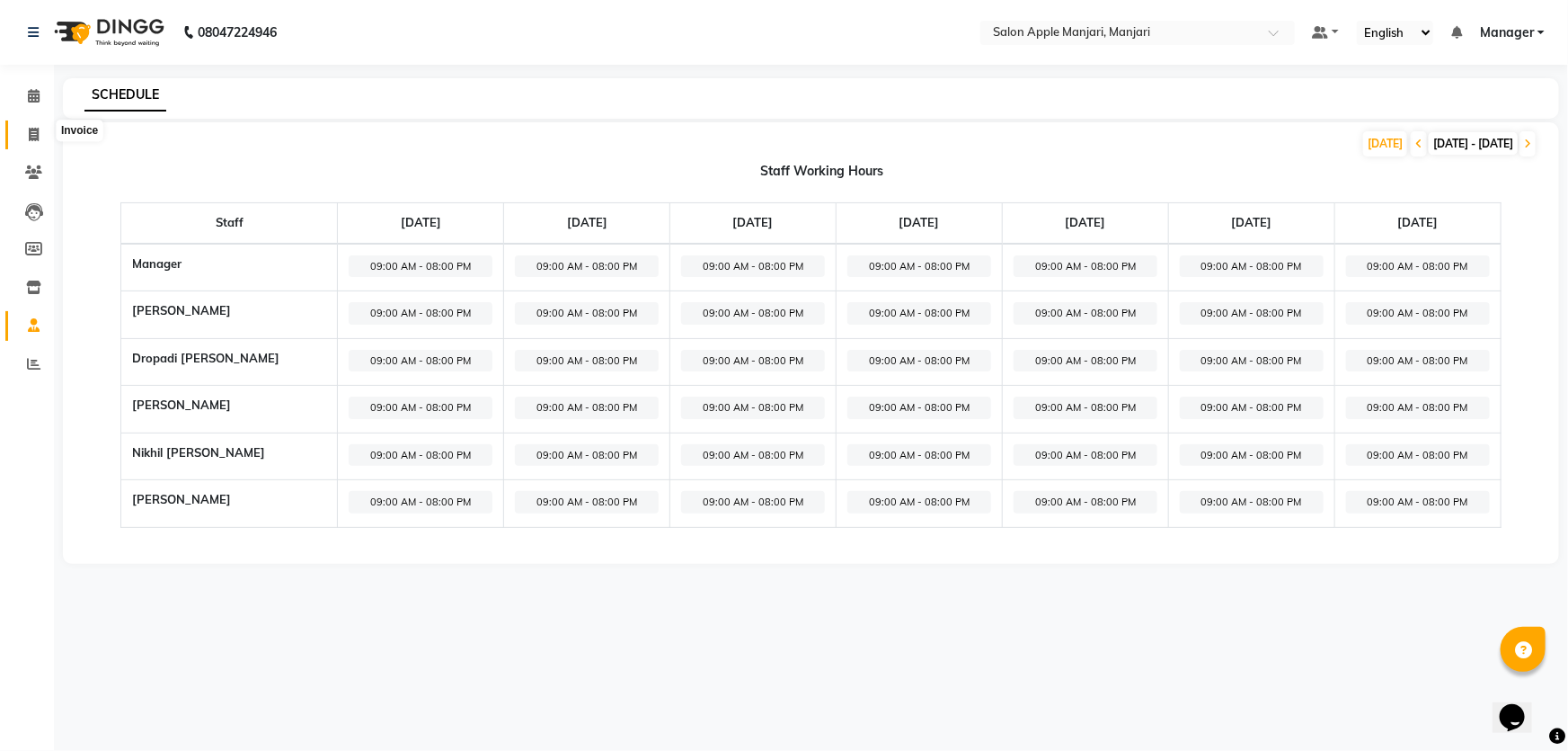
click at [29, 139] on icon at bounding box center [33, 135] width 10 height 14
select select "service"
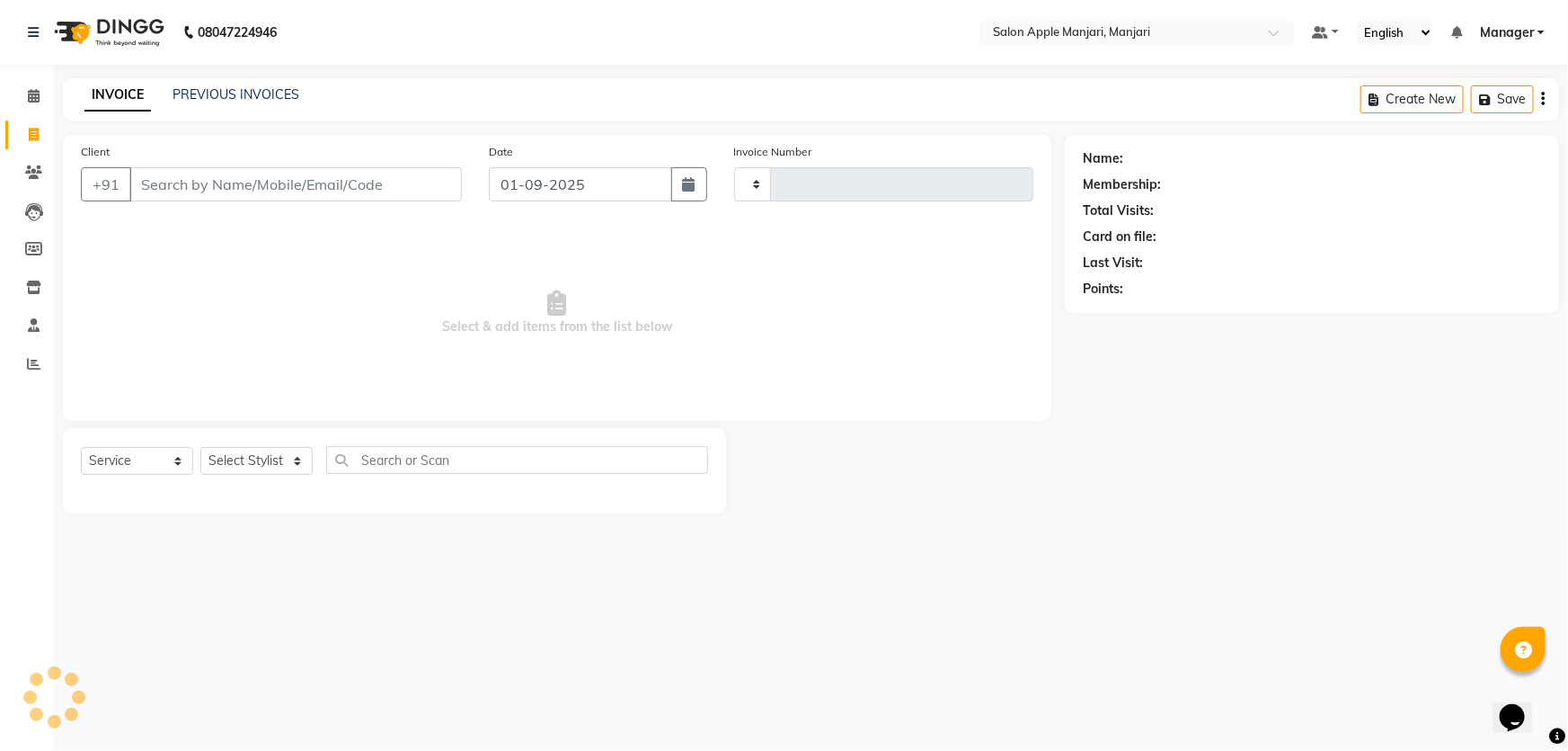
type input "0724"
select select "8088"
click at [319, 201] on input "Client" at bounding box center [294, 184] width 332 height 34
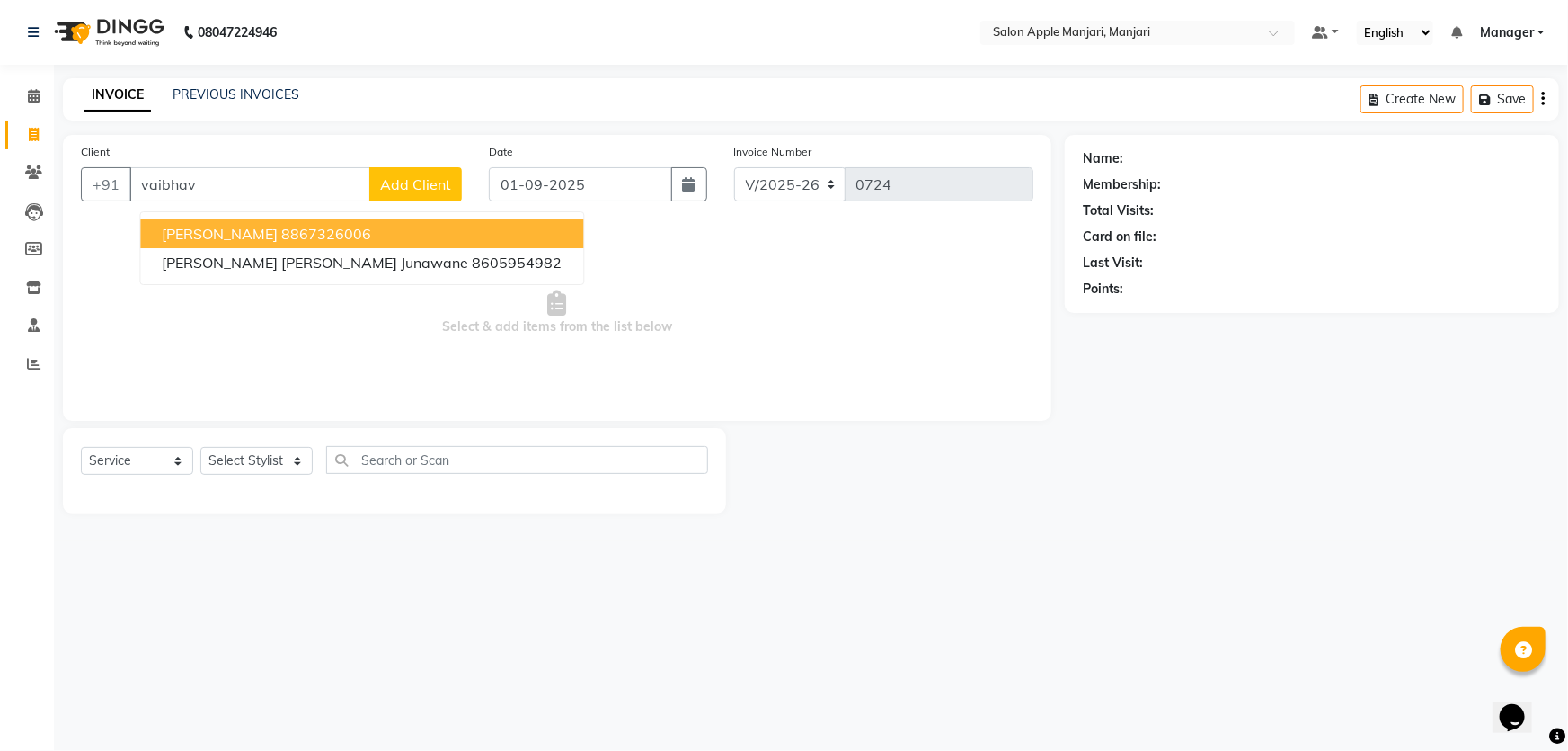
click at [371, 242] on ngb-highlight "8867326006" at bounding box center [325, 234] width 90 height 18
type input "8867326006"
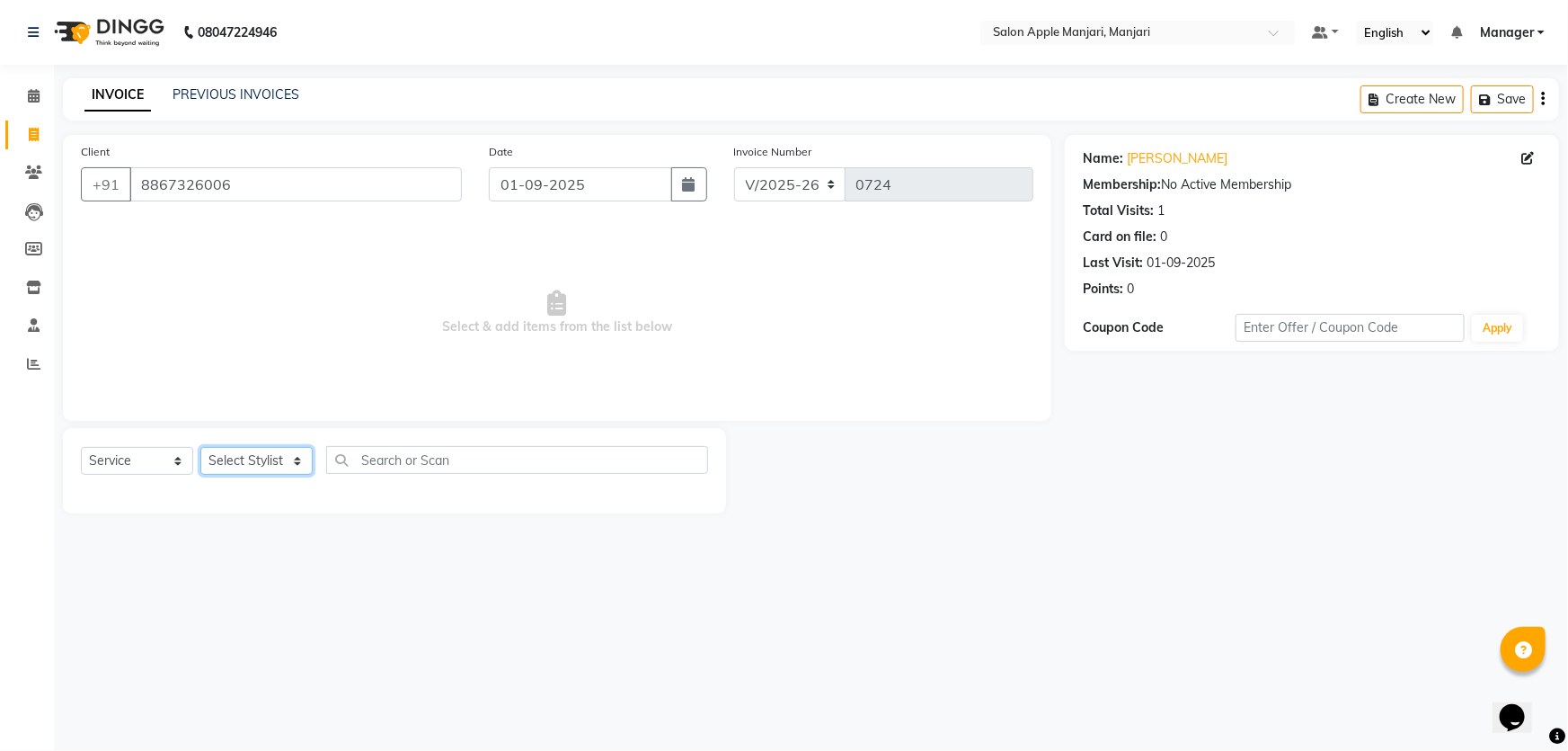
drag, startPoint x: 342, startPoint y: 512, endPoint x: 329, endPoint y: 523, distance: 17.0
click at [312, 475] on select "Select Stylist Chaya Thombare Dropadi Rushikesh Suryawanshi Manager Nikhil Diga…" at bounding box center [256, 460] width 112 height 28
select select "88882"
click at [206, 475] on select "Select Stylist Chaya Thombare Dropadi Rushikesh Suryawanshi Manager Nikhil Diga…" at bounding box center [256, 460] width 112 height 28
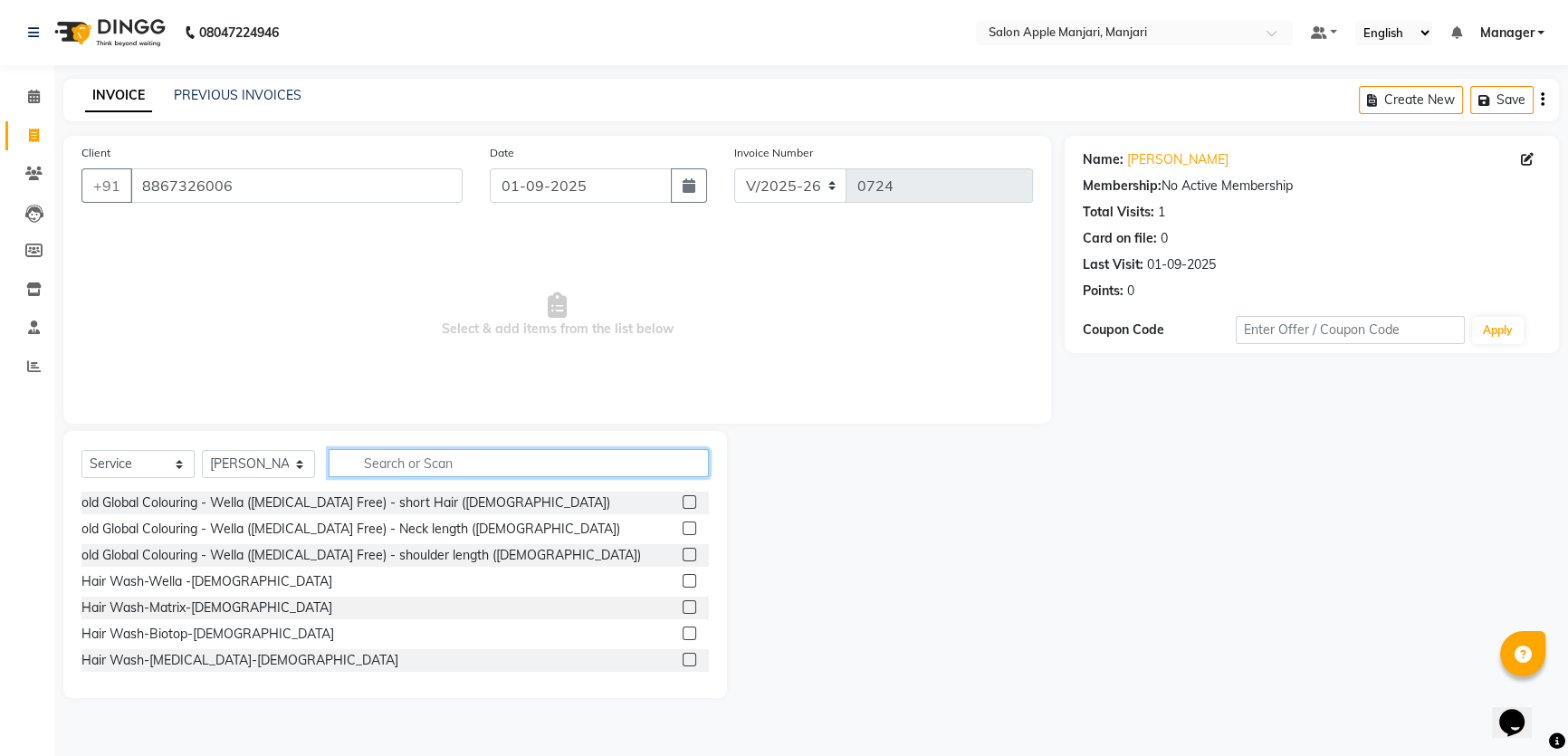
click at [565, 477] on input "text" at bounding box center [518, 462] width 380 height 28
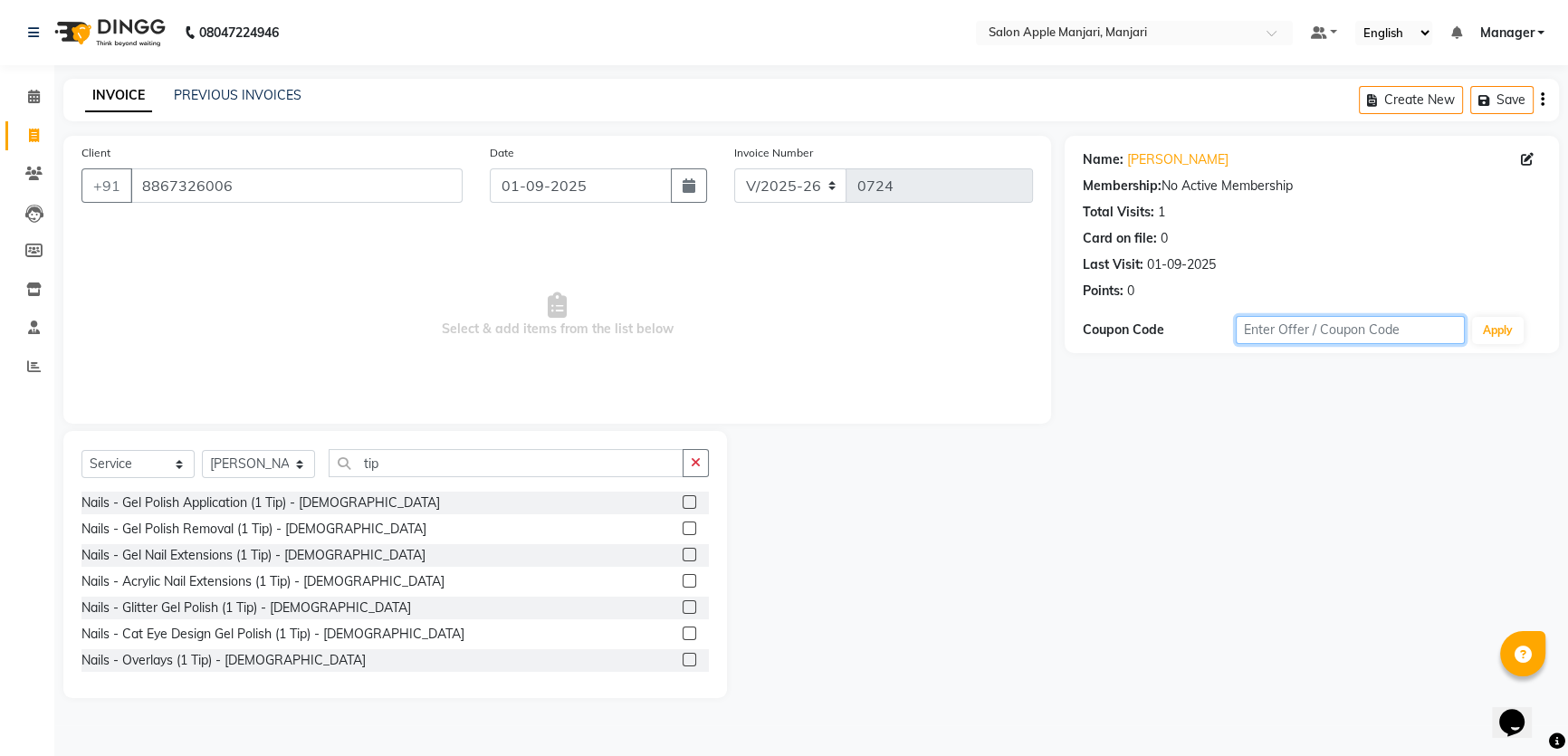
click at [1314, 344] on input "text" at bounding box center [1350, 329] width 229 height 28
drag, startPoint x: 525, startPoint y: 496, endPoint x: 406, endPoint y: 485, distance: 119.5
click at [406, 477] on input "tip" at bounding box center [506, 462] width 355 height 28
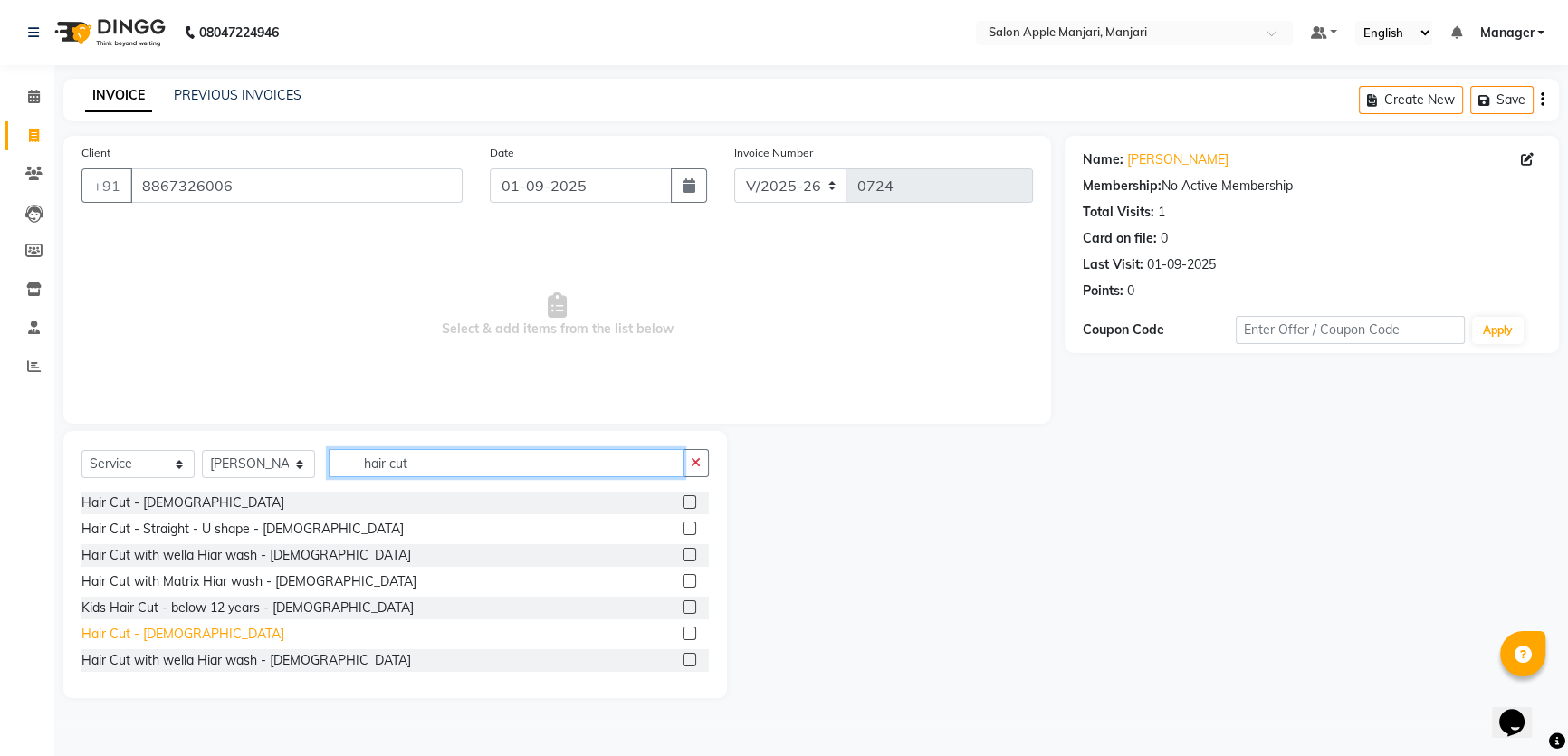
type input "hair cut"
click at [152, 643] on div "Hair Cut - Male" at bounding box center [183, 633] width 202 height 19
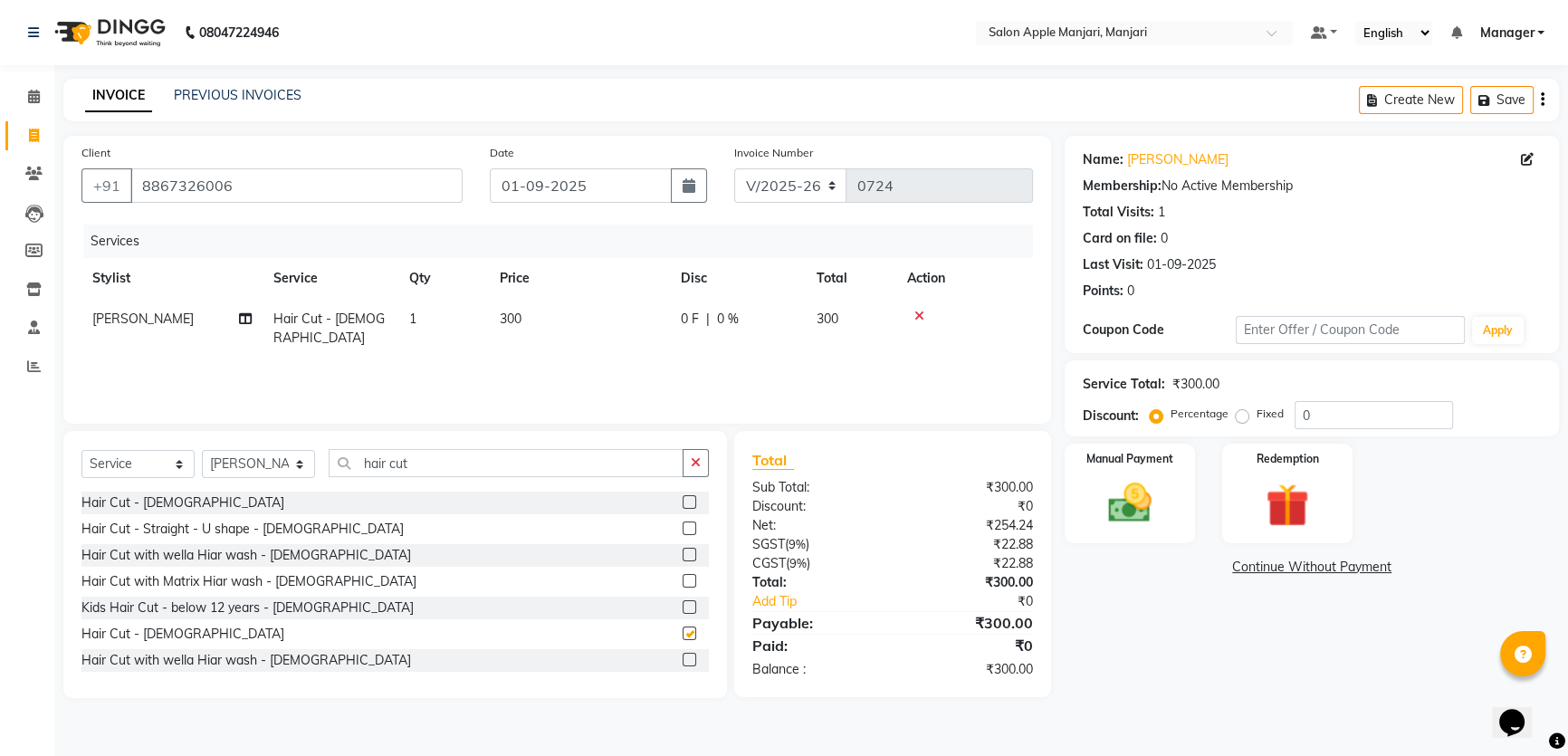
checkbox input "false"
click at [1388, 429] on input "0" at bounding box center [1373, 415] width 159 height 28
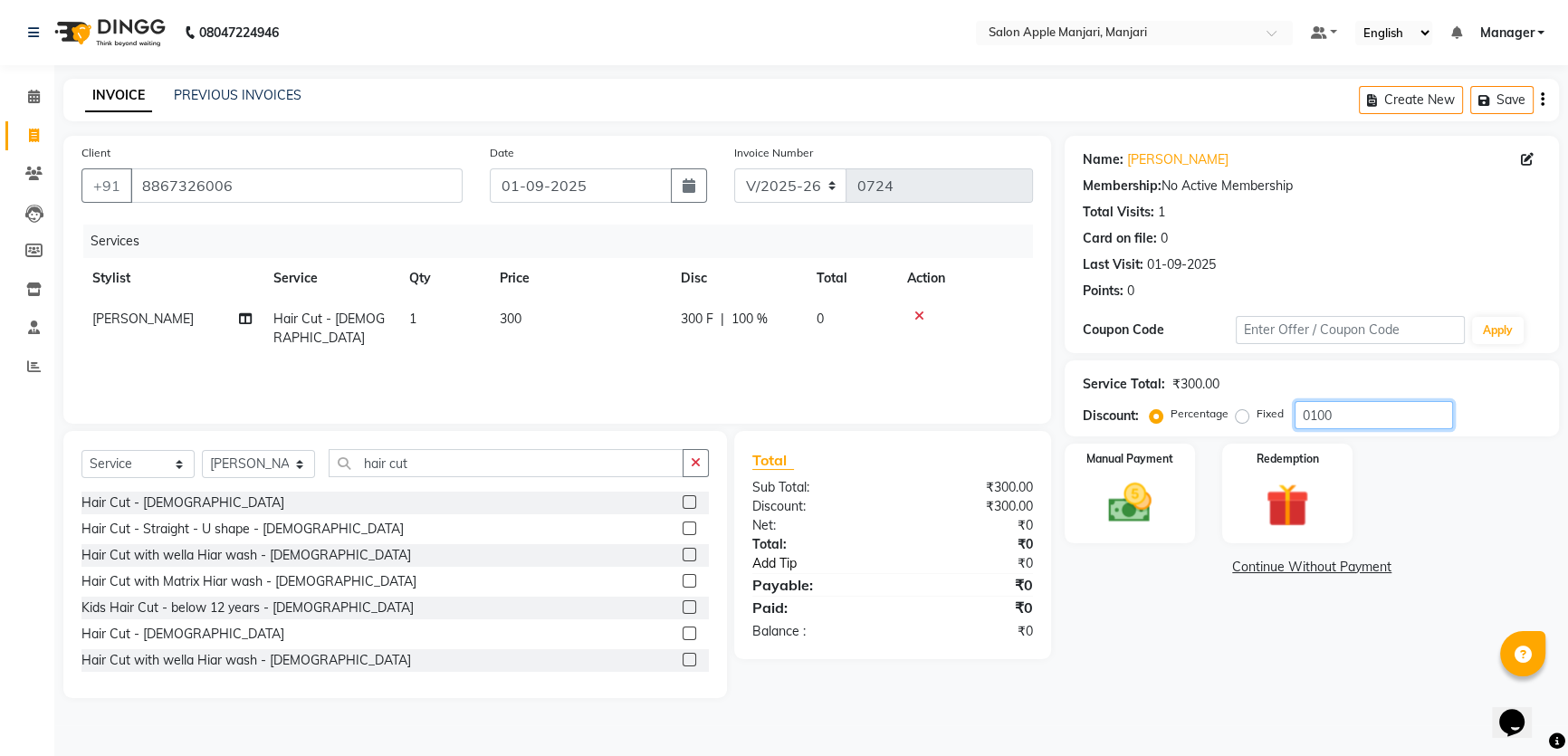
type input "0100"
click at [796, 572] on link "Add Tip" at bounding box center [829, 563] width 181 height 19
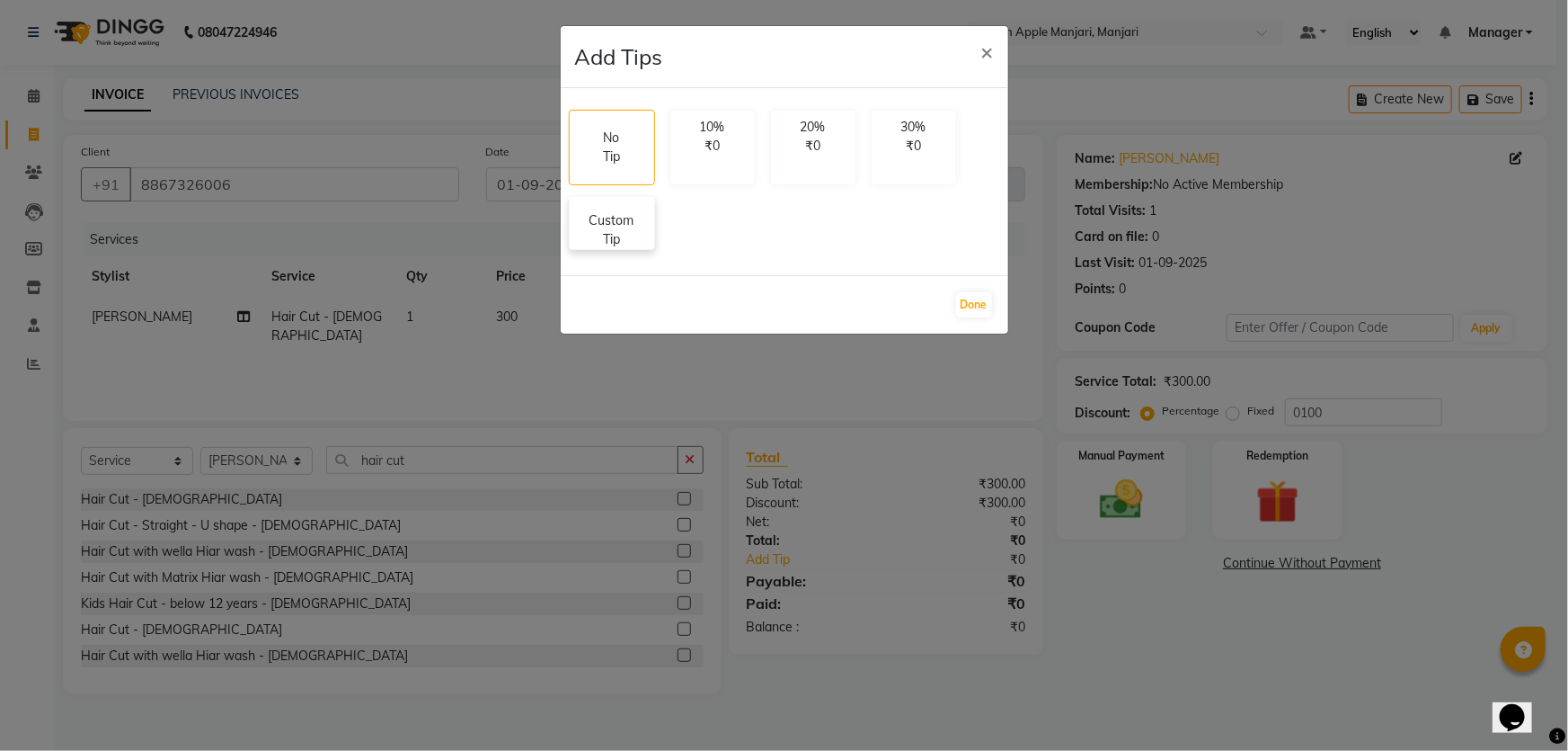
click at [643, 249] on p "Custom Tip" at bounding box center [612, 230] width 63 height 37
select select "88882"
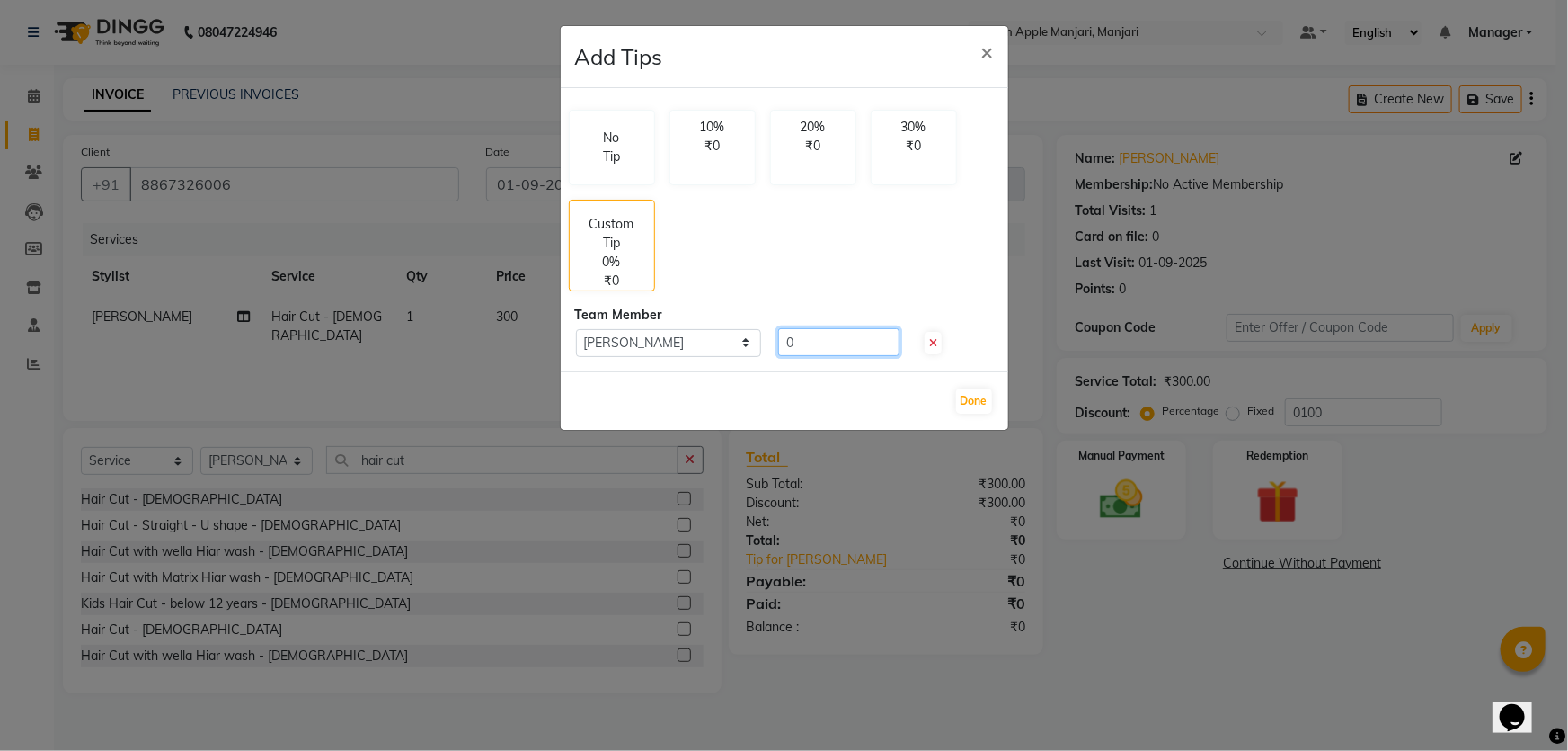
drag, startPoint x: 795, startPoint y: 374, endPoint x: 813, endPoint y: 374, distance: 18.0
click at [801, 356] on input "0" at bounding box center [838, 342] width 121 height 28
type input "50"
click at [971, 414] on button "Done" at bounding box center [973, 401] width 35 height 26
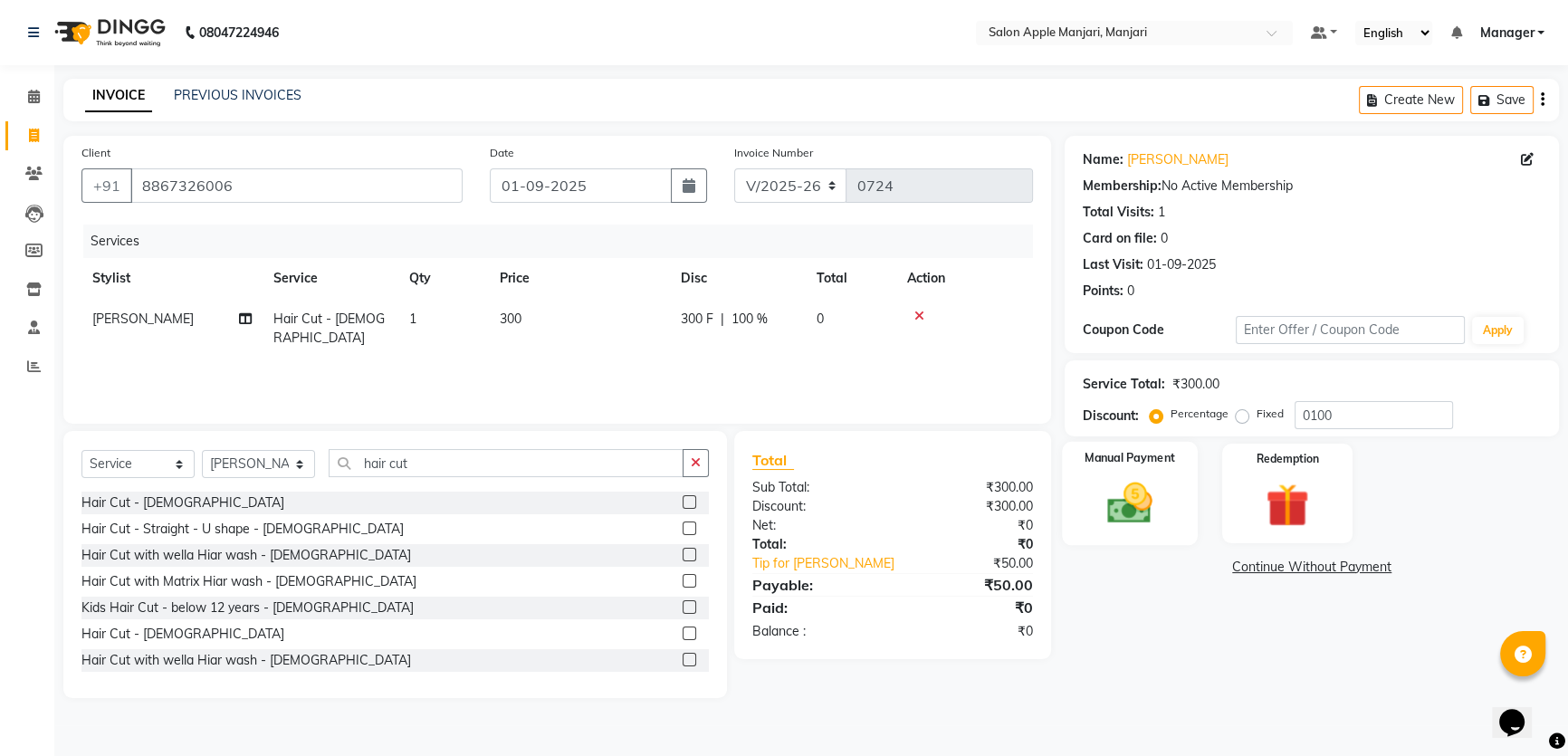
click at [1130, 529] on img at bounding box center [1130, 503] width 73 height 52
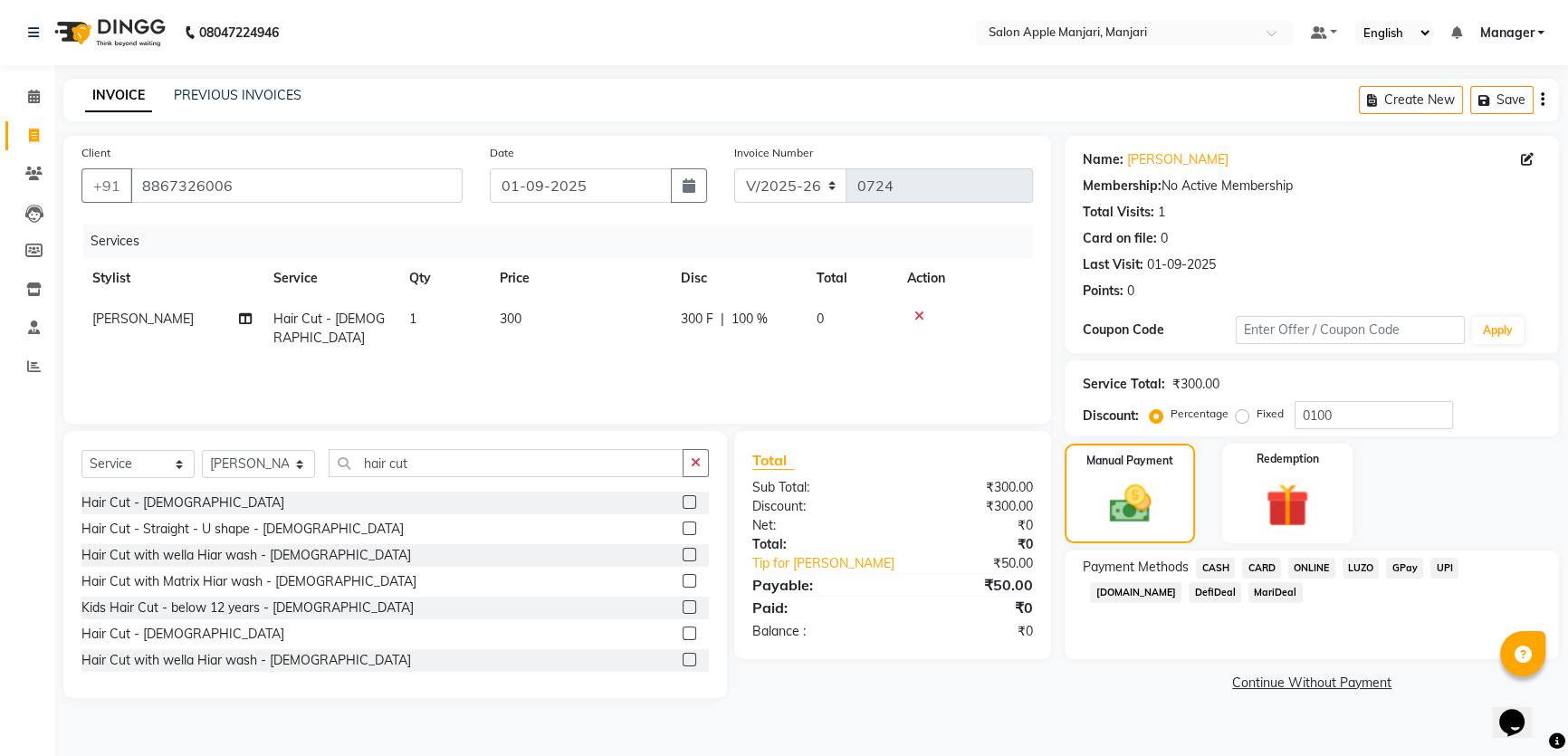
scroll to position [32, 0]
click at [1335, 578] on span "ONLINE" at bounding box center [1311, 567] width 47 height 21
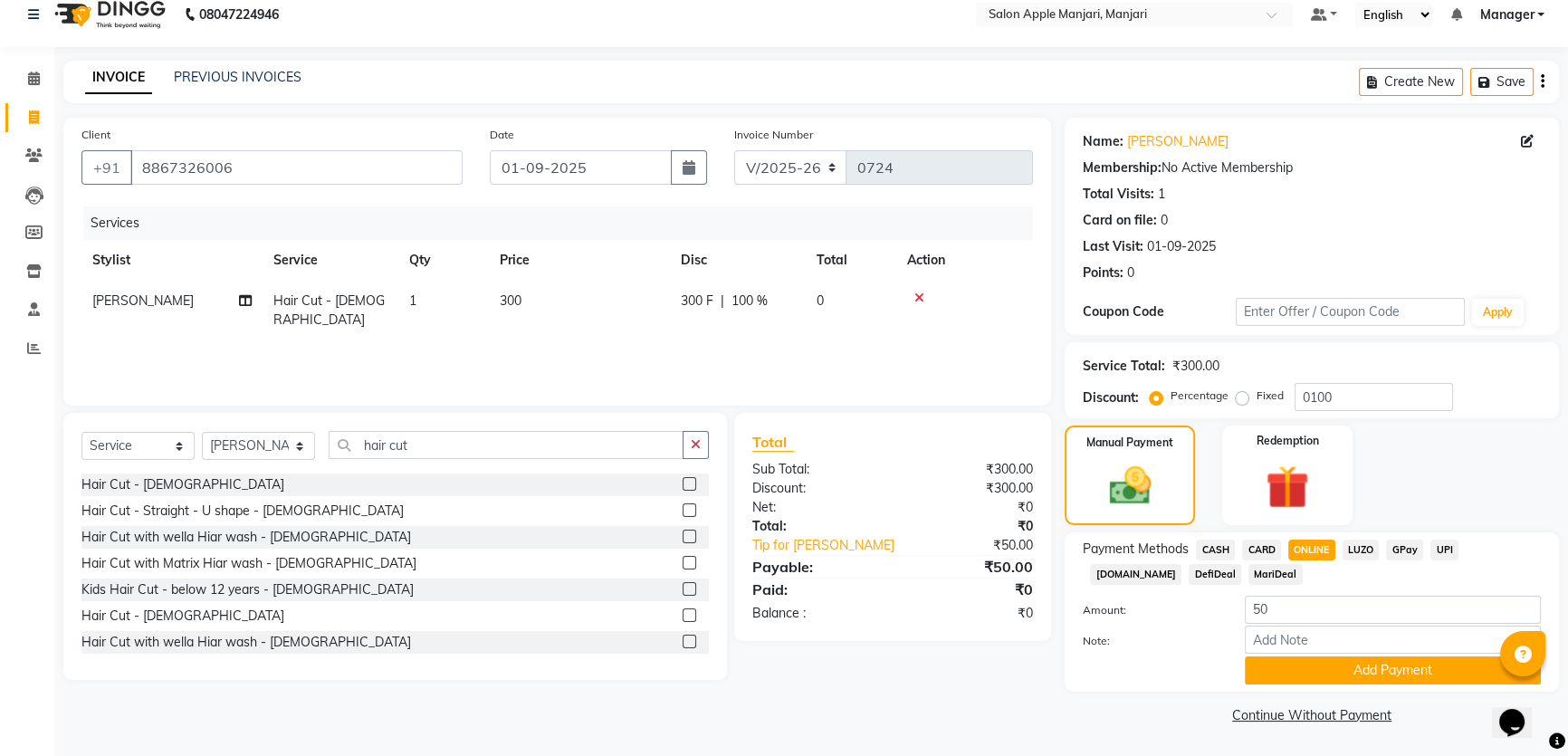
scroll to position [108, 0]
click at [924, 292] on icon at bounding box center [919, 298] width 10 height 13
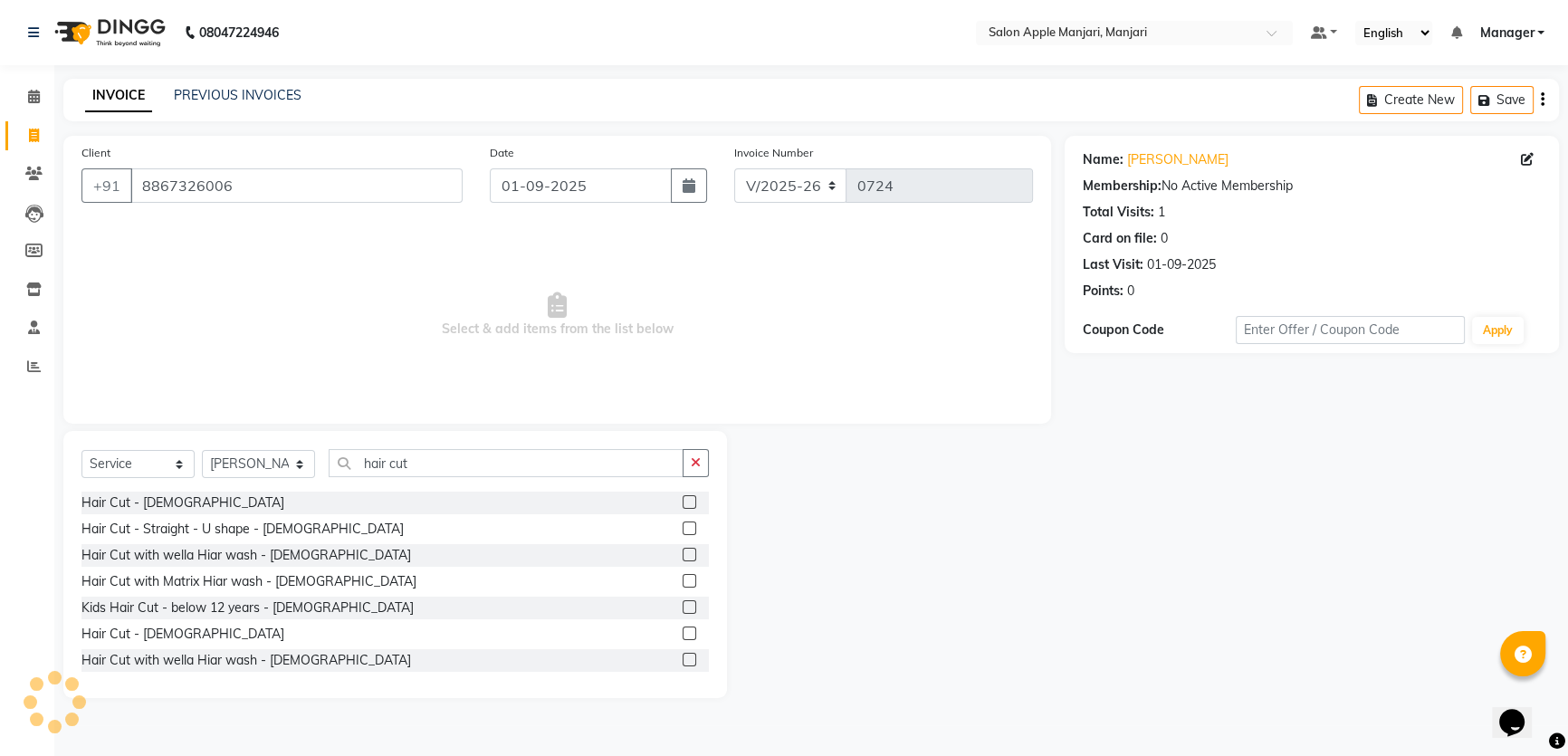
scroll to position [31, 0]
click at [494, 477] on input "hair cut" at bounding box center [506, 462] width 355 height 28
type input "hair cut"
click at [163, 643] on div "Hair Cut - Male" at bounding box center [183, 633] width 202 height 19
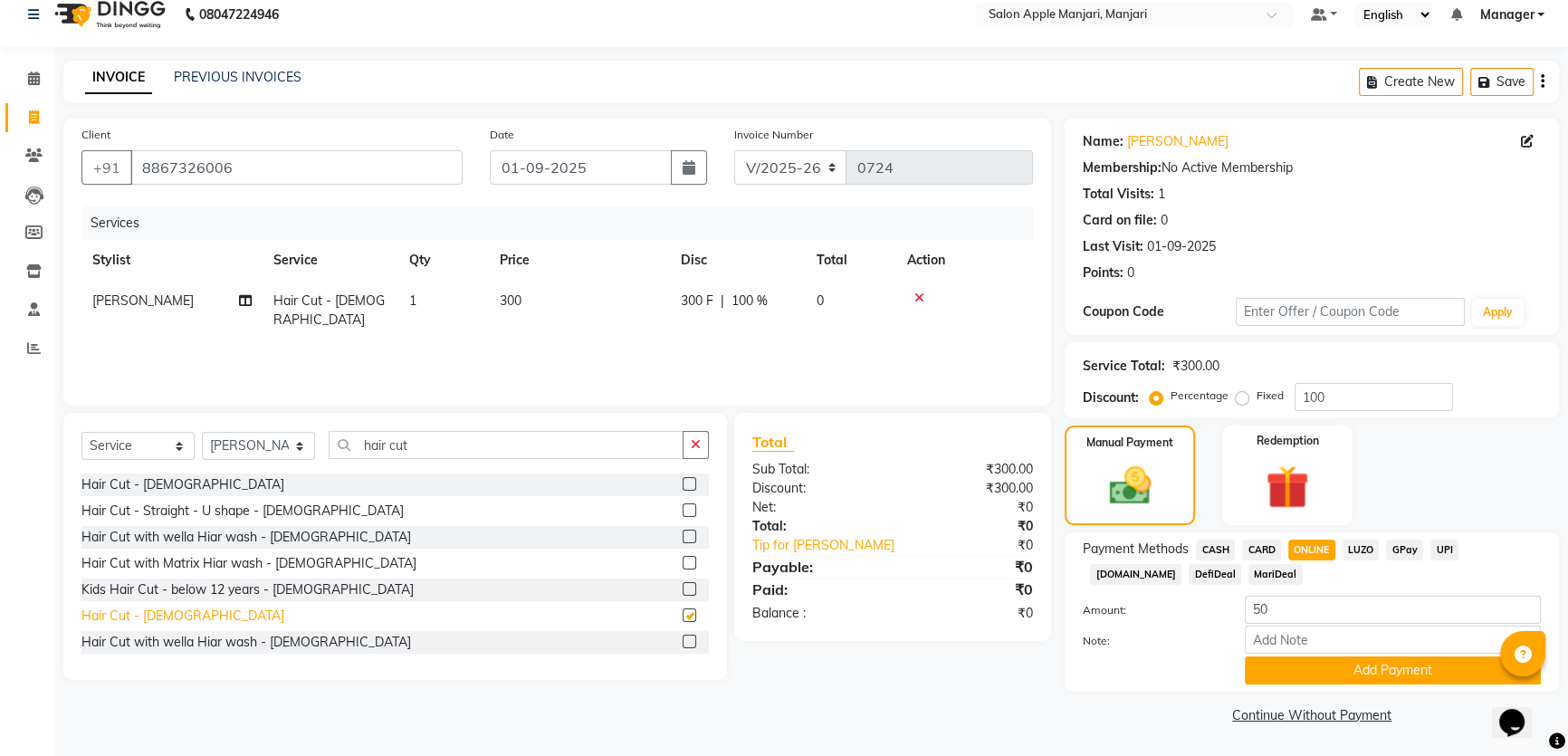
checkbox input "false"
click at [1395, 411] on input "100" at bounding box center [1373, 397] width 159 height 28
click at [796, 536] on link "Tip for Talib Shaik" at bounding box center [829, 545] width 181 height 19
select select "88882"
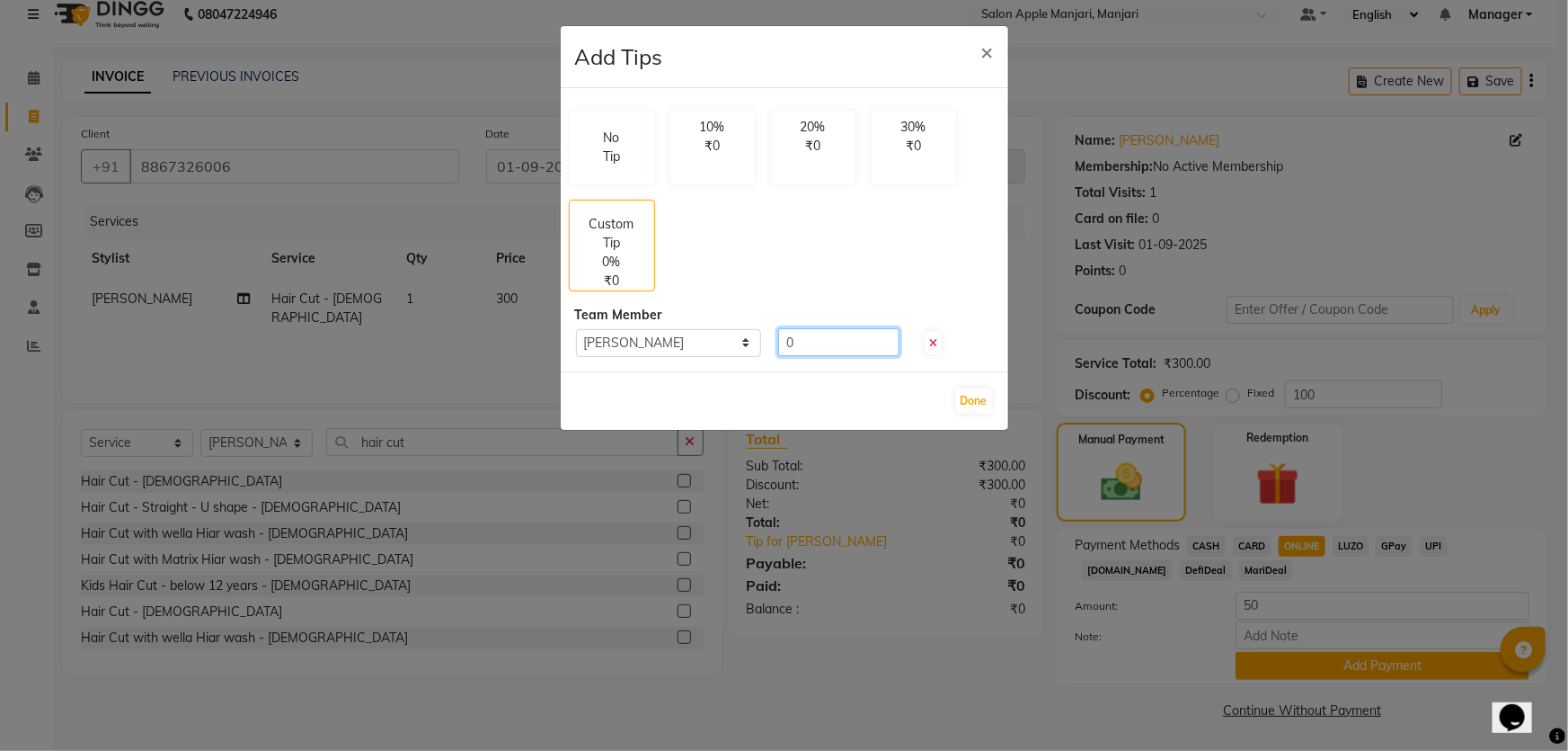
click at [817, 356] on input "0" at bounding box center [838, 342] width 121 height 28
type input "050"
click at [983, 57] on span "×" at bounding box center [987, 50] width 13 height 27
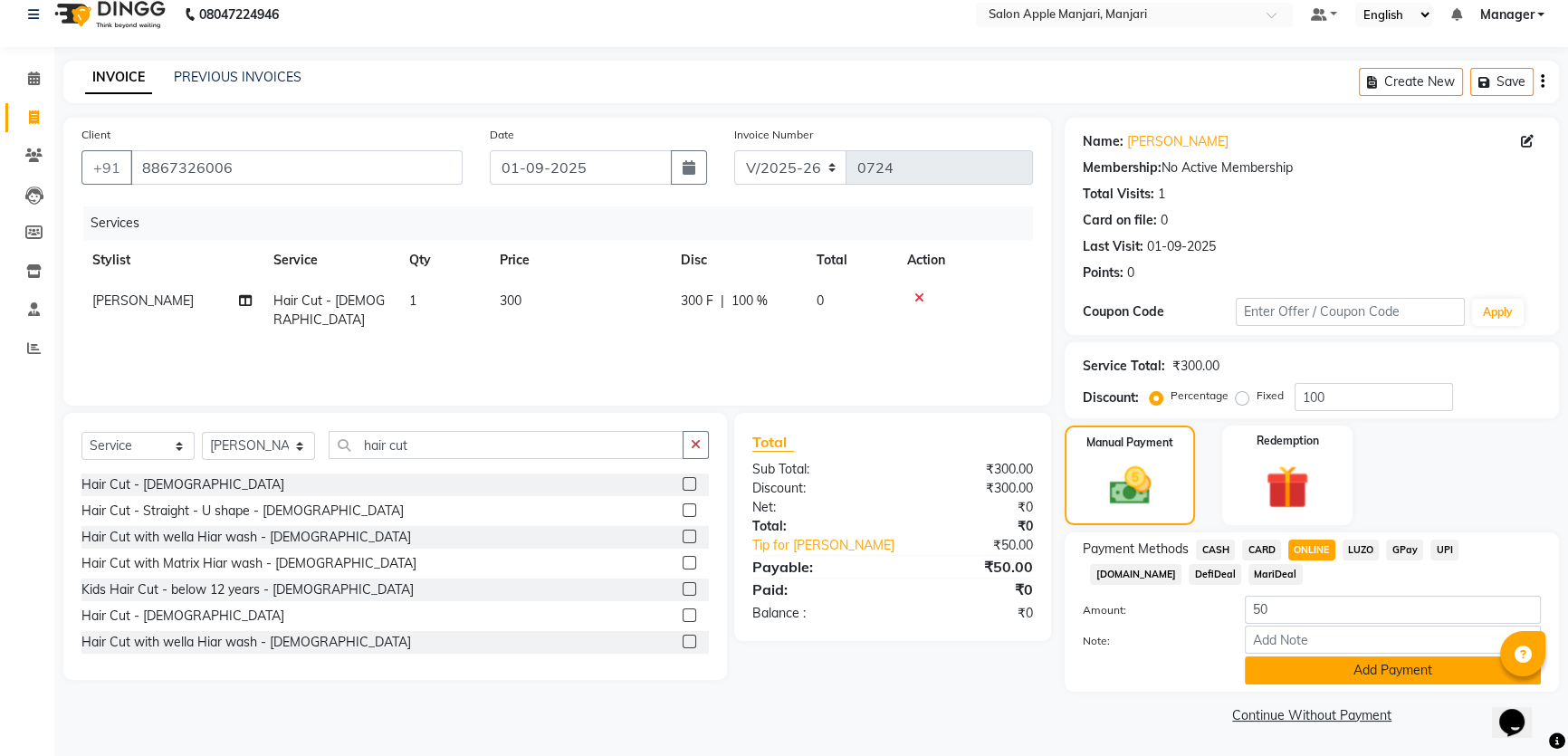
click at [1375, 660] on button "Add Payment" at bounding box center [1392, 670] width 296 height 28
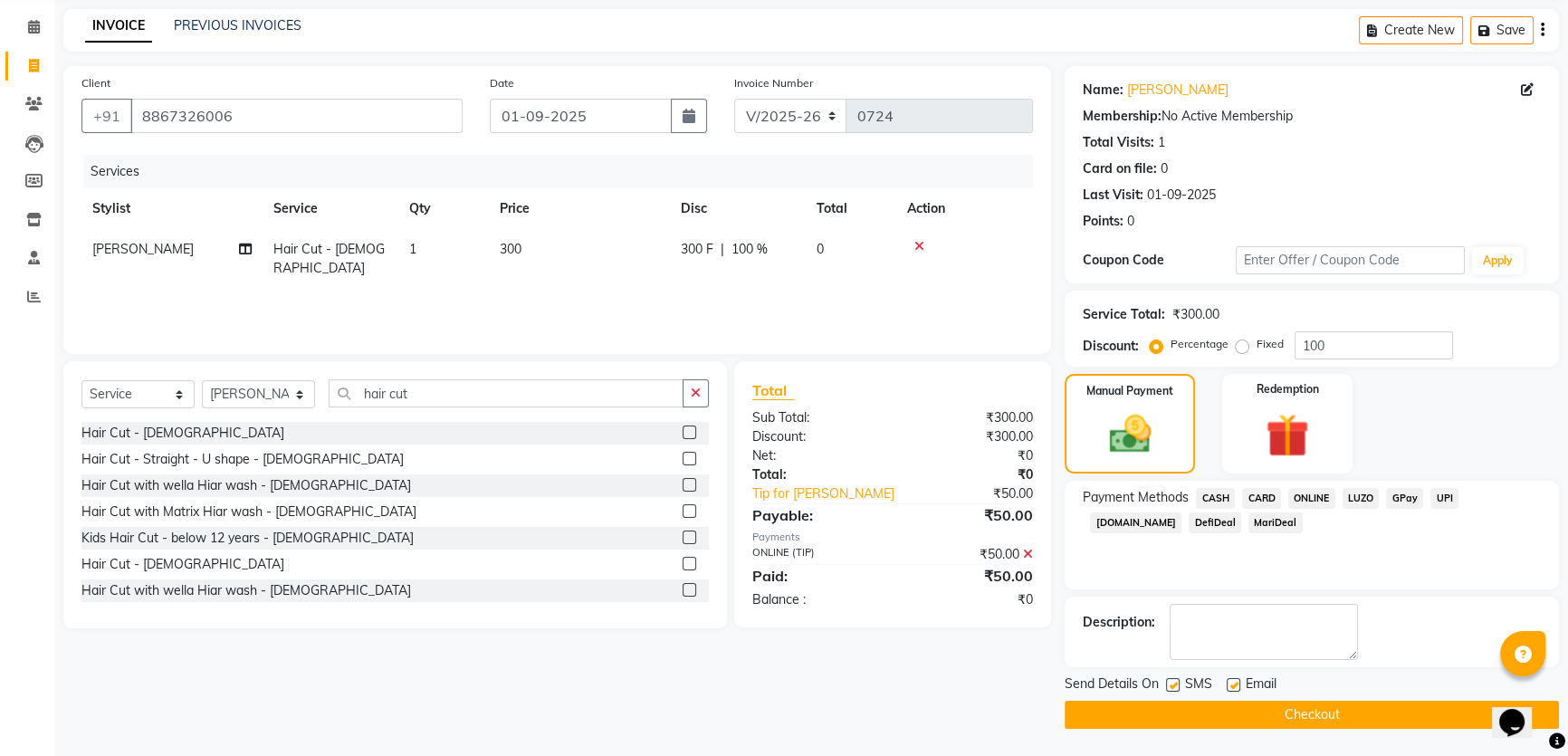
scroll to position [159, 0]
click at [1276, 707] on button "Checkout" at bounding box center [1312, 714] width 494 height 28
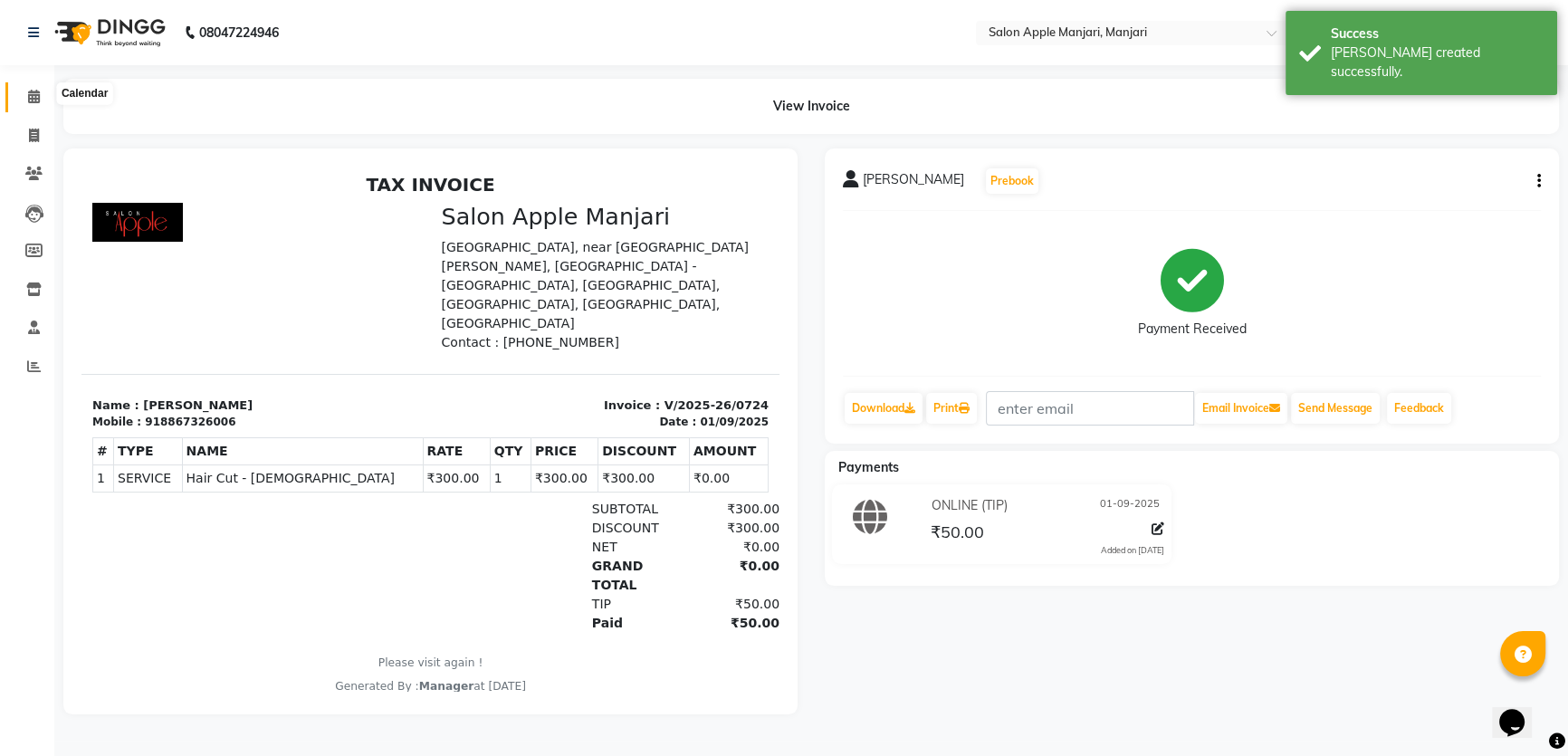
click at [26, 97] on span at bounding box center [34, 97] width 32 height 21
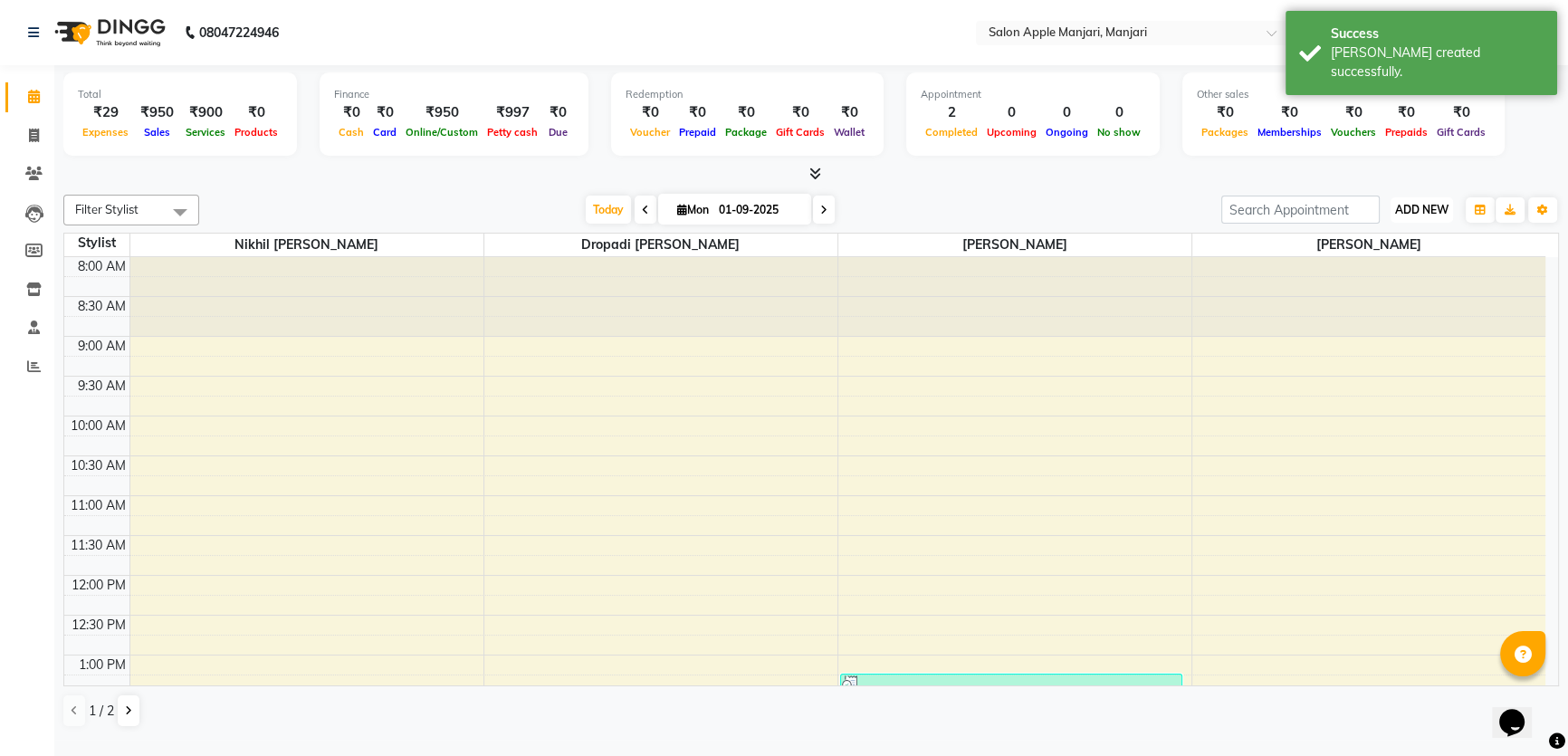
click at [1417, 222] on button "ADD NEW Toggle Dropdown" at bounding box center [1421, 210] width 63 height 26
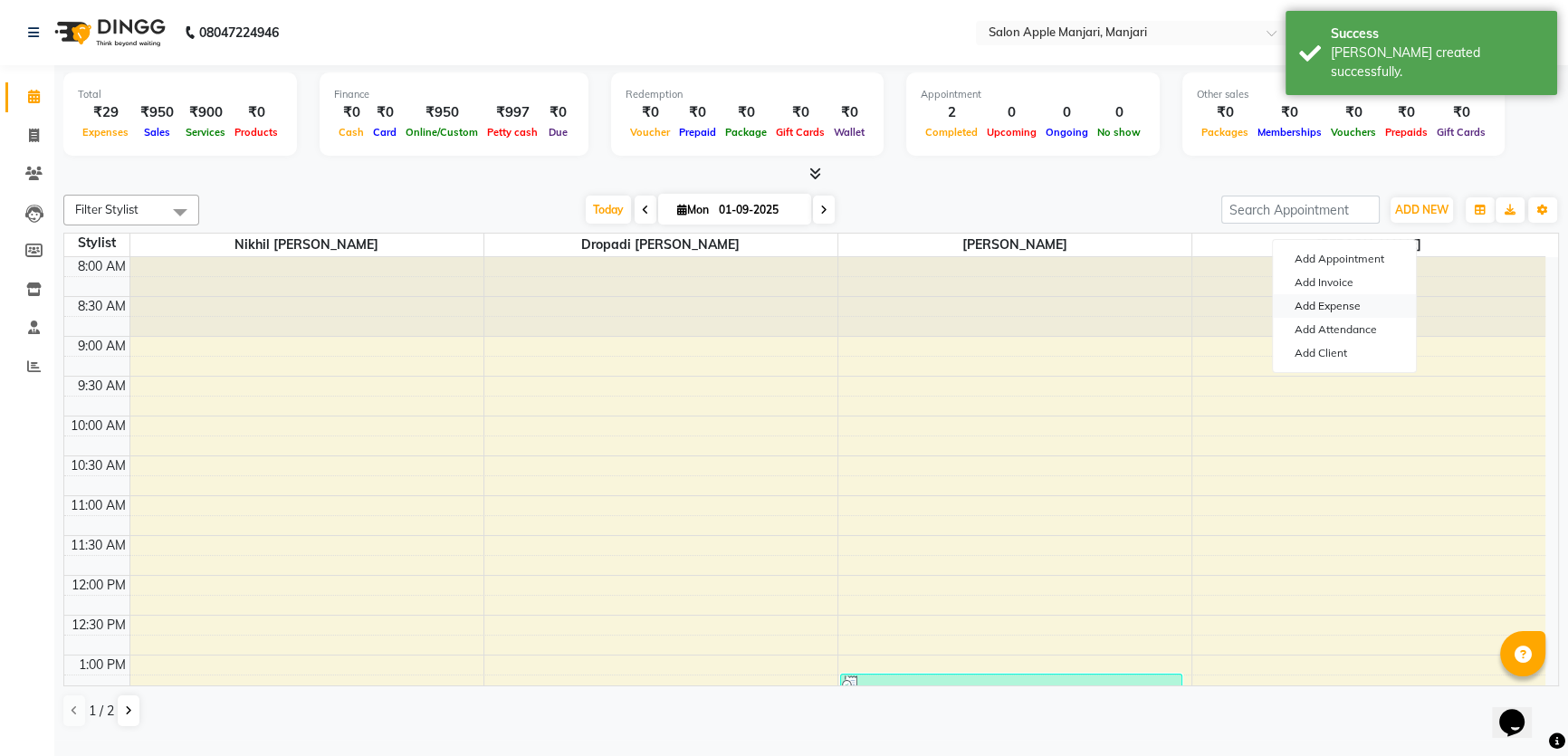
click at [1362, 316] on link "Add Expense" at bounding box center [1344, 306] width 143 height 24
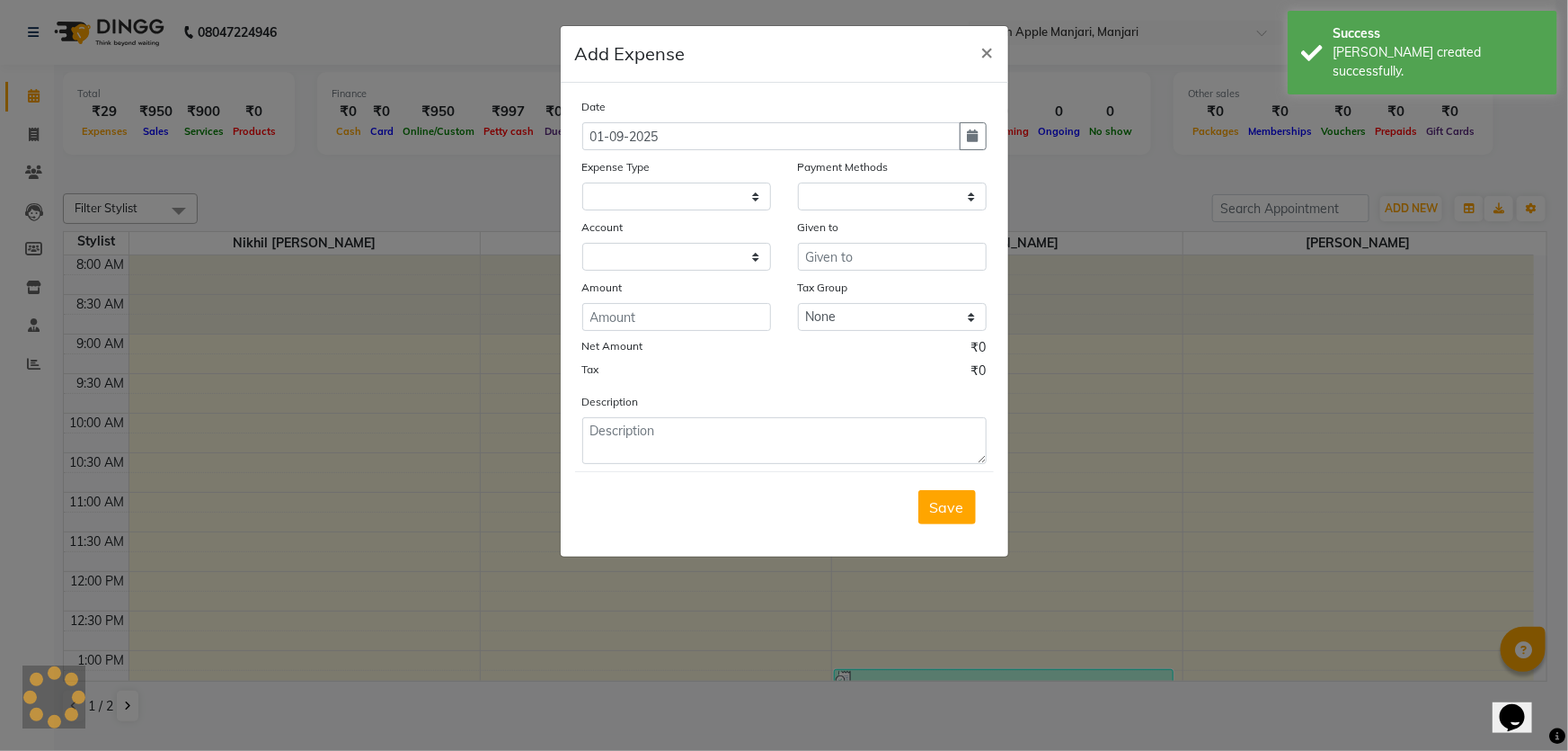
select select "1"
select select "7216"
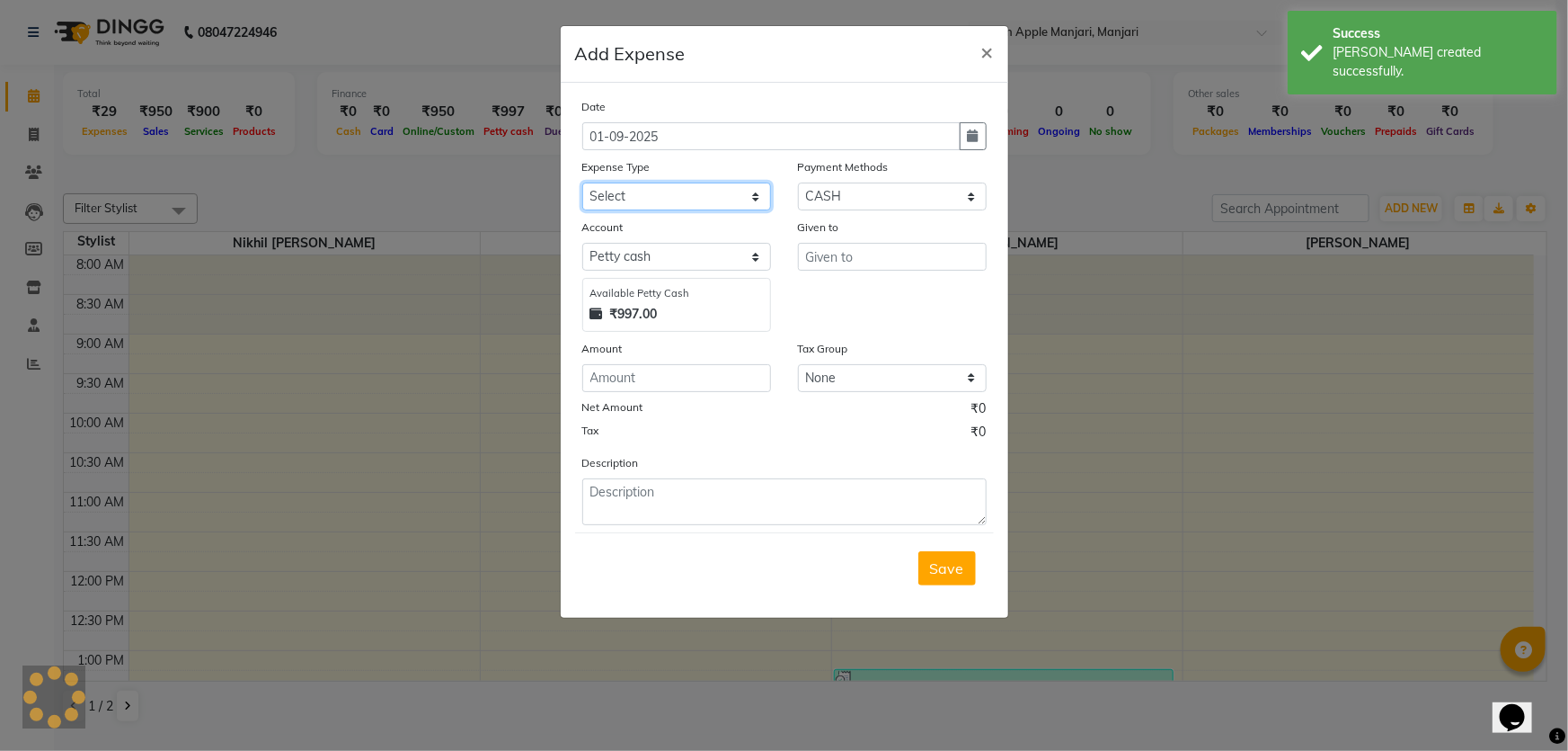
click at [728, 210] on select "Select CASH HANDED OVER TO OWNER client refund Client Snacks Donation Electrici…" at bounding box center [677, 196] width 189 height 28
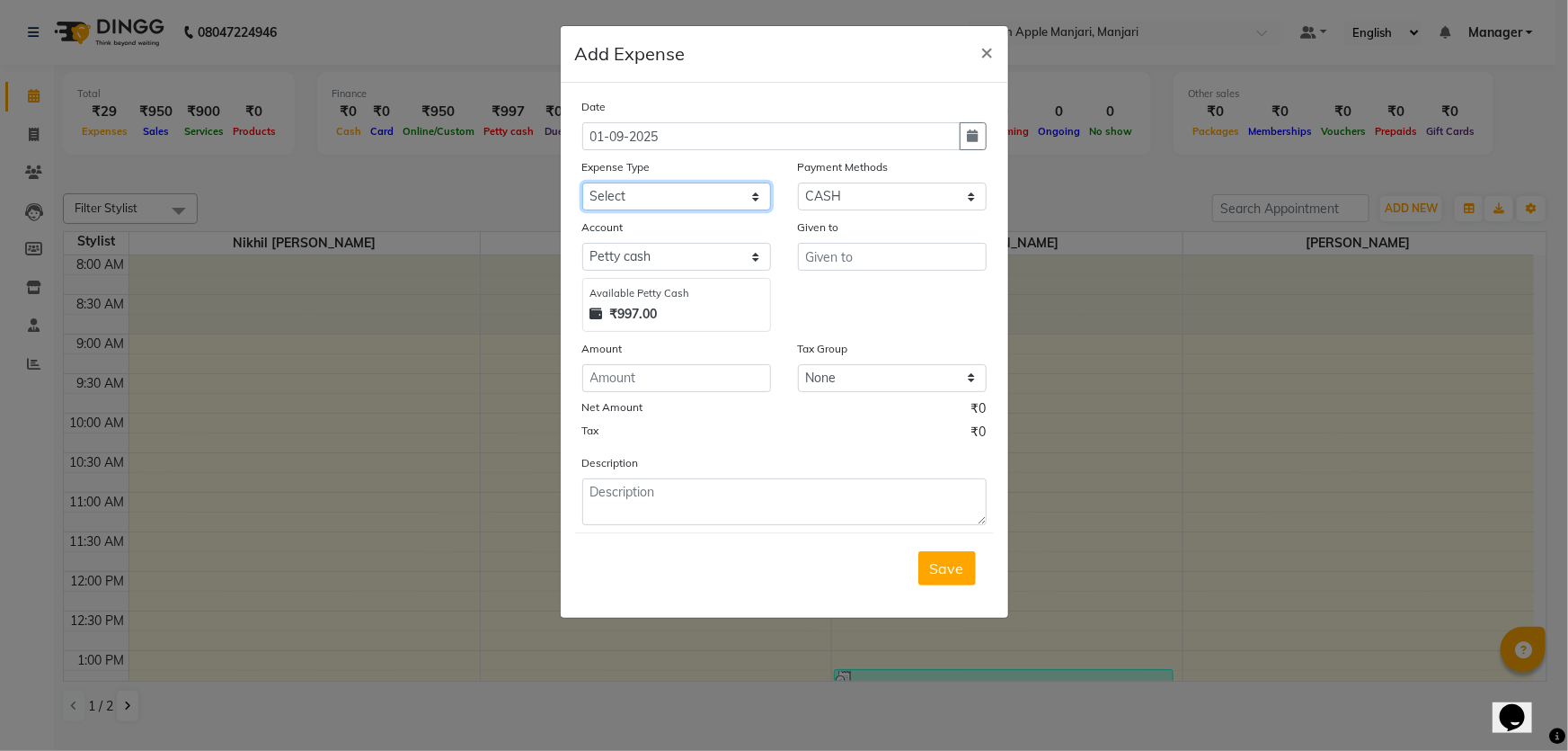
select select "2801"
click at [582, 210] on select "Select CASH HANDED OVER TO OWNER client refund Client Snacks Donation Electrici…" at bounding box center [677, 196] width 189 height 28
click at [664, 392] on input "number" at bounding box center [677, 377] width 189 height 28
type input "50"
click at [911, 271] on input "text" at bounding box center [892, 256] width 189 height 28
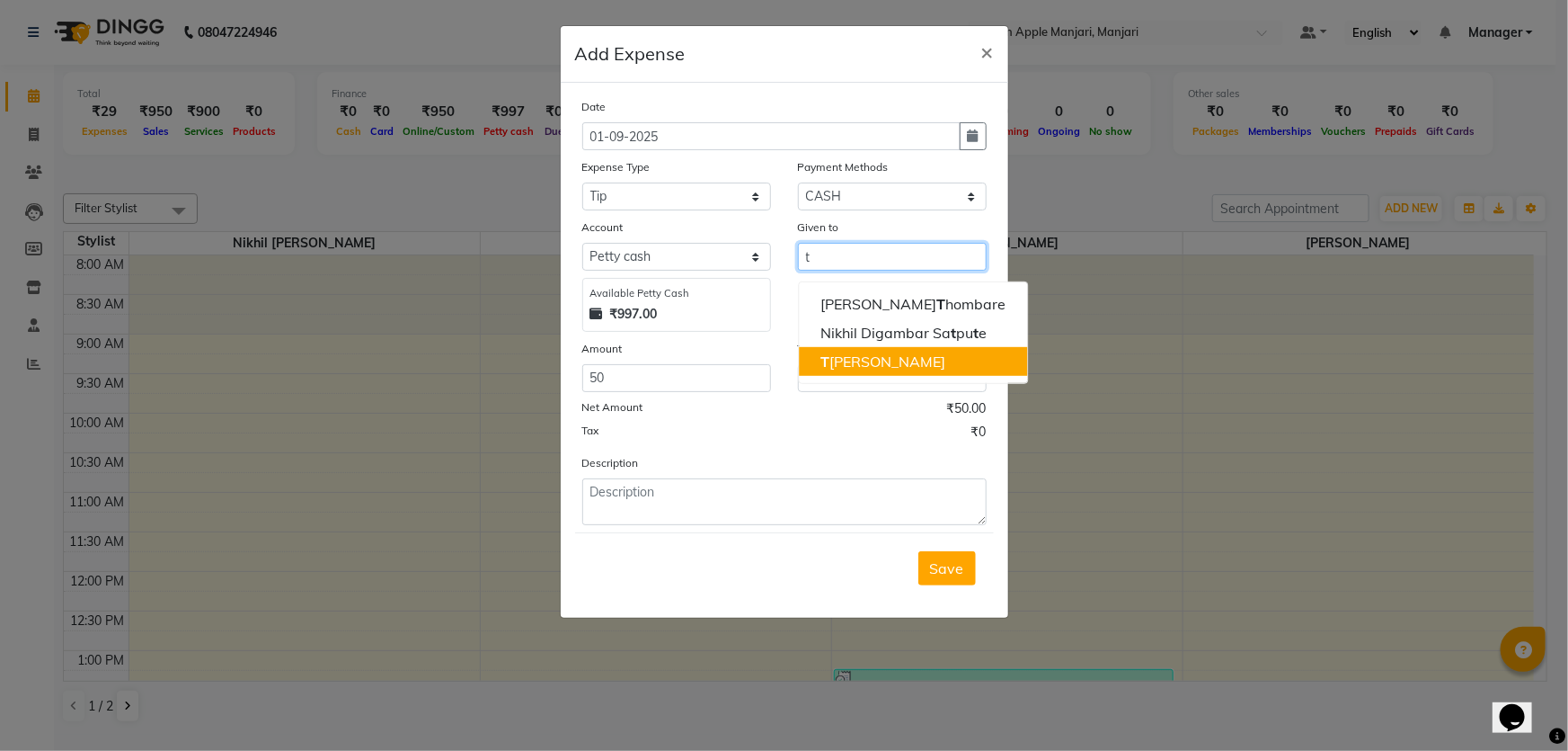
click at [888, 371] on ngb-highlight "T alib Shaik" at bounding box center [882, 362] width 125 height 18
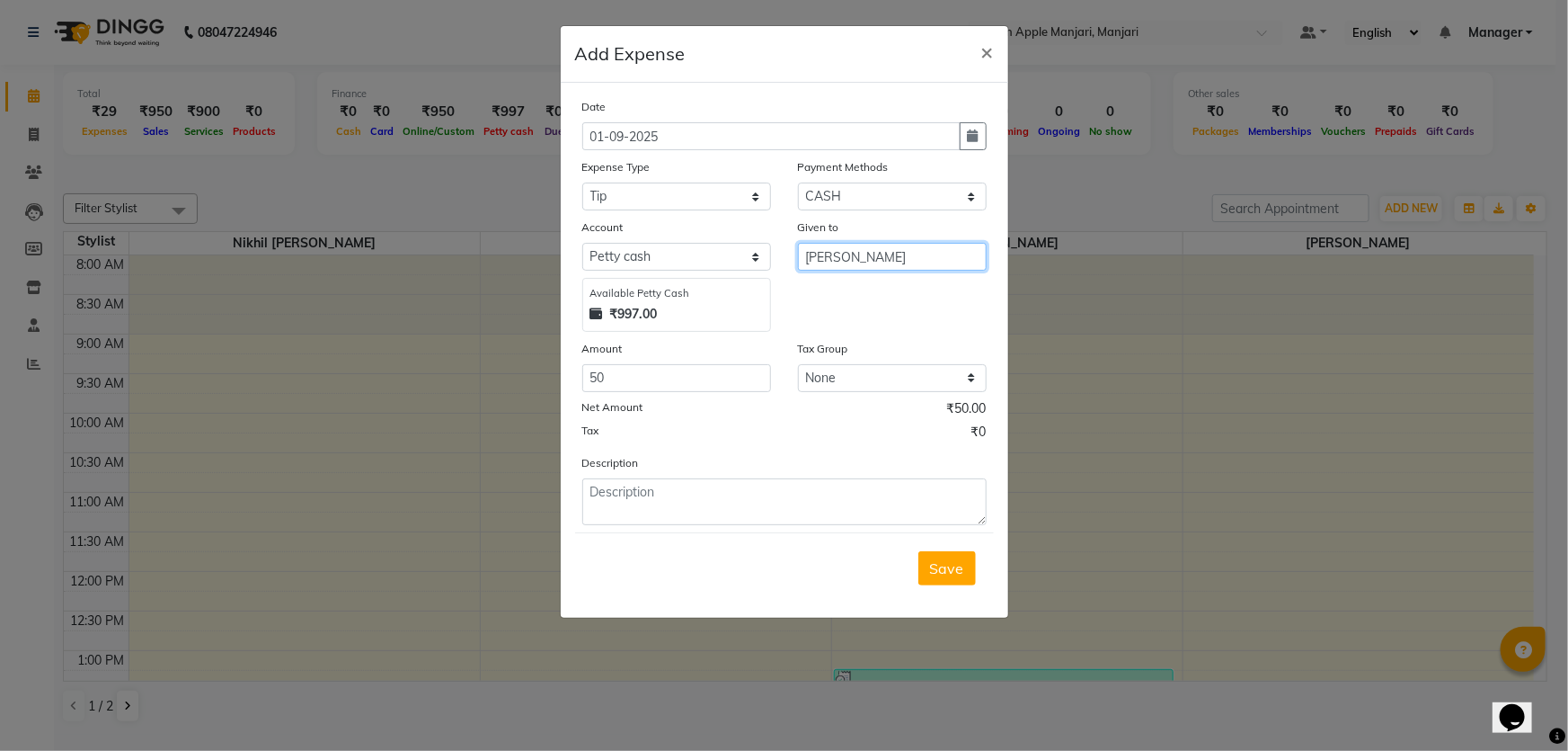
scroll to position [12, 0]
type input "Talib Shaik"
click at [930, 578] on span "Save" at bounding box center [947, 568] width 34 height 18
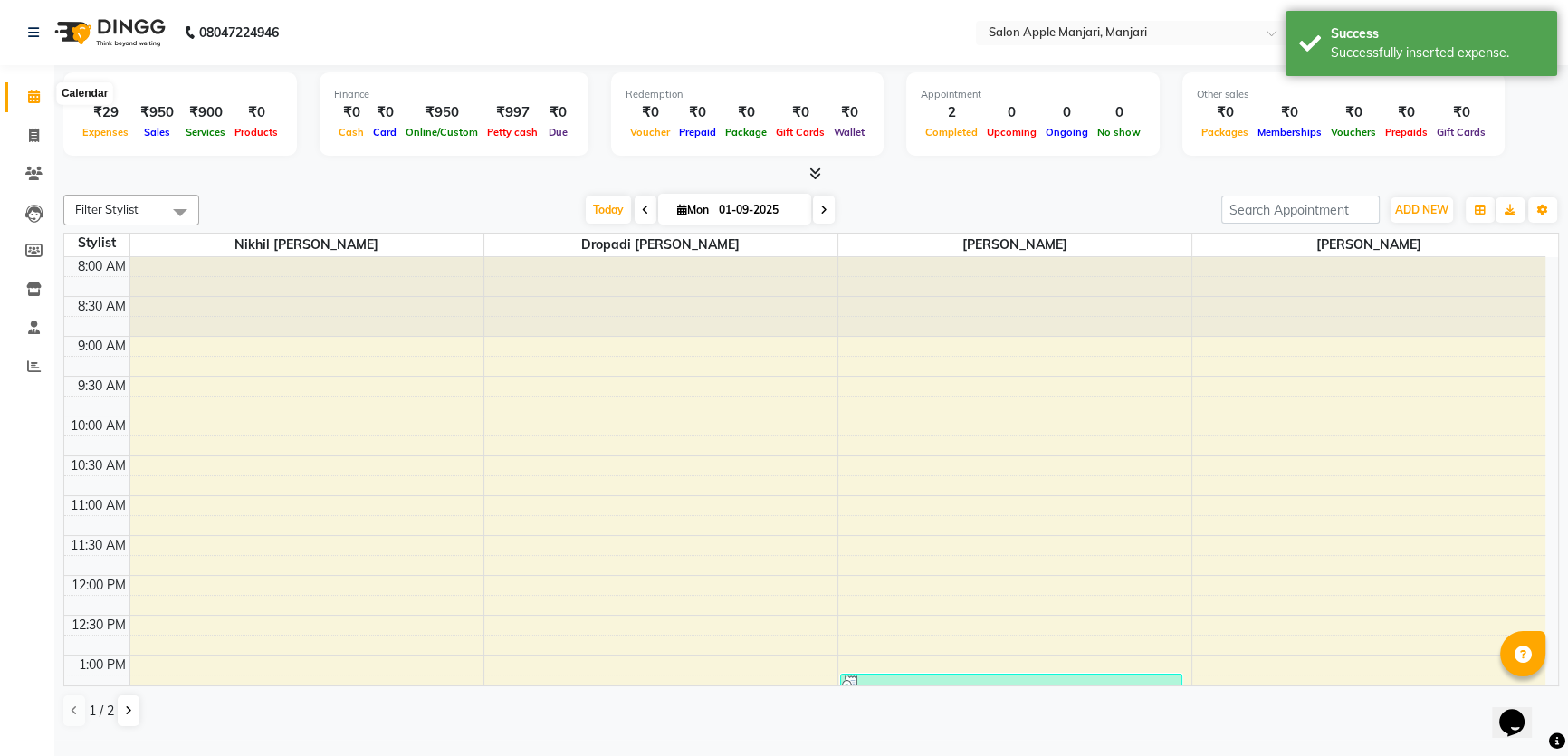
click at [36, 95] on icon at bounding box center [34, 96] width 12 height 14
click at [26, 132] on span at bounding box center [34, 136] width 32 height 21
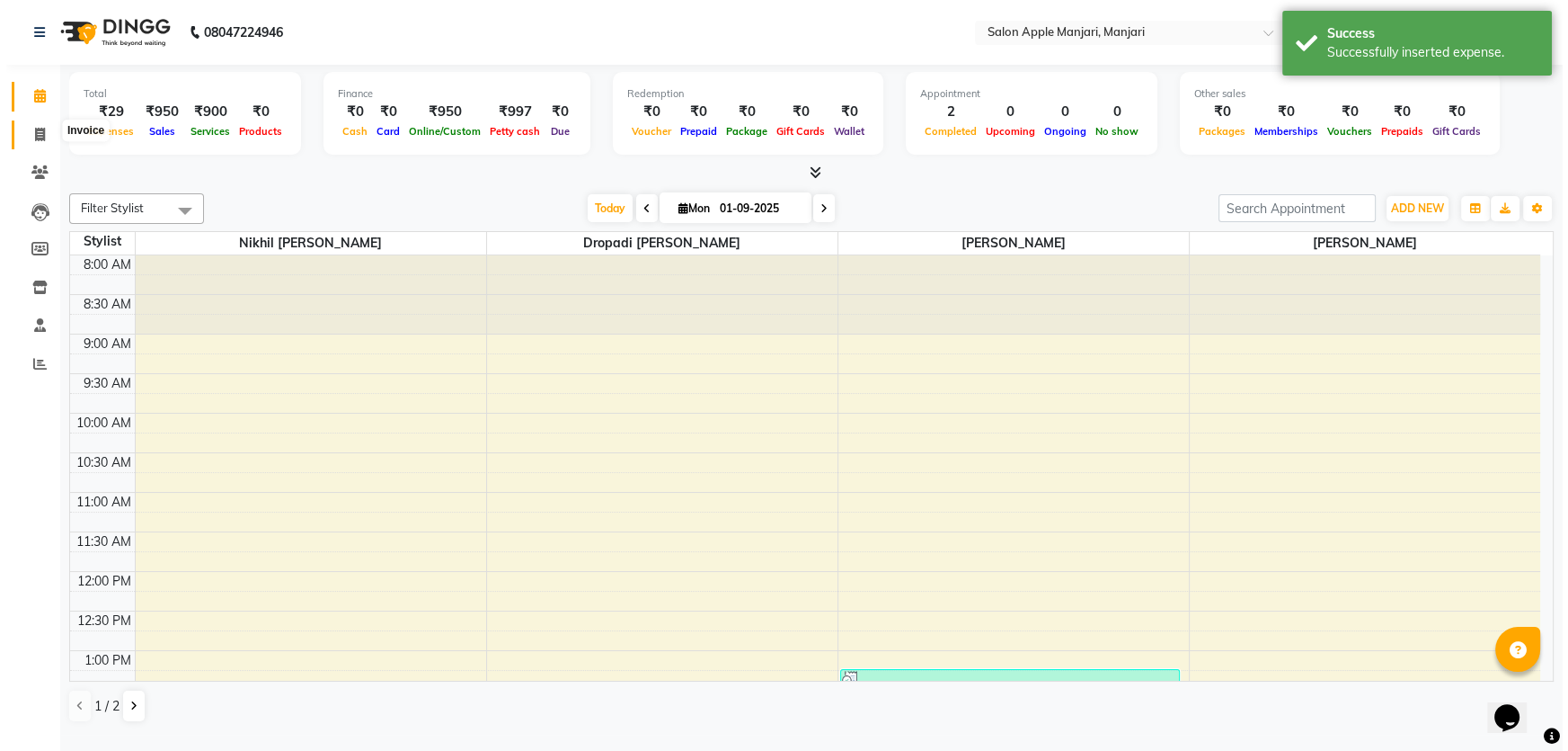
select select "8088"
select select "service"
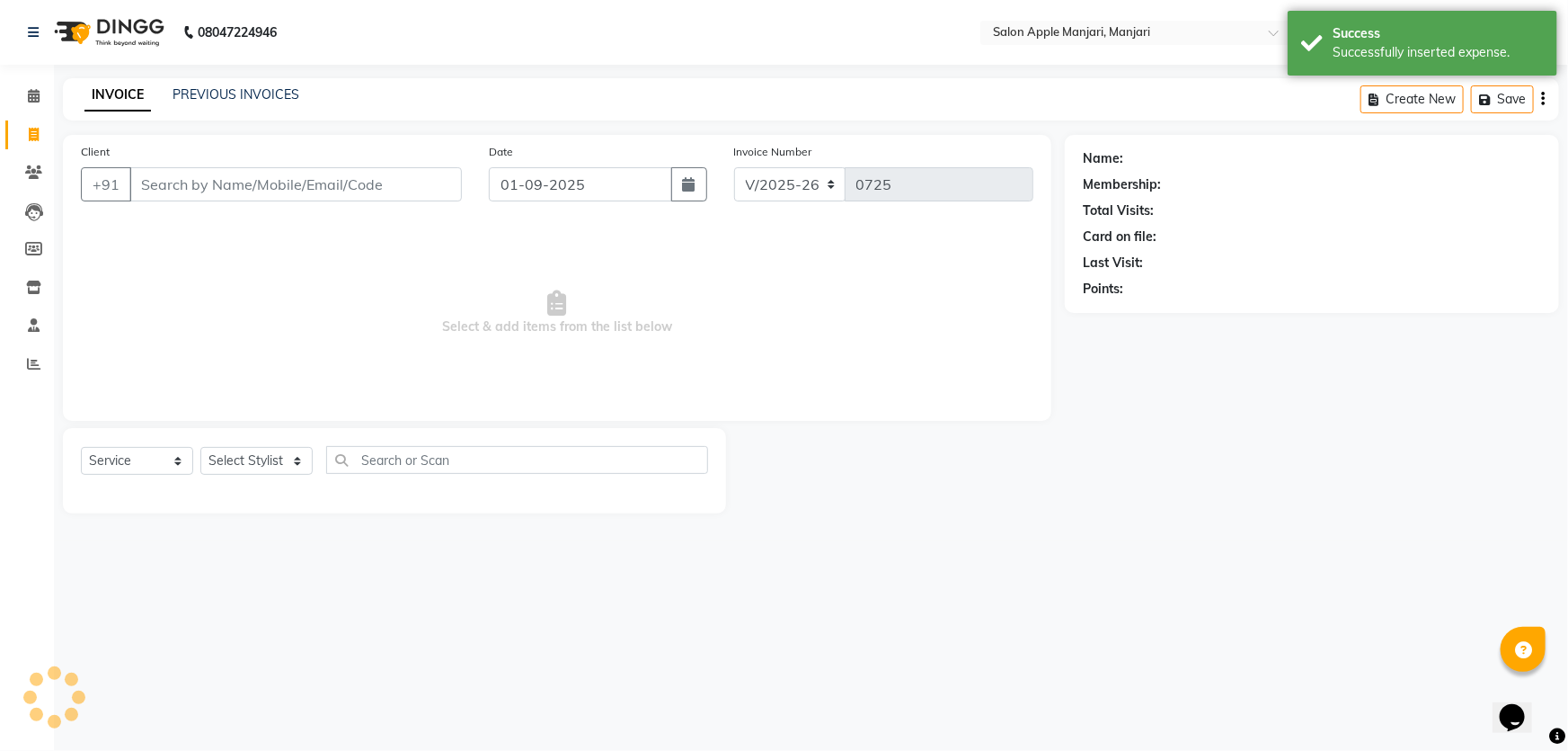
click at [1044, 421] on div "Client +91 Date 01-09-2025 Invoice Number V/2025 V/2025-26 0725 Select & add it…" at bounding box center [556, 278] width 988 height 286
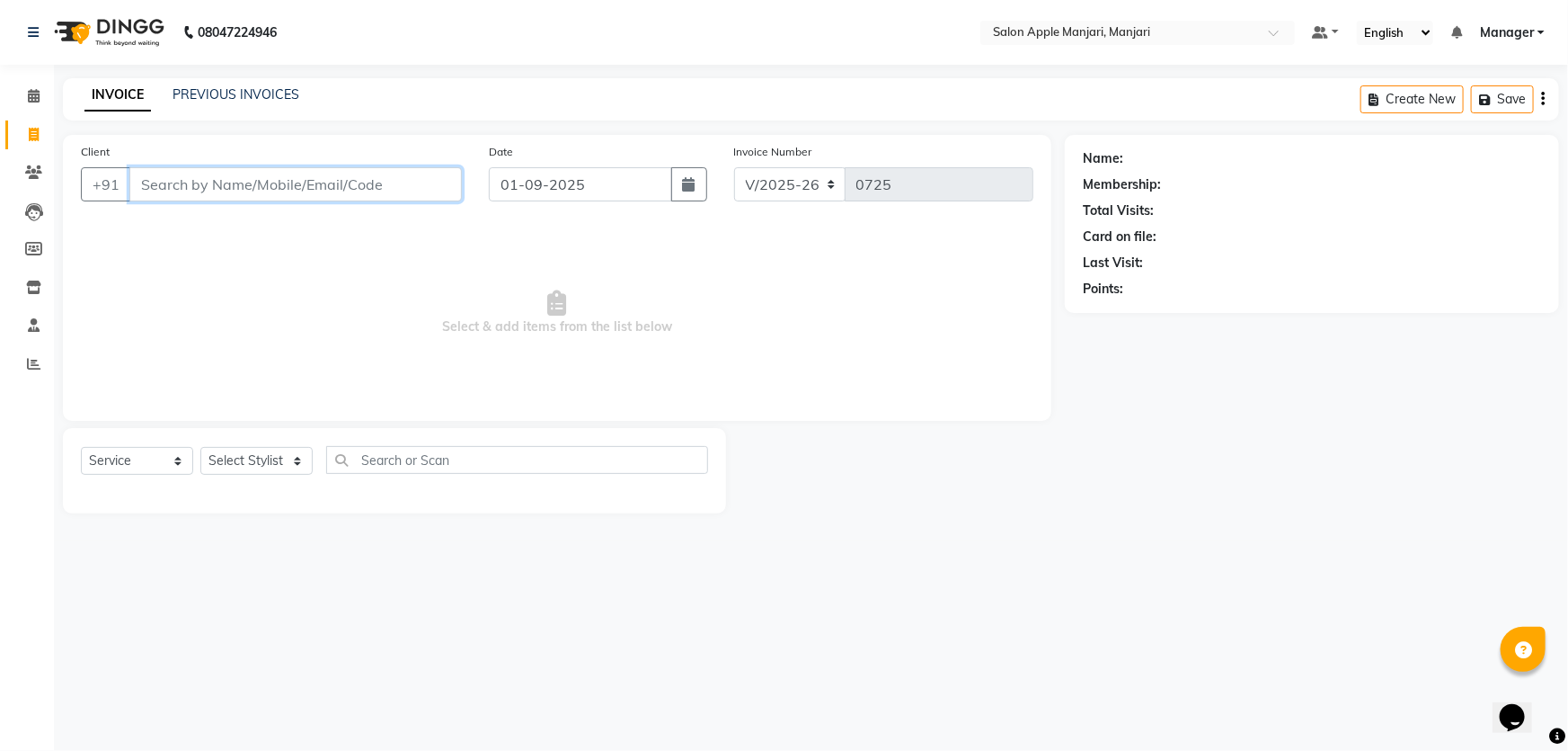
click at [289, 200] on input "Client" at bounding box center [294, 184] width 332 height 34
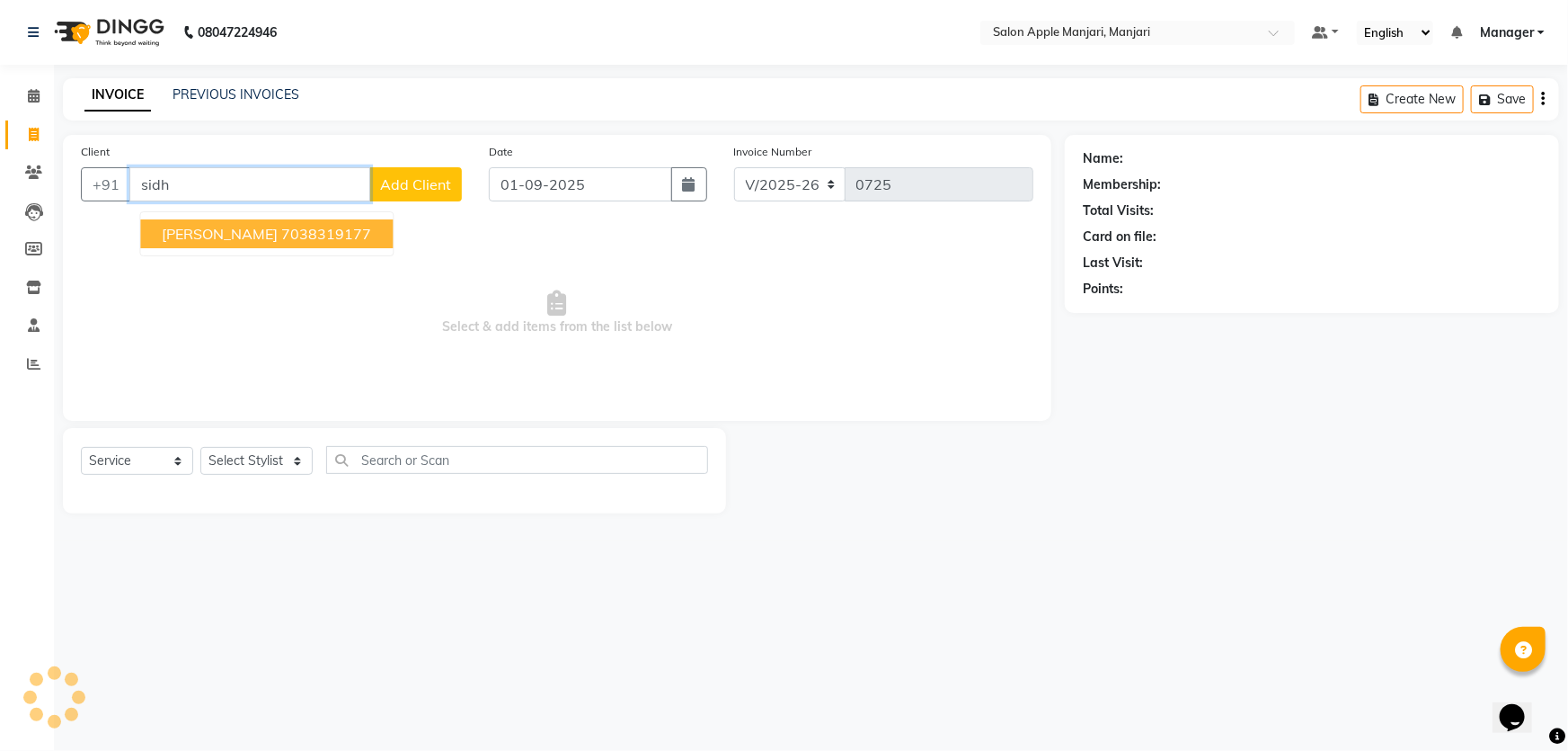
click at [336, 242] on ngb-highlight "7038319177" at bounding box center [325, 234] width 90 height 18
type input "7038319177"
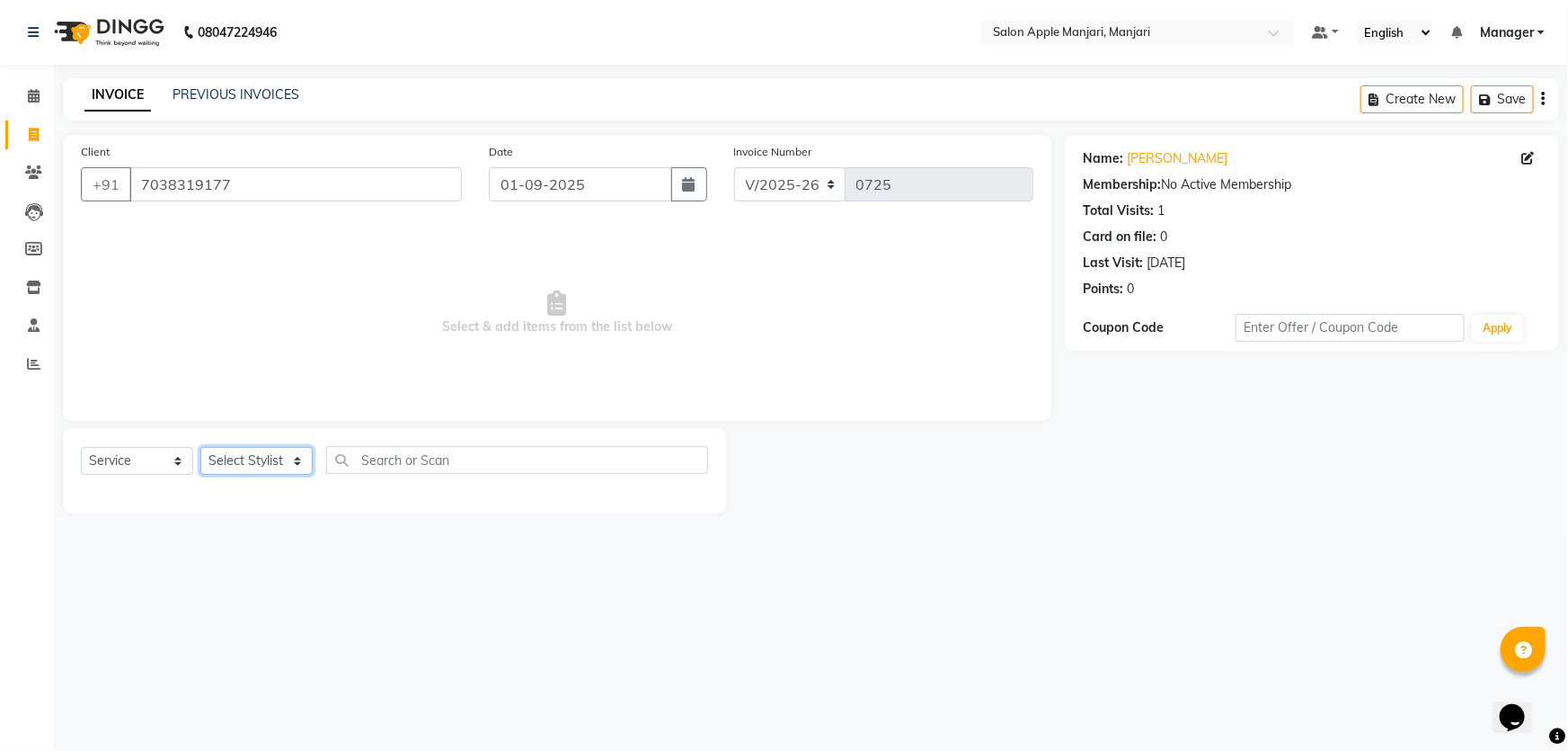
click at [312, 475] on select "Select Stylist Chaya Thombare Dropadi Rushikesh Suryawanshi Manager Nikhil Diga…" at bounding box center [256, 460] width 112 height 28
select select "88882"
click at [206, 475] on select "Select Stylist Chaya Thombare Dropadi Rushikesh Suryawanshi Manager Nikhil Diga…" at bounding box center [256, 460] width 112 height 28
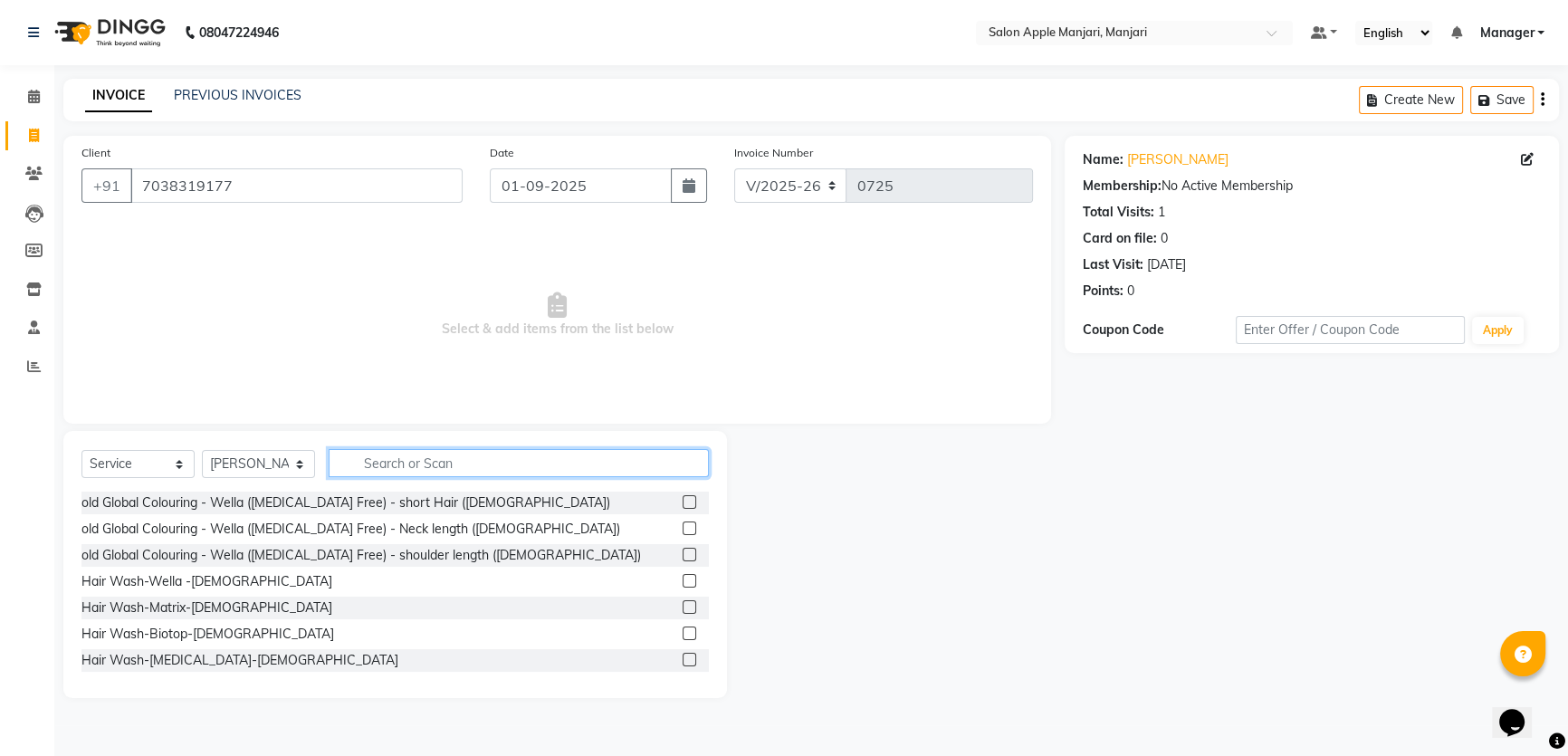
click at [504, 477] on input "text" at bounding box center [518, 462] width 380 height 28
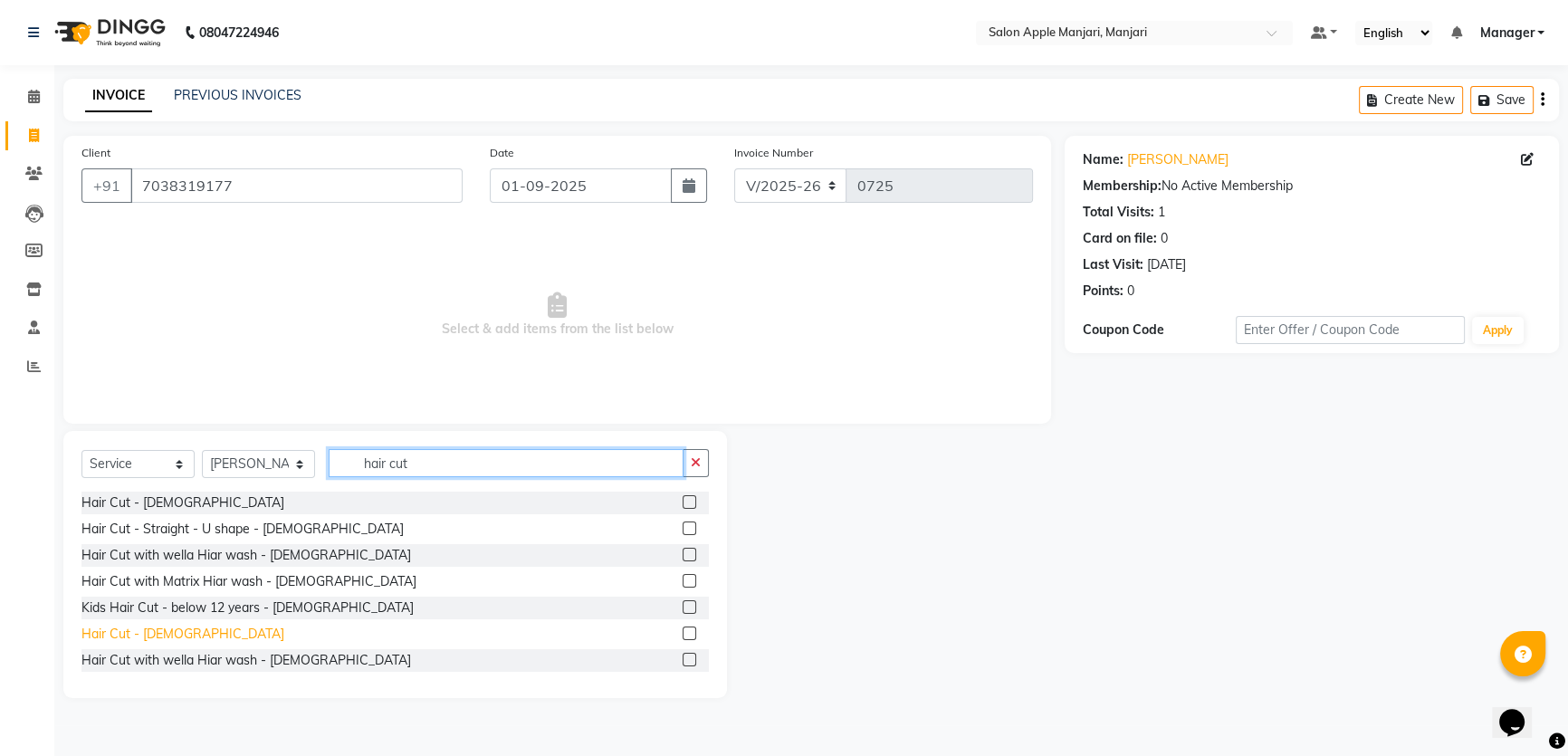
type input "hair cut"
click at [97, 643] on div "Hair Cut - Male" at bounding box center [183, 633] width 202 height 19
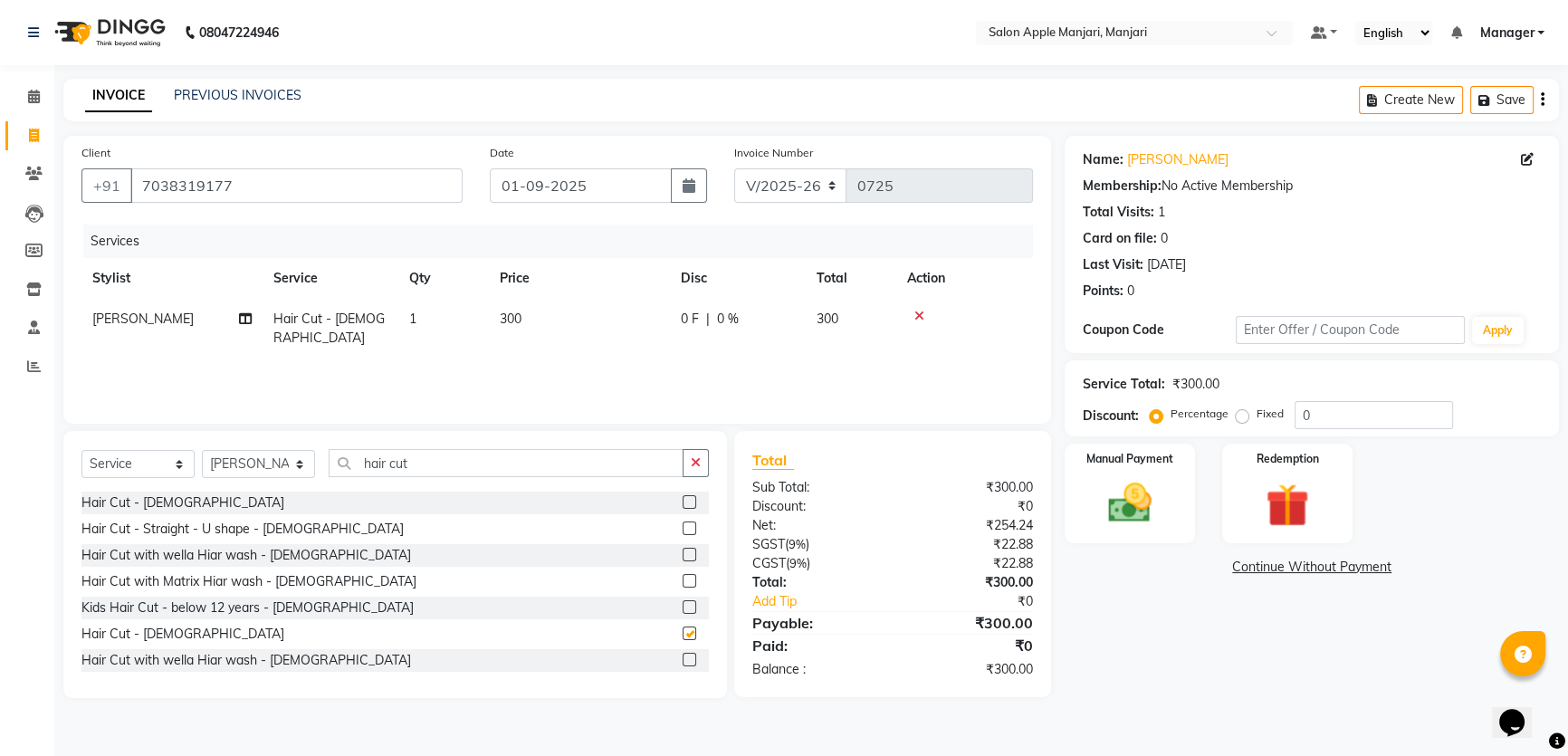
checkbox input "false"
drag, startPoint x: 1331, startPoint y: 457, endPoint x: 1321, endPoint y: 463, distance: 11.7
click at [1321, 429] on input "0" at bounding box center [1373, 415] width 159 height 28
type input "20"
click at [1249, 697] on div "Name: Sidhant Rairkar Membership: No Active Membership Total Visits: 1 Card on …" at bounding box center [1319, 417] width 508 height 562
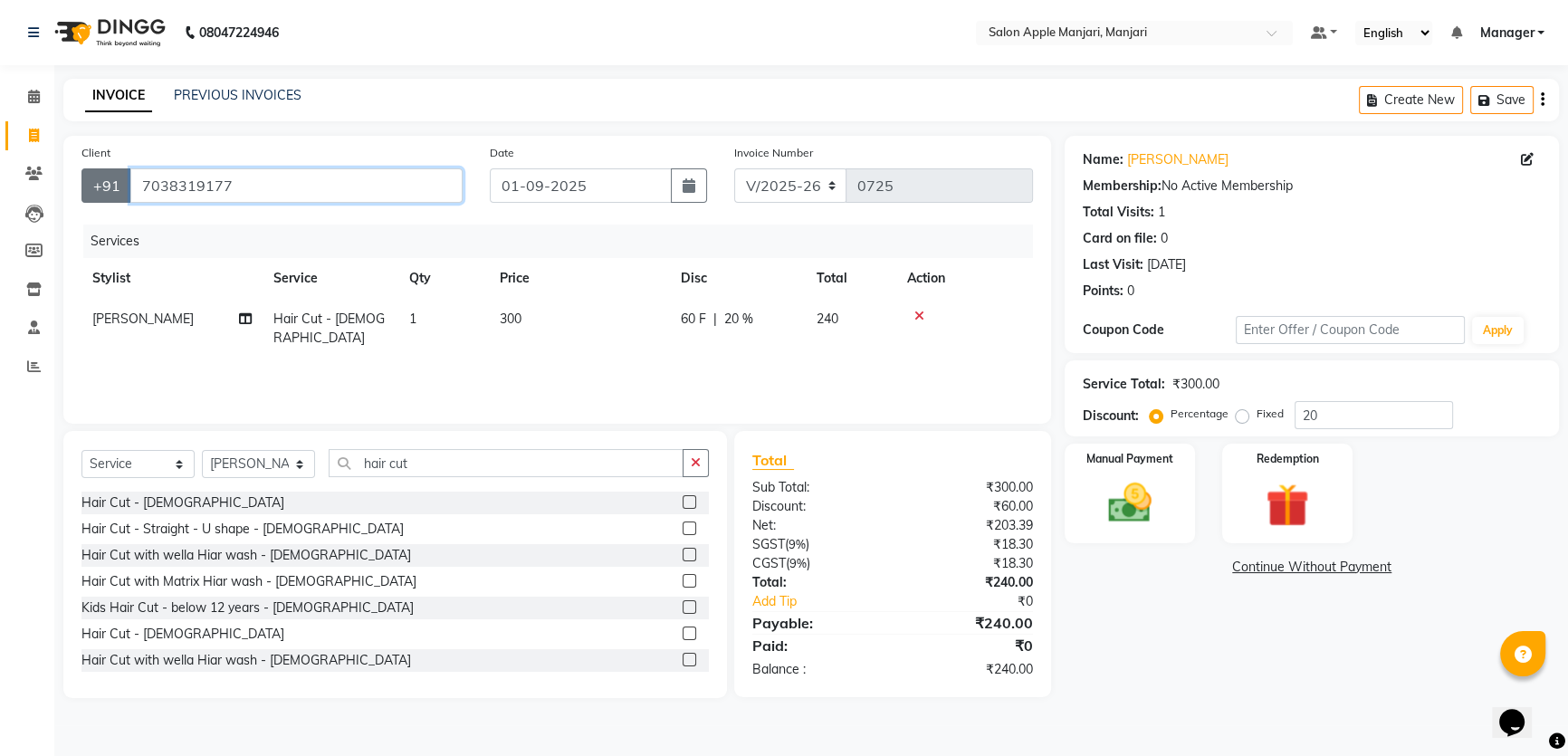
drag, startPoint x: 293, startPoint y: 199, endPoint x: 95, endPoint y: 215, distance: 198.6
click at [95, 202] on div "+91 7038319177" at bounding box center [272, 186] width 381 height 35
click at [288, 202] on input "Client" at bounding box center [296, 186] width 332 height 35
click at [244, 202] on input "Client" at bounding box center [296, 186] width 332 height 35
click at [281, 202] on input "Client" at bounding box center [296, 186] width 332 height 35
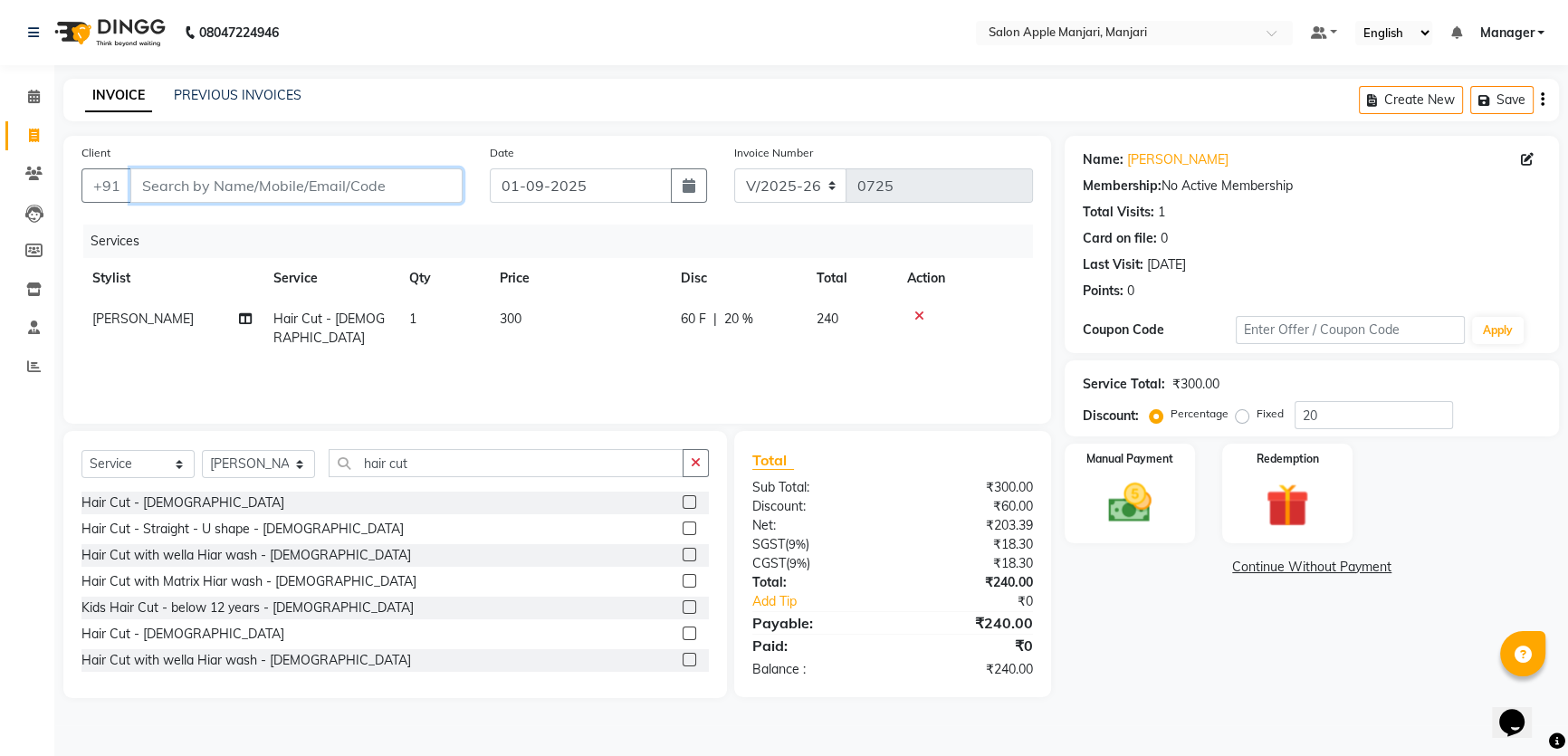
type input "7"
type input "0"
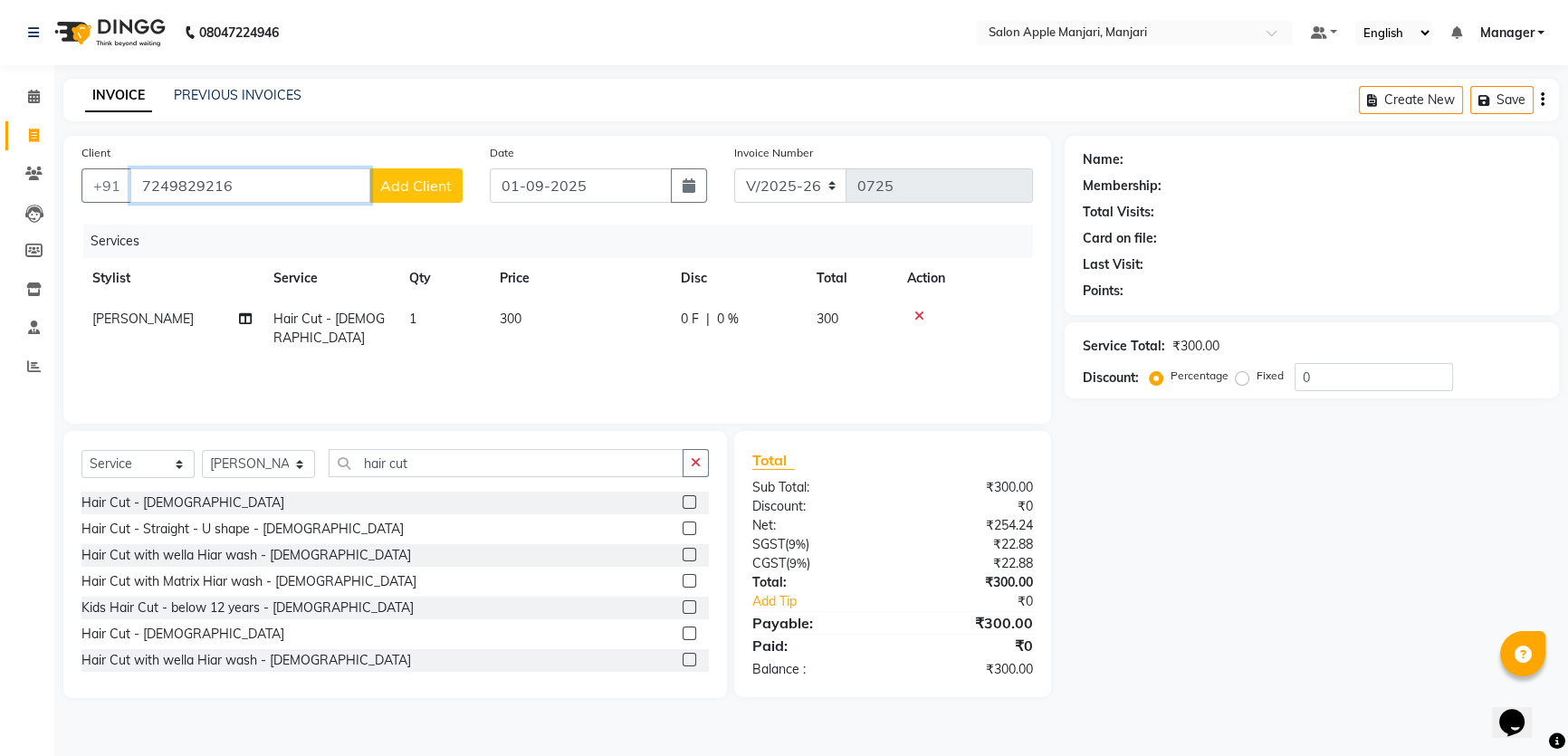
type input "7249829216"
click at [408, 194] on span "Add Client" at bounding box center [416, 186] width 71 height 18
select select "22"
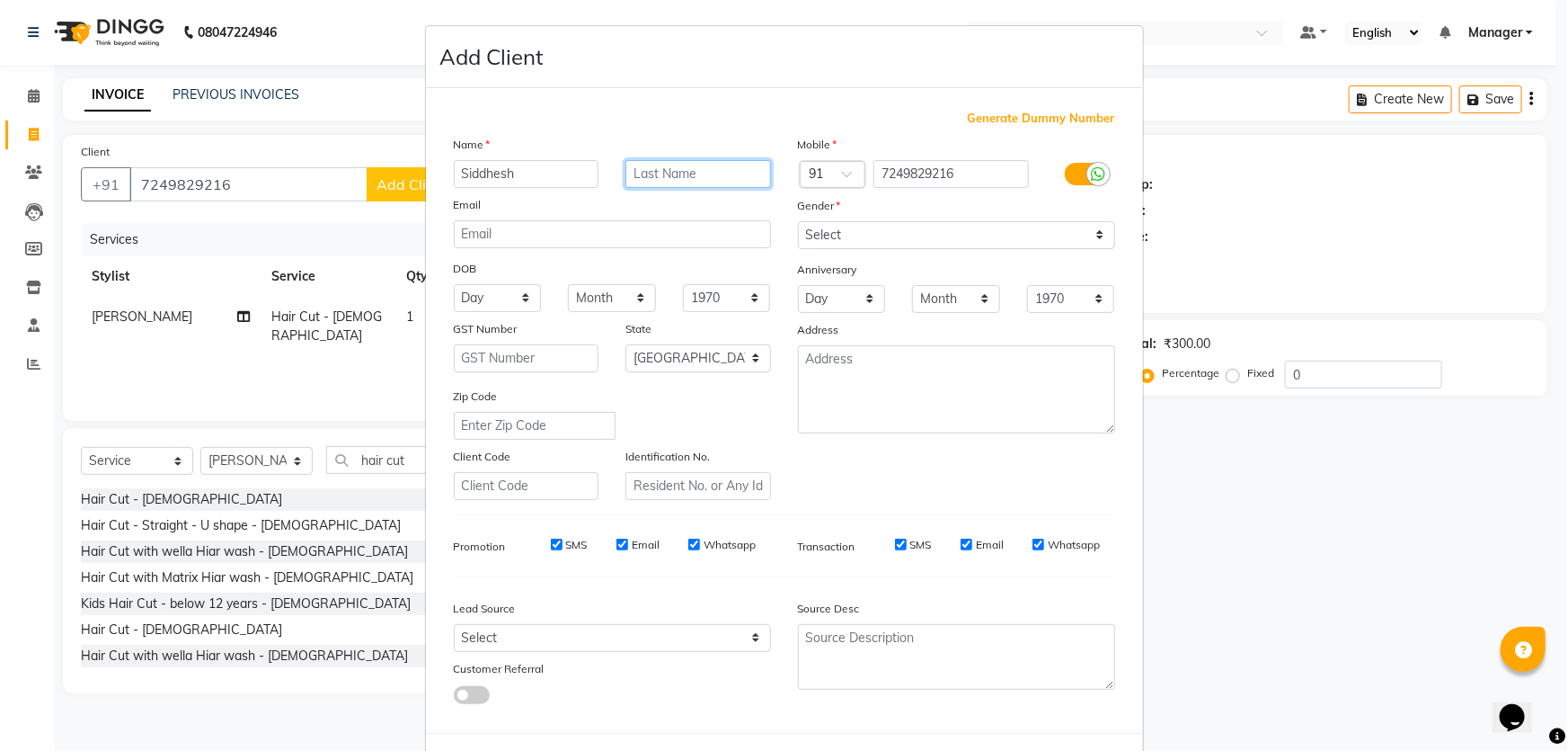
click at [691, 188] on input "text" at bounding box center [698, 173] width 146 height 28
click at [735, 188] on input "text" at bounding box center [698, 173] width 146 height 28
click at [464, 188] on input "Siddhesh" at bounding box center [527, 173] width 146 height 28
type input "Mr. Siddhesh"
click at [738, 188] on input "text" at bounding box center [698, 173] width 146 height 28
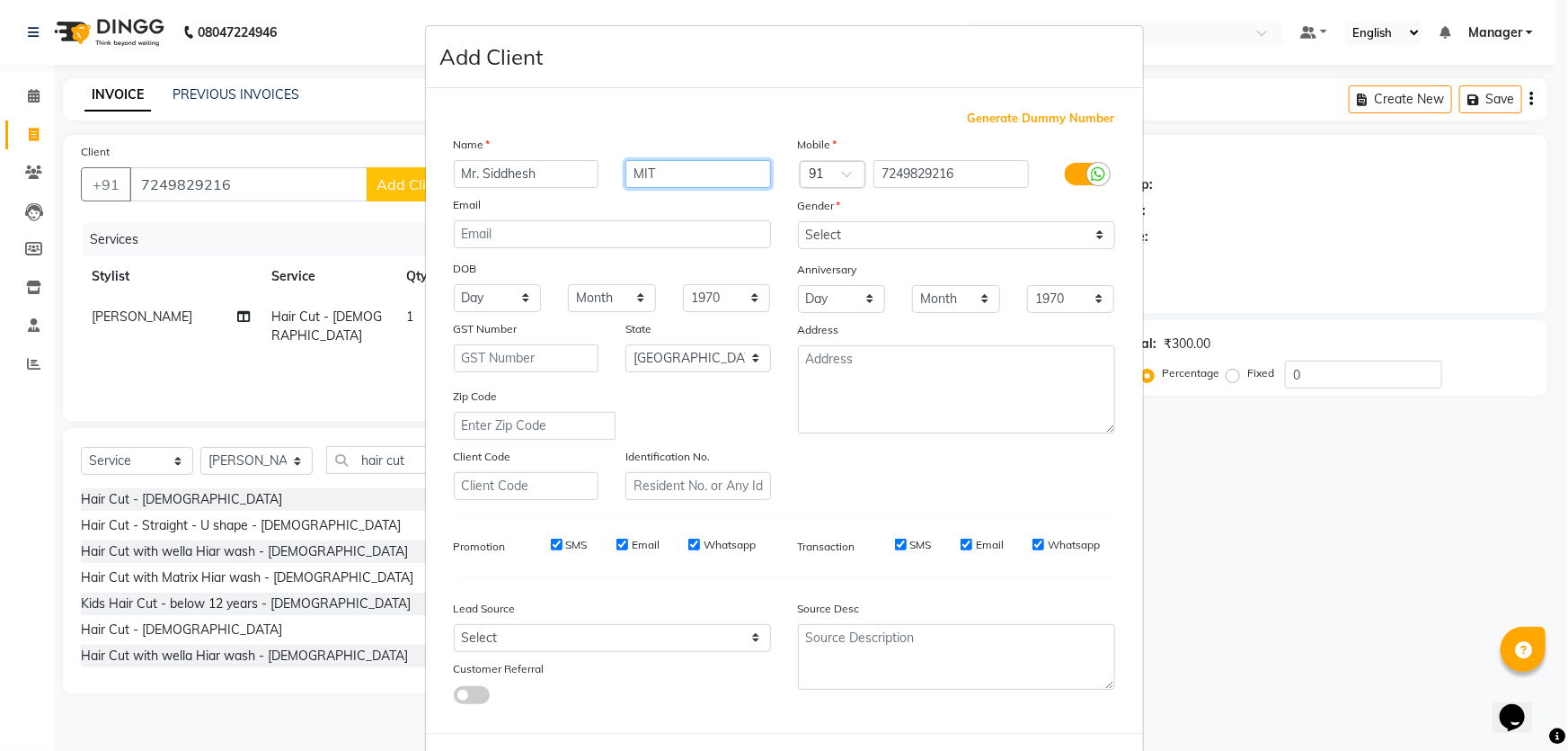
type input "MIT"
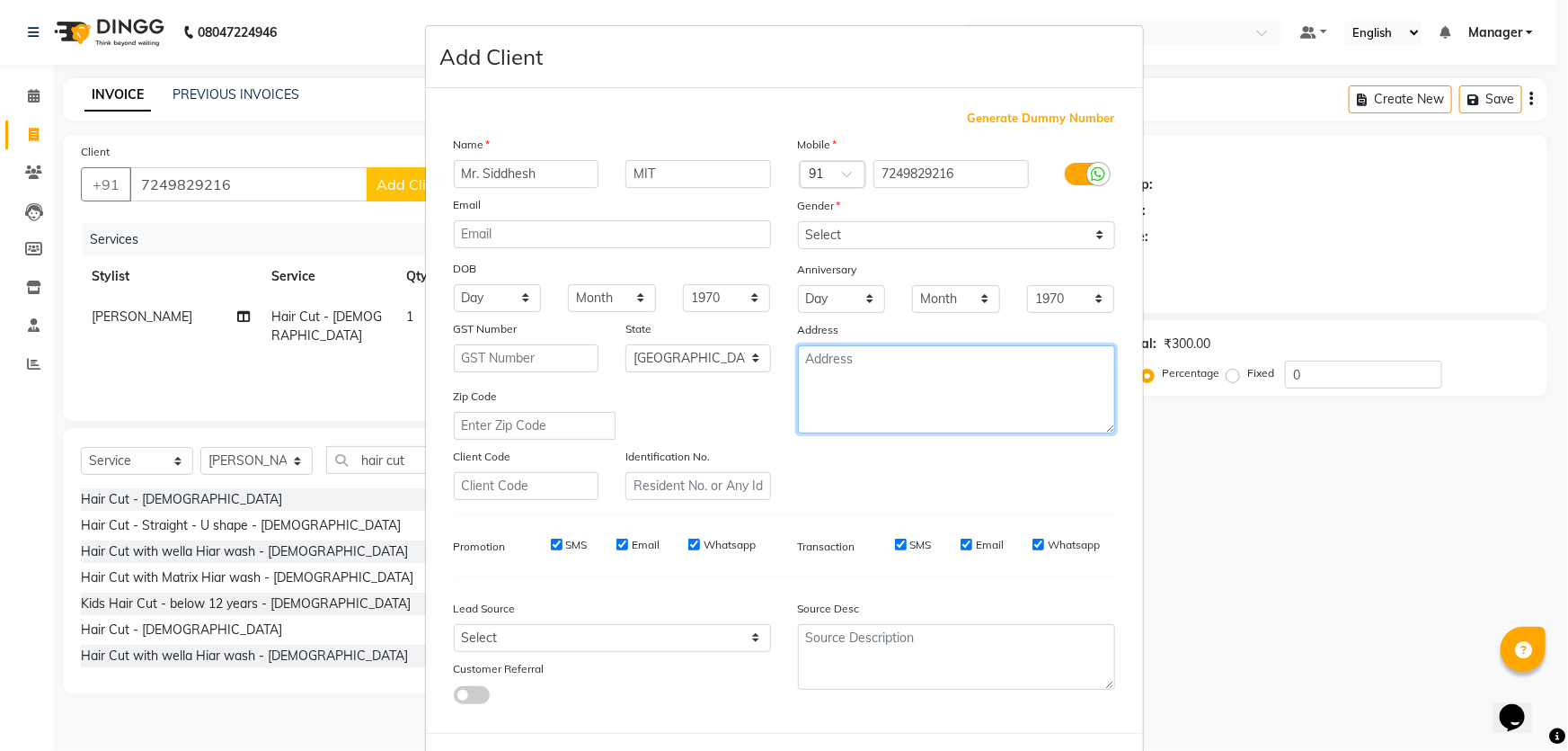
click at [882, 434] on textarea at bounding box center [956, 388] width 317 height 88
type textarea "MIT college"
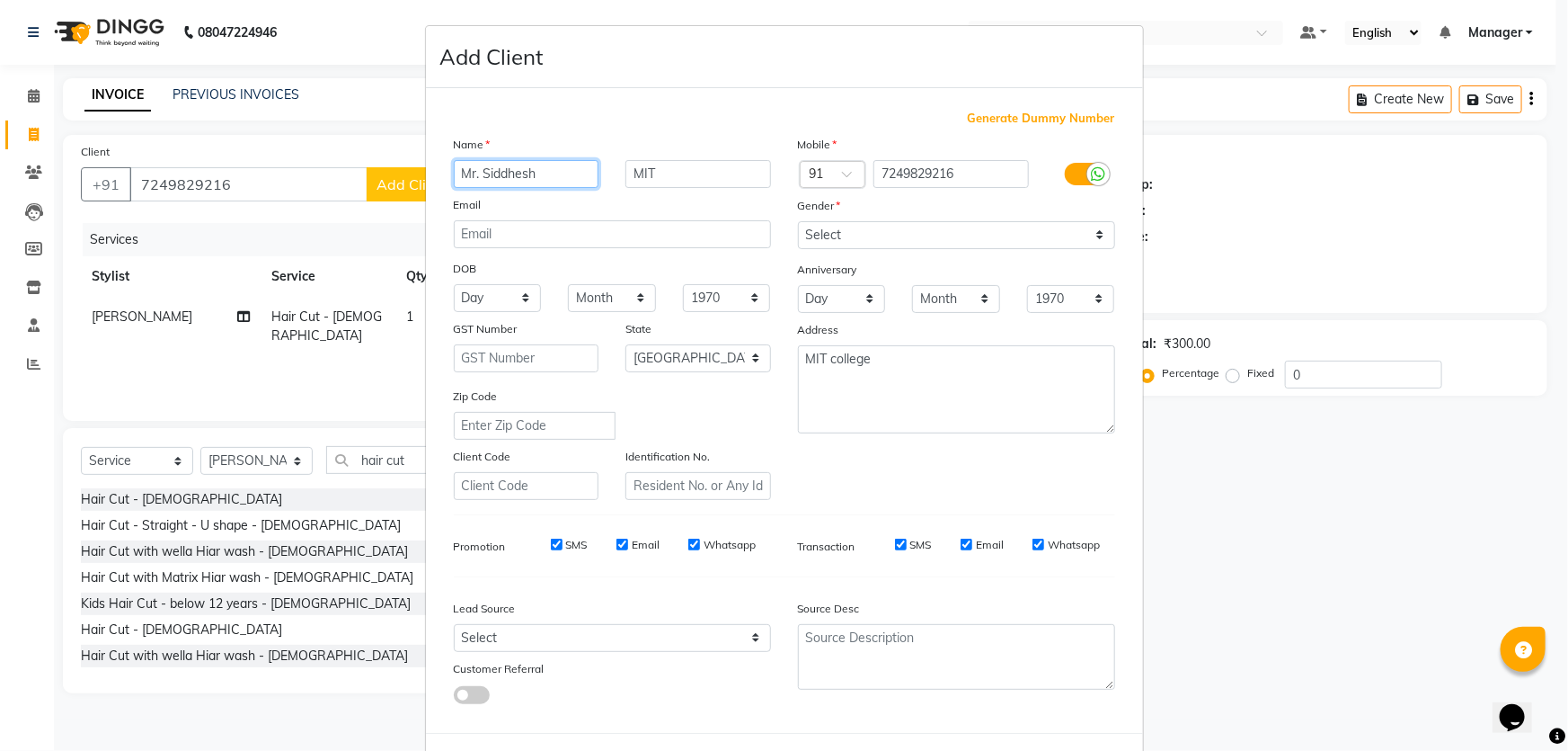
click at [486, 188] on input "Mr. Siddhesh" at bounding box center [527, 173] width 146 height 28
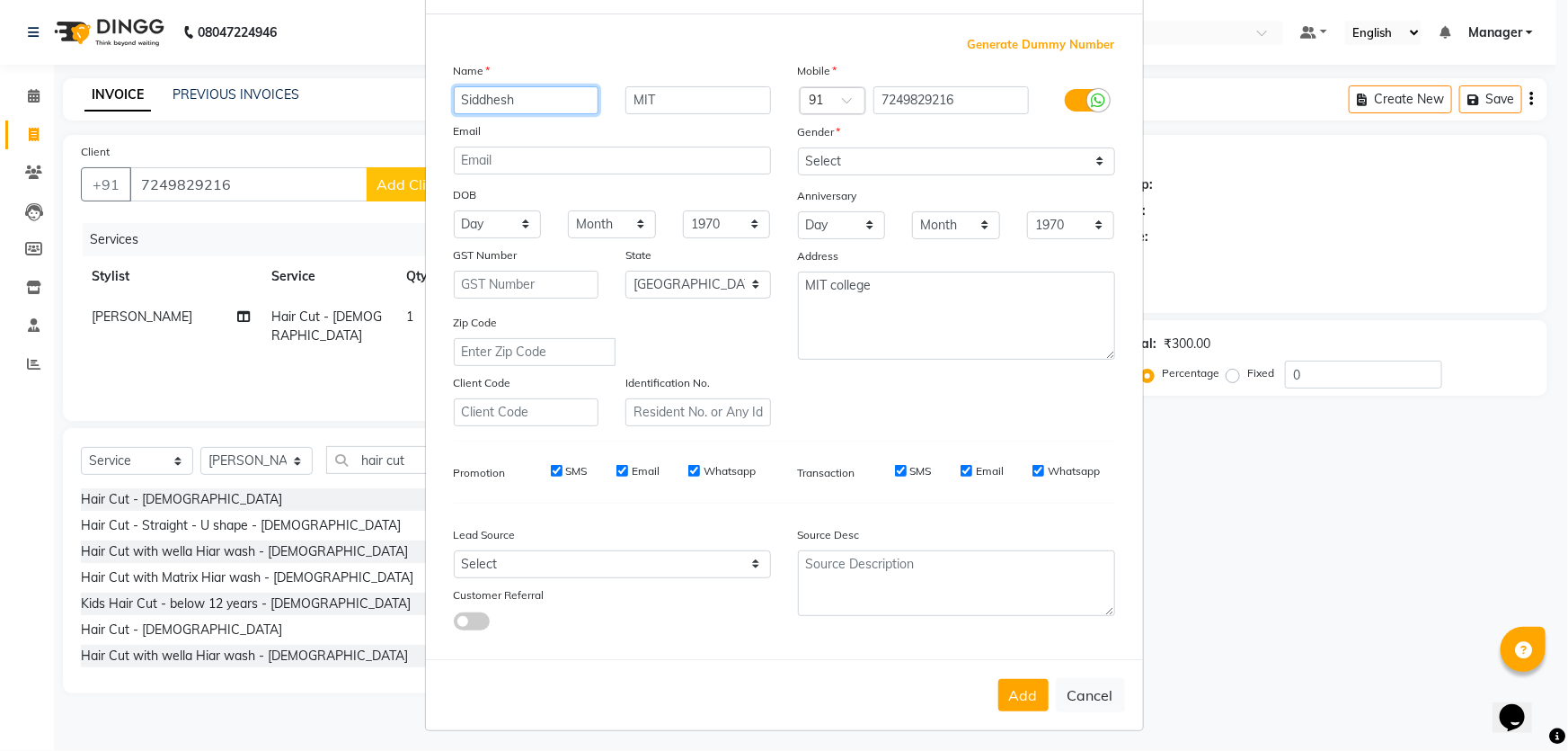
scroll to position [242, 0]
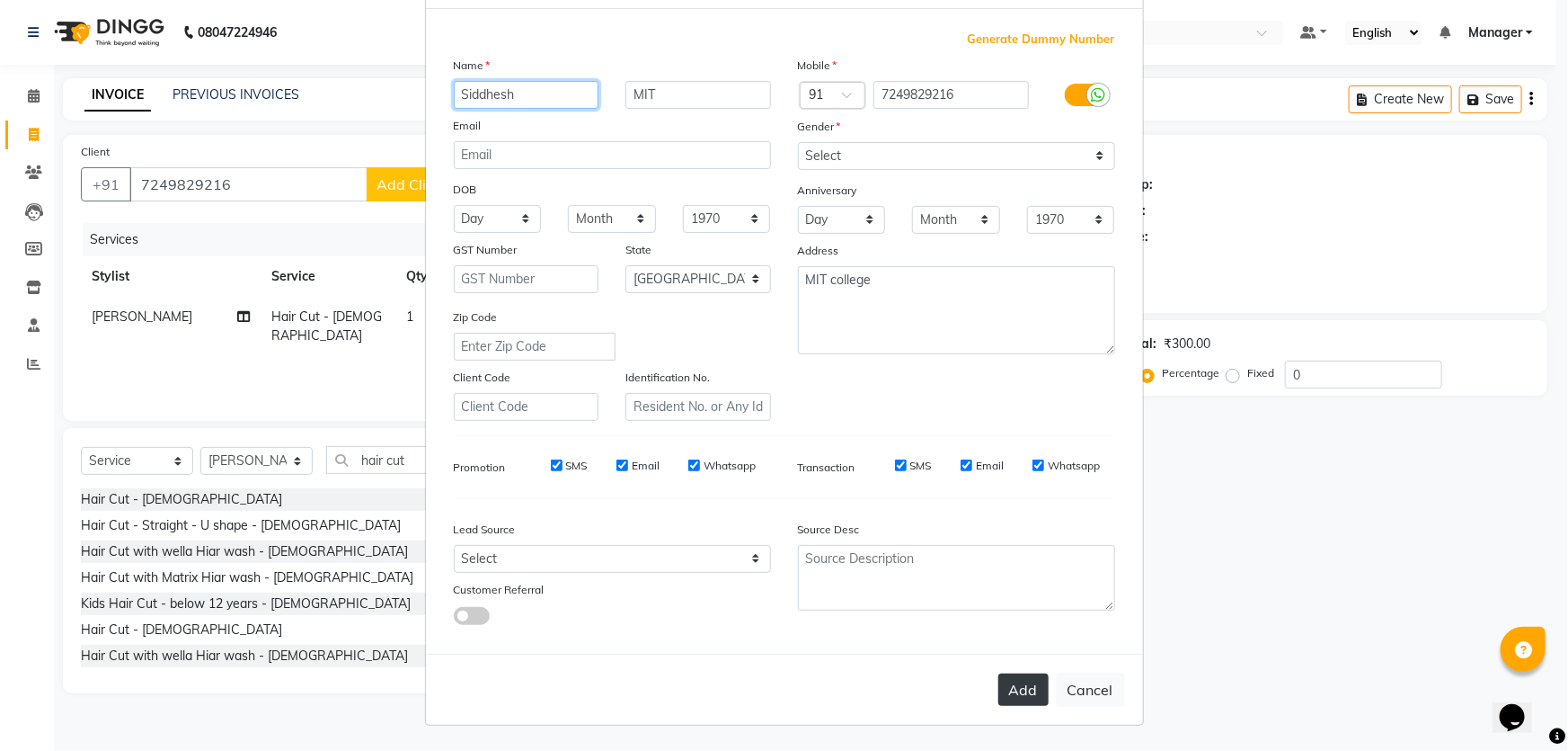
type input "Siddhesh"
click at [1007, 673] on button "Add" at bounding box center [1022, 689] width 50 height 33
click at [1004, 683] on button "Add" at bounding box center [1022, 689] width 50 height 33
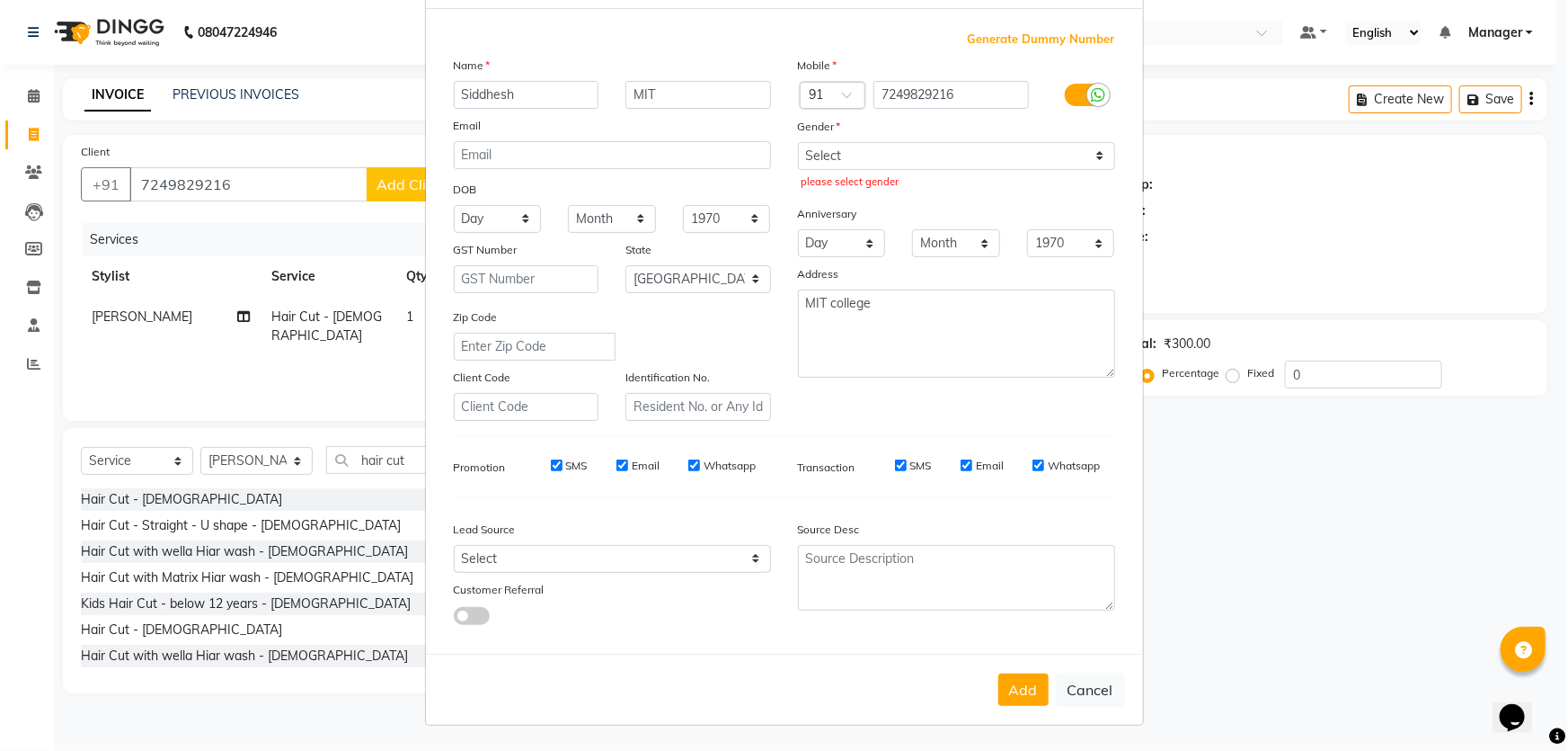
scroll to position [79, 0]
click at [1088, 170] on select "Select Male Female Other Prefer Not To Say" at bounding box center [956, 156] width 317 height 28
select select "male"
click at [798, 170] on select "Select Male Female Other Prefer Not To Say" at bounding box center [956, 156] width 317 height 28
click at [1332, 576] on ngb-modal-window "Add Client Generate Dummy Number Name Siddhesh MIT Email DOB Day 01 02 03 04 05…" at bounding box center [784, 376] width 1568 height 751
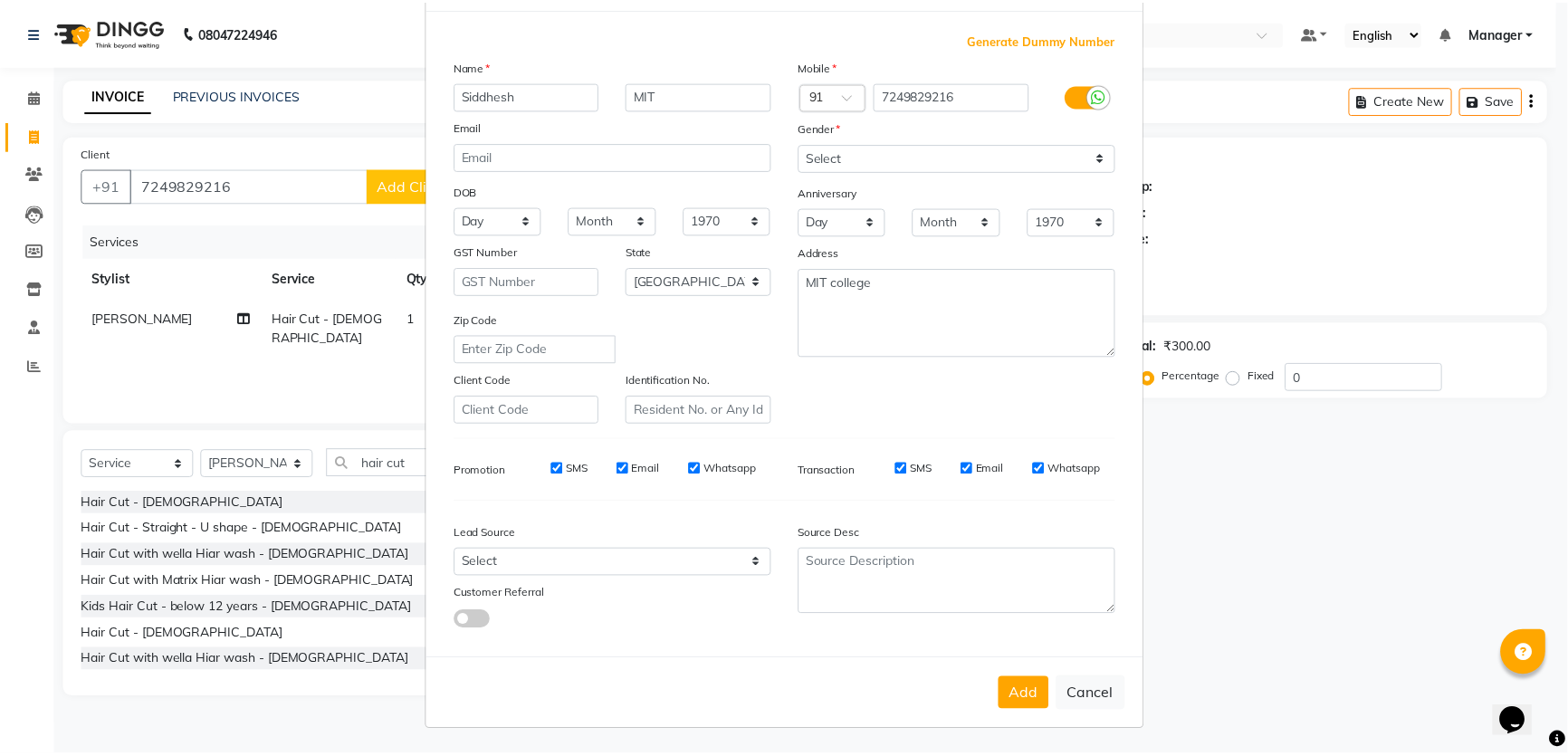
scroll to position [244, 0]
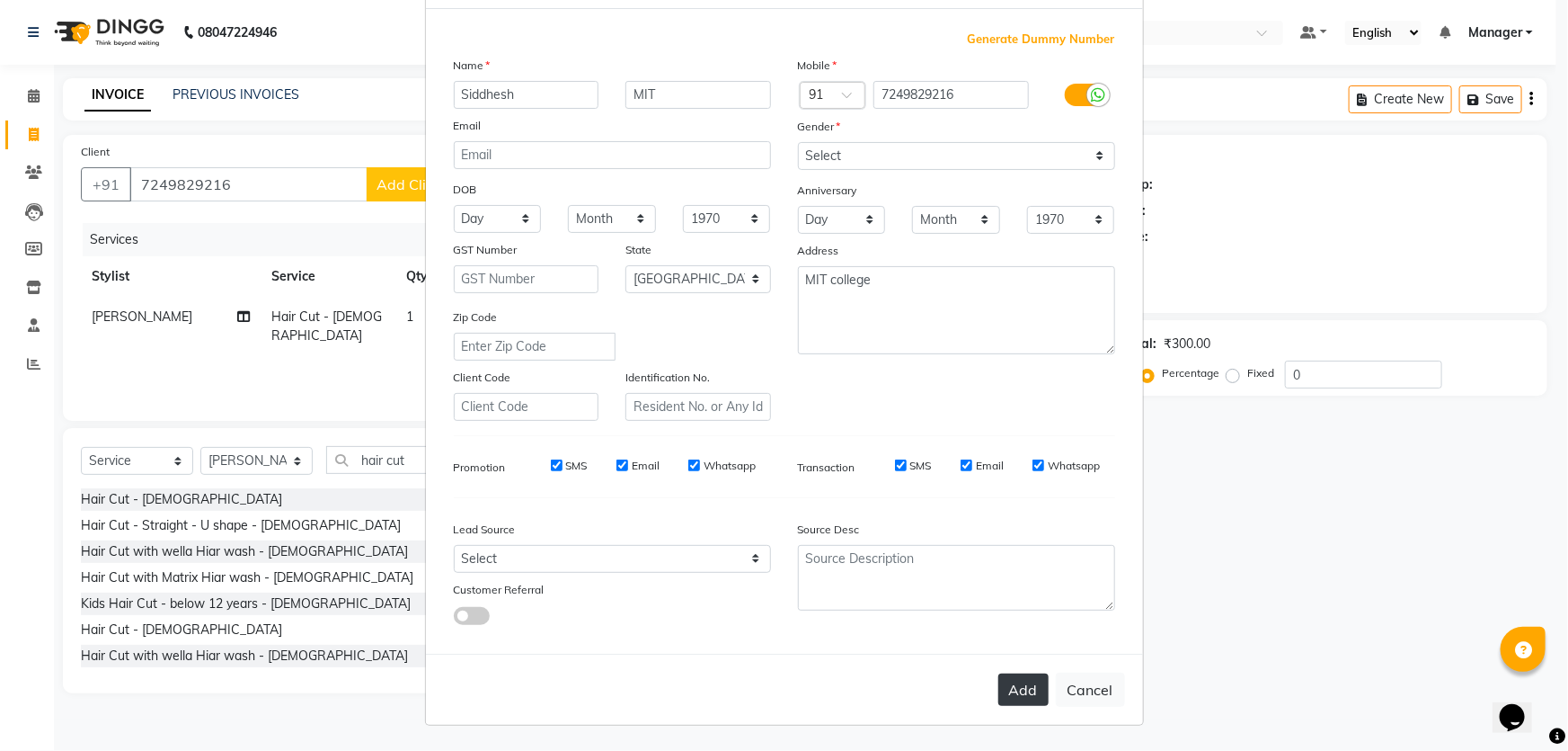
click at [998, 673] on button "Add" at bounding box center [1022, 689] width 50 height 33
select select
select select "null"
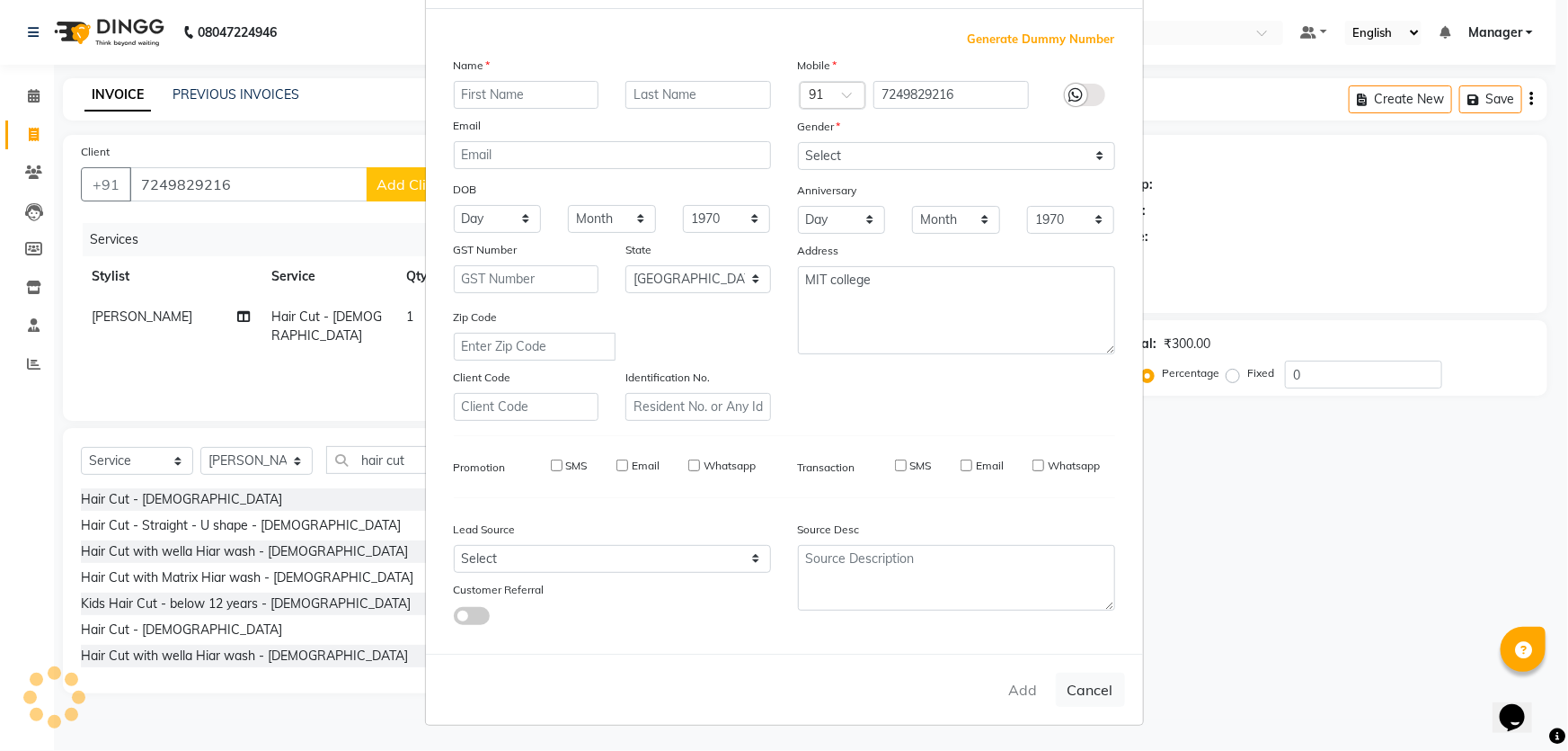
select select
checkbox input "false"
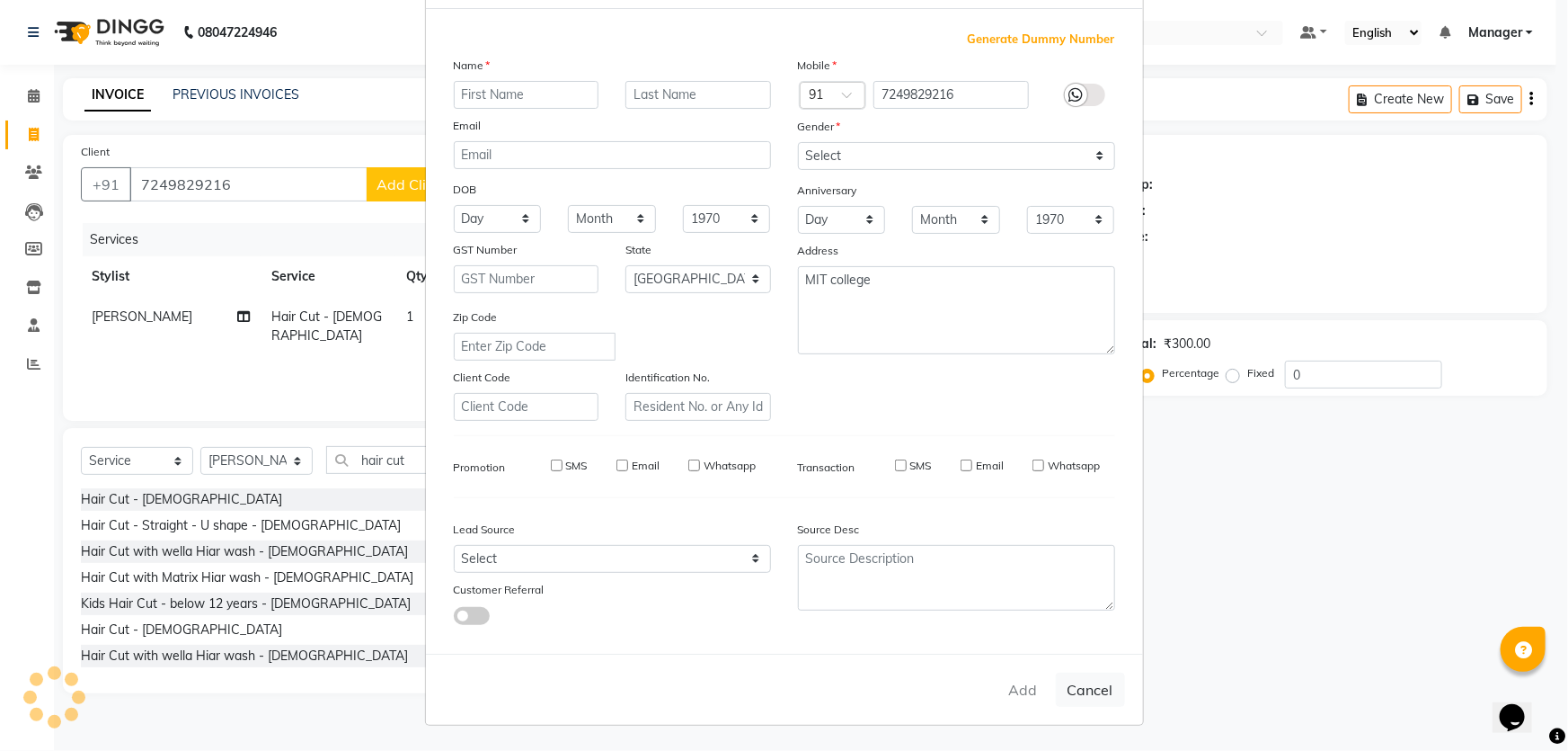
checkbox input "false"
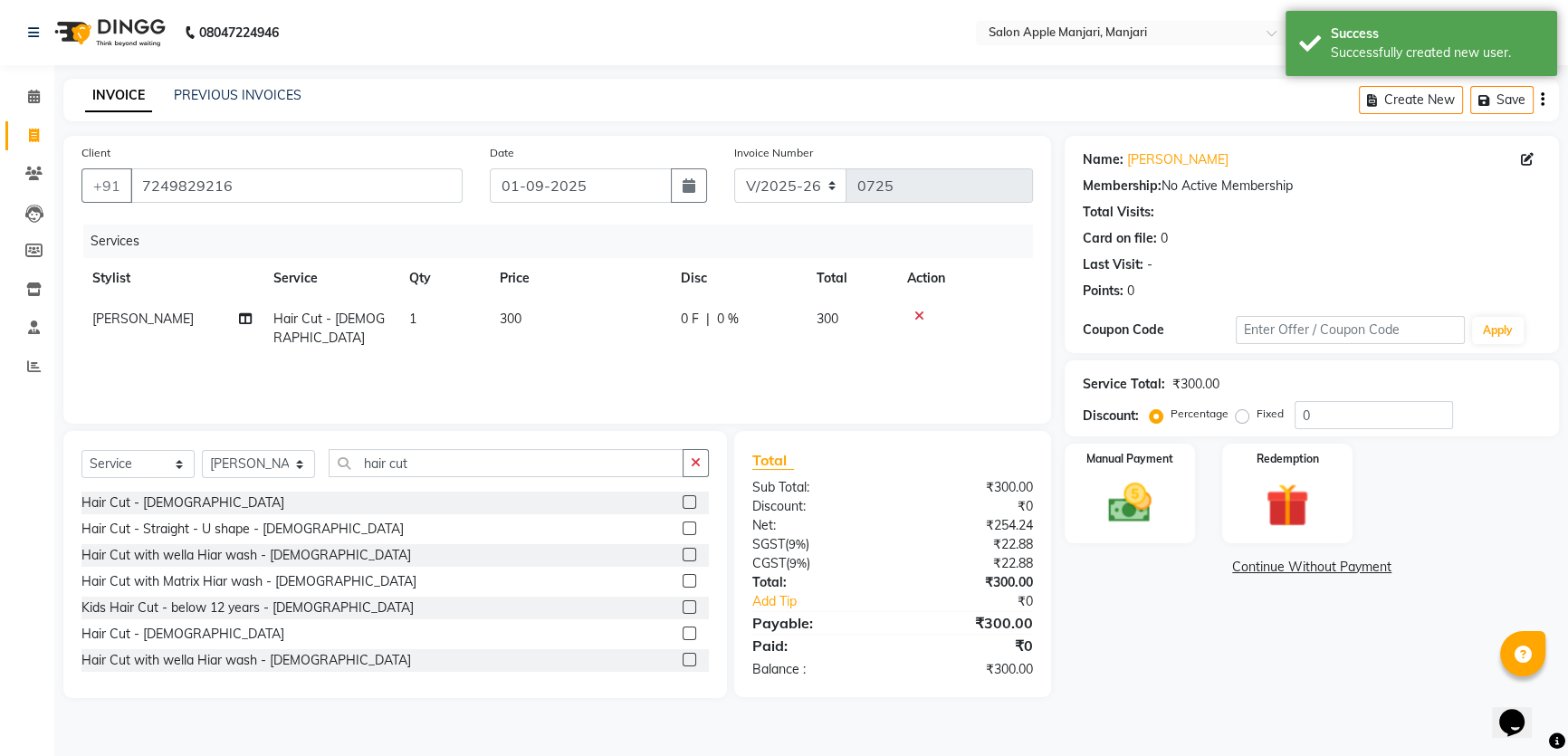
scroll to position [42, 0]
click at [1367, 424] on input "0" at bounding box center [1373, 415] width 159 height 28
drag, startPoint x: 1358, startPoint y: 460, endPoint x: 1311, endPoint y: 468, distance: 47.7
click at [1311, 429] on input "0" at bounding box center [1373, 415] width 159 height 28
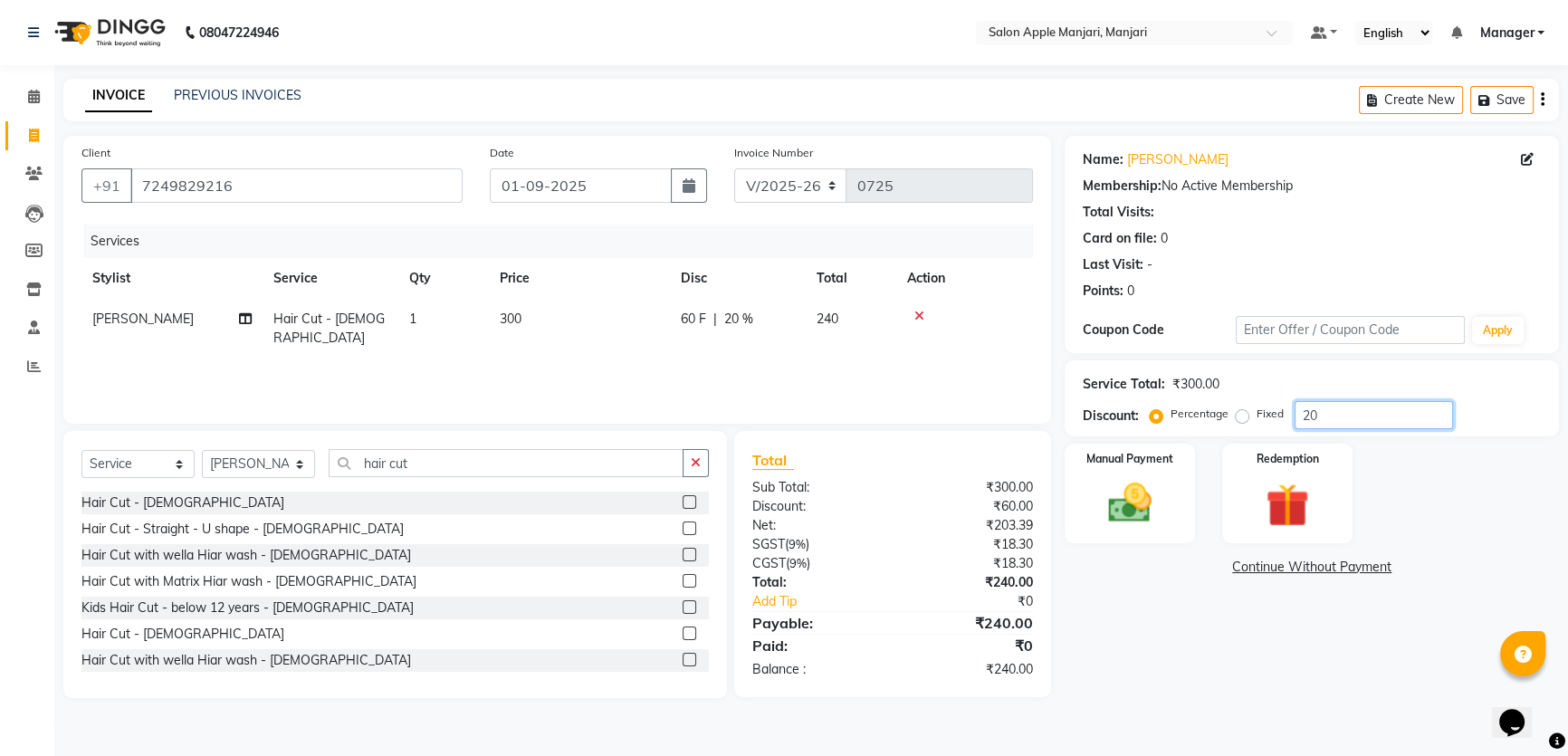
type input "20"
click at [1195, 697] on div "Name: Siddhesh Mit Membership: No Active Membership Total Visits: Card on file:…" at bounding box center [1319, 417] width 508 height 562
click at [1154, 529] on img at bounding box center [1130, 503] width 73 height 52
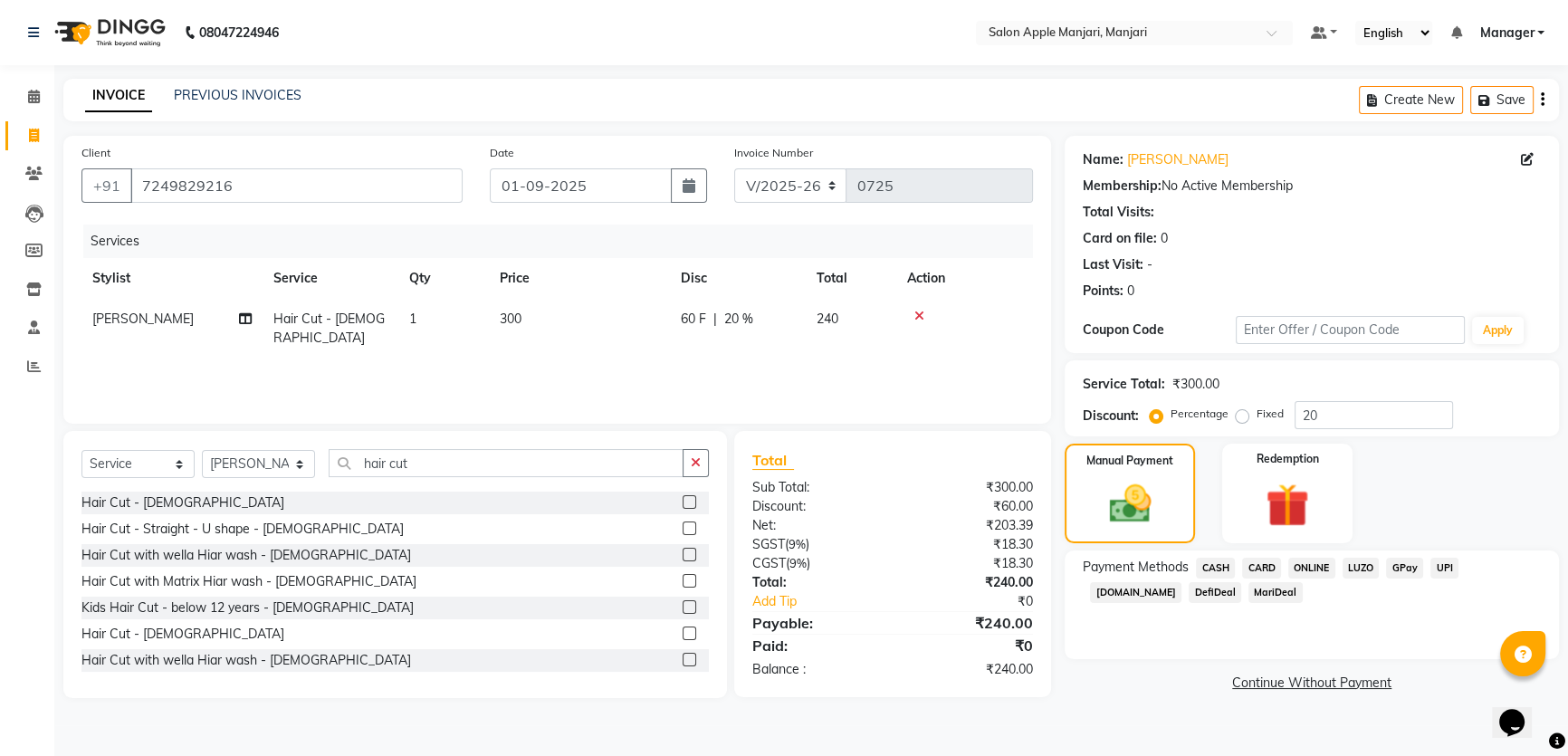
click at [1335, 578] on span "ONLINE" at bounding box center [1311, 567] width 47 height 21
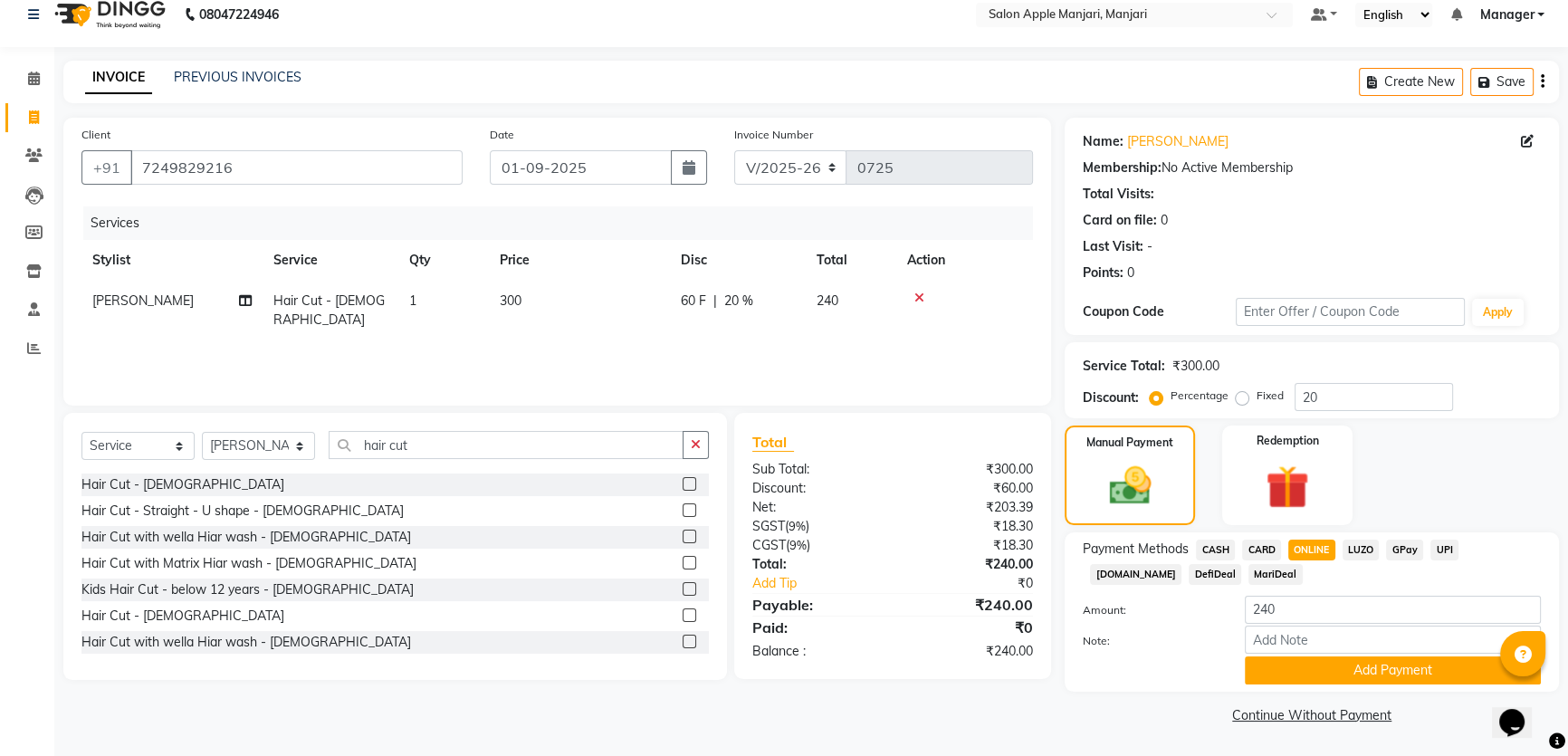
scroll to position [108, 0]
click at [1354, 657] on button "Add Payment" at bounding box center [1392, 670] width 296 height 28
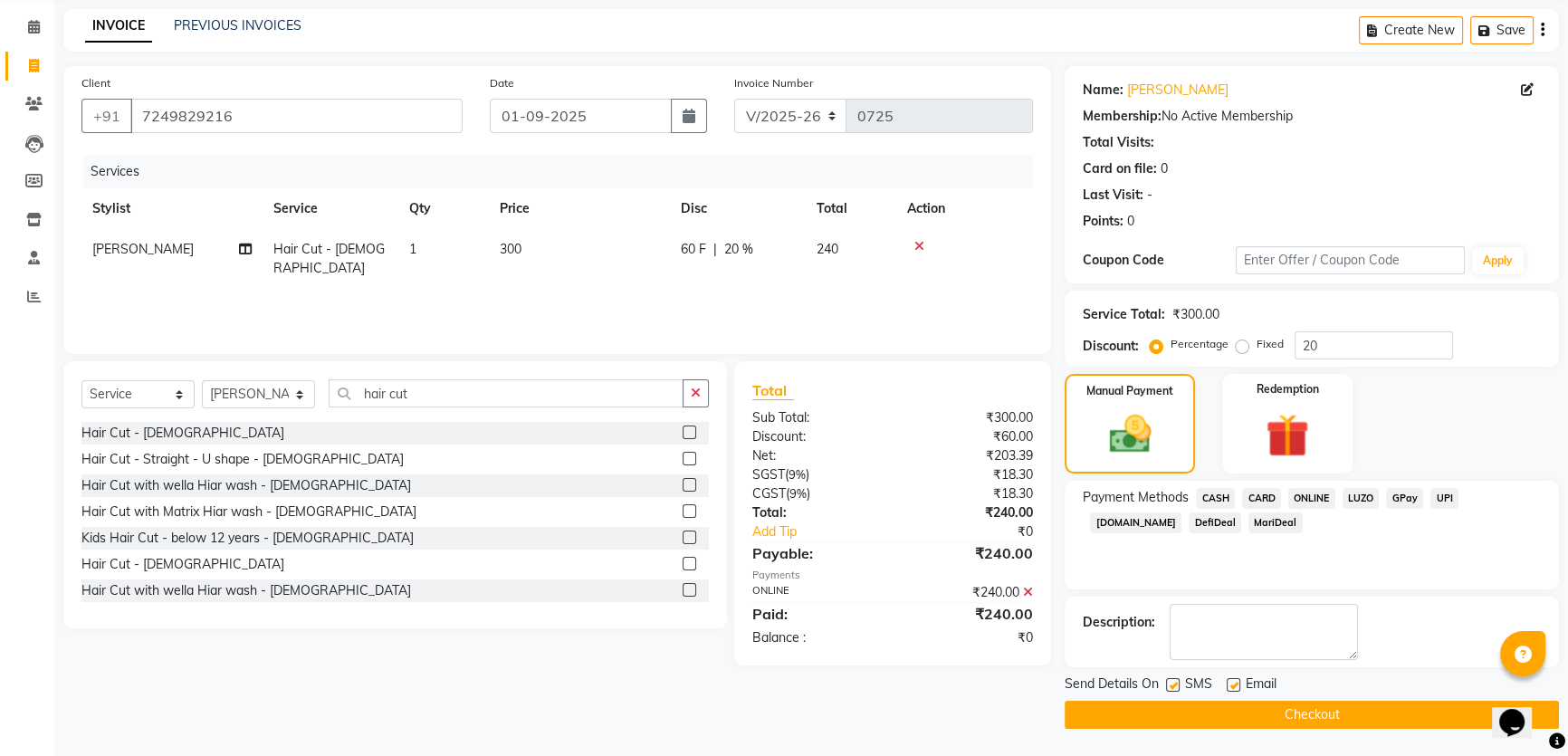
scroll to position [159, 0]
click at [1276, 720] on button "Checkout" at bounding box center [1312, 714] width 494 height 28
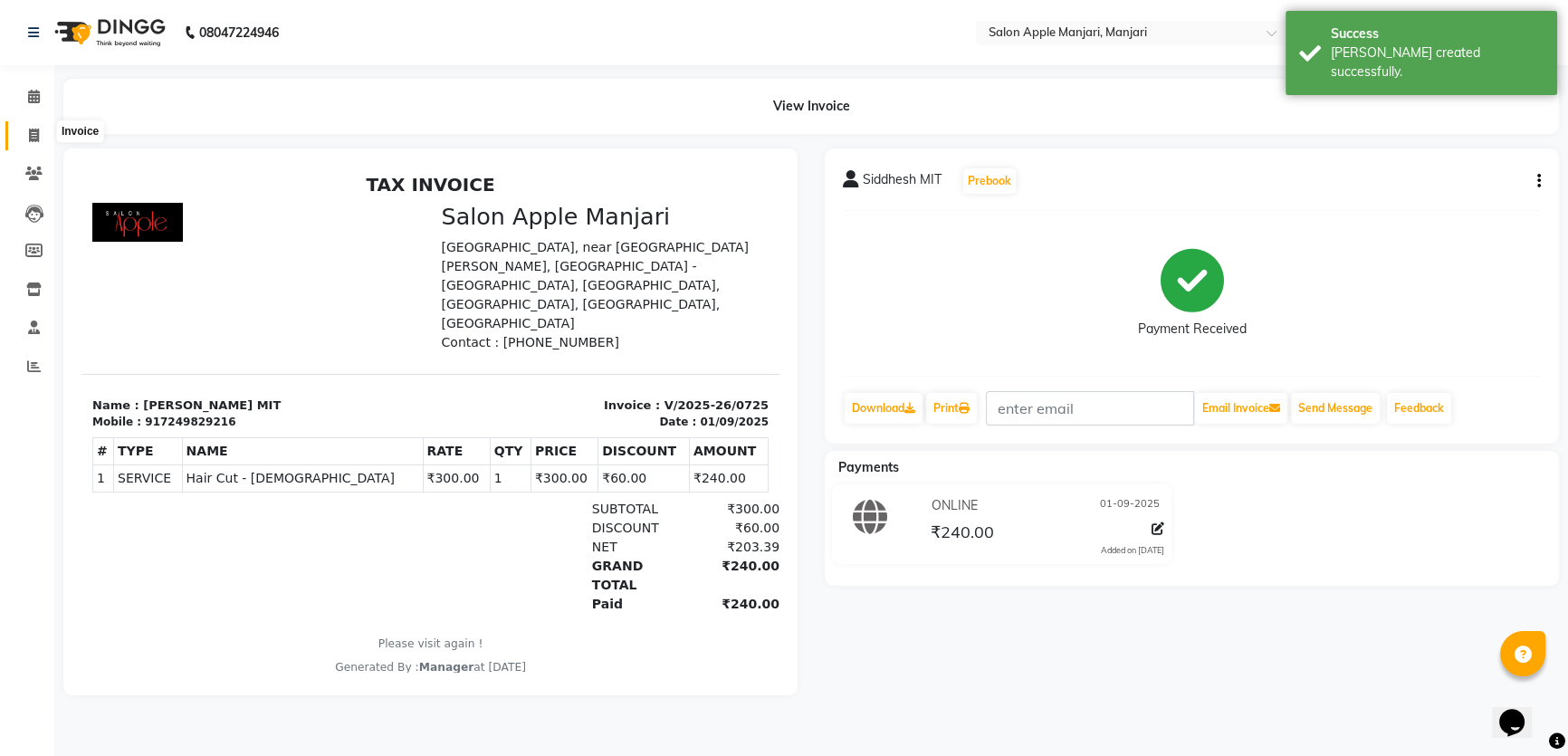
click at [22, 134] on span at bounding box center [34, 136] width 32 height 21
select select "8088"
select select "service"
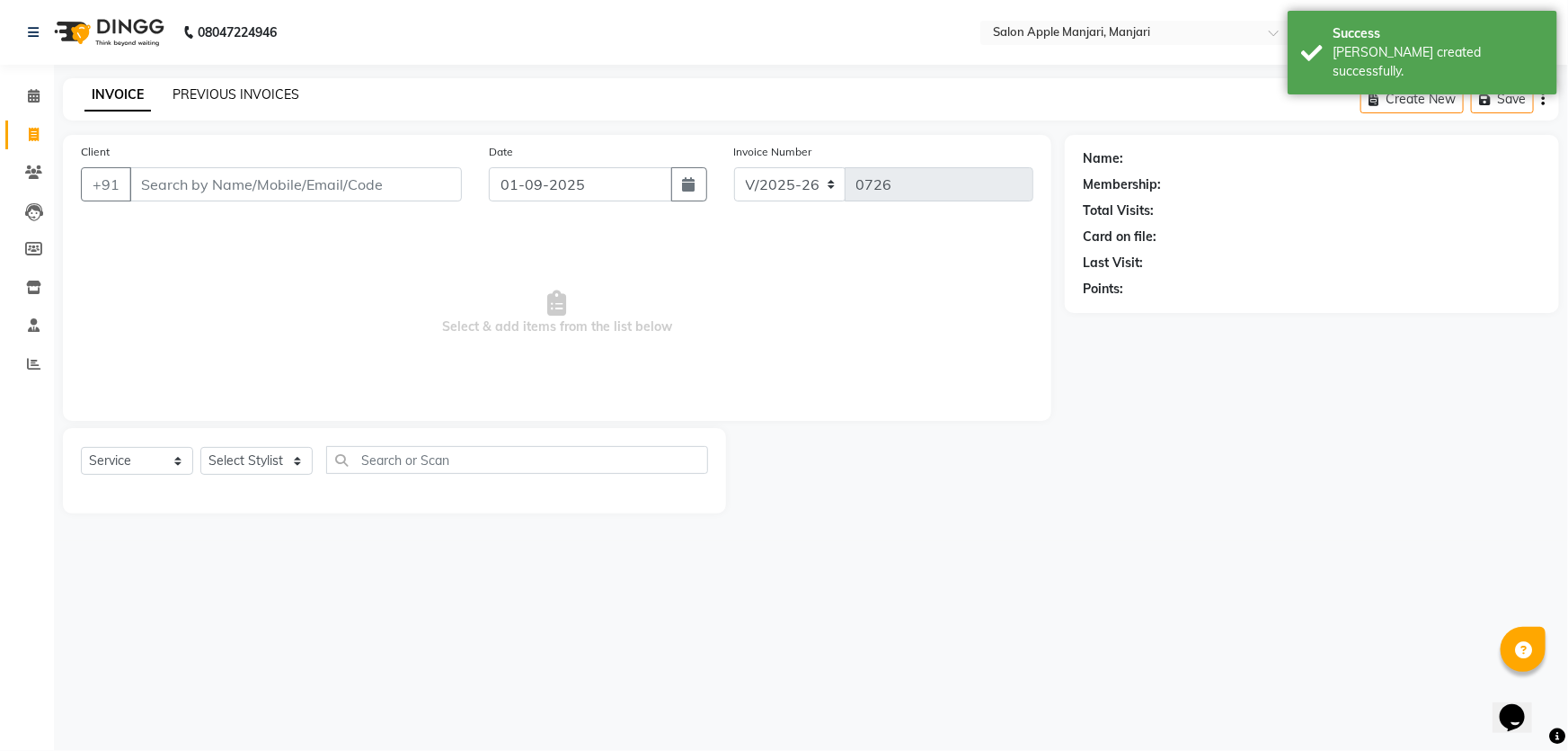
click at [209, 102] on link "PREVIOUS INVOICES" at bounding box center [235, 95] width 127 height 16
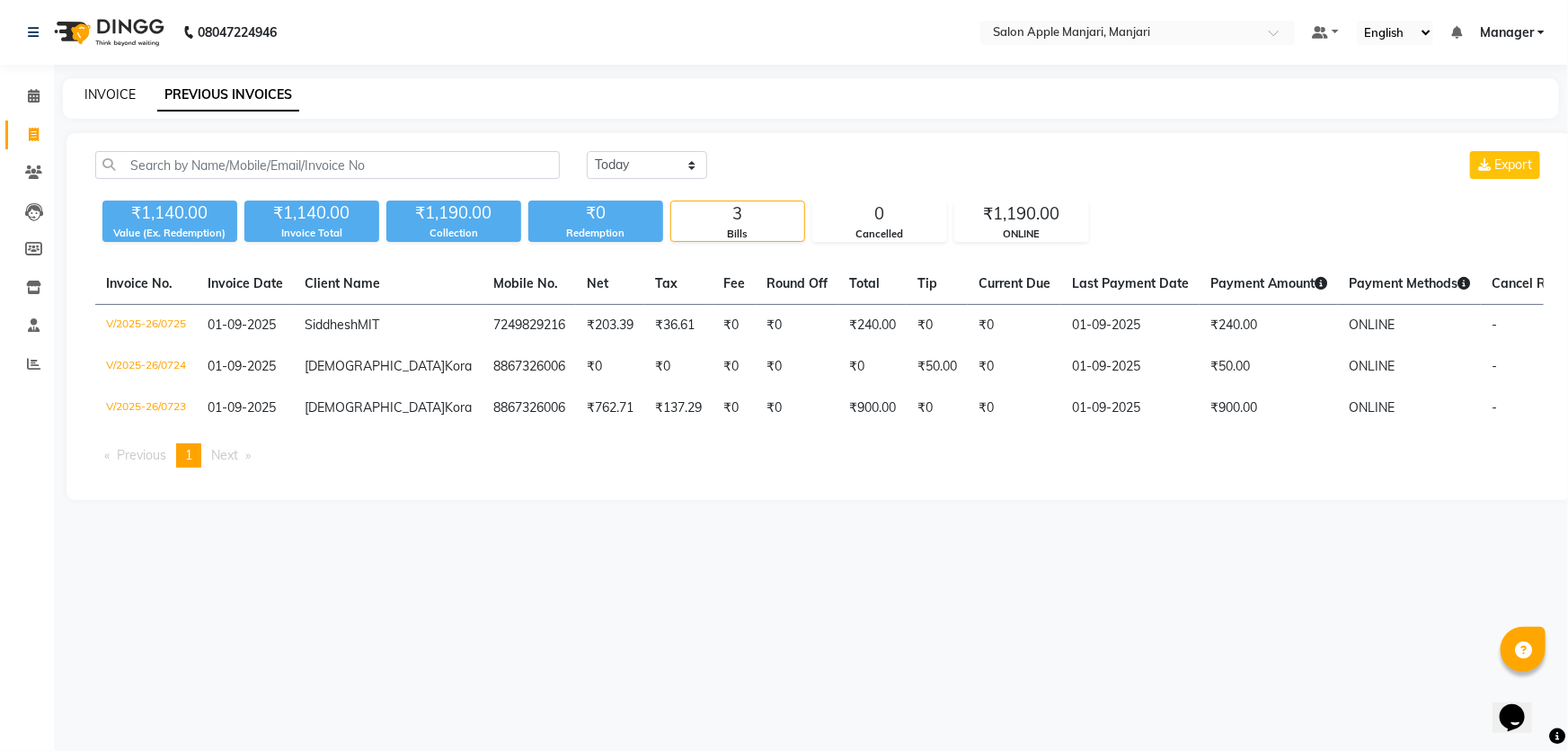
click at [135, 98] on link "INVOICE" at bounding box center [110, 95] width 51 height 16
select select "8088"
select select "service"
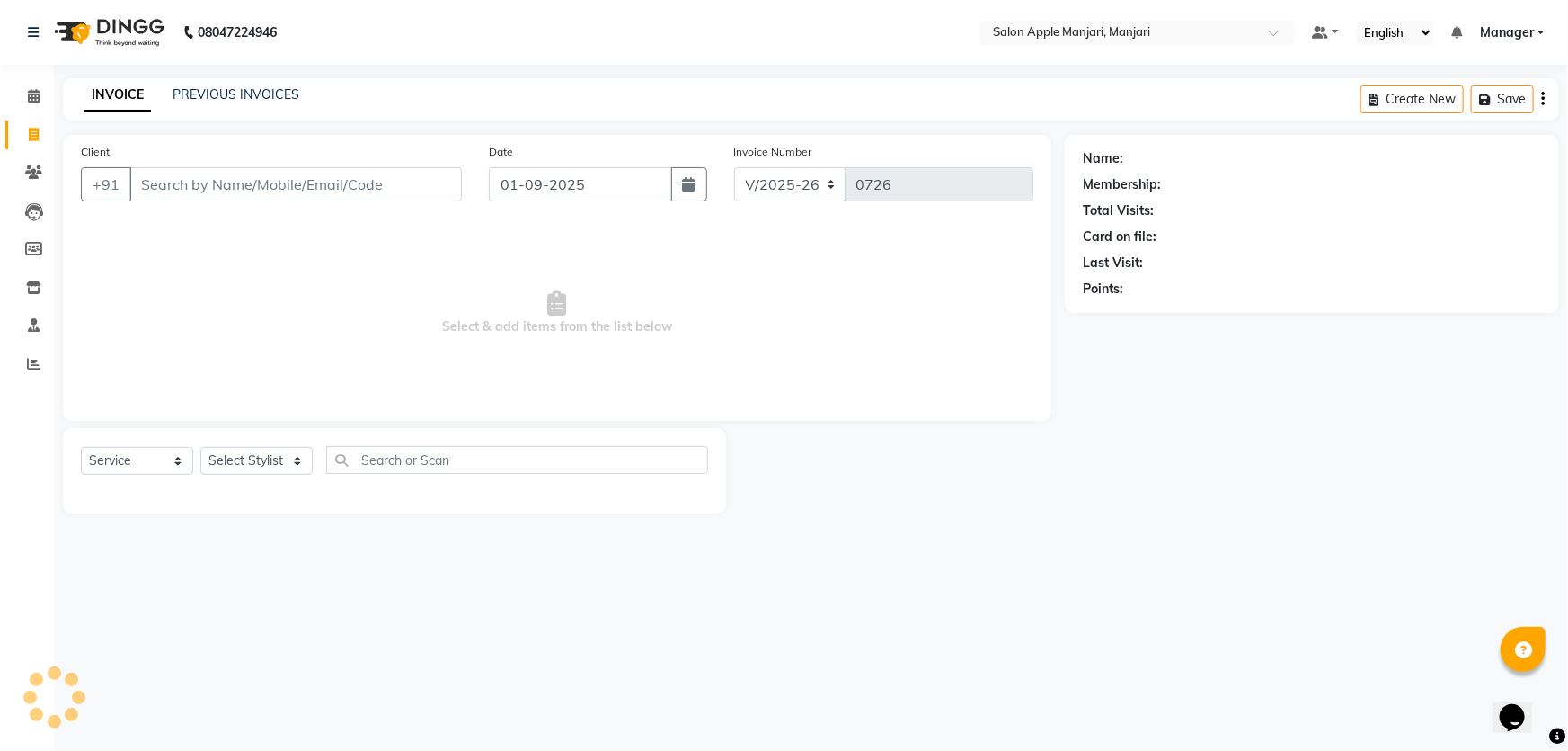
click at [269, 201] on input "Client" at bounding box center [294, 184] width 332 height 34
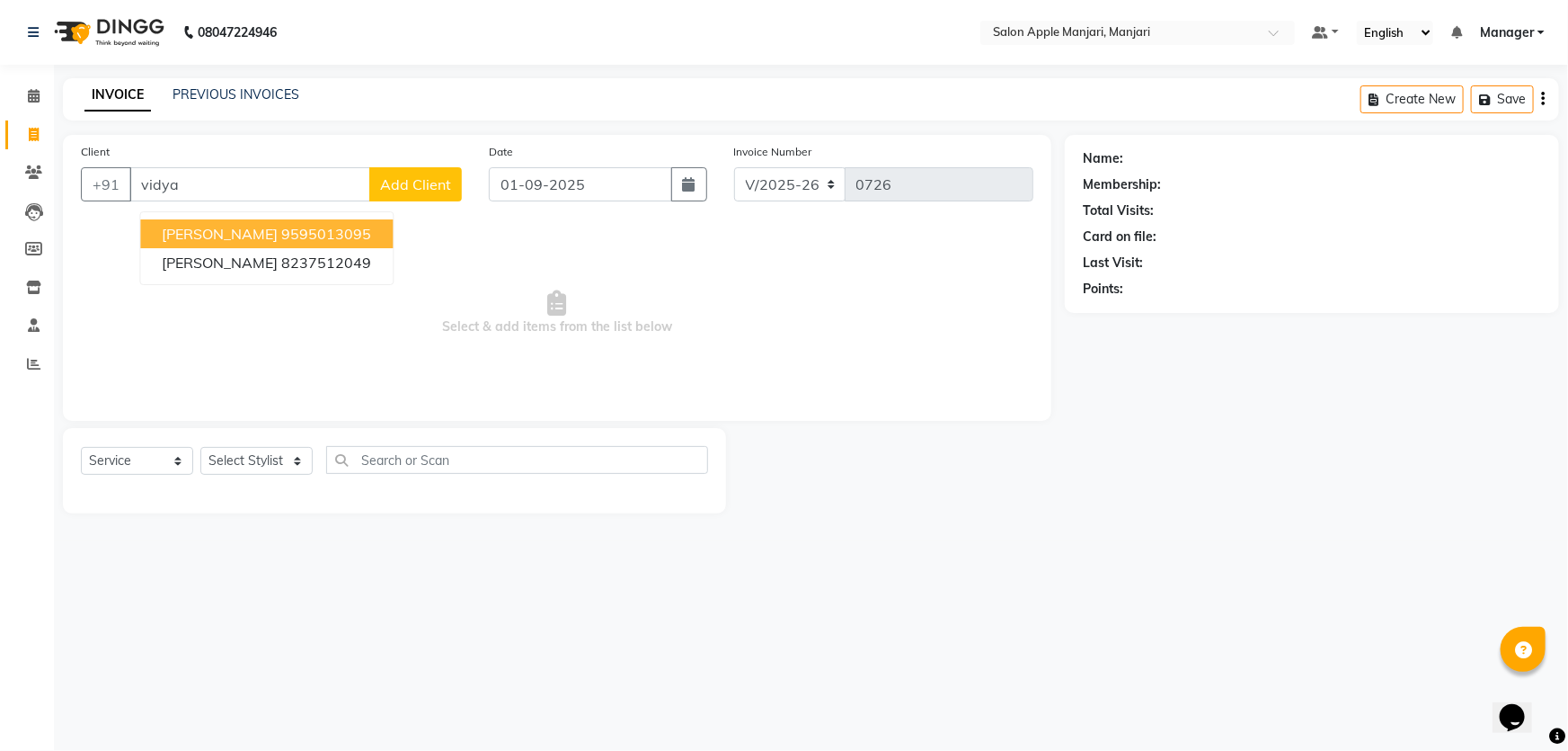
click at [270, 242] on span "Vidya Shinde" at bounding box center [220, 234] width 116 height 18
type input "9595013095"
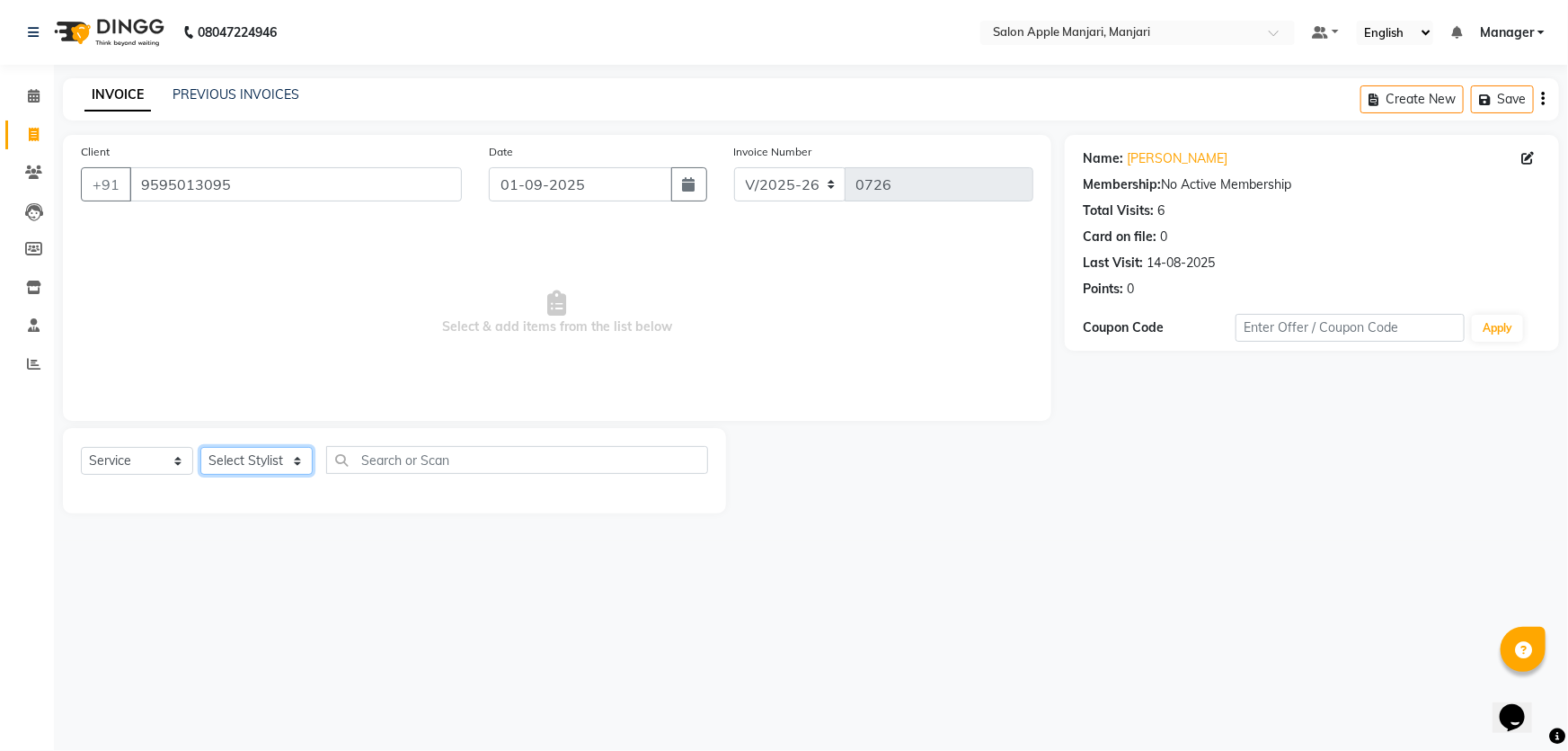
drag, startPoint x: 336, startPoint y: 507, endPoint x: 328, endPoint y: 513, distance: 10.0
click at [312, 475] on select "Select Stylist Chaya Thombare Dropadi Rushikesh Suryawanshi Manager Nikhil Diga…" at bounding box center [256, 460] width 112 height 28
select select "75339"
click at [206, 475] on select "Select Stylist Chaya Thombare Dropadi Rushikesh Suryawanshi Manager Nikhil Diga…" at bounding box center [256, 460] width 112 height 28
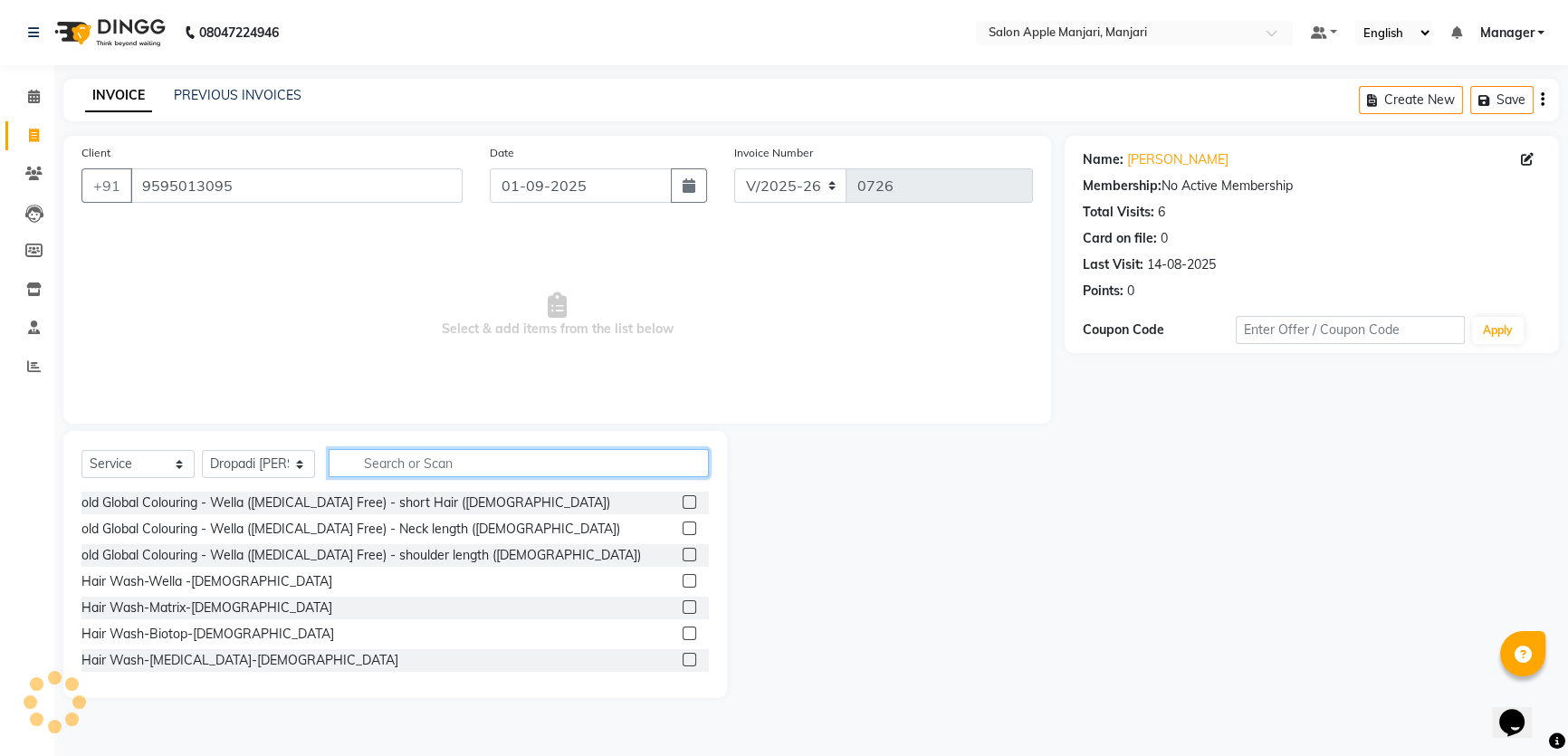
click at [537, 477] on input "text" at bounding box center [518, 462] width 380 height 28
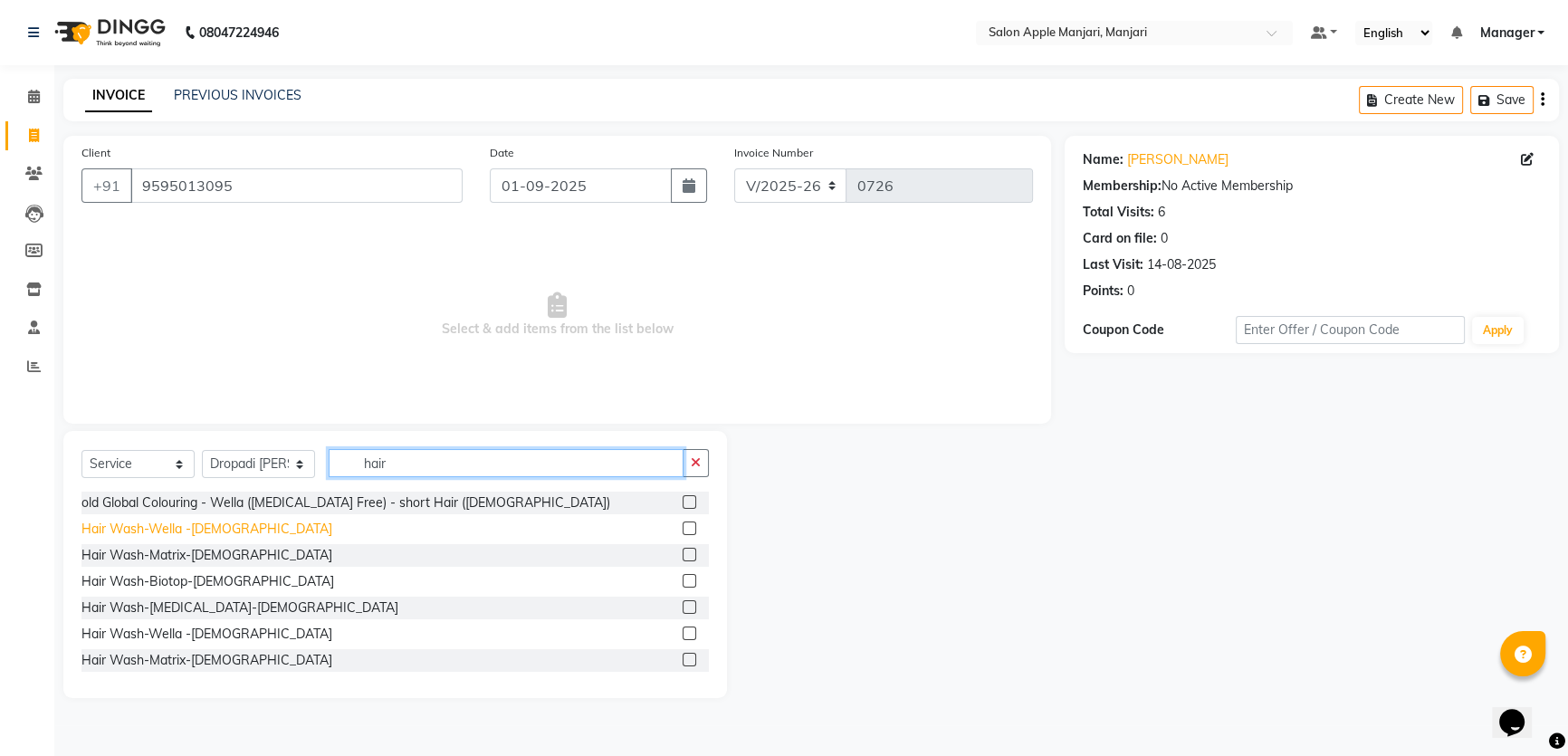
type input "hair"
click at [194, 539] on div "Hair Wash-Wella -Female" at bounding box center [206, 529] width 251 height 19
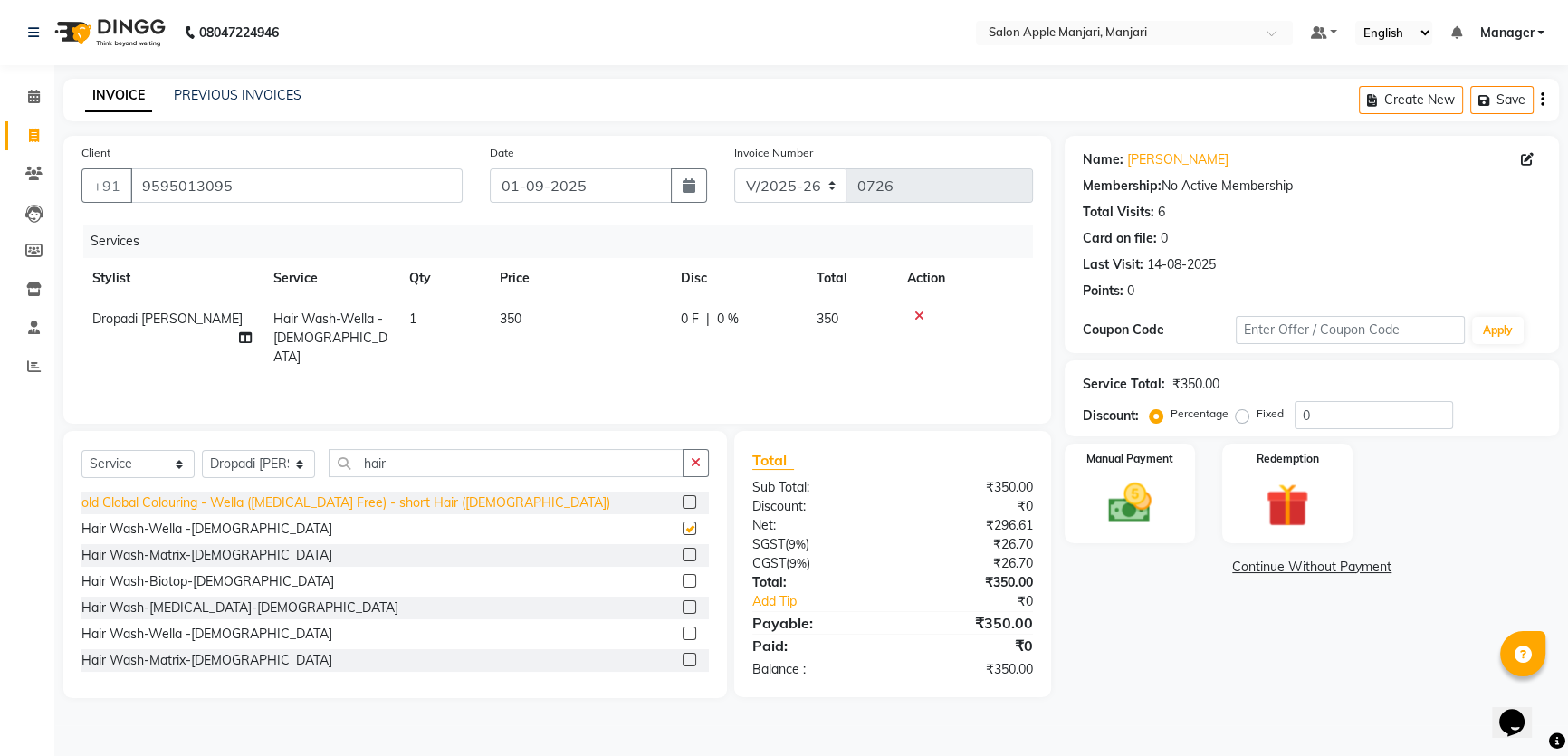
checkbox input "false"
click at [776, 611] on link "Add Tip" at bounding box center [829, 601] width 181 height 19
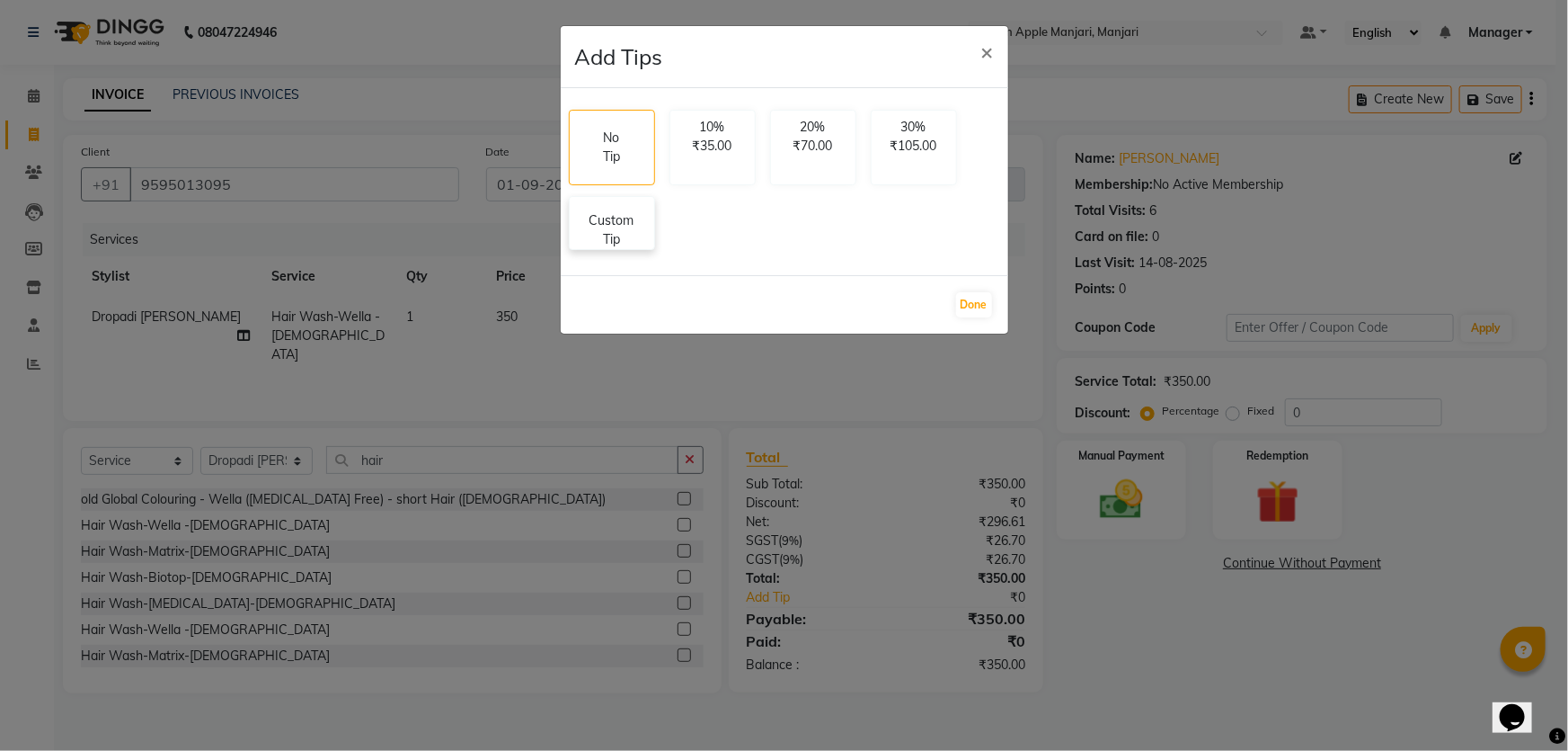
click at [643, 249] on p "Custom Tip" at bounding box center [612, 230] width 63 height 37
select select "75339"
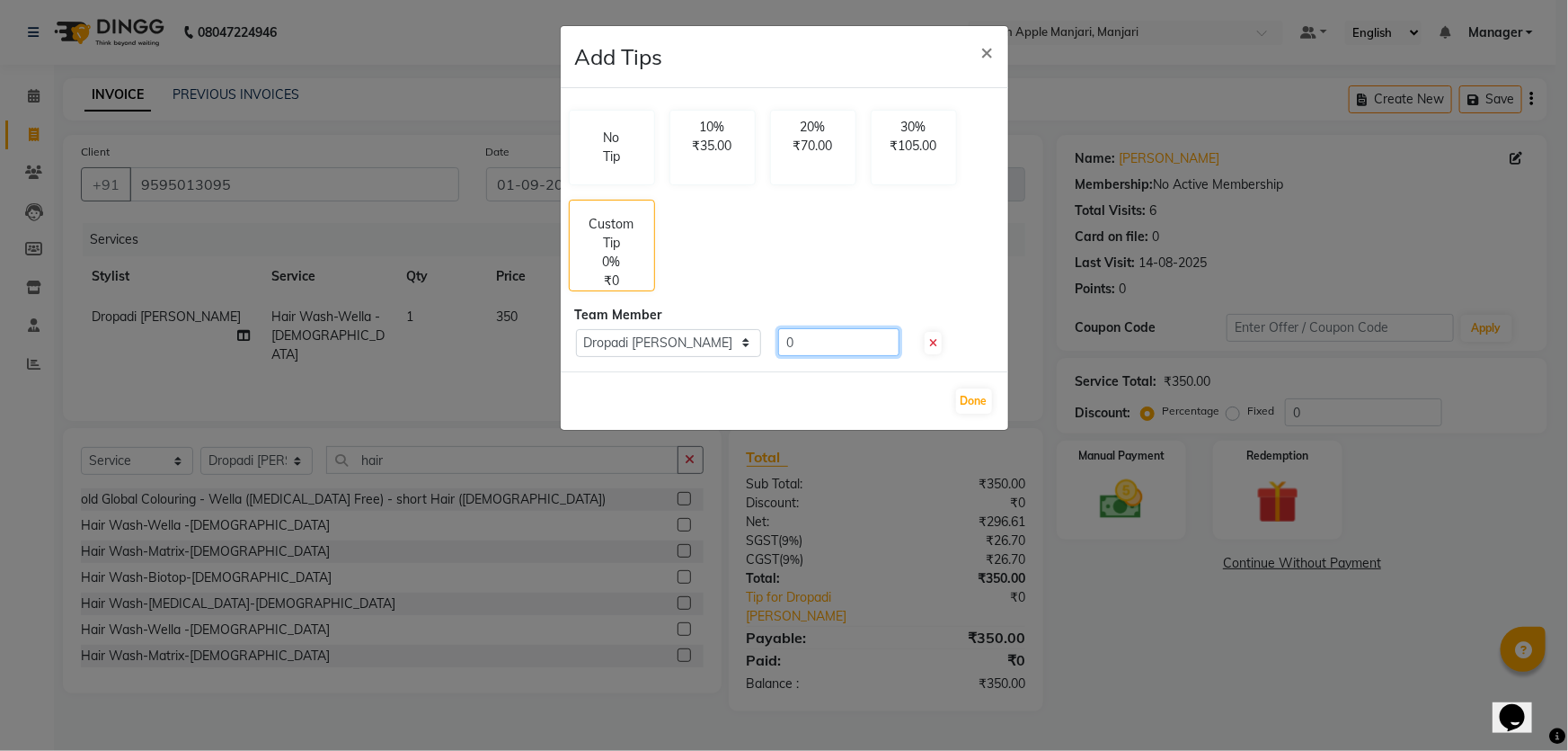
drag, startPoint x: 830, startPoint y: 372, endPoint x: 775, endPoint y: 376, distance: 55.1
click at [775, 356] on div "0" at bounding box center [835, 342] width 148 height 28
type input "50"
click at [959, 414] on button "Done" at bounding box center [973, 401] width 35 height 26
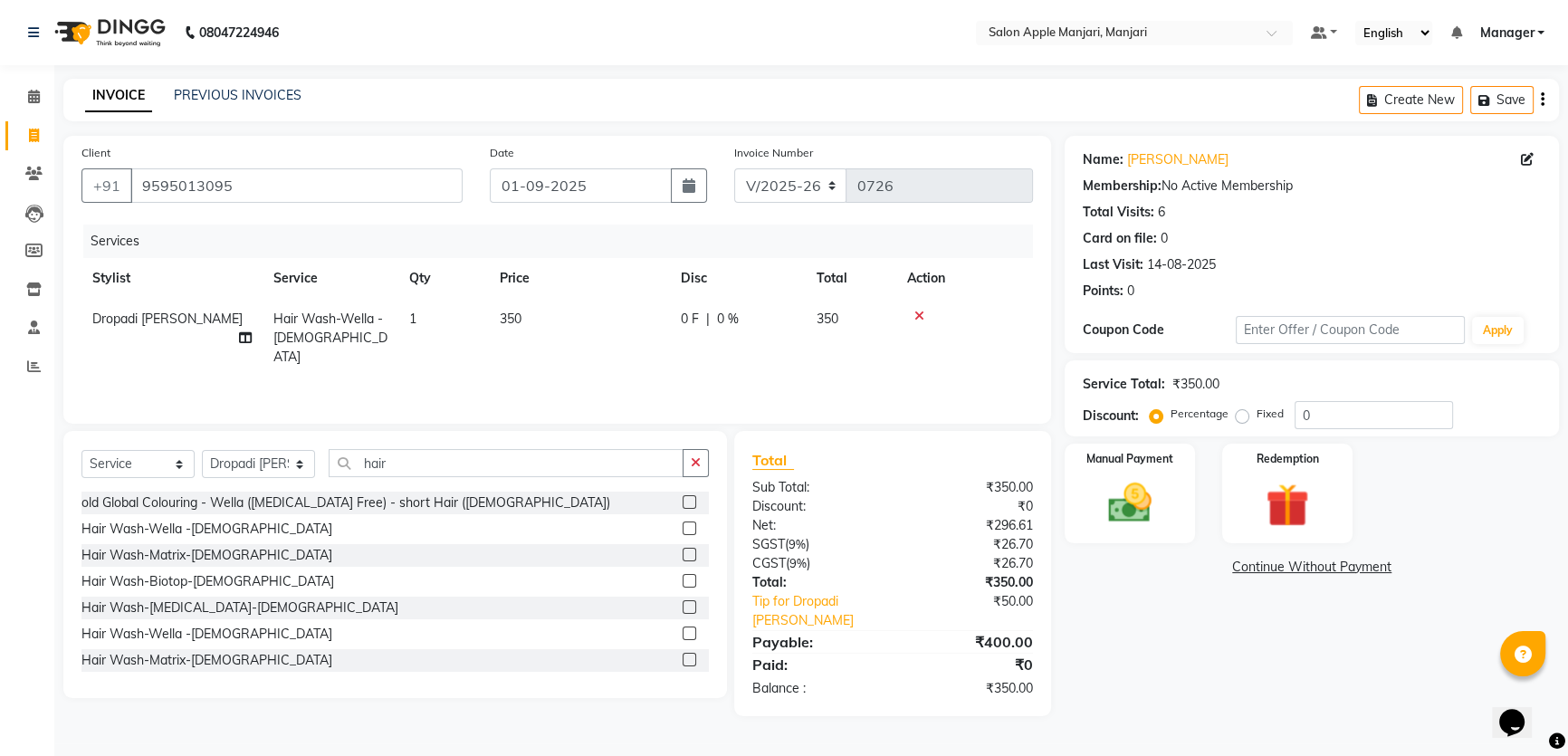
scroll to position [61, 0]
drag, startPoint x: 392, startPoint y: 155, endPoint x: 18, endPoint y: 137, distance: 374.4
click at [18, 137] on app-home "08047224946 Select Location × Salon Apple Manjari, Manjari Default Panel My Pan…" at bounding box center [784, 371] width 1568 height 743
click at [496, 452] on input "hair" at bounding box center [506, 462] width 355 height 28
drag, startPoint x: 736, startPoint y: 304, endPoint x: 725, endPoint y: 314, distance: 14.9
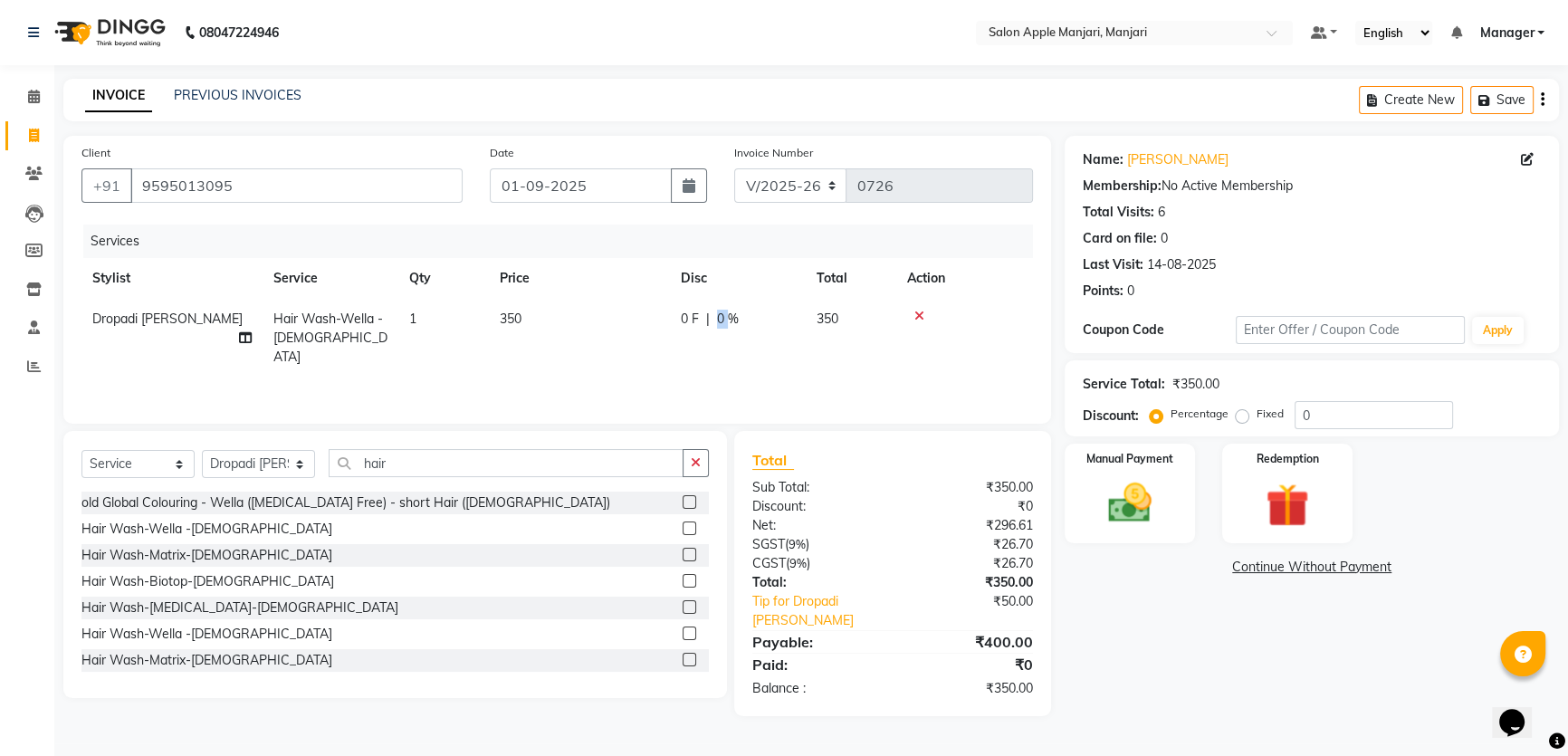
click at [725, 314] on div "0 F | 0 %" at bounding box center [737, 318] width 114 height 19
select select "75339"
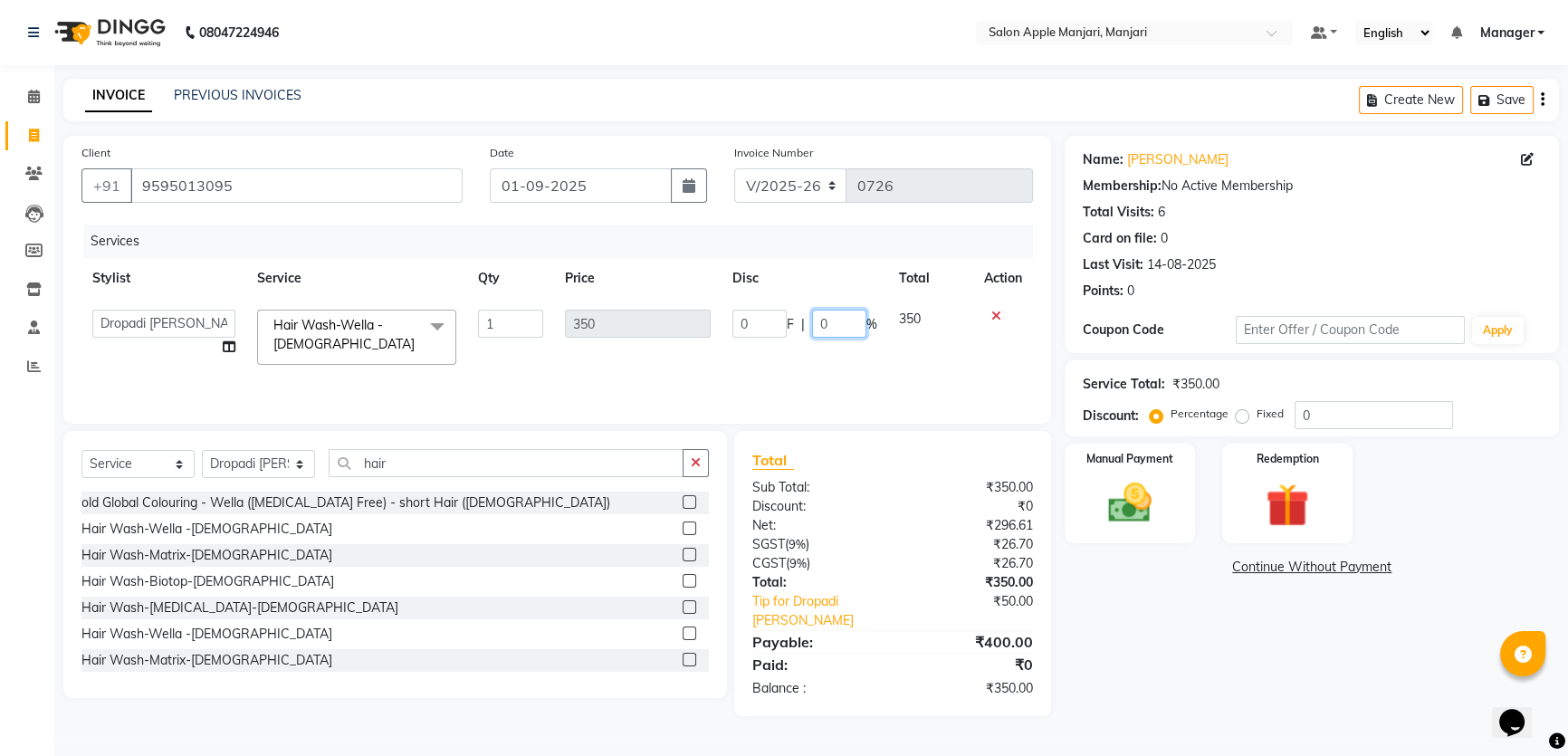
drag, startPoint x: 845, startPoint y: 315, endPoint x: 810, endPoint y: 326, distance: 36.7
click at [812, 326] on input "0" at bounding box center [839, 323] width 55 height 28
type input "100"
click at [1217, 690] on div "Name: Vidya Shinde Membership: No Active Membership Total Visits: 6 Card on fil…" at bounding box center [1319, 426] width 508 height 580
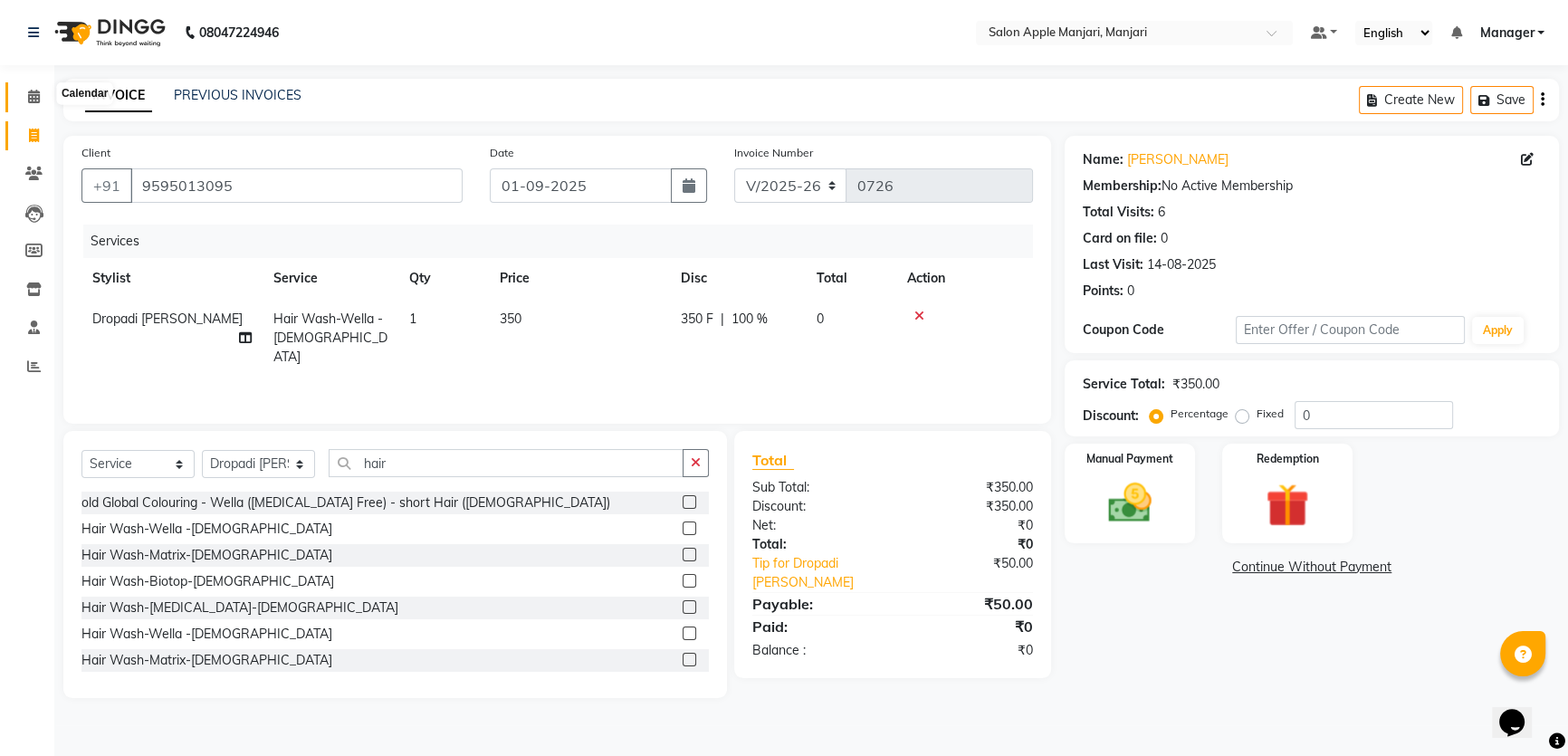
click at [42, 87] on span at bounding box center [34, 97] width 32 height 21
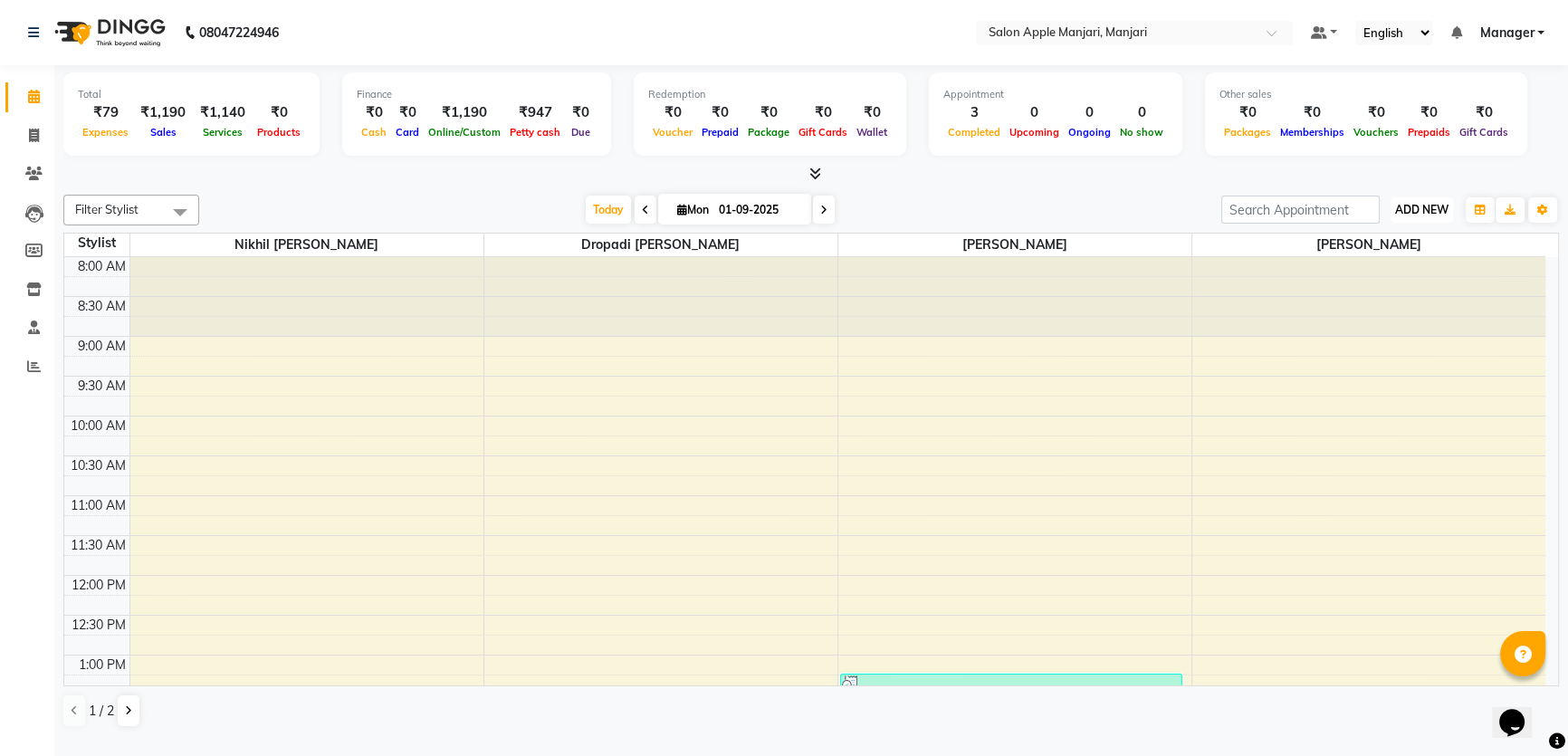
click at [1444, 216] on span "ADD NEW" at bounding box center [1422, 209] width 54 height 14
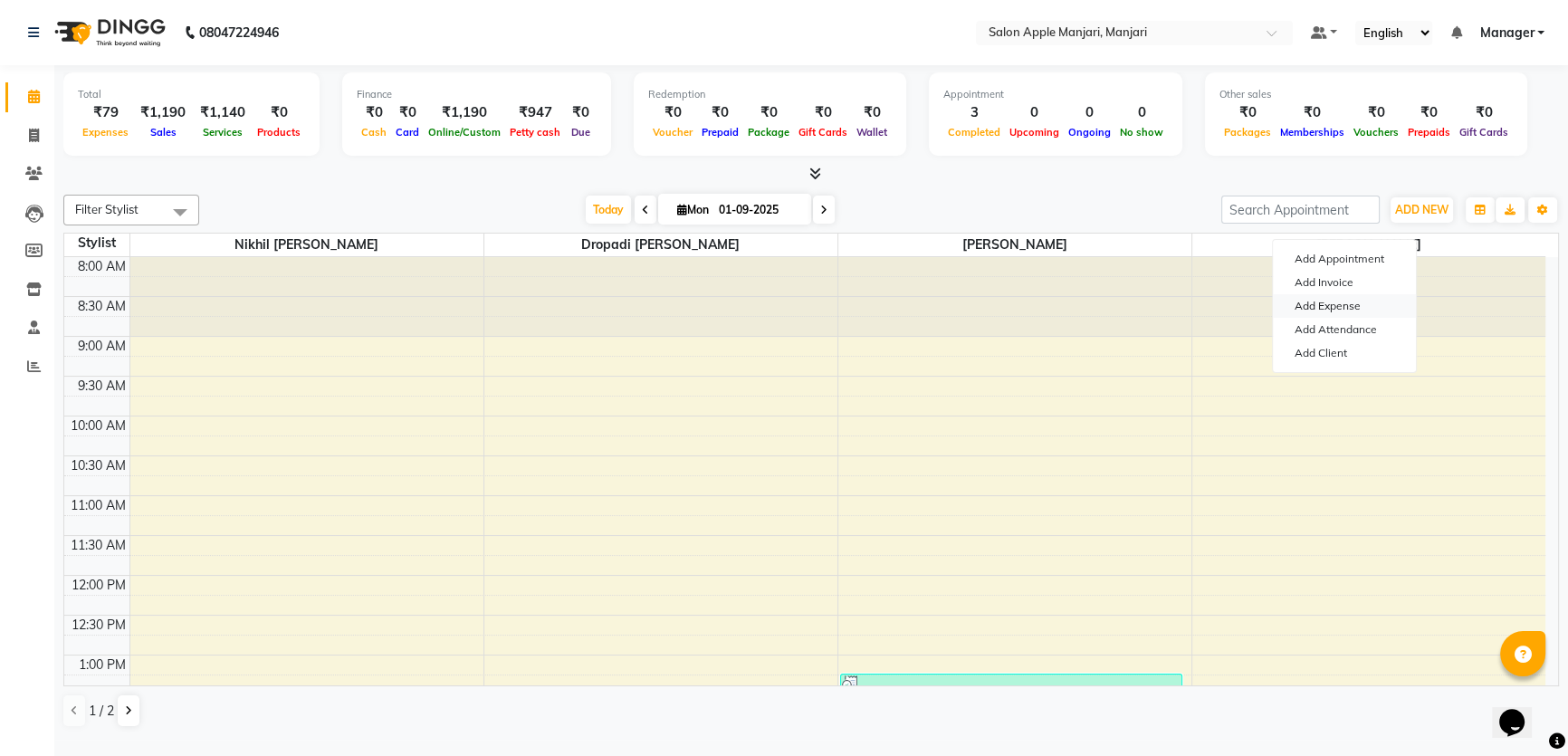
click at [1374, 317] on link "Add Expense" at bounding box center [1344, 306] width 143 height 24
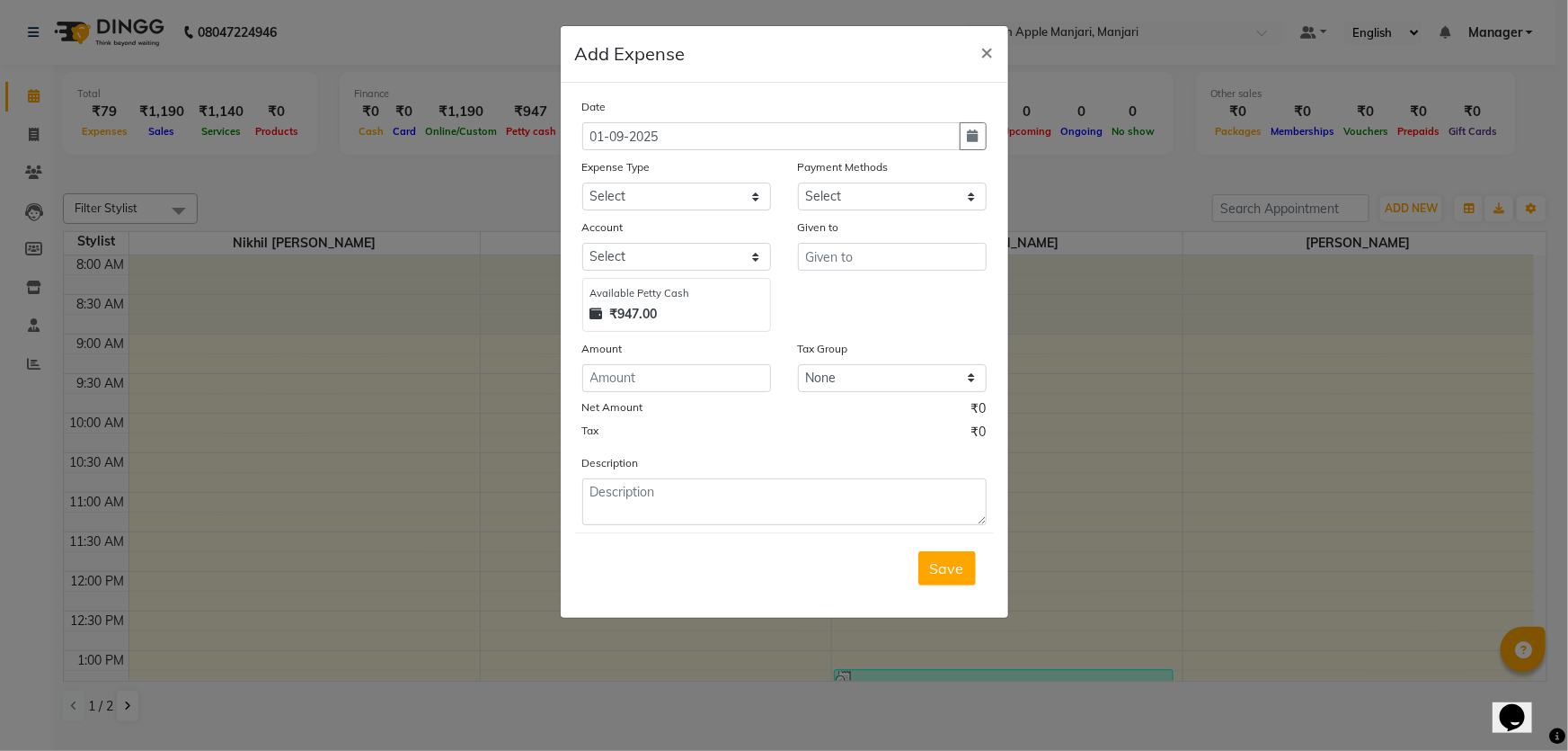
select select "1"
select select "7216"
click at [653, 392] on input "number" at bounding box center [677, 377] width 189 height 28
type input "50"
click at [687, 210] on select "Select CASH HANDED OVER TO OWNER client refund Client Snacks Donation Electrici…" at bounding box center [677, 196] width 189 height 28
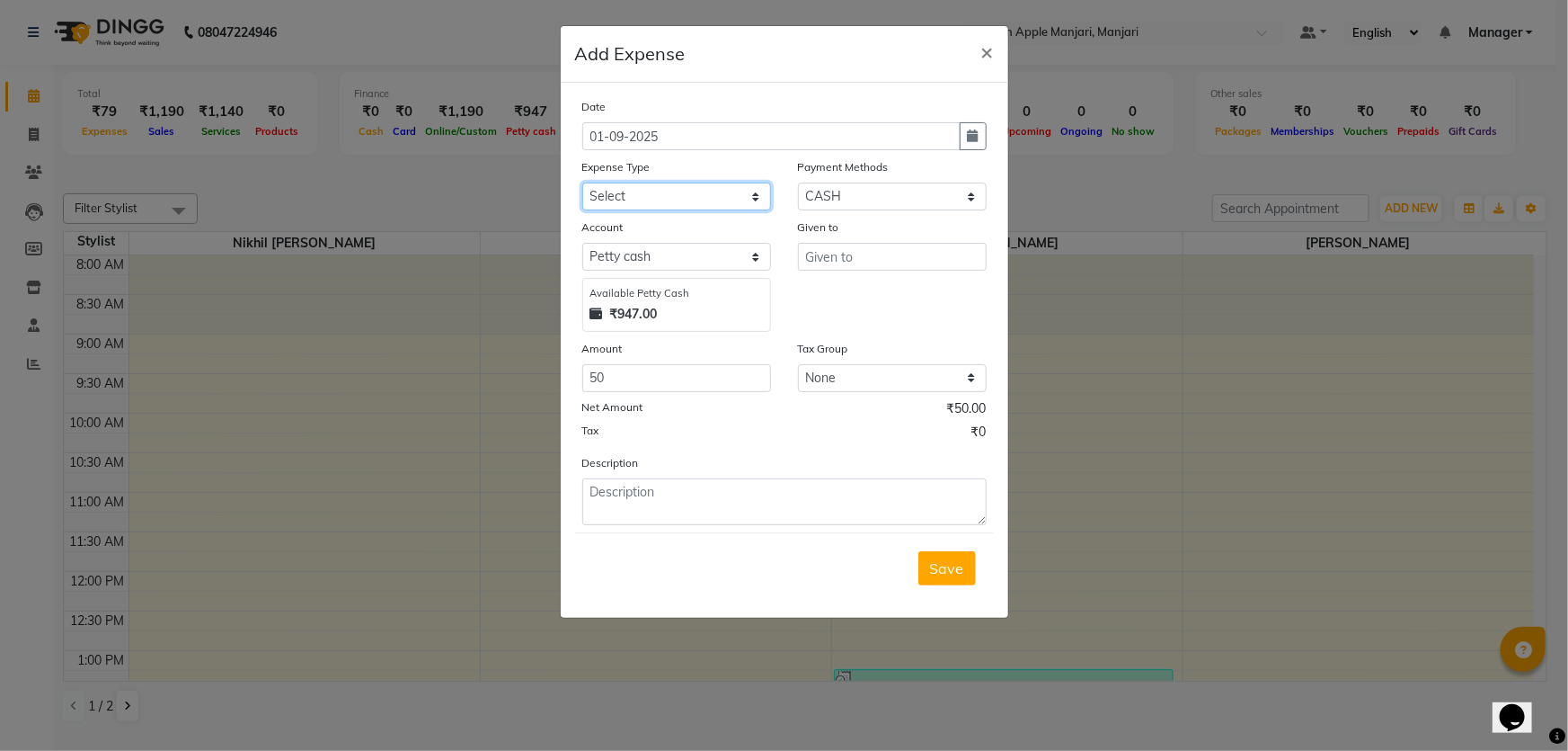
select select "2801"
click at [582, 210] on select "Select CASH HANDED OVER TO OWNER client refund Client Snacks Donation Electrici…" at bounding box center [677, 196] width 189 height 28
click at [881, 271] on input "text" at bounding box center [892, 256] width 189 height 28
drag, startPoint x: 880, startPoint y: 318, endPoint x: 888, endPoint y: 327, distance: 12.0
click at [880, 271] on input "text" at bounding box center [892, 256] width 189 height 28
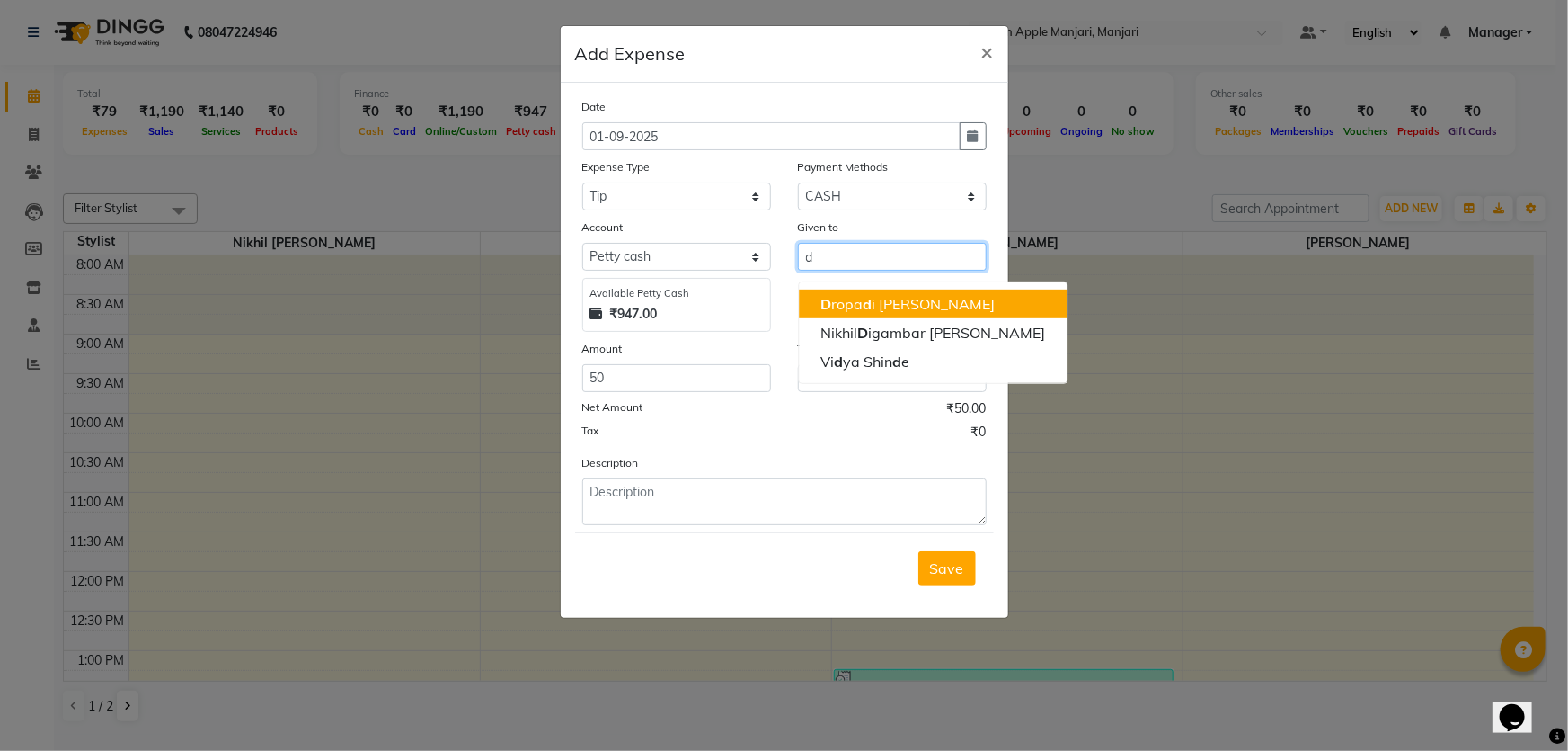
click at [869, 312] on ngb-highlight "D ropa d i Rushikesh Suryawanshi" at bounding box center [907, 304] width 174 height 18
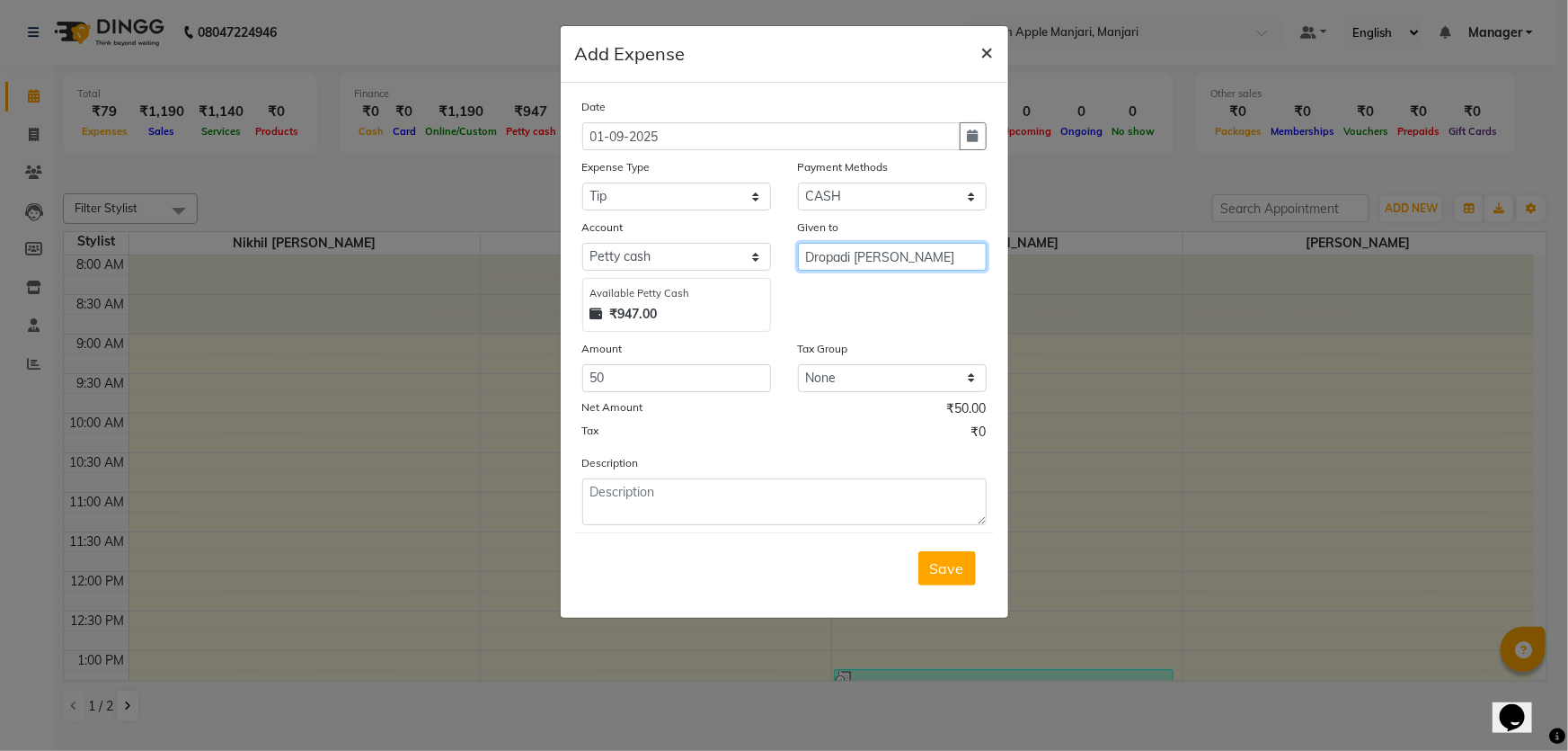
type input "Dropadi Rushikesh Suryawanshi"
click at [981, 65] on span "×" at bounding box center [987, 50] width 13 height 27
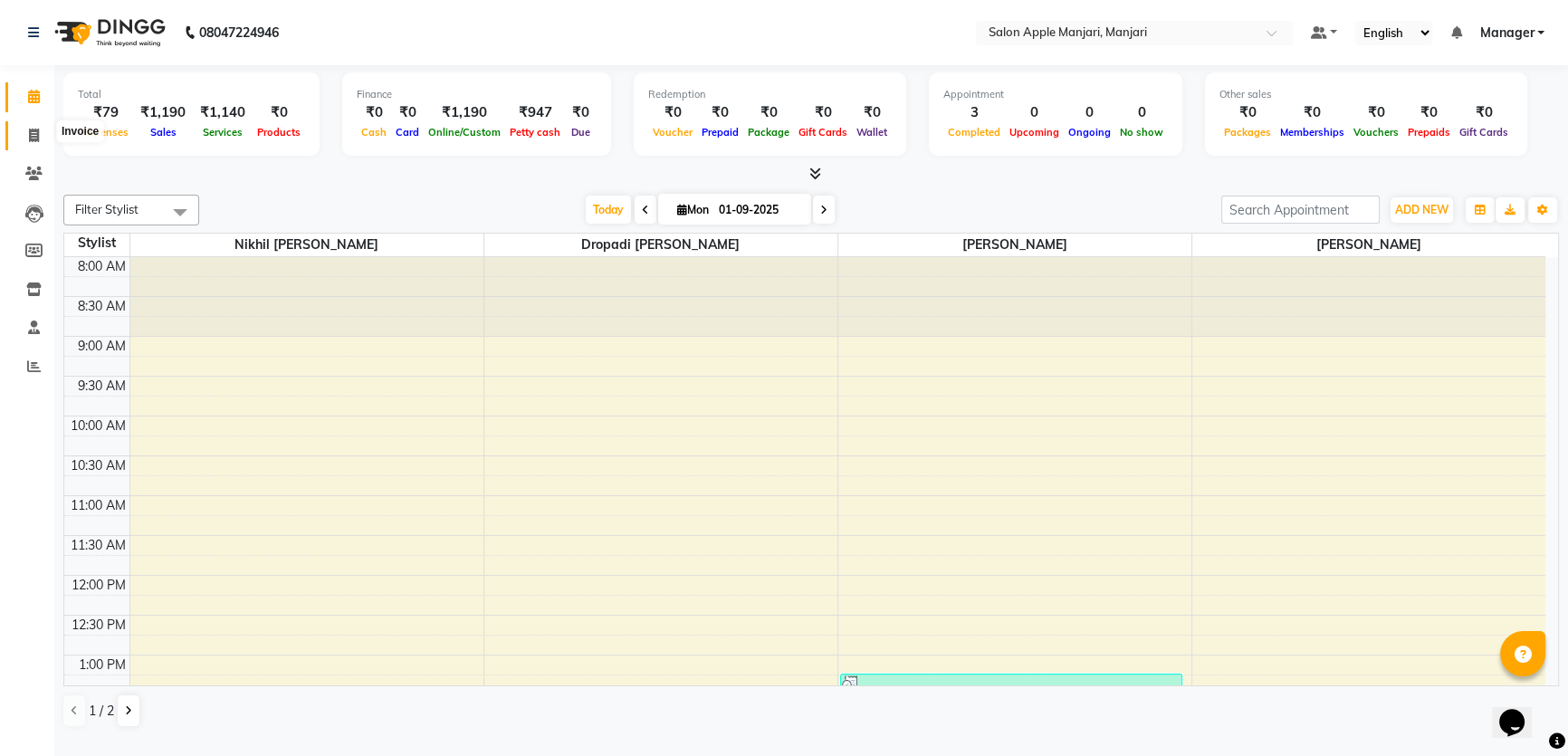
click at [26, 143] on span at bounding box center [34, 136] width 32 height 21
select select "service"
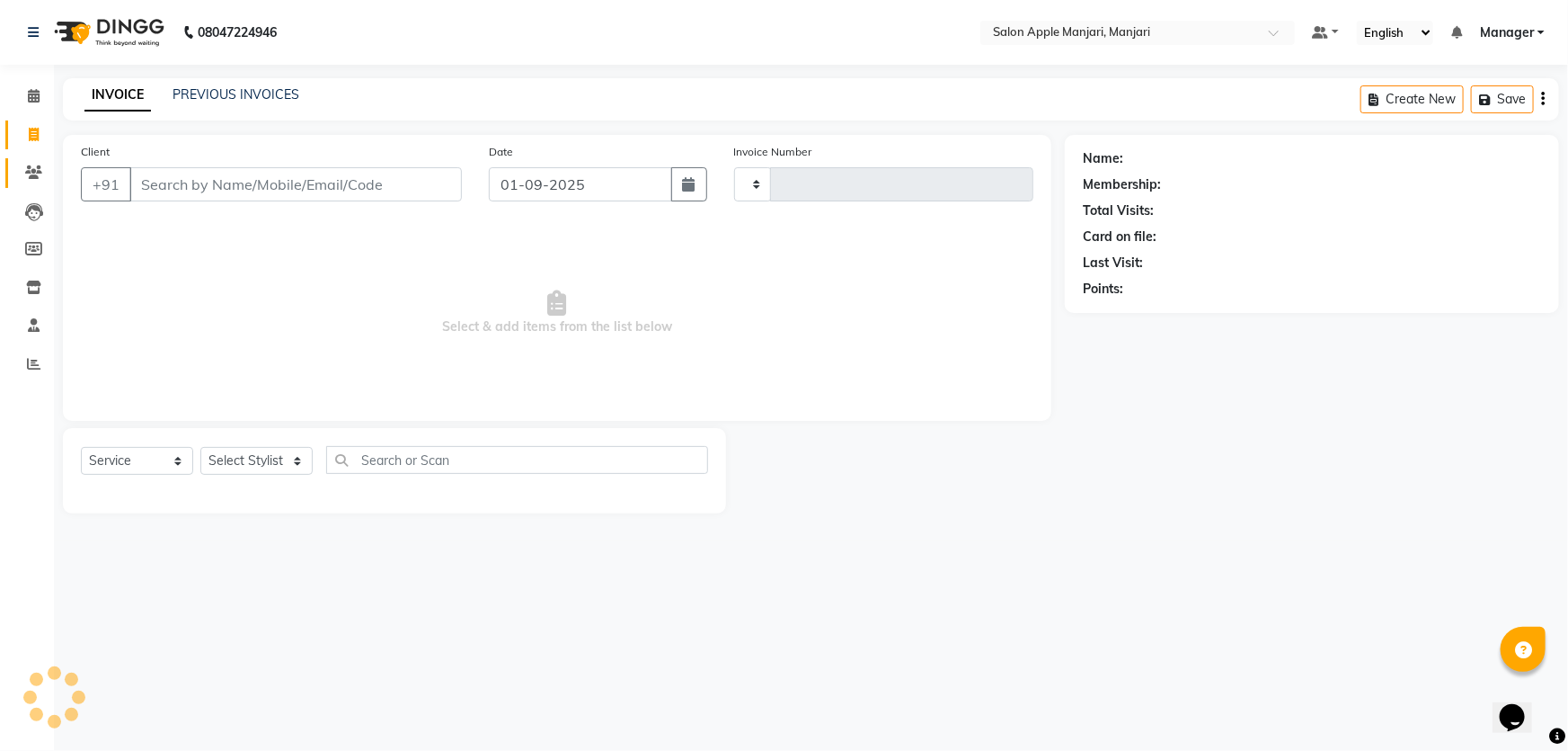
type input "0726"
select select "8088"
click at [35, 179] on icon at bounding box center [33, 172] width 17 height 14
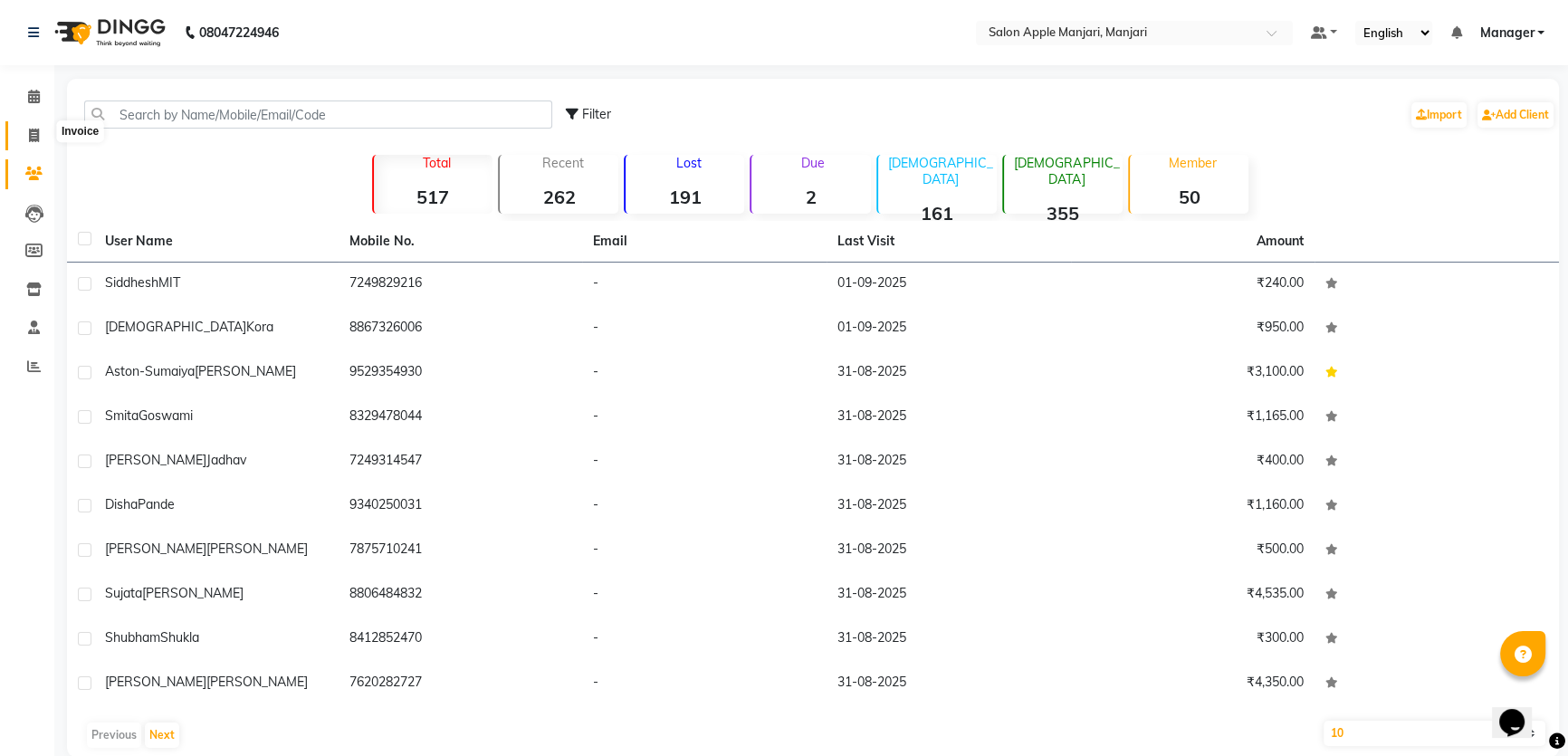
click at [46, 134] on span at bounding box center [34, 136] width 32 height 21
select select "service"
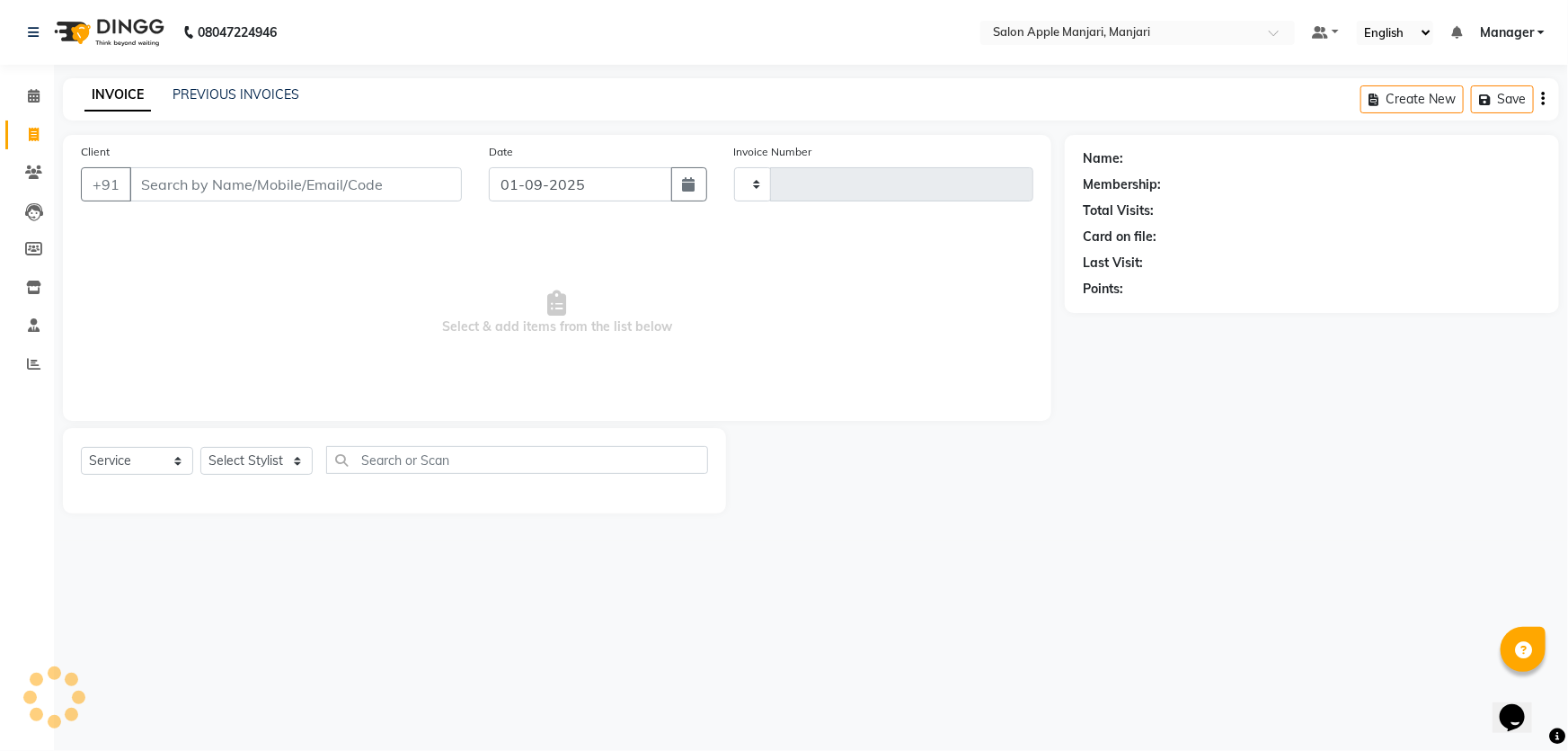
type input "0726"
select select "8088"
click at [195, 102] on link "PREVIOUS INVOICES" at bounding box center [235, 95] width 127 height 16
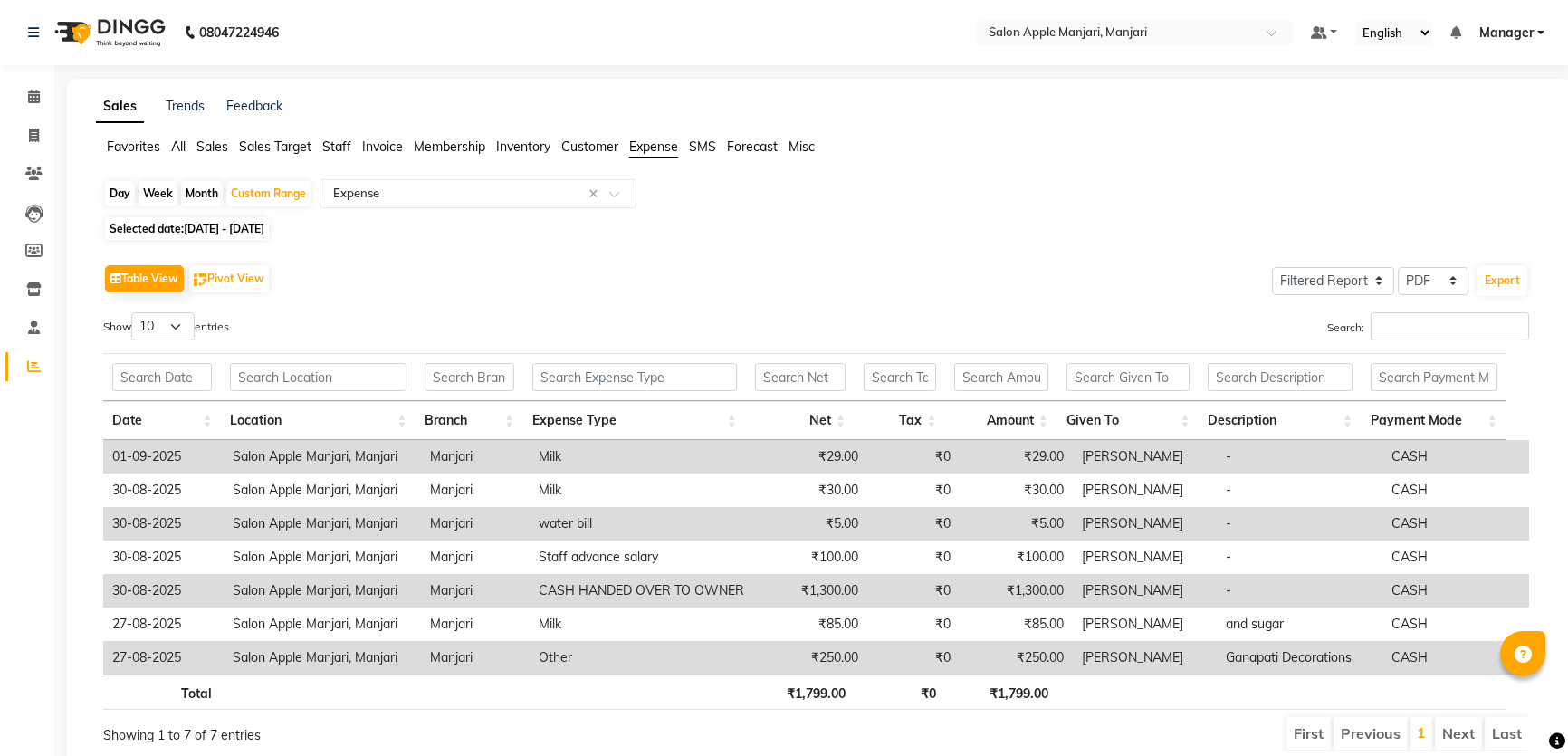
select select "filtered_report"
select select "pdf"
select select "filtered_report"
select select "pdf"
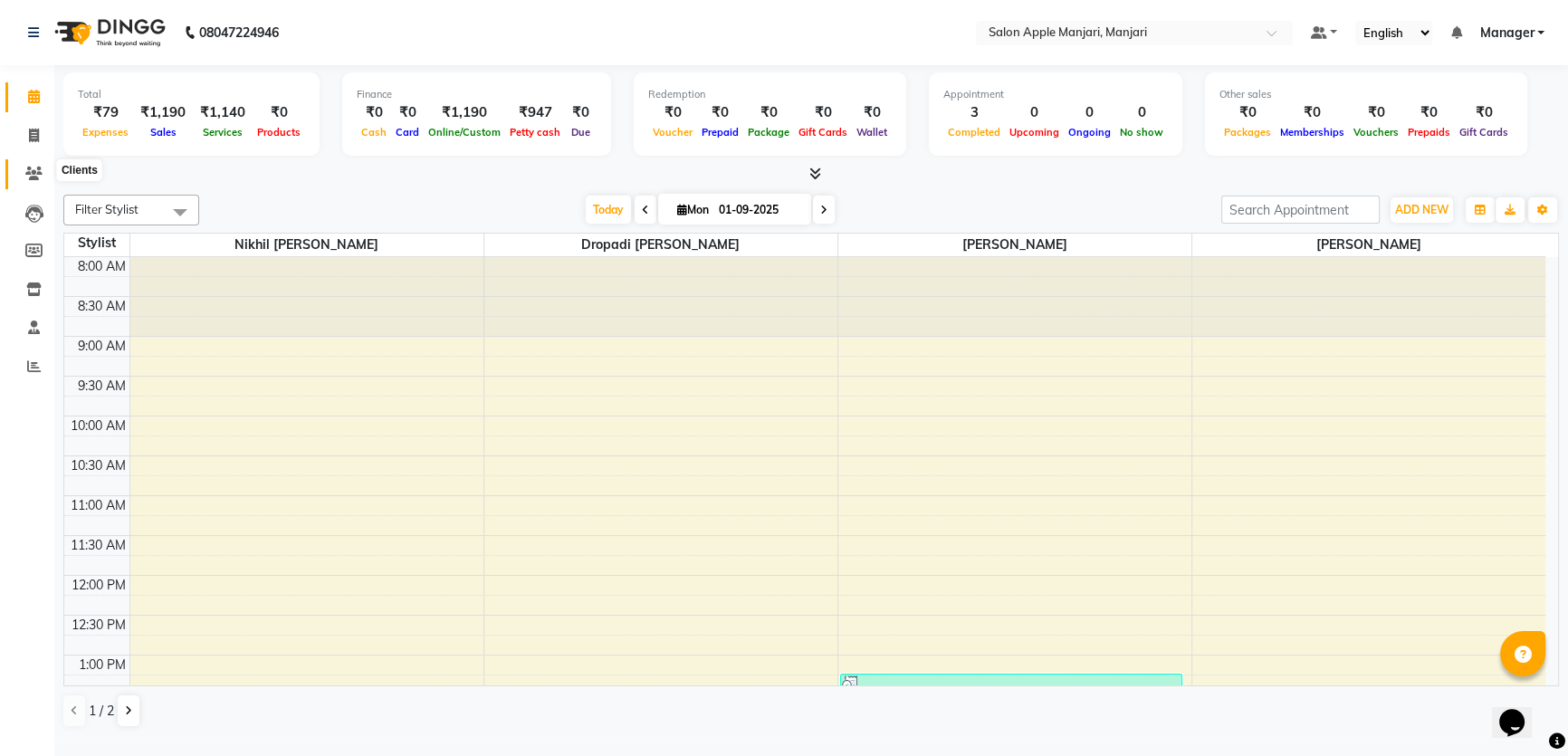
click at [35, 170] on icon at bounding box center [34, 174] width 17 height 14
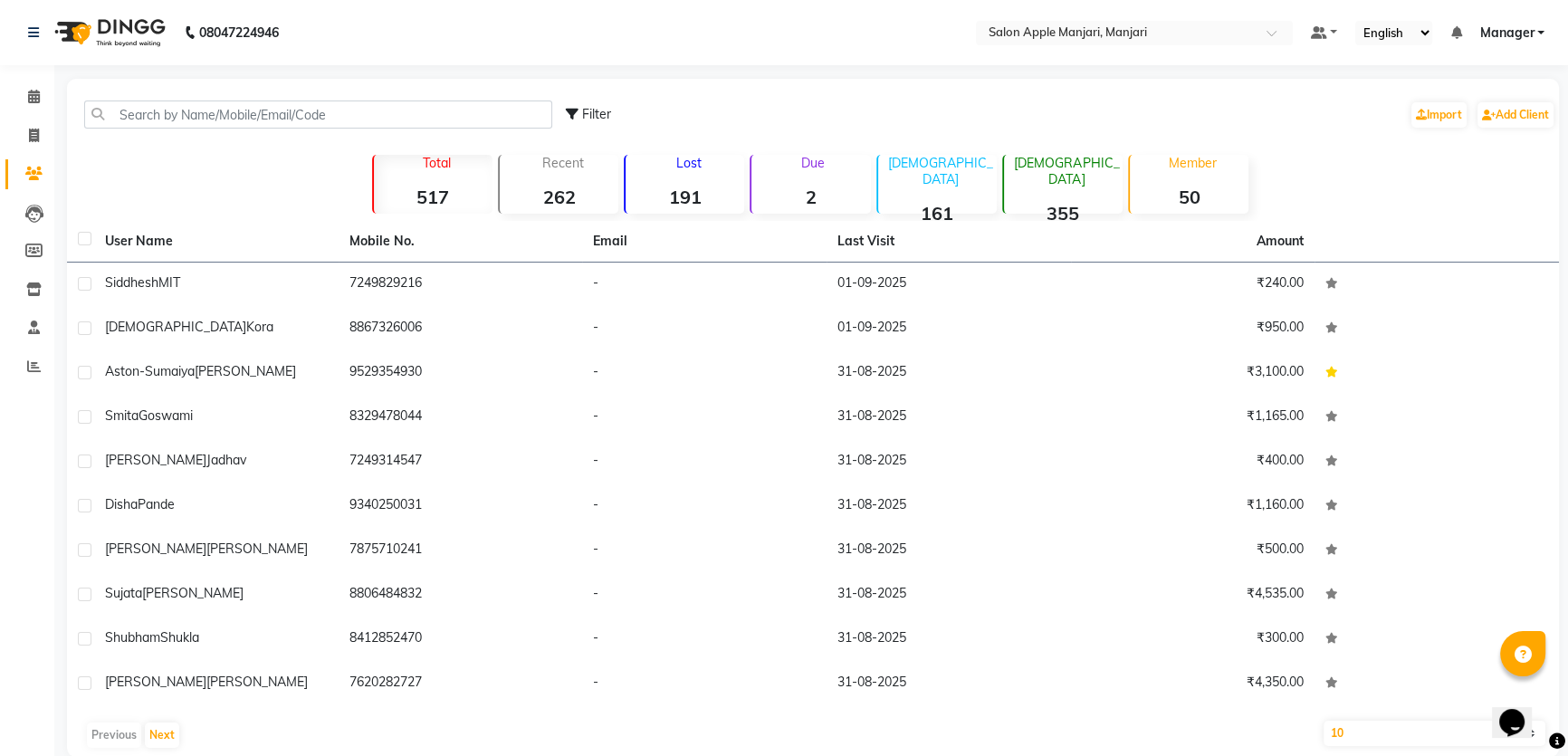
click at [1197, 208] on strong "50" at bounding box center [1188, 196] width 118 height 23
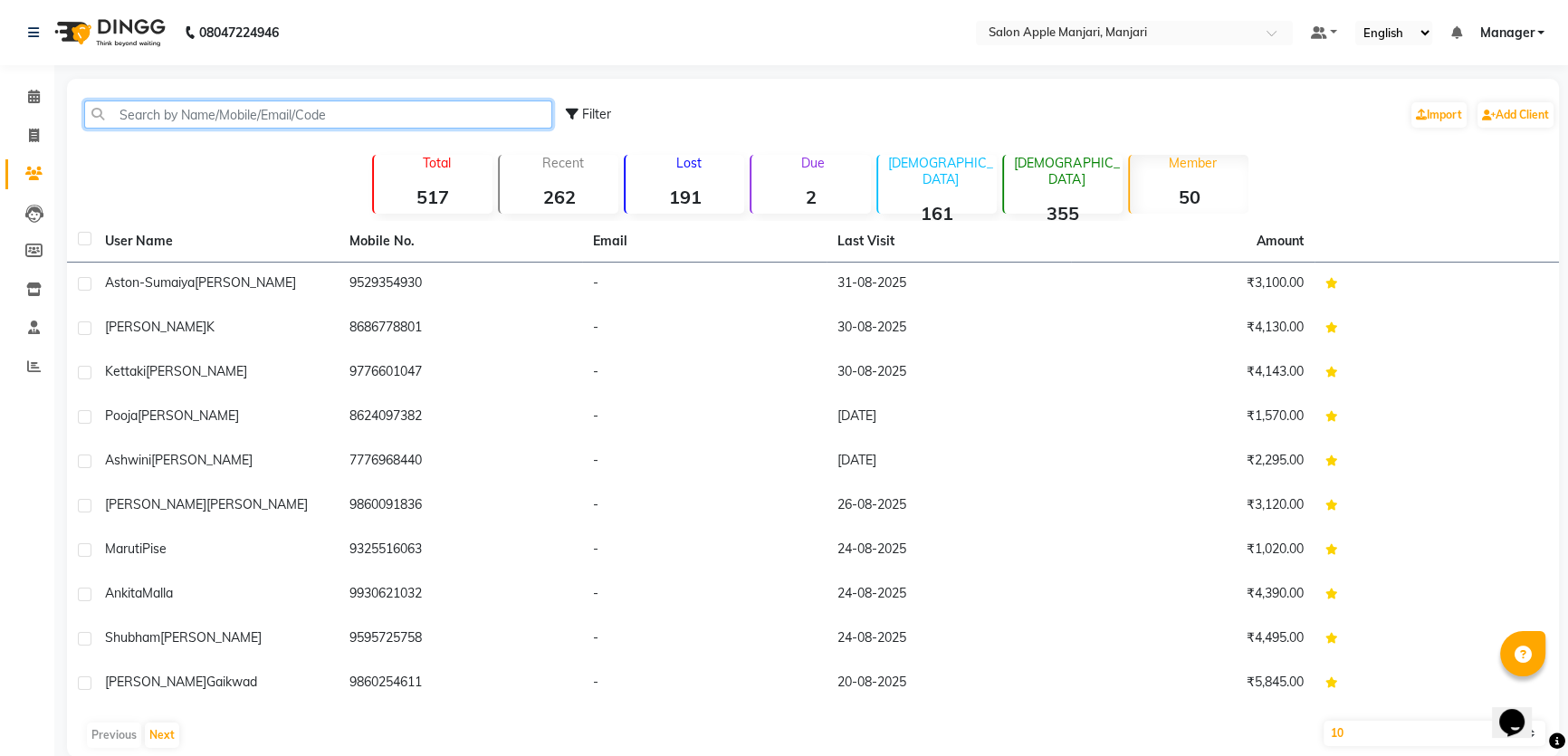
click at [215, 129] on input "text" at bounding box center [319, 114] width 468 height 28
drag, startPoint x: 26, startPoint y: 126, endPoint x: 73, endPoint y: 130, distance: 47.2
click at [26, 127] on span at bounding box center [34, 136] width 32 height 21
select select "service"
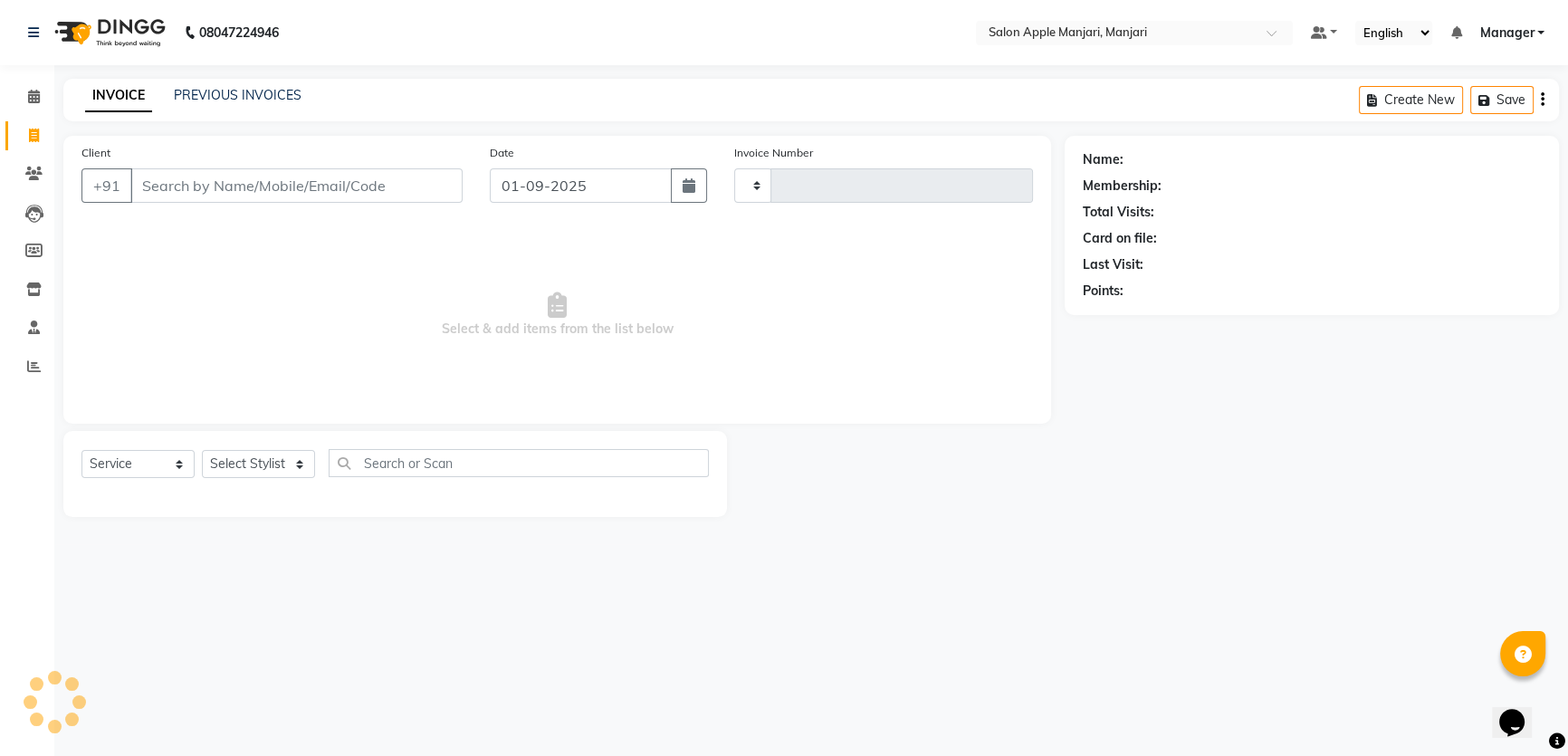
type input "0726"
select select "8088"
click at [270, 92] on link "PREVIOUS INVOICES" at bounding box center [237, 95] width 128 height 16
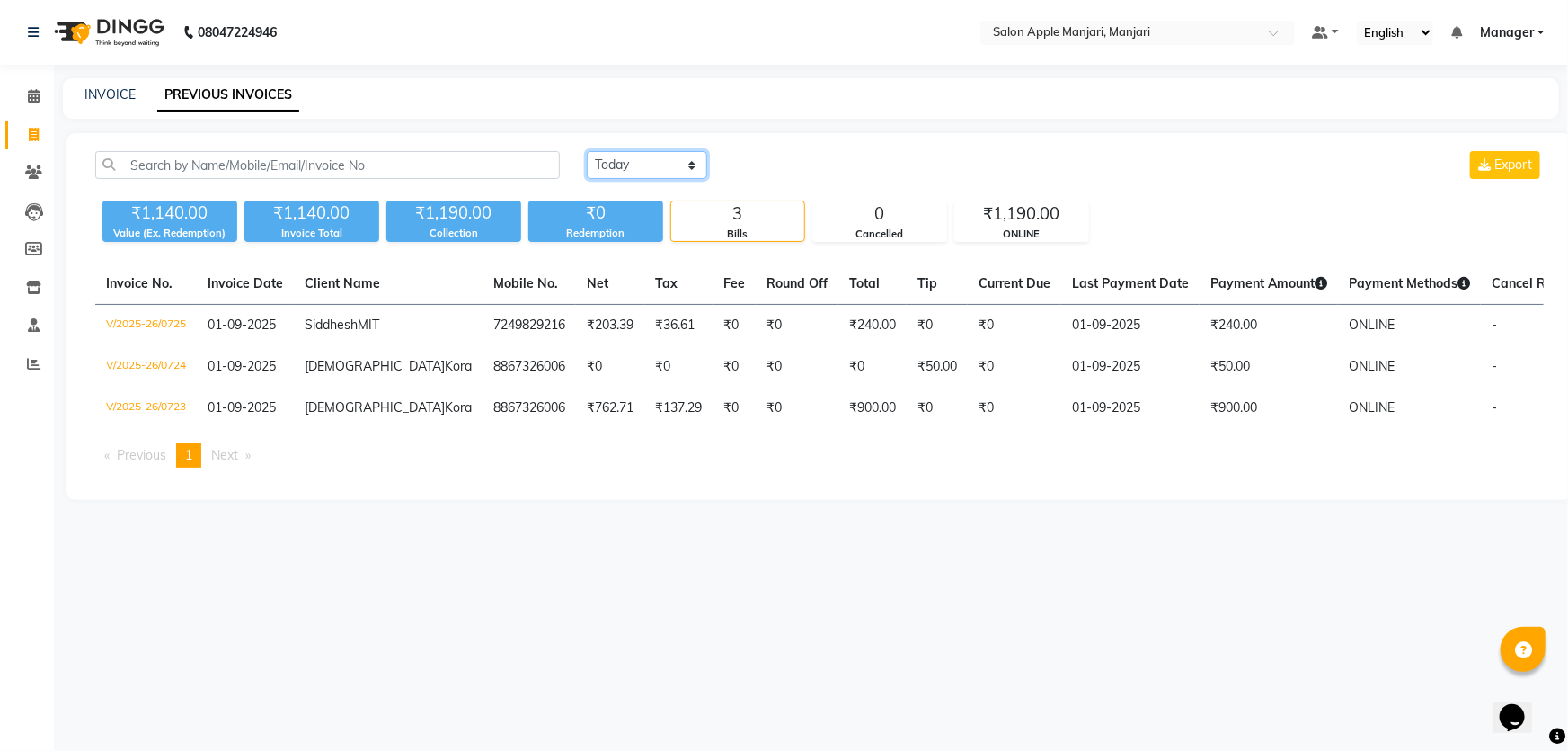
click at [632, 179] on select "Today Yesterday Custom Range" at bounding box center [647, 165] width 120 height 28
select select "range"
click at [589, 169] on select "Today Yesterday Custom Range" at bounding box center [647, 165] width 120 height 28
click at [798, 178] on input "01-09-2025" at bounding box center [794, 166] width 126 height 26
select select "9"
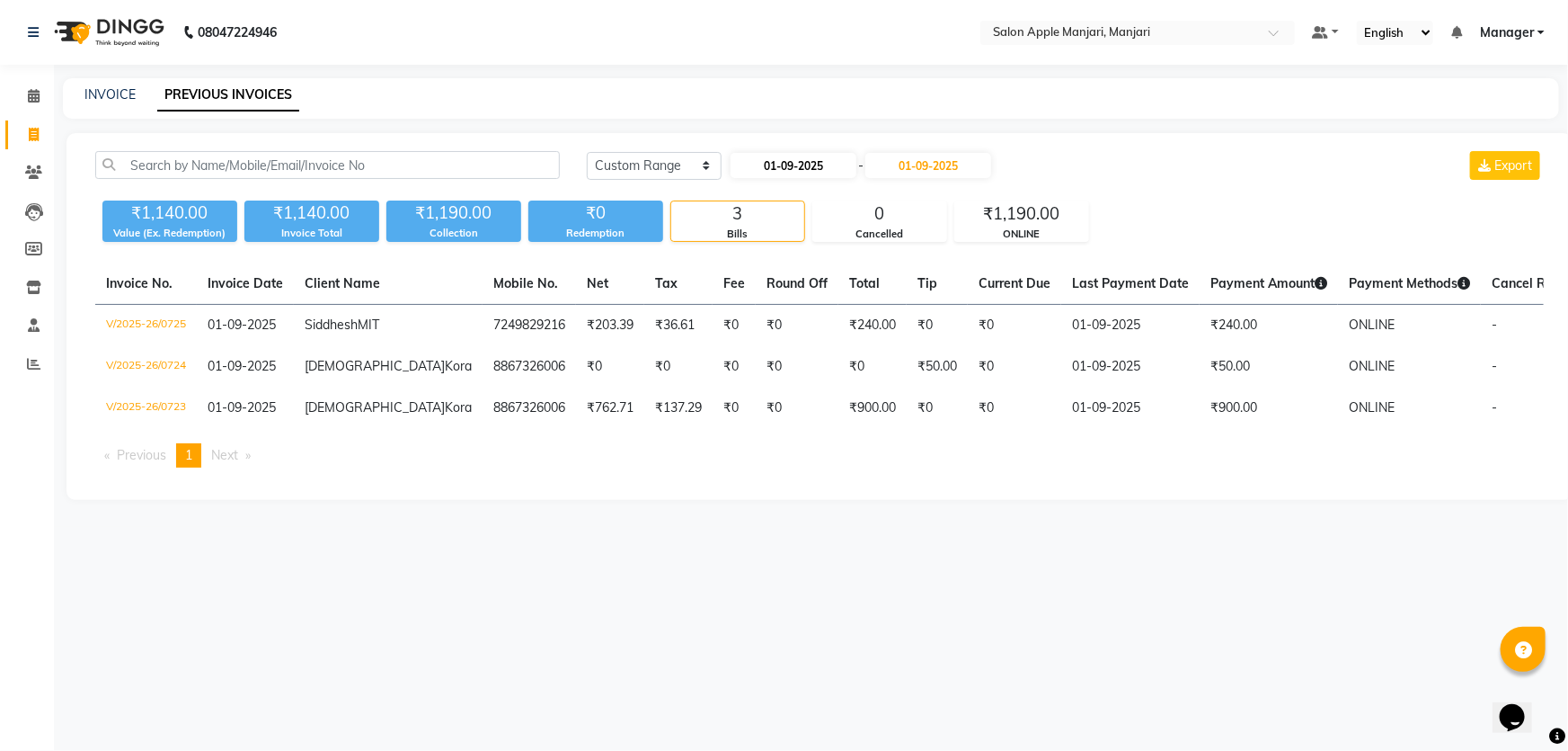
select select "2025"
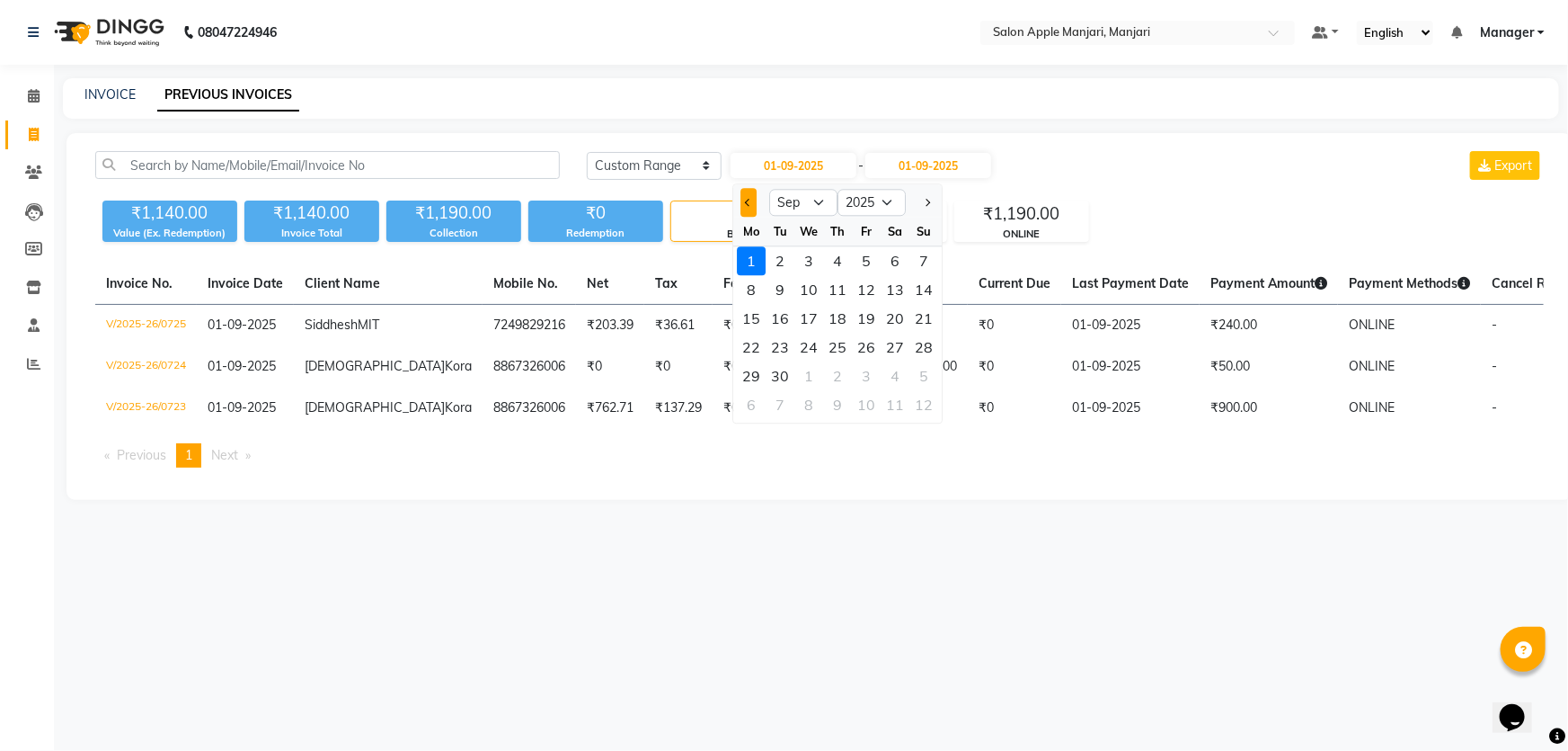
click at [756, 217] on button "Previous month" at bounding box center [749, 202] width 16 height 29
select select "8"
click at [853, 304] on div "7" at bounding box center [837, 289] width 29 height 29
type input "07-08-2025"
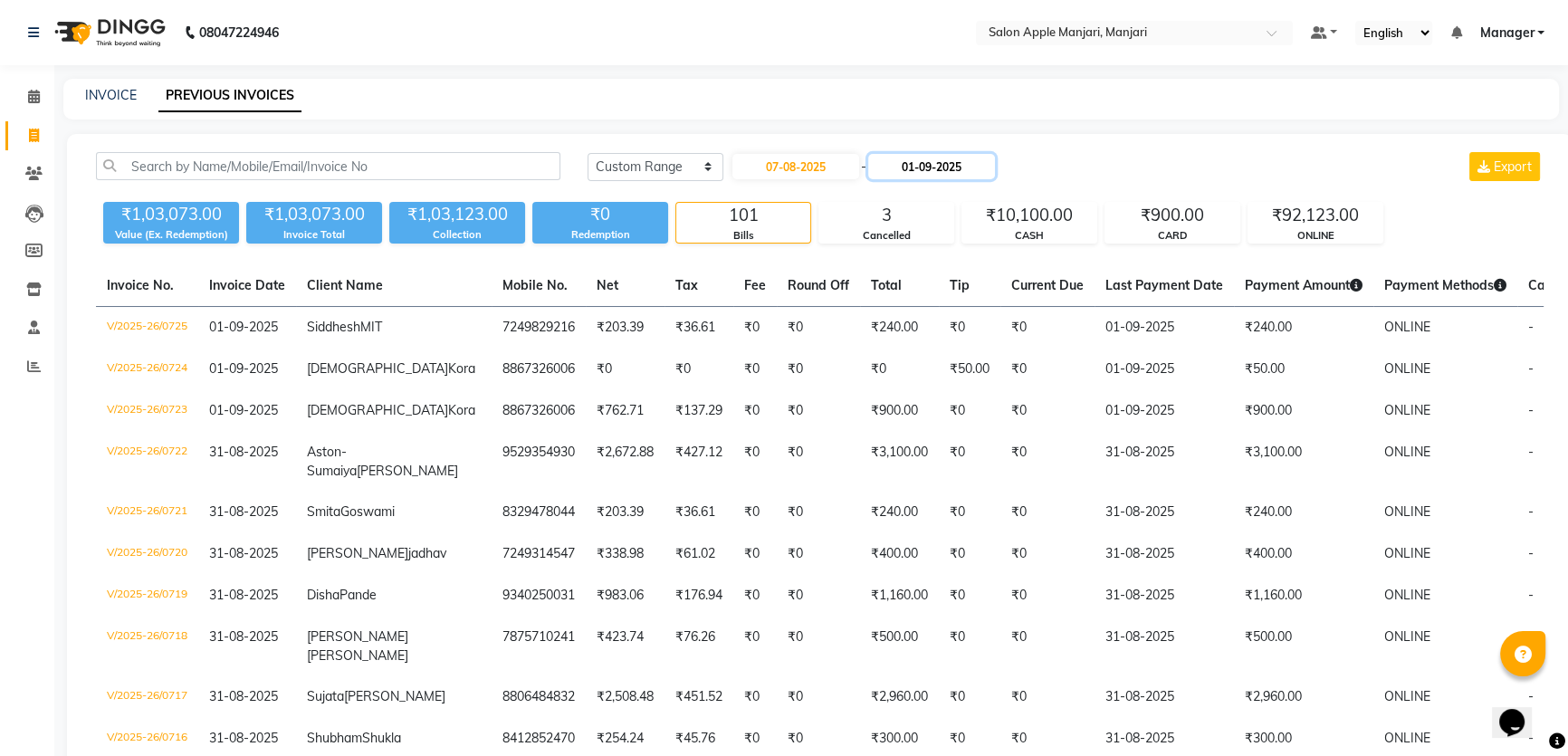
click at [948, 180] on input "01-09-2025" at bounding box center [932, 167] width 127 height 26
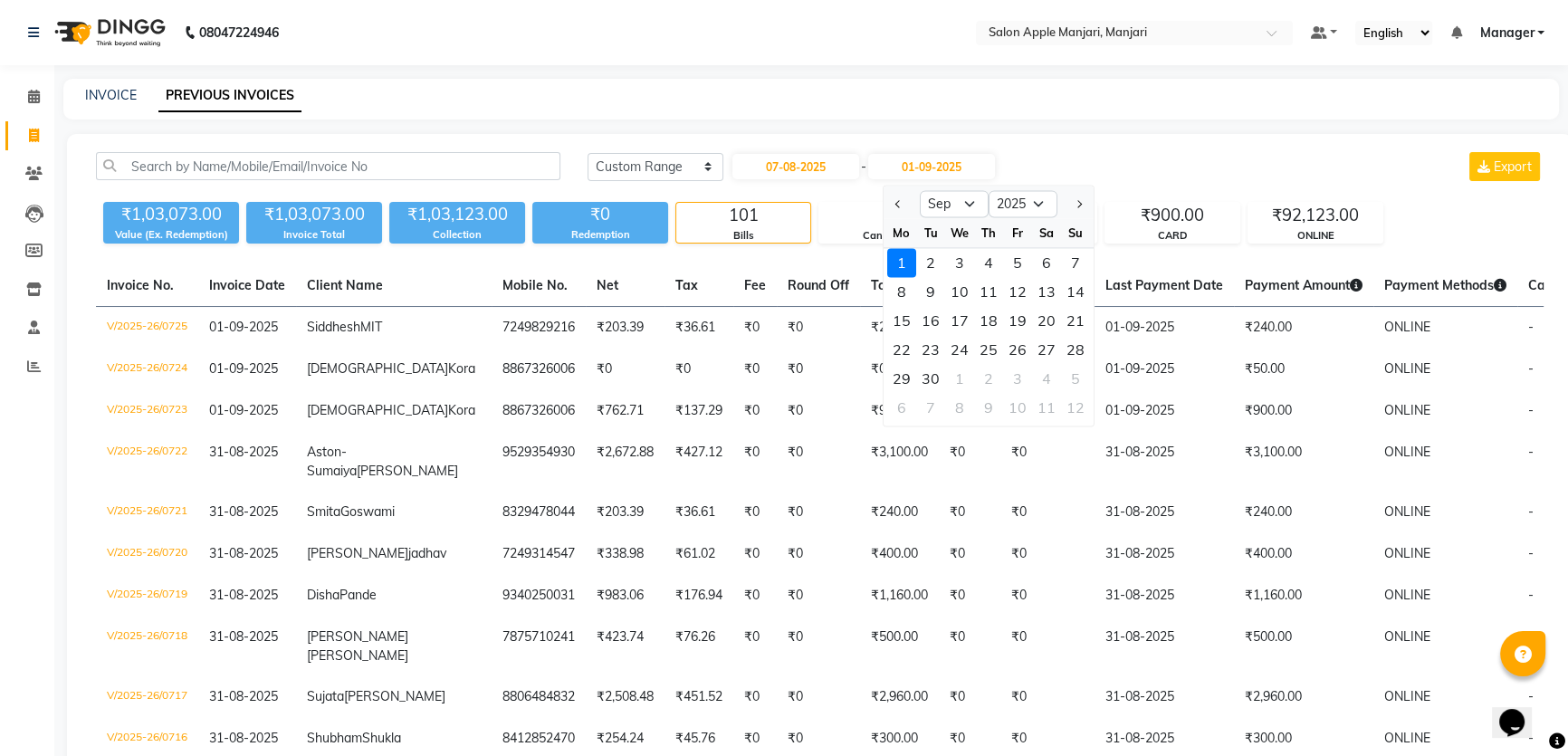
drag, startPoint x: 907, startPoint y: 224, endPoint x: 1068, endPoint y: 284, distance: 171.8
click at [902, 207] on span "Previous month" at bounding box center [898, 203] width 7 height 7
select select "8"
click at [1003, 306] on div "7" at bounding box center [987, 291] width 29 height 29
type input "07-08-2025"
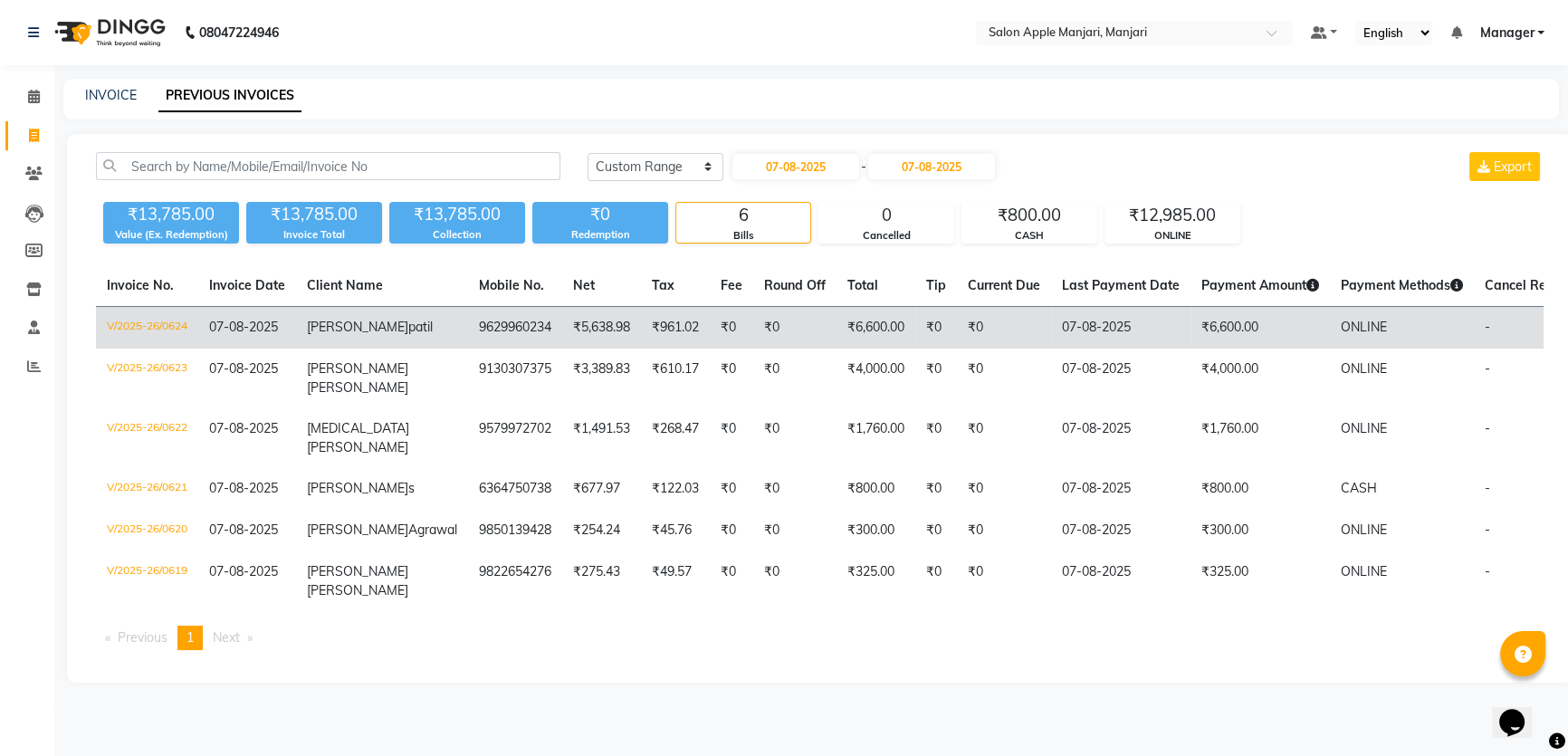
click at [129, 349] on td "V/2025-26/0624" at bounding box center [147, 327] width 102 height 43
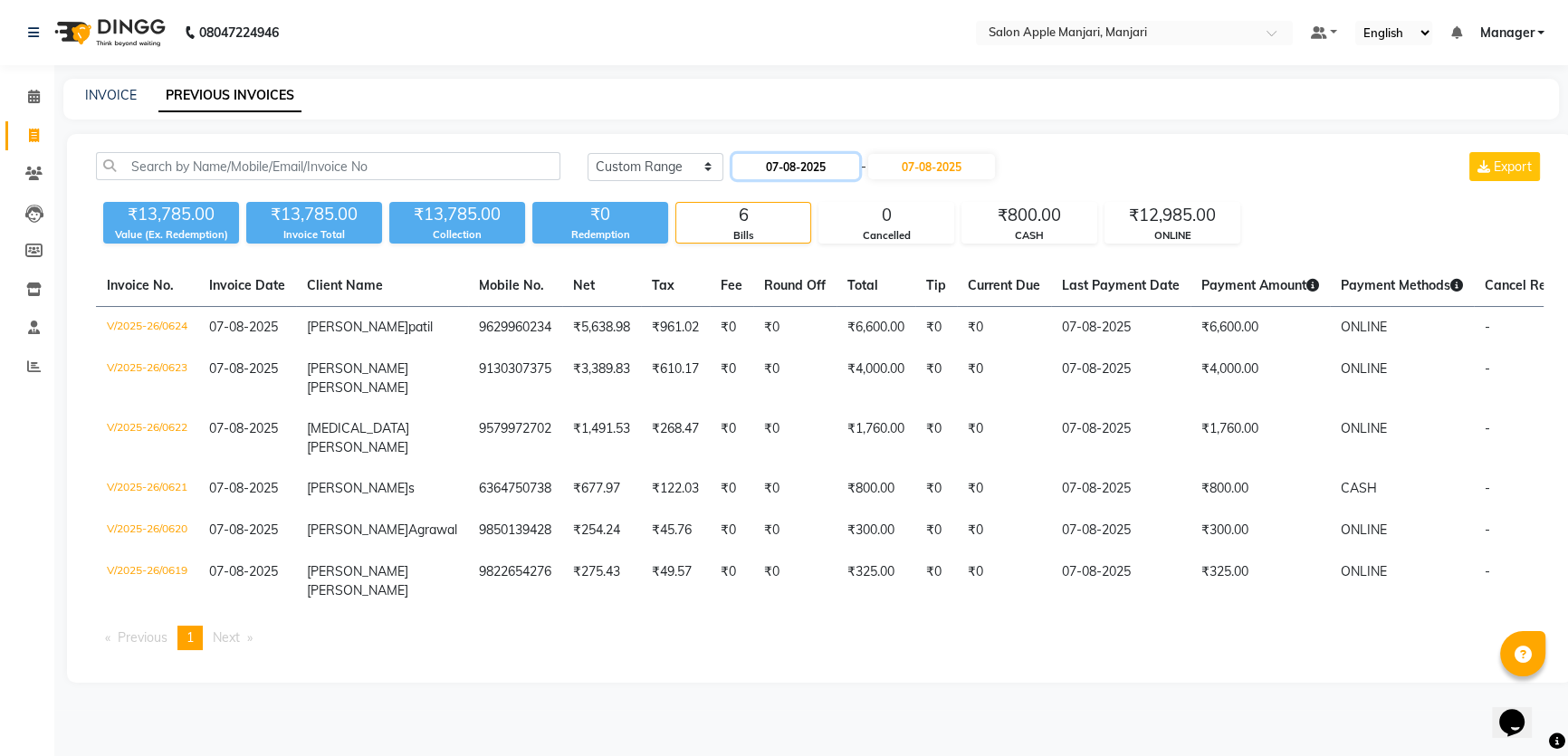
click at [822, 180] on input "07-08-2025" at bounding box center [796, 167] width 127 height 26
select select "8"
select select "2025"
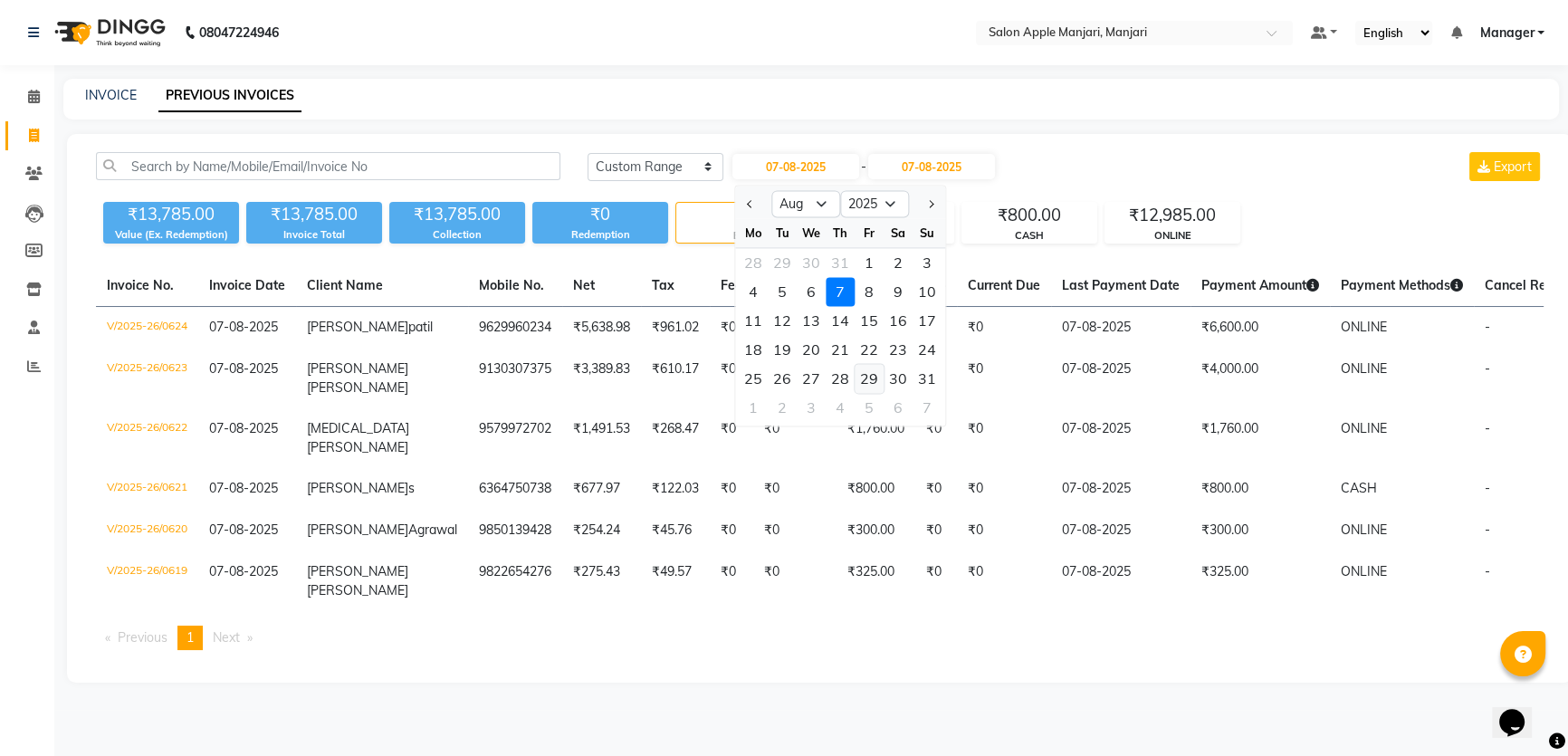
click at [883, 393] on div "29" at bounding box center [868, 378] width 29 height 29
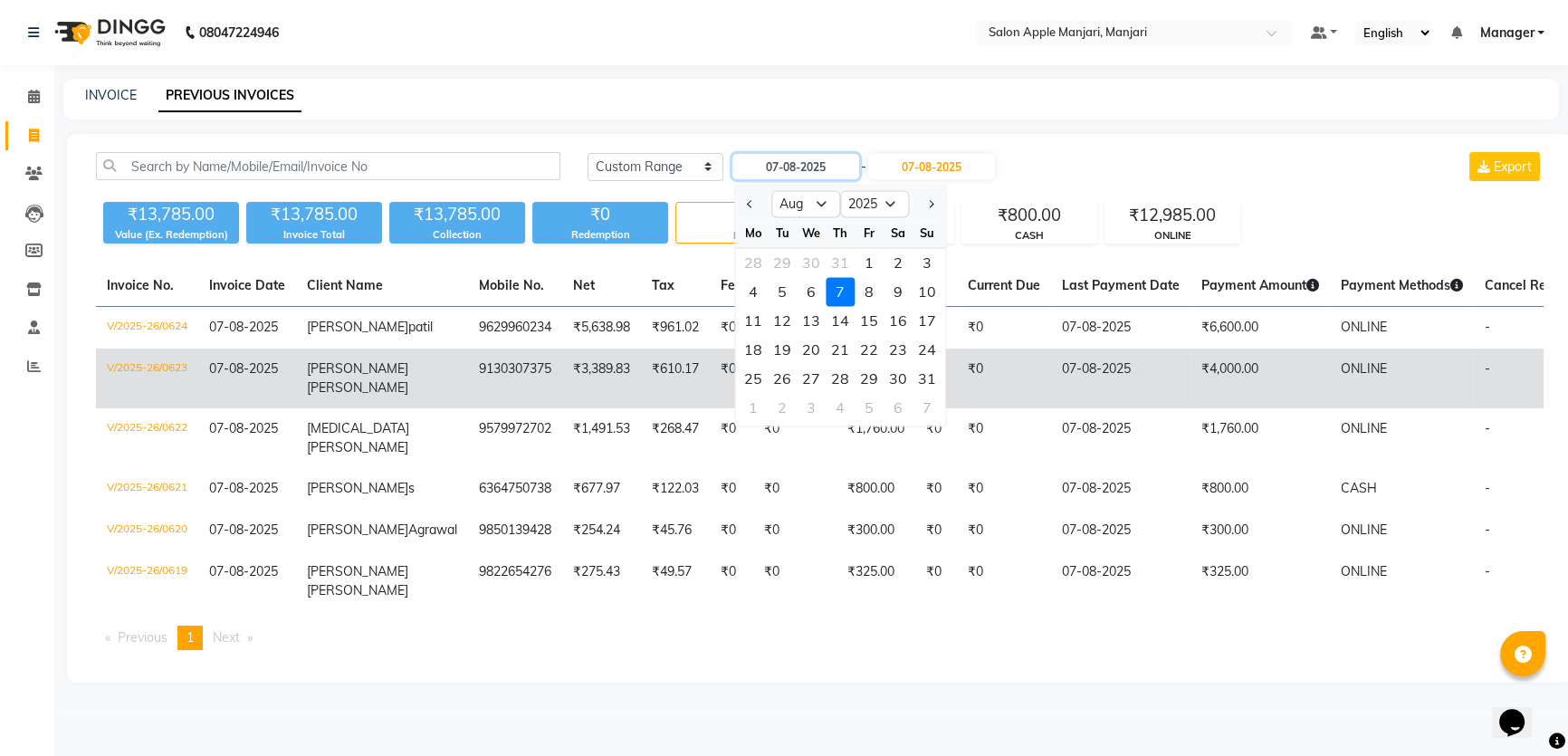
type input "29-08-2025"
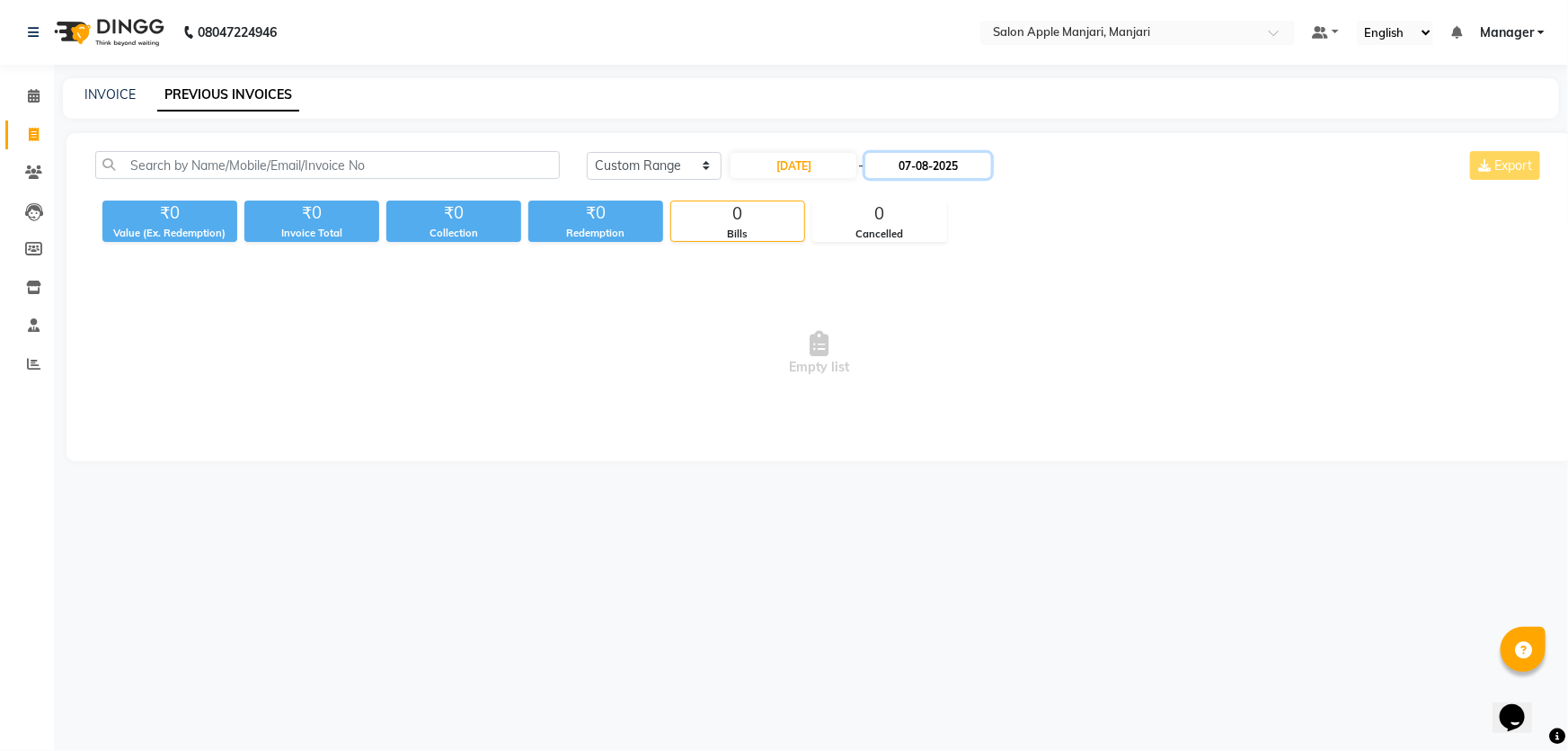
click at [979, 178] on input "07-08-2025" at bounding box center [928, 166] width 126 height 26
click at [1027, 390] on div "29" at bounding box center [1013, 376] width 29 height 29
type input "29-08-2025"
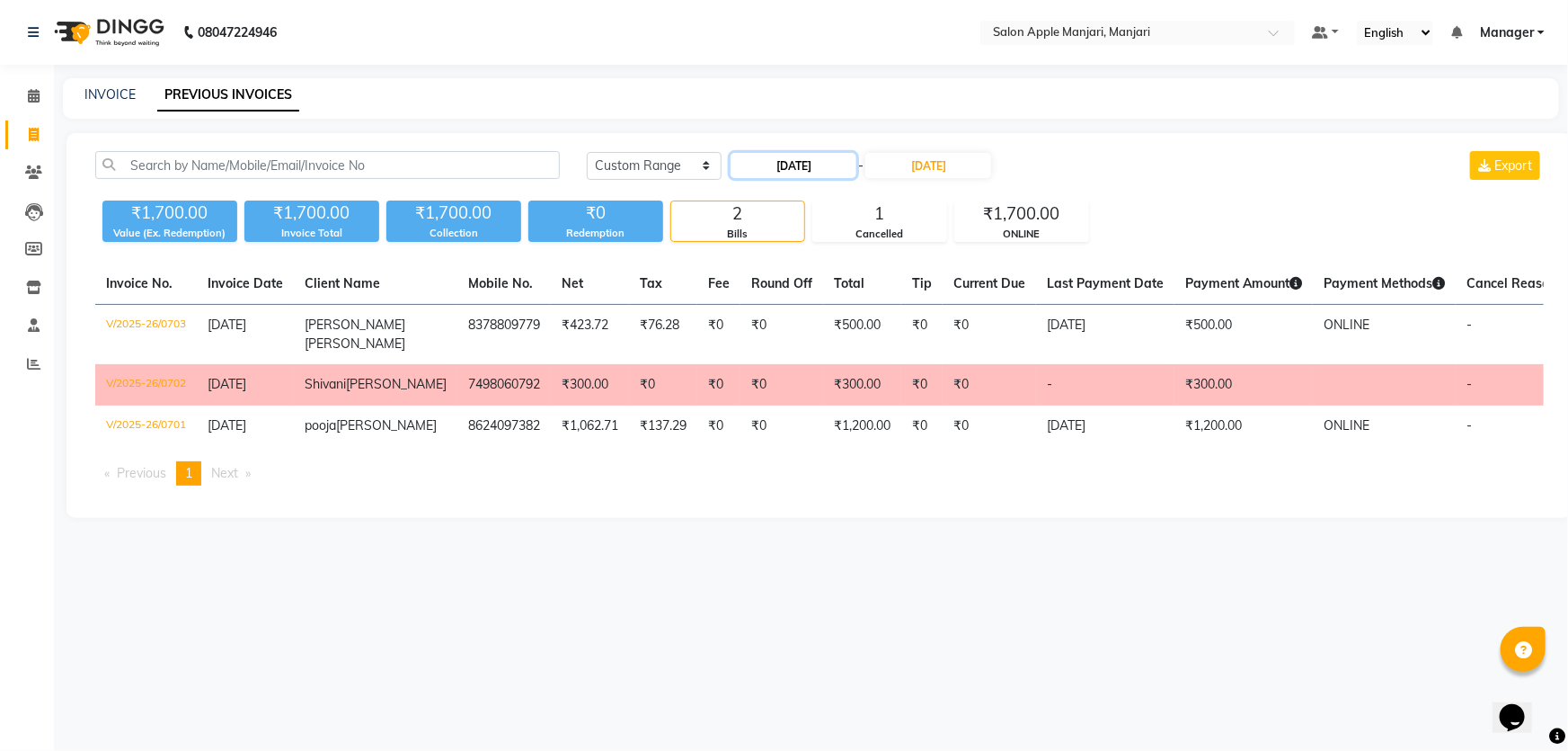
click at [816, 178] on input "29-08-2025" at bounding box center [794, 166] width 126 height 26
select select "8"
select select "2025"
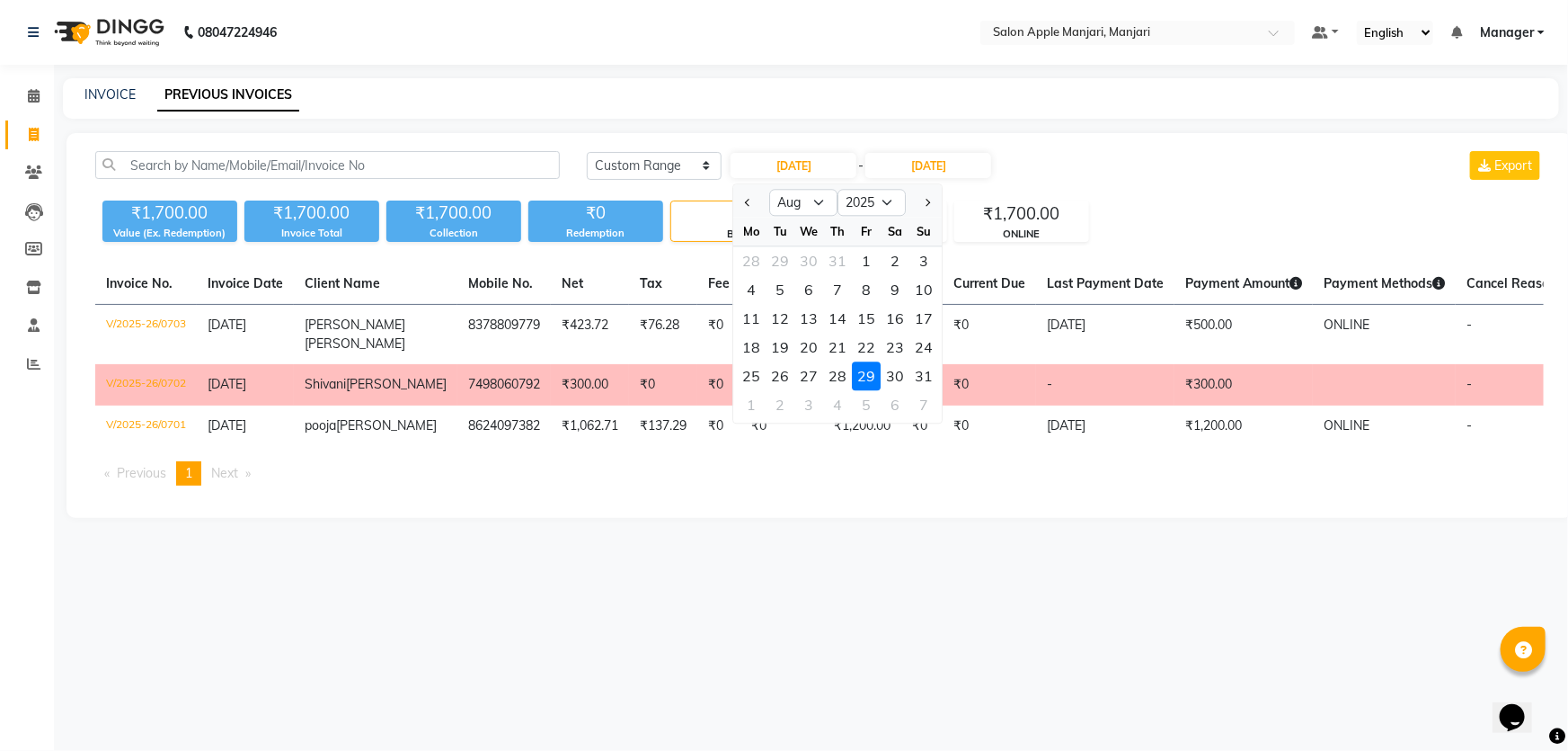
click at [939, 390] on div "31" at bounding box center [924, 376] width 29 height 29
type input "31-08-2025"
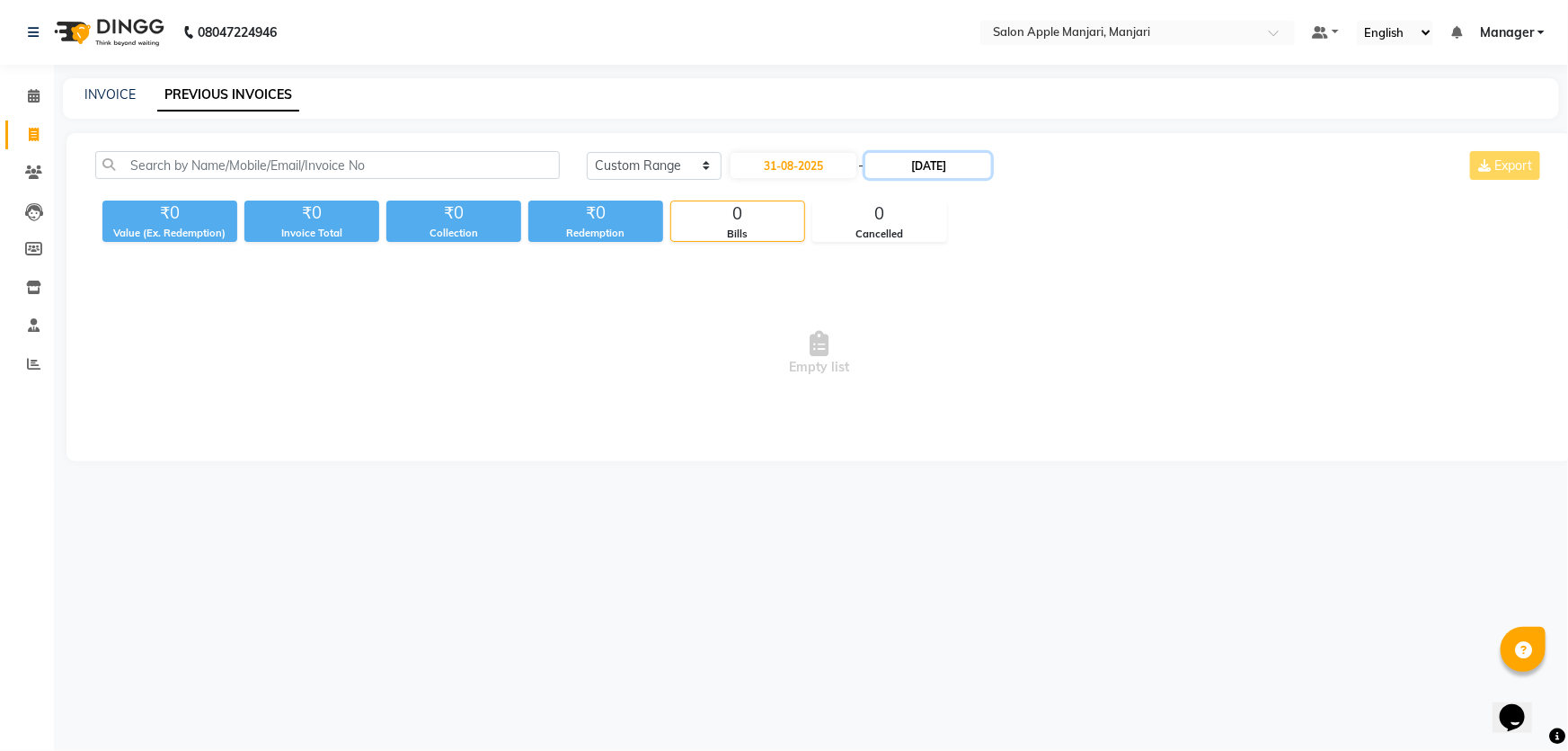
click at [970, 178] on input "29-08-2025" at bounding box center [928, 166] width 126 height 26
click at [1085, 390] on div "31" at bounding box center [1071, 376] width 29 height 29
type input "31-08-2025"
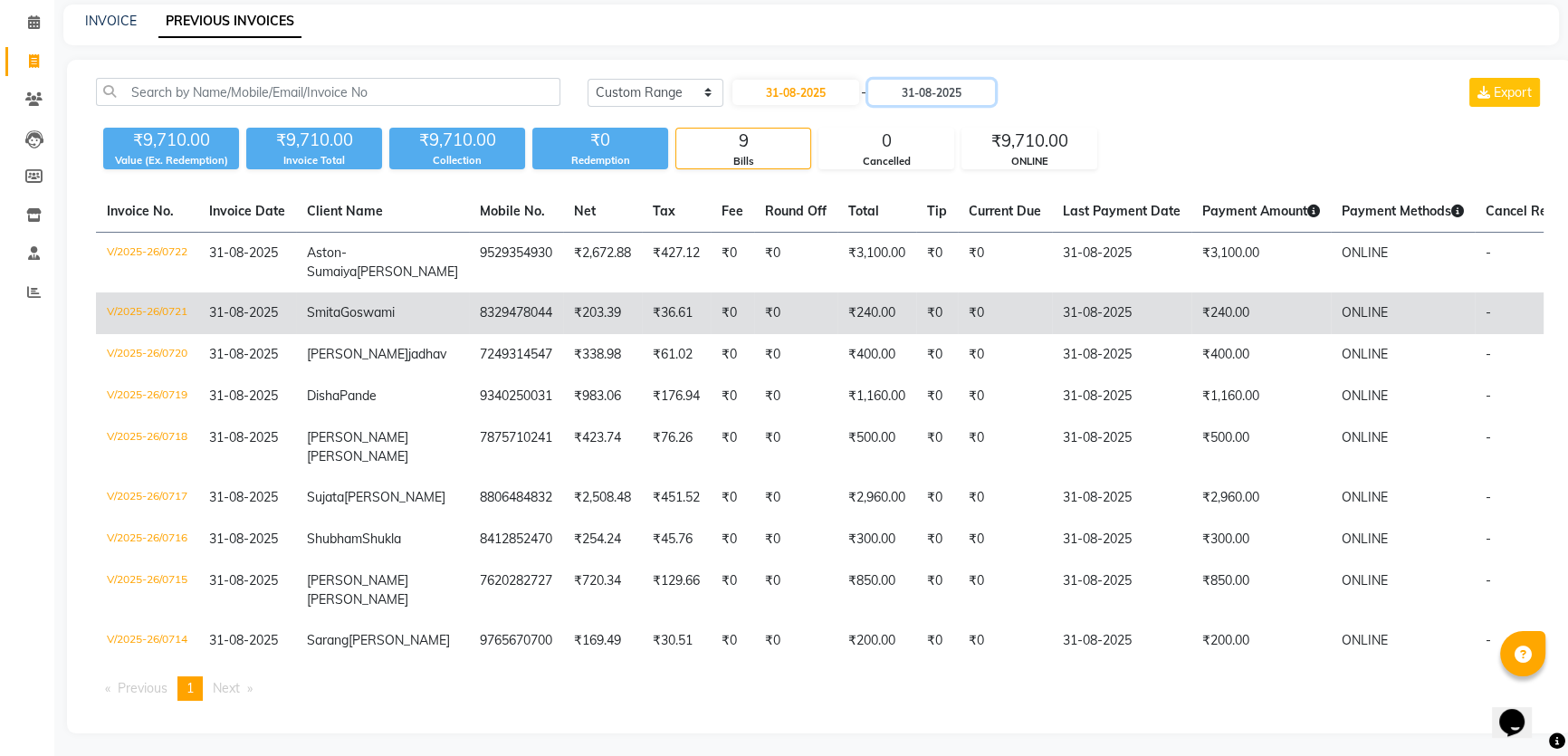
scroll to position [81, 0]
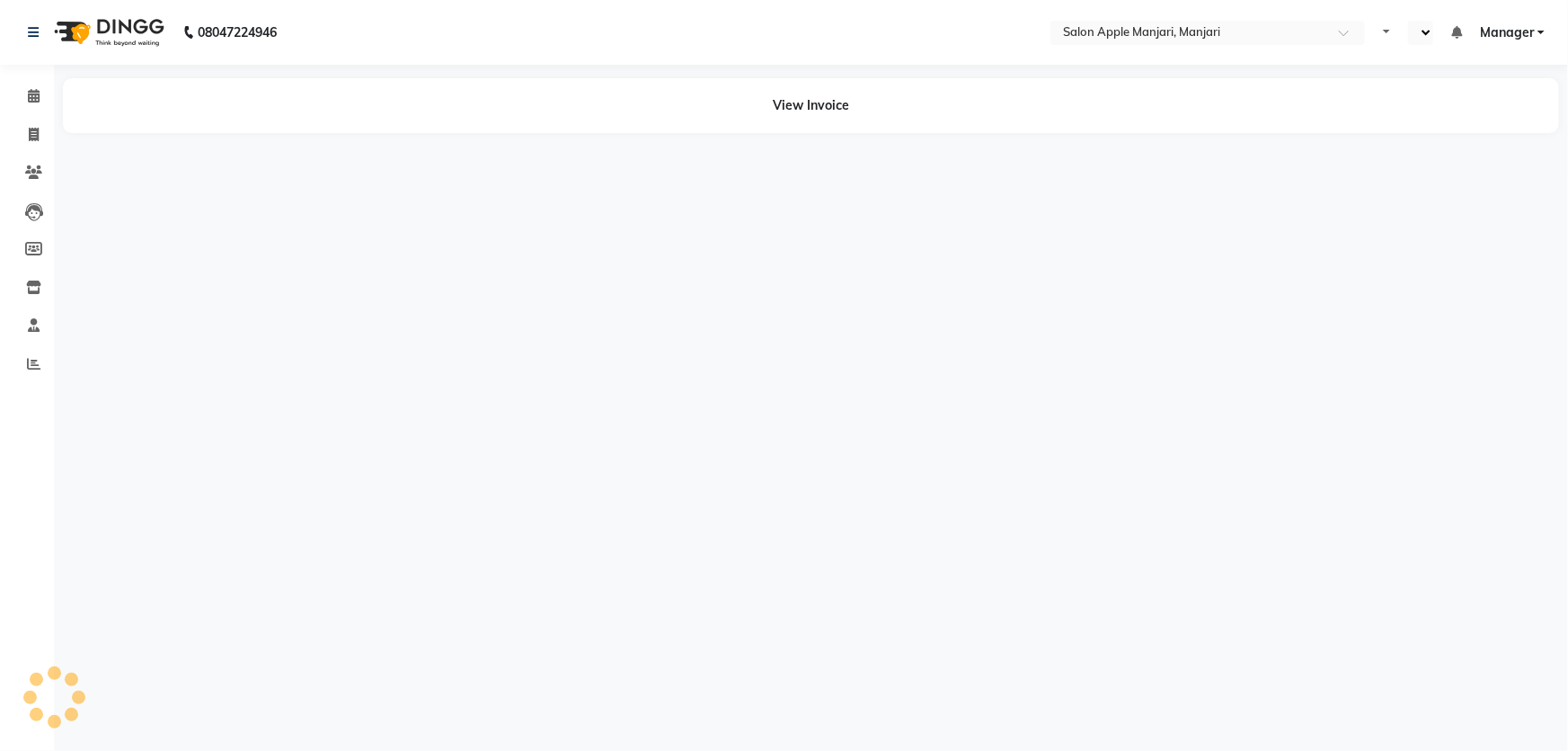
select select "en"
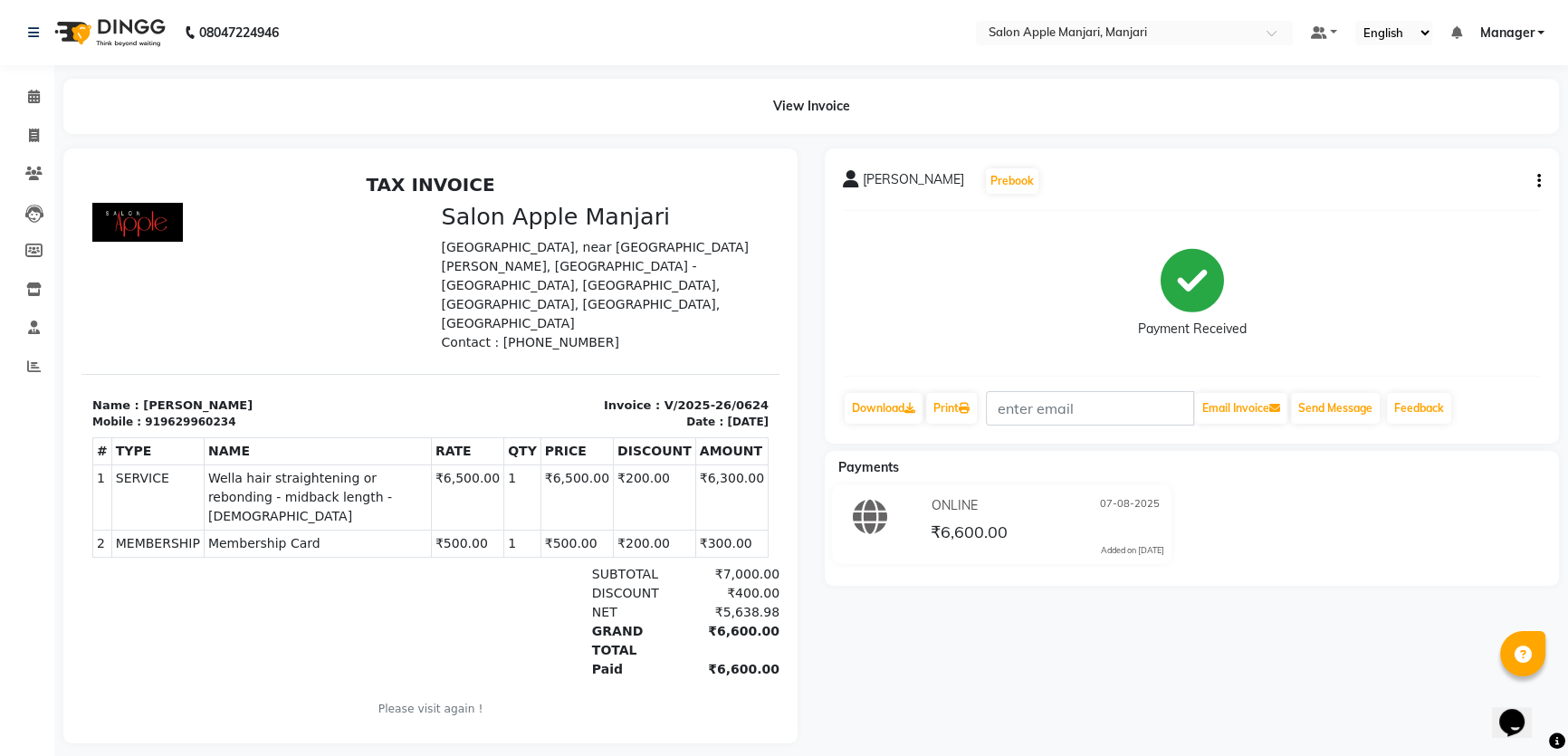
drag, startPoint x: 434, startPoint y: 519, endPoint x: 458, endPoint y: 512, distance: 25.0
click at [481, 530] on td "₹500.00" at bounding box center [466, 543] width 72 height 27
click at [695, 530] on td "₹300.00" at bounding box center [730, 543] width 72 height 27
drag, startPoint x: 681, startPoint y: 475, endPoint x: 728, endPoint y: 476, distance: 47.0
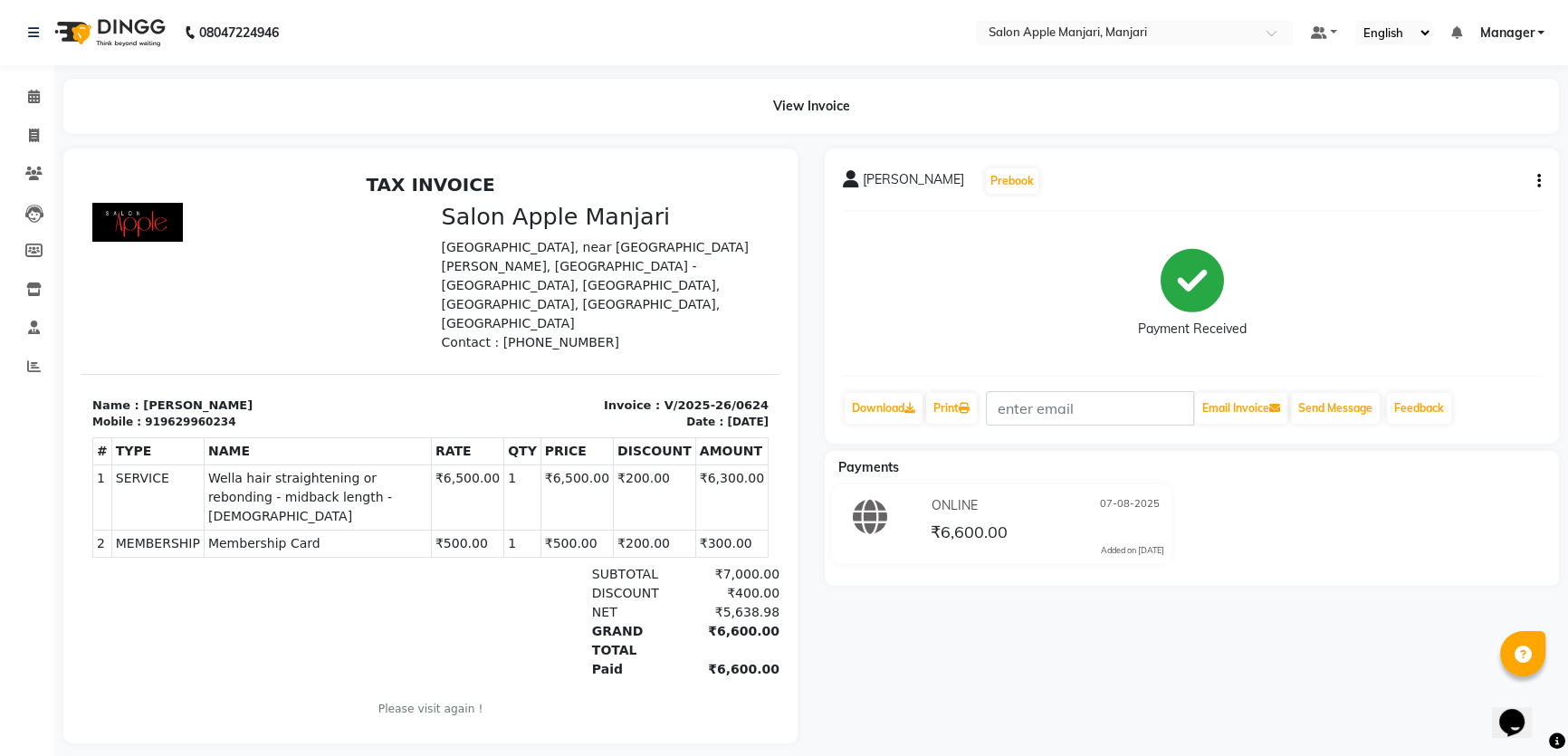
click at [728, 476] on td "₹6,300.00" at bounding box center [730, 498] width 72 height 65
click at [698, 530] on td "₹300.00" at bounding box center [730, 543] width 72 height 27
